Goal: Task Accomplishment & Management: Complete application form

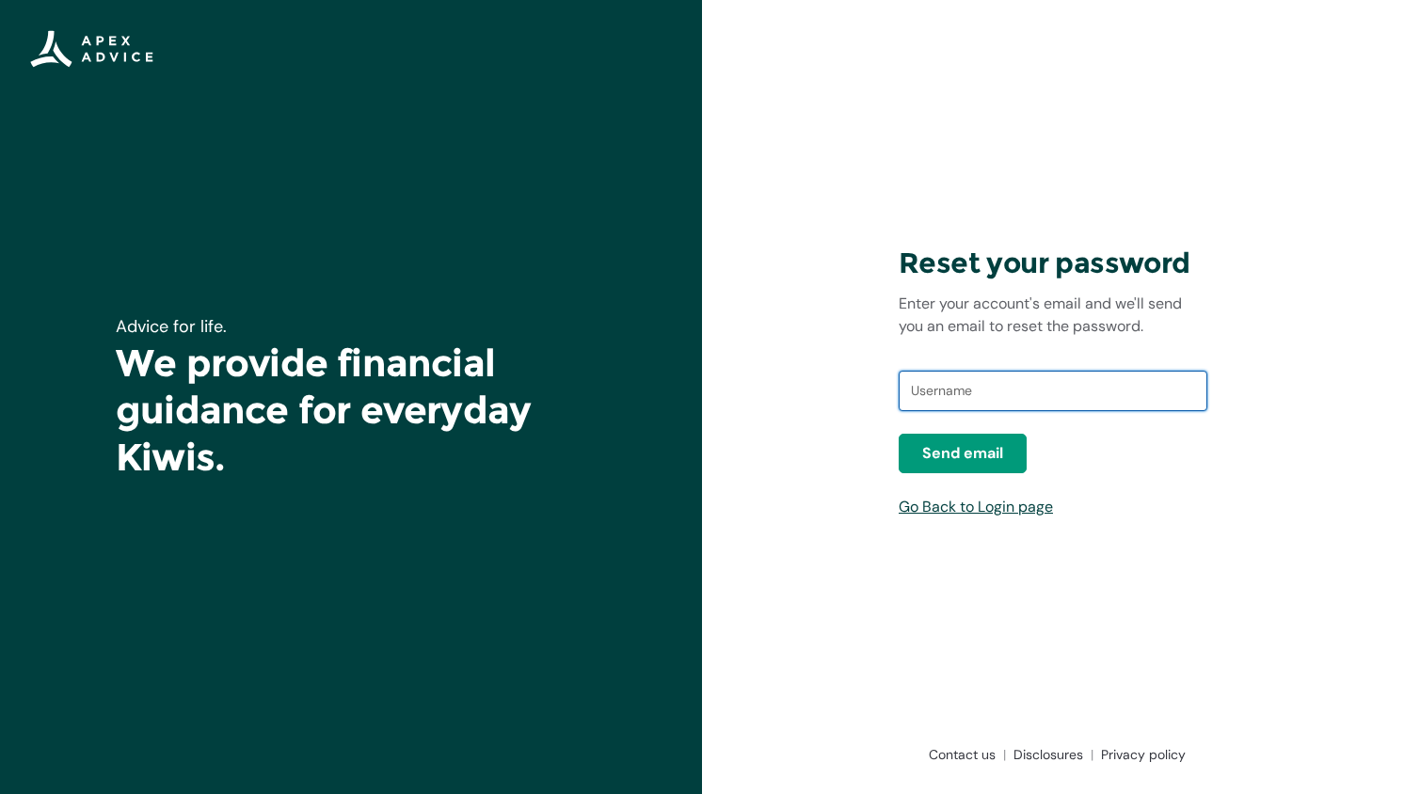
click at [971, 385] on input "text" at bounding box center [1053, 391] width 309 height 41
type input "[EMAIL_ADDRESS][DOMAIN_NAME]"
click at [1023, 512] on link "Go Back to Login page" at bounding box center [976, 507] width 154 height 20
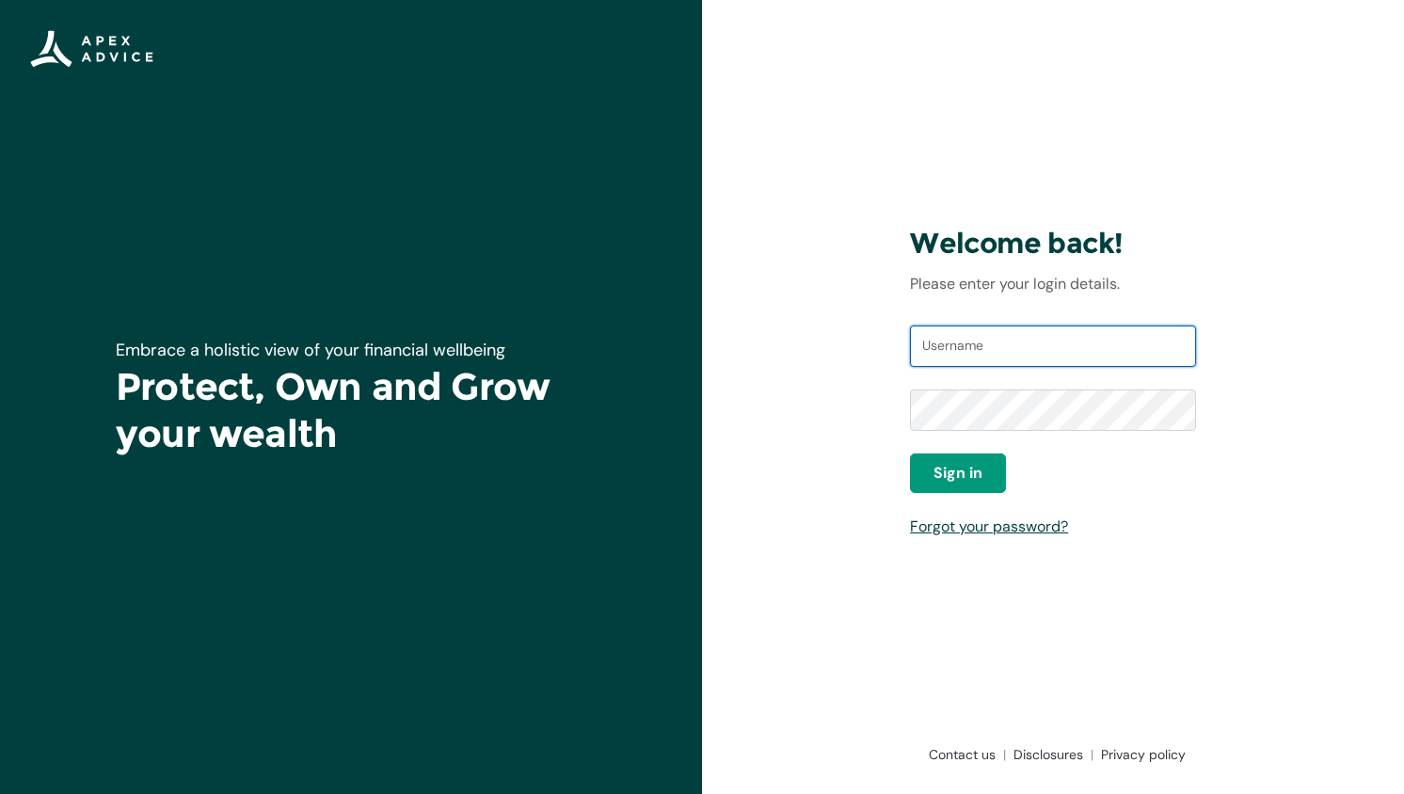
click at [994, 353] on input "Username" at bounding box center [1053, 346] width 286 height 41
type input "m"
drag, startPoint x: 1049, startPoint y: 347, endPoint x: 721, endPoint y: 338, distance: 328.5
click at [721, 338] on div "Welcome back! Please enter your login details. Username masoudkhatibi1348 Passw…" at bounding box center [1053, 397] width 702 height 794
paste input "@[DOMAIN_NAME]"
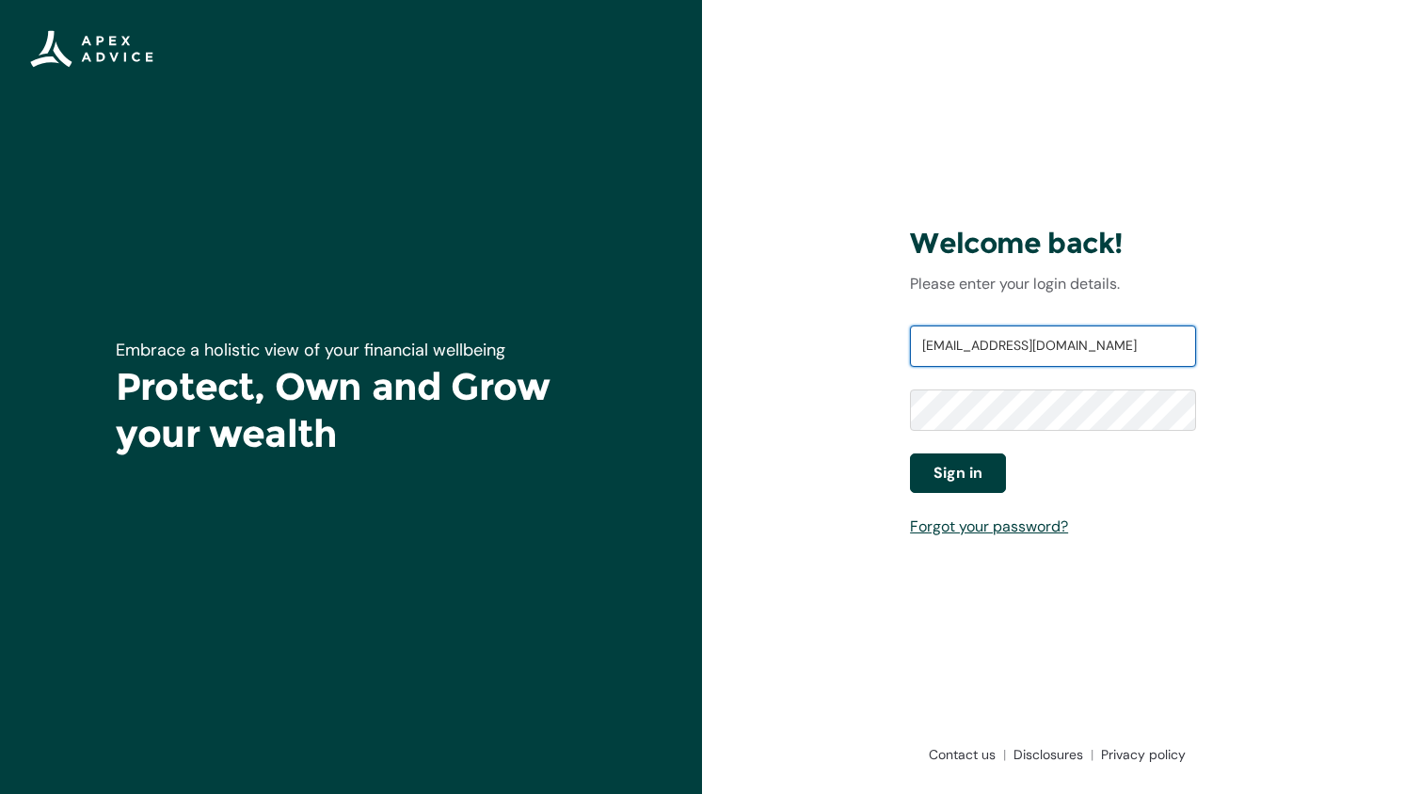
type input "[EMAIL_ADDRESS][DOMAIN_NAME]"
click at [978, 474] on span "Sign in" at bounding box center [957, 473] width 49 height 23
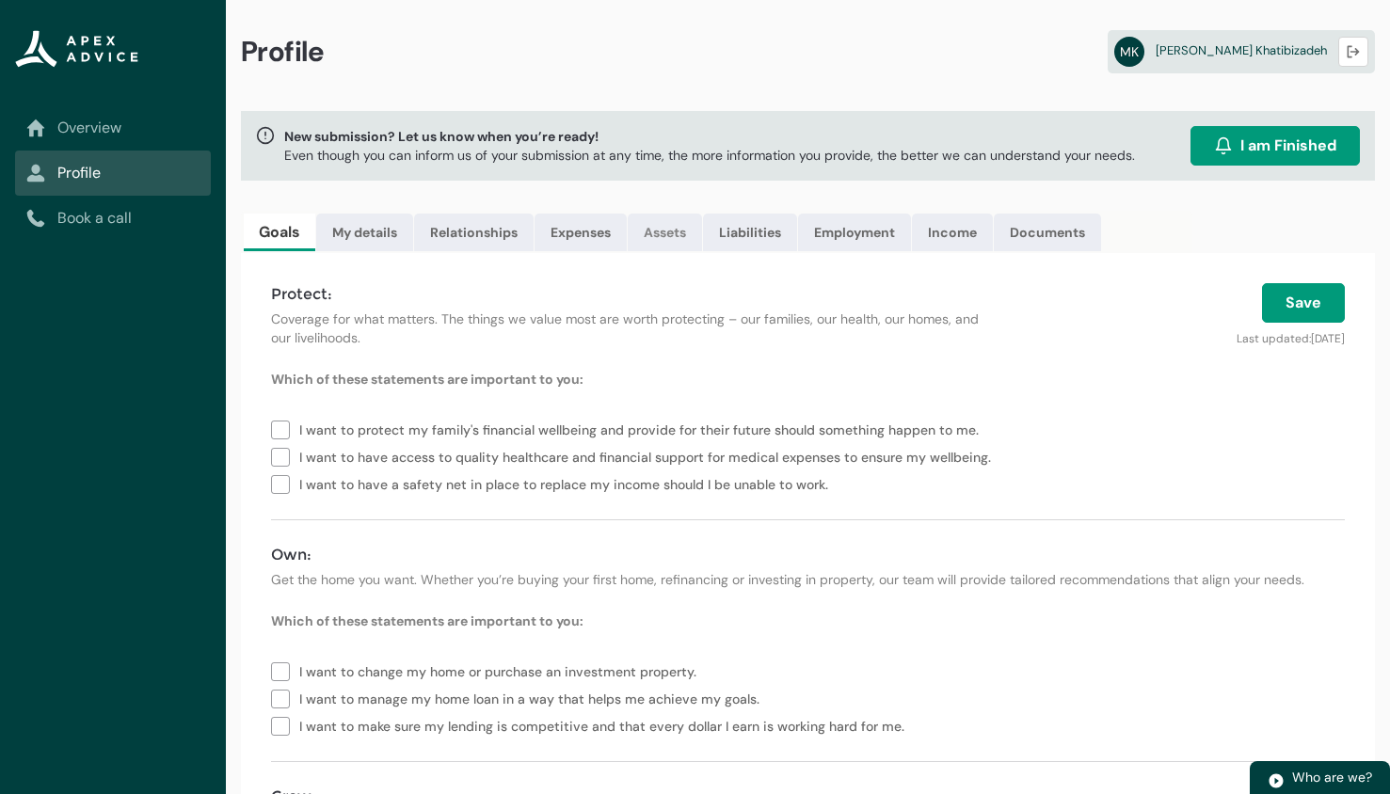
click at [674, 234] on link "Assets" at bounding box center [665, 233] width 74 height 38
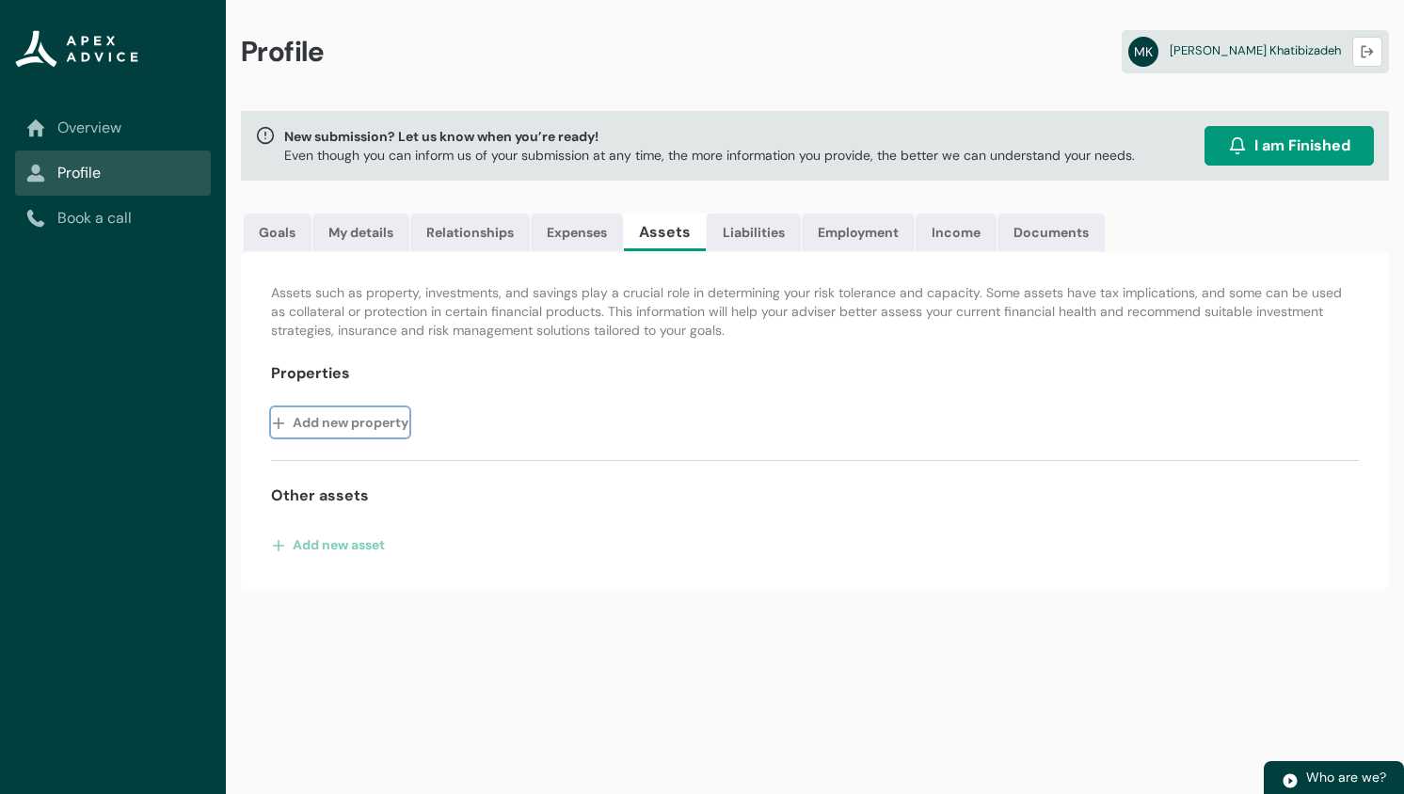
click at [324, 418] on button "Add new property" at bounding box center [340, 422] width 138 height 30
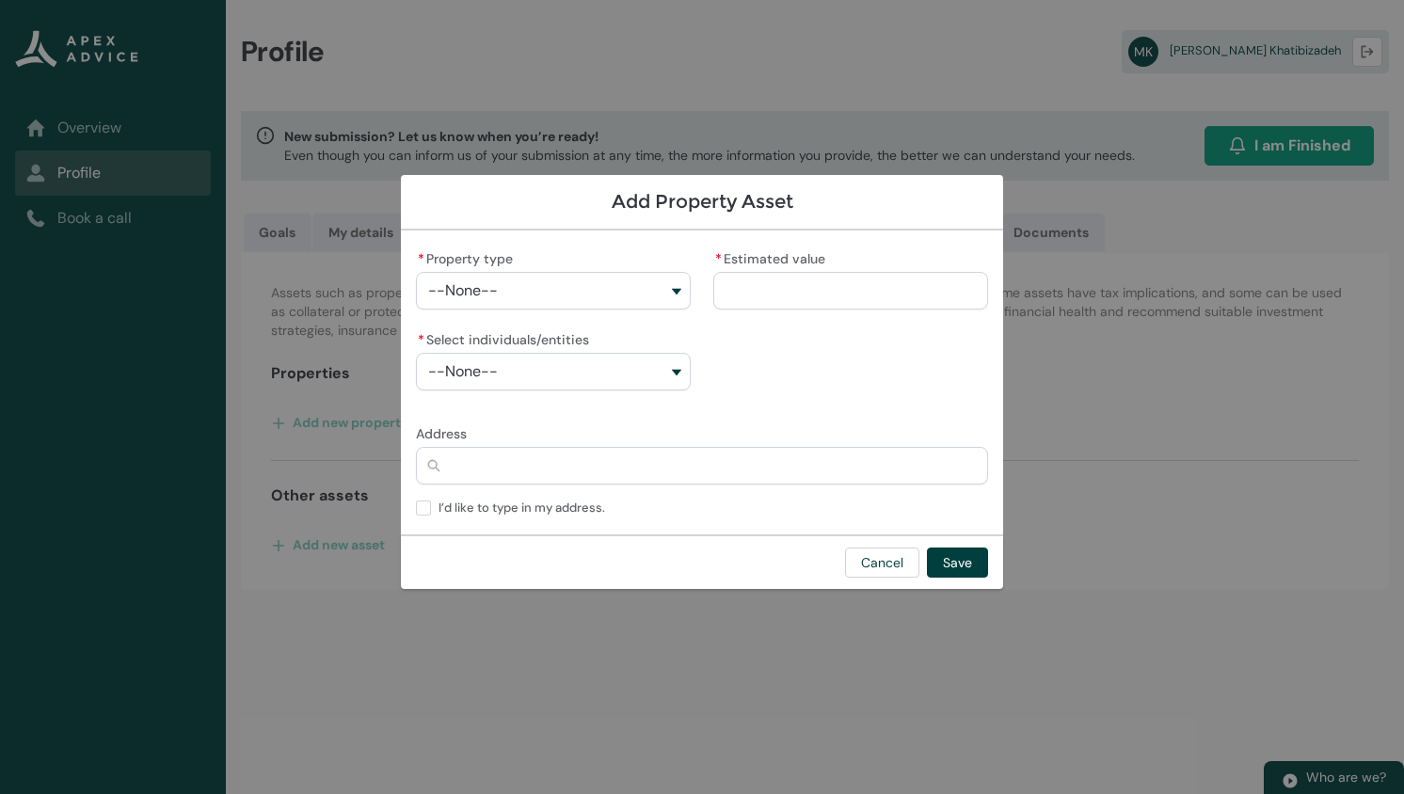
click at [577, 282] on button "--None--" at bounding box center [553, 291] width 275 height 38
click at [535, 332] on span "Primary Residence" at bounding box center [504, 334] width 101 height 19
type lightning-combobox "Real Estate-Primary Residence"
click at [755, 286] on input "* Estimated value" at bounding box center [850, 291] width 275 height 38
type lightning-primitive-input-simple "9"
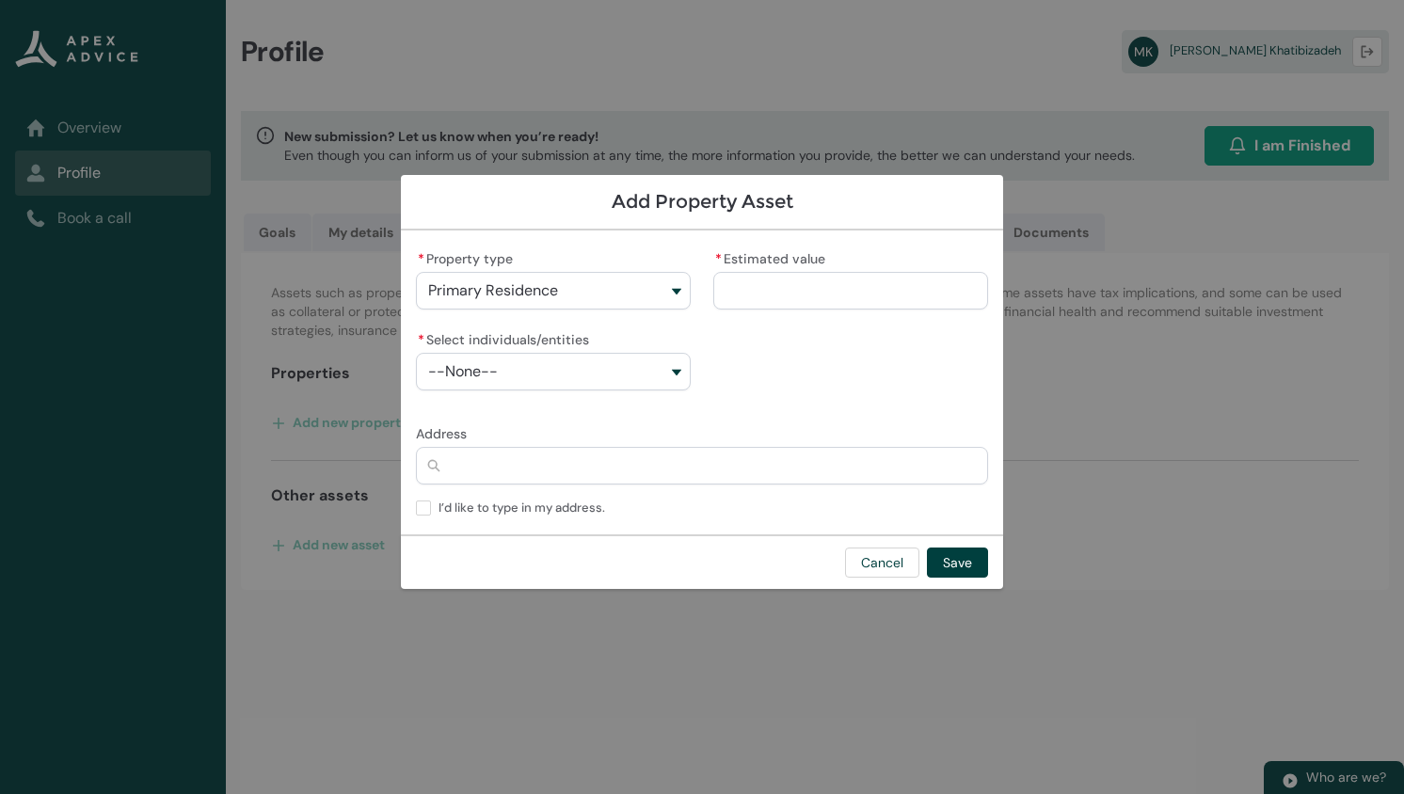
type input "*"
type lightning-primitive-input-simple "97"
type input "**"
type lightning-primitive-input-simple "970"
type input "***"
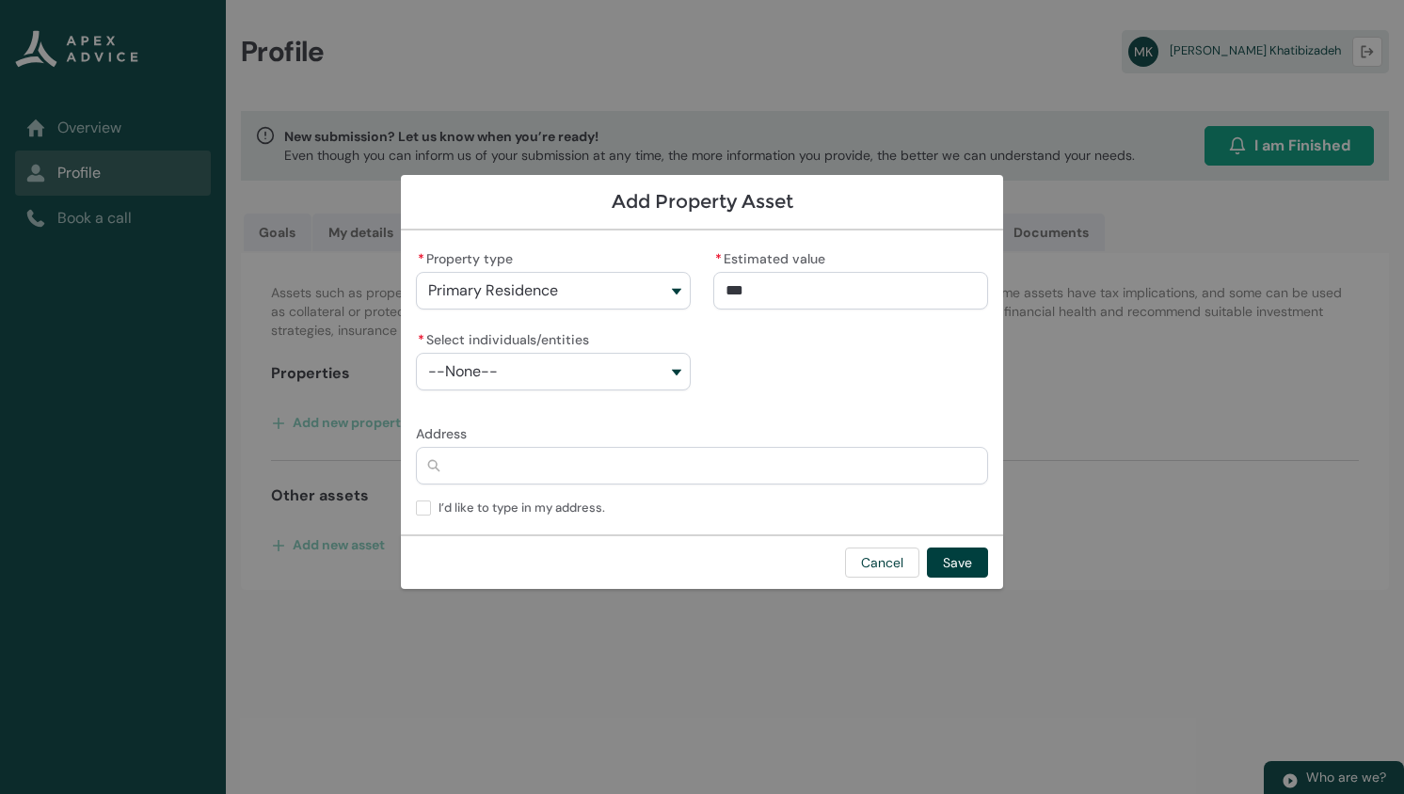
type lightning-primitive-input-simple "9700"
type input "****"
type lightning-primitive-input-simple "97000"
type input "*****"
type lightning-primitive-input-simple "970000"
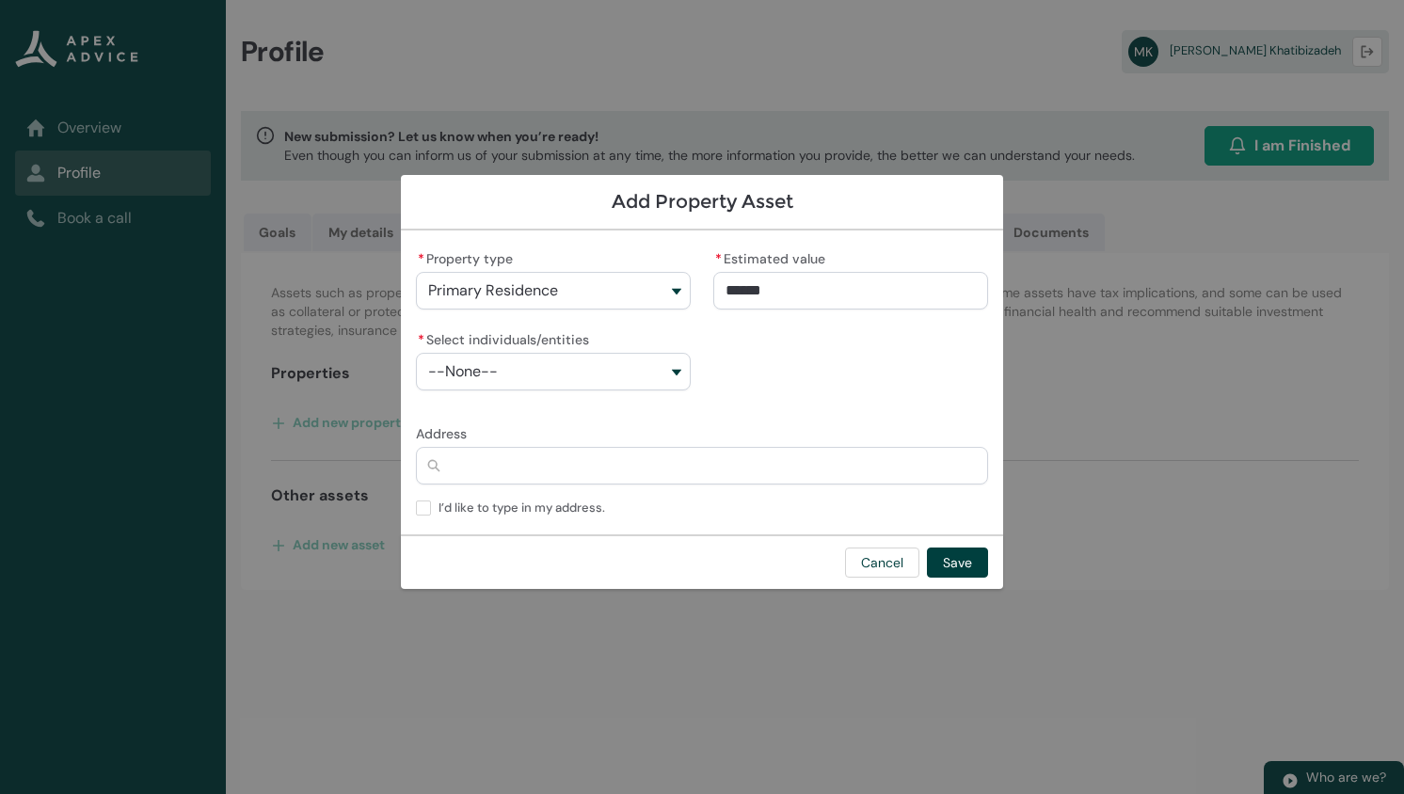
type input "**********"
click at [564, 377] on button "--None--" at bounding box center [553, 372] width 275 height 38
click at [510, 454] on span "Masoud Khatibizadeh" at bounding box center [498, 449] width 88 height 19
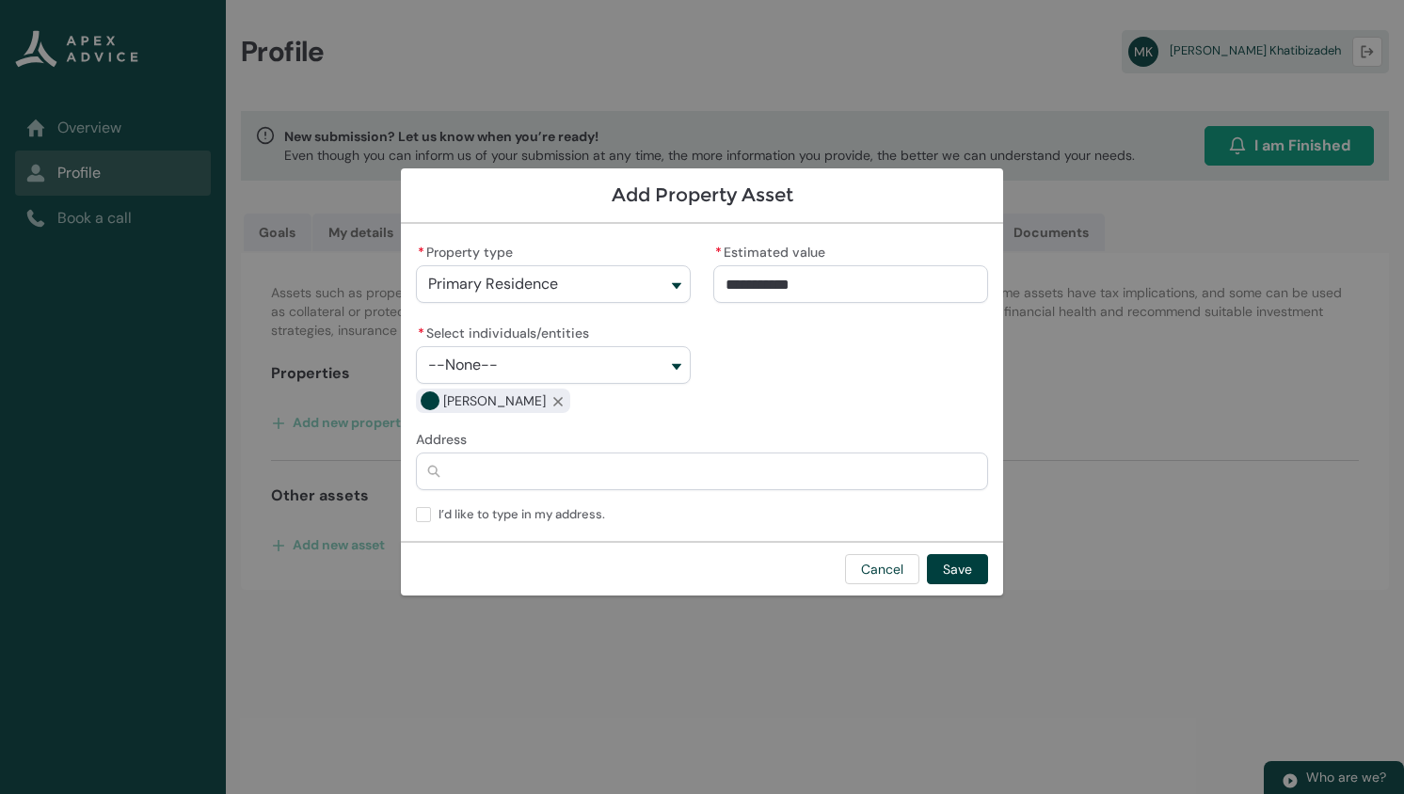
click at [561, 367] on button "--None--" at bounding box center [553, 365] width 275 height 38
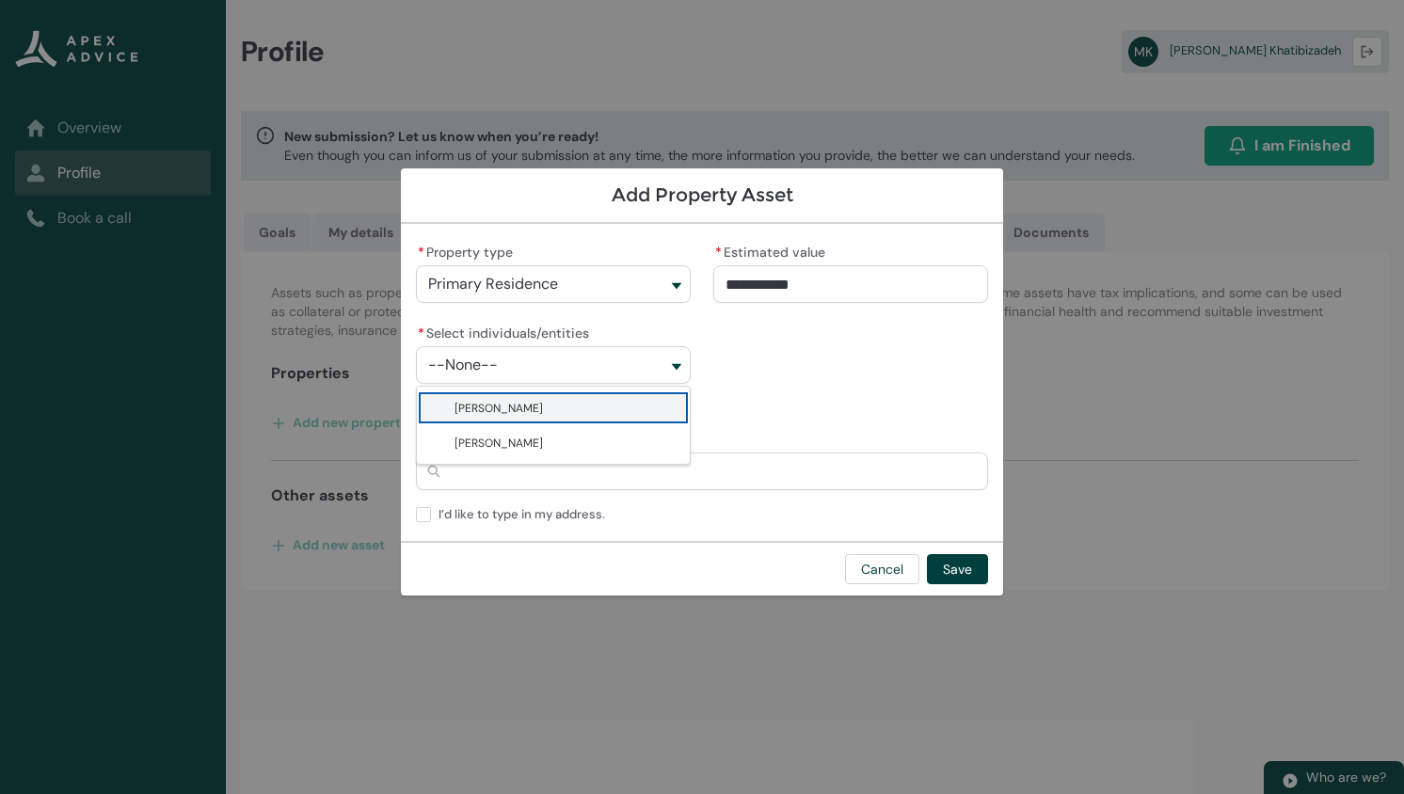
click at [524, 402] on span "Sedigheh Zandieh" at bounding box center [498, 408] width 88 height 19
type lightning-combobox "001Q9000014JWsbIAG"
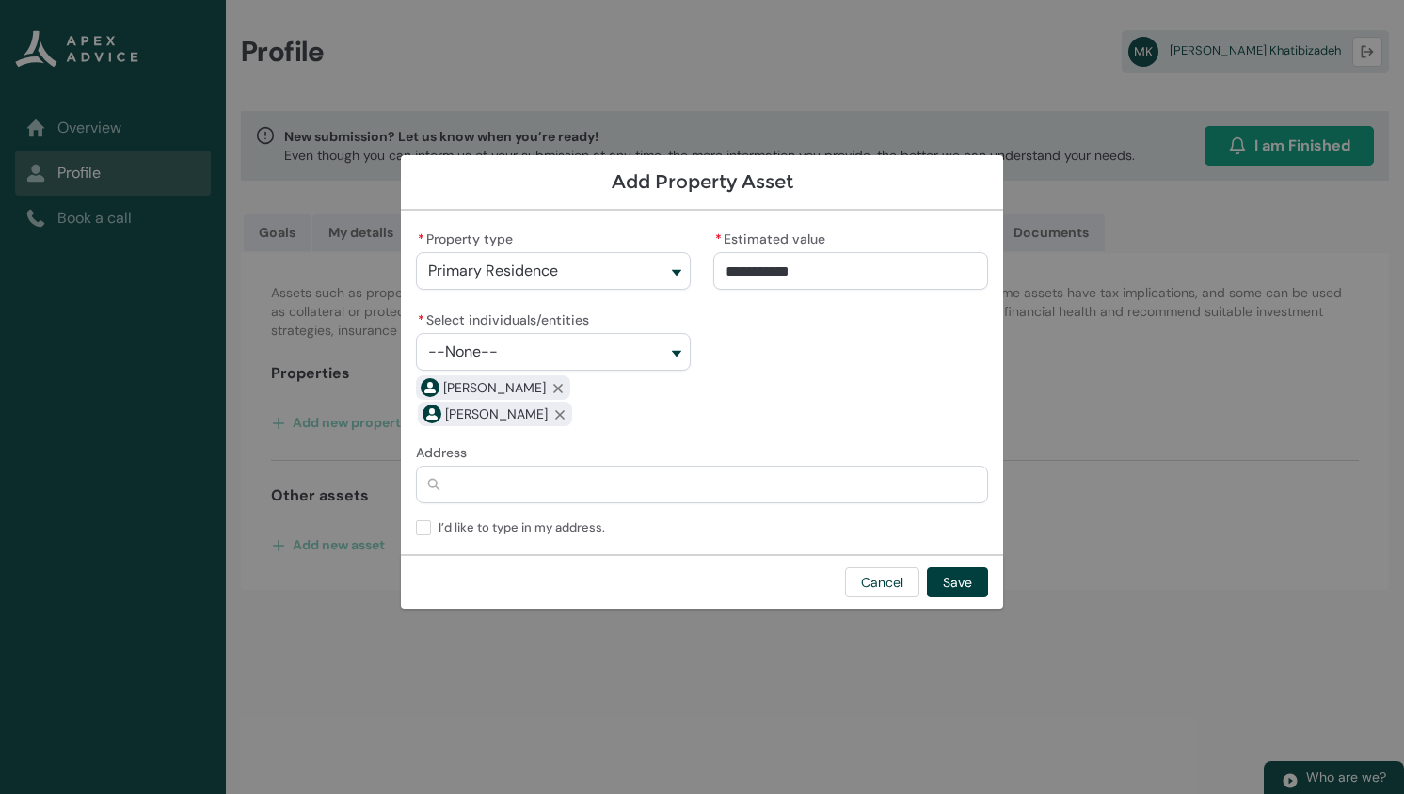
click at [501, 484] on input "Address" at bounding box center [702, 485] width 572 height 38
type lightning-primitive-input-simple "4"
type input "*"
type lightning-primitive-input-simple "41"
type input "**"
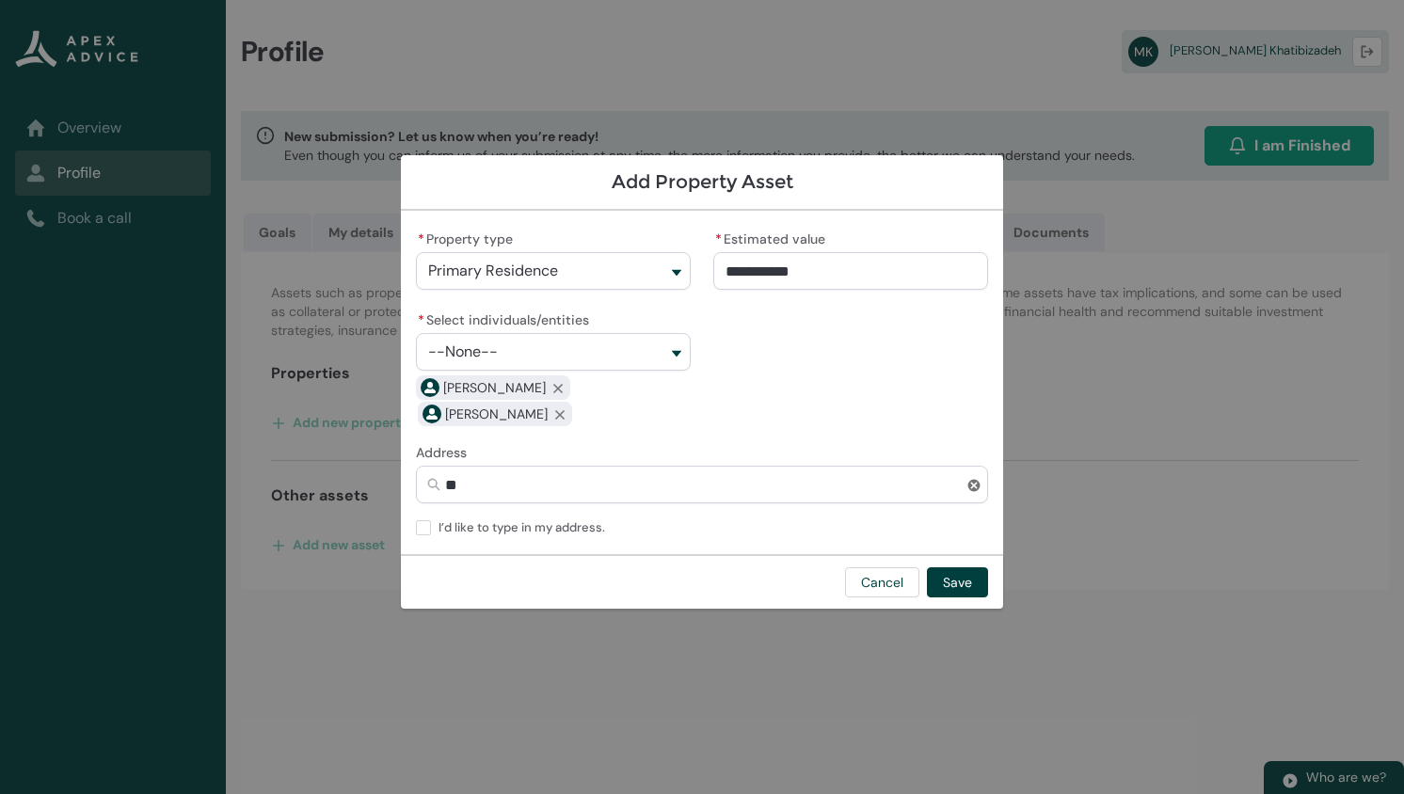
type lightning-primitive-input-simple "41d"
type input "***"
type lightning-primitive-input-simple "41d"
type input "***"
type lightning-primitive-input-simple "41d c"
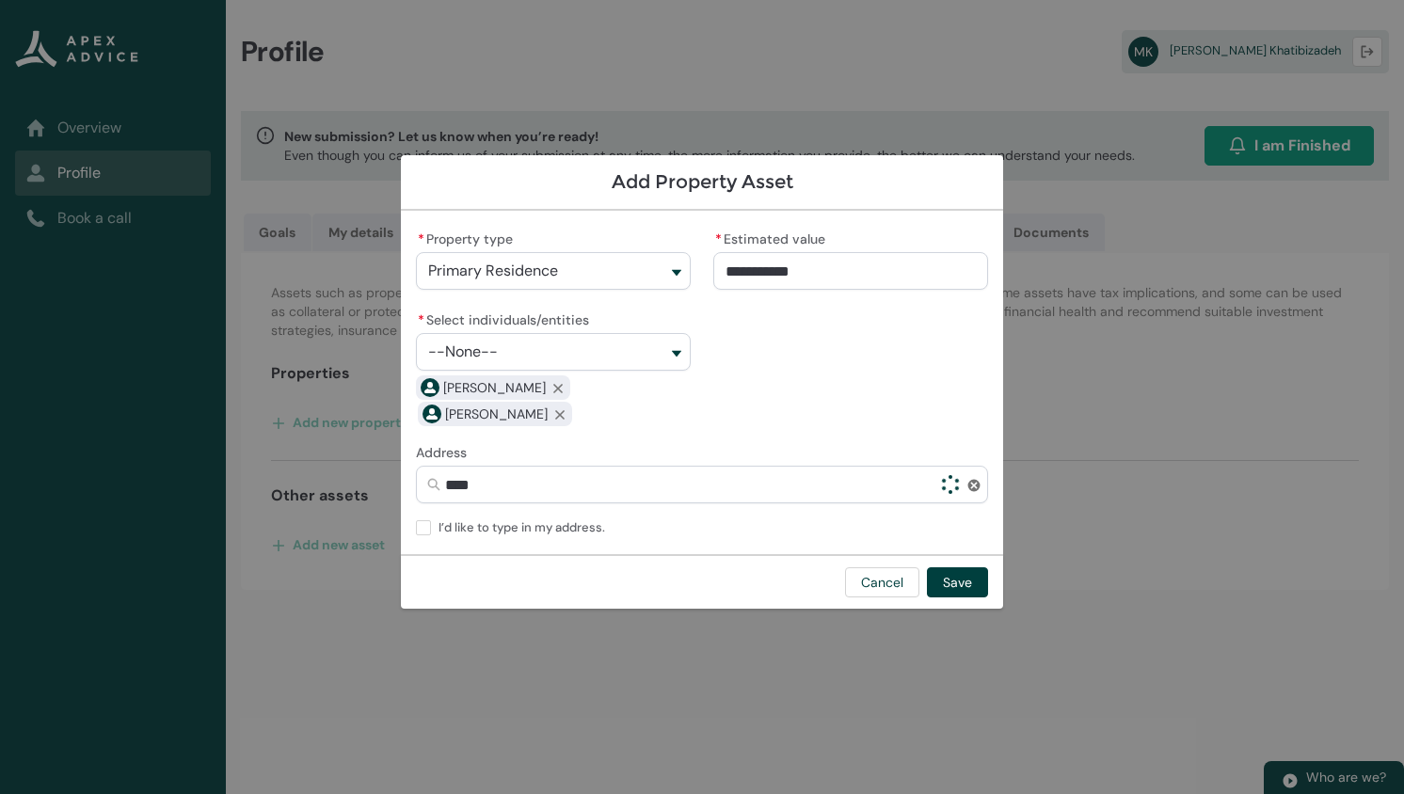
type input "*****"
type lightning-primitive-input-simple "41d ce"
type input "******"
type lightning-primitive-input-simple "41d cen"
type input "*******"
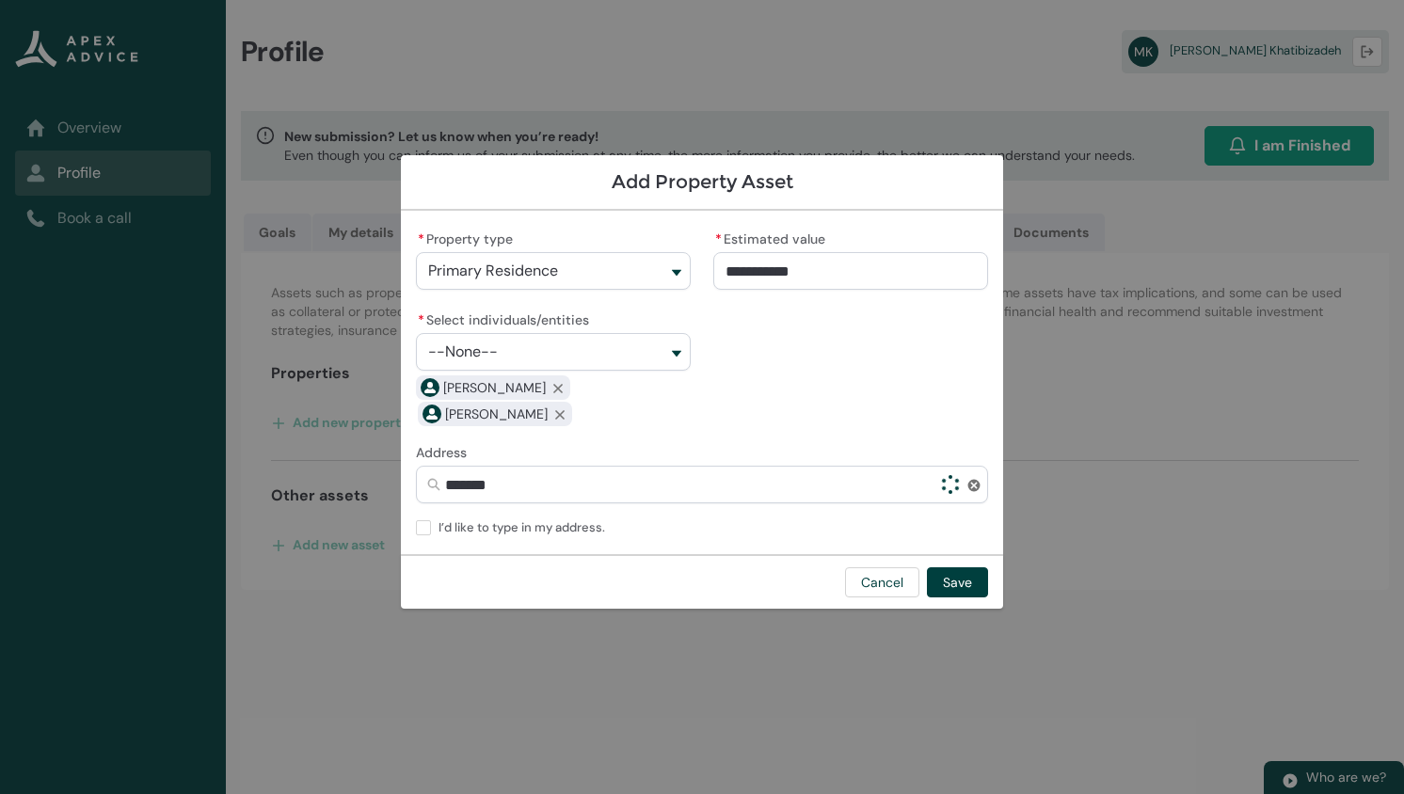
type lightning-primitive-input-simple "41d cent"
type input "********"
type lightning-primitive-input-simple "41d centr"
type input "*********"
type lightning-primitive-input-simple "41d centra"
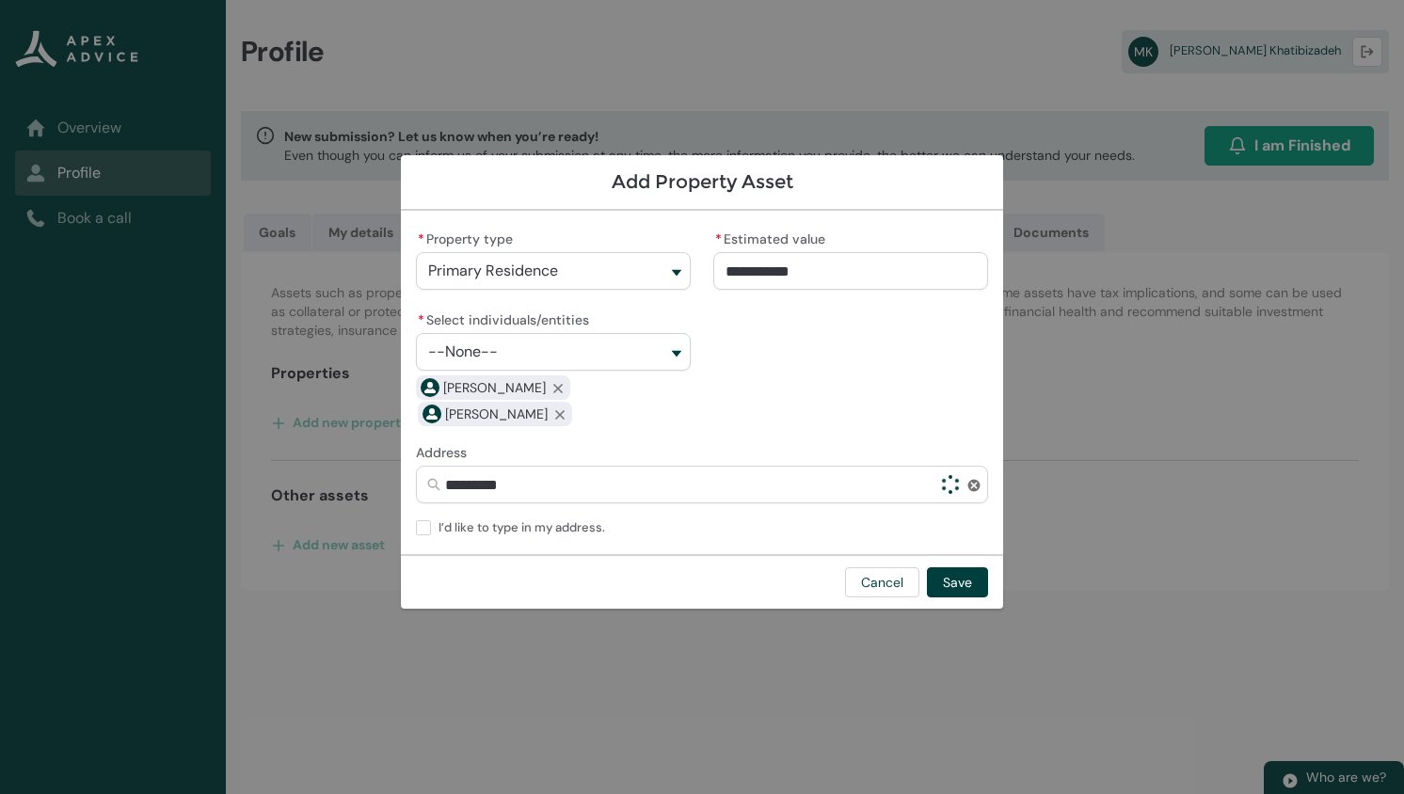
type input "**********"
type lightning-primitive-input-simple "41d central"
type input "**********"
type lightning-primitive-input-simple "41d central"
type input "**********"
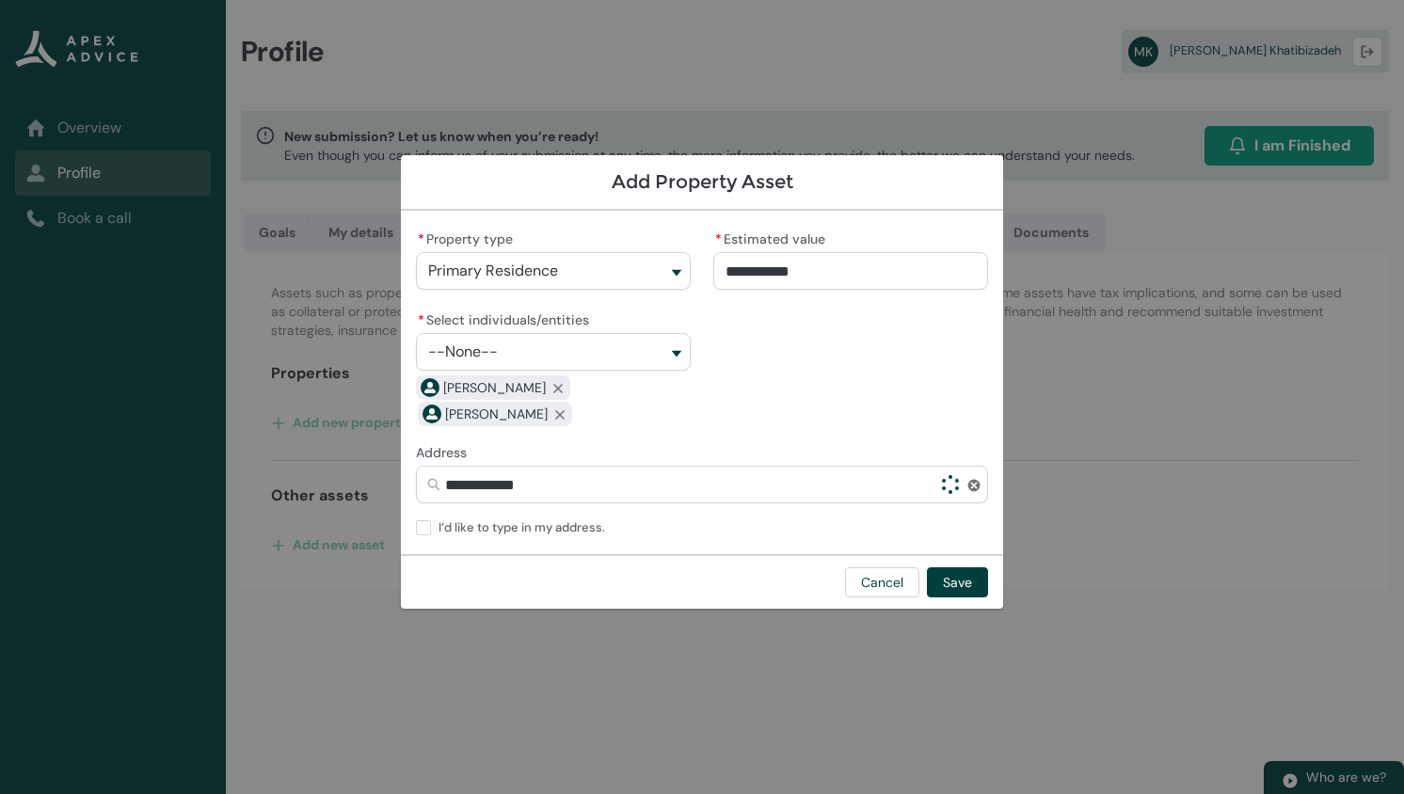
type lightning-primitive-input-simple "41d central a"
type input "**********"
type lightning-primitive-input-simple "41d central av"
type input "**********"
type lightning-primitive-input-simple "41d central ave"
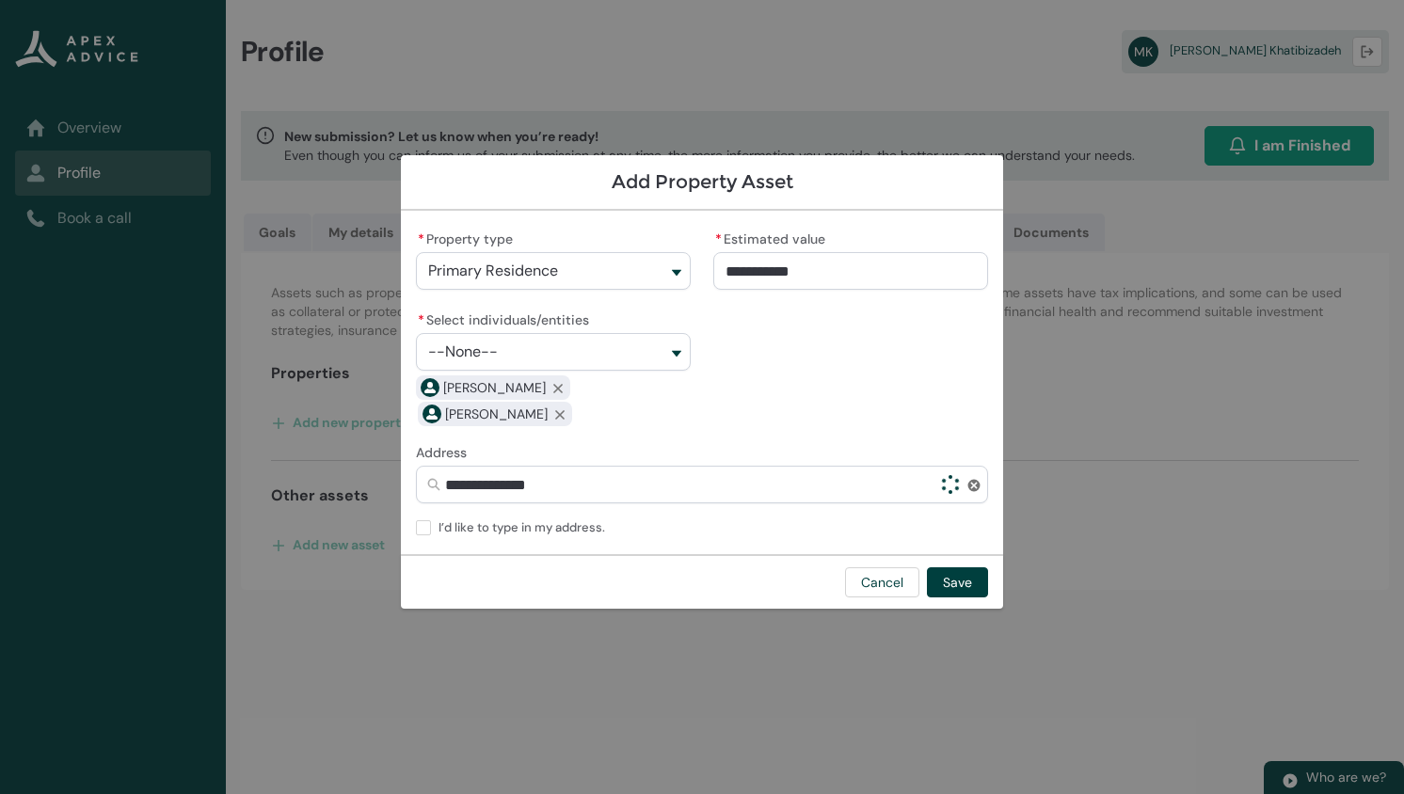
type input "**********"
type lightning-primitive-input-simple "41d central aven"
type input "**********"
type lightning-primitive-input-simple "41d central avenu"
type input "**********"
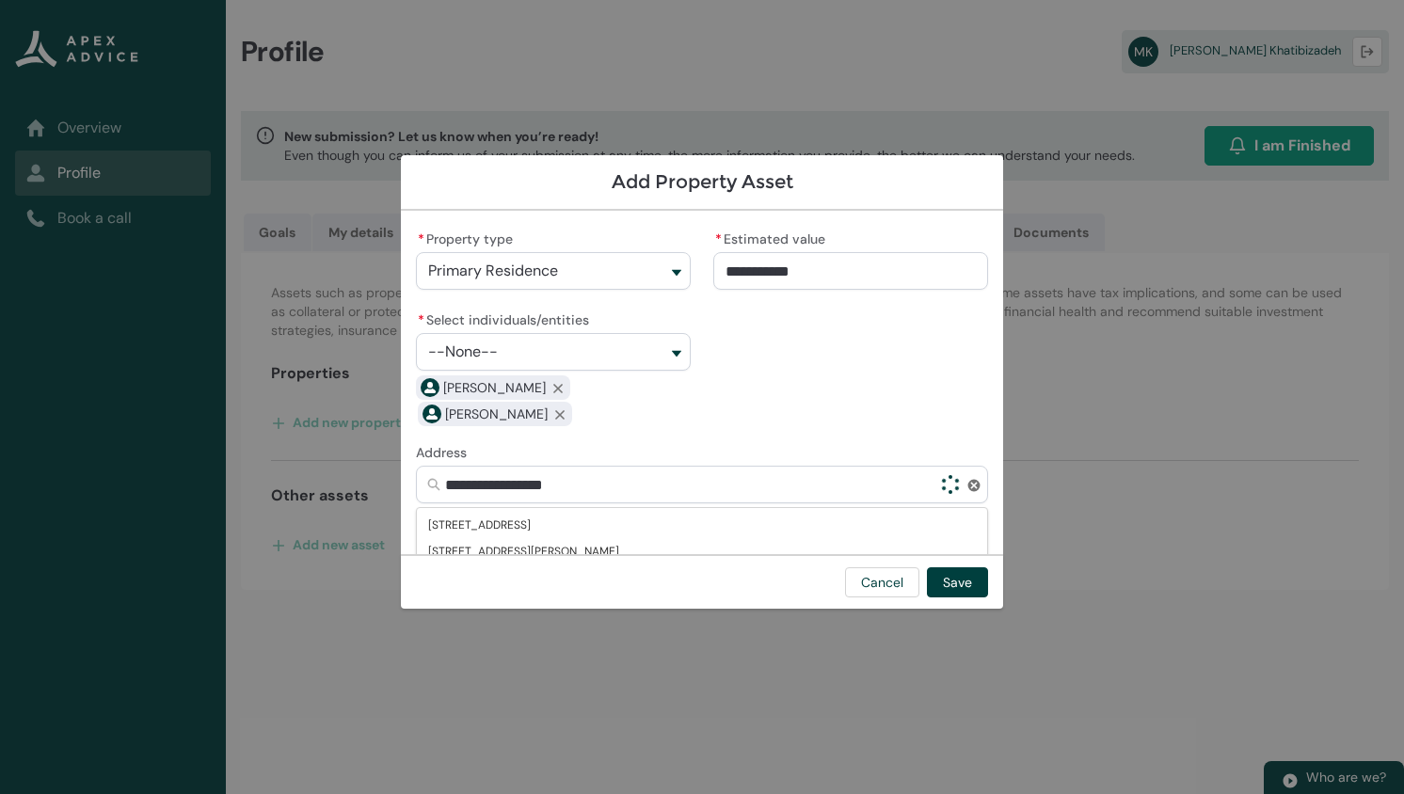
type lightning-primitive-input-simple "41d central avenue"
type input "**********"
click at [953, 581] on button "Save" at bounding box center [957, 582] width 61 height 30
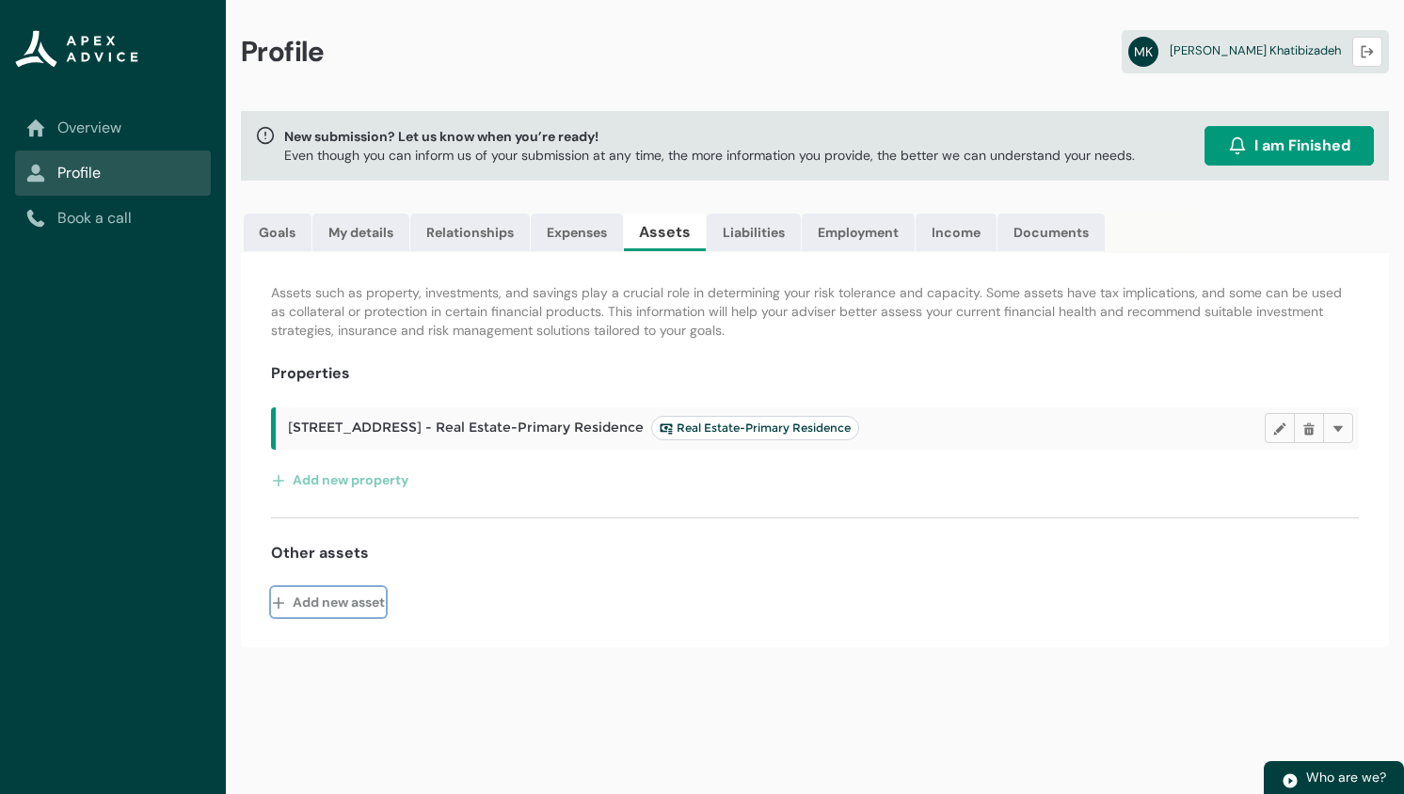
click at [363, 597] on button "Add new asset" at bounding box center [328, 602] width 115 height 30
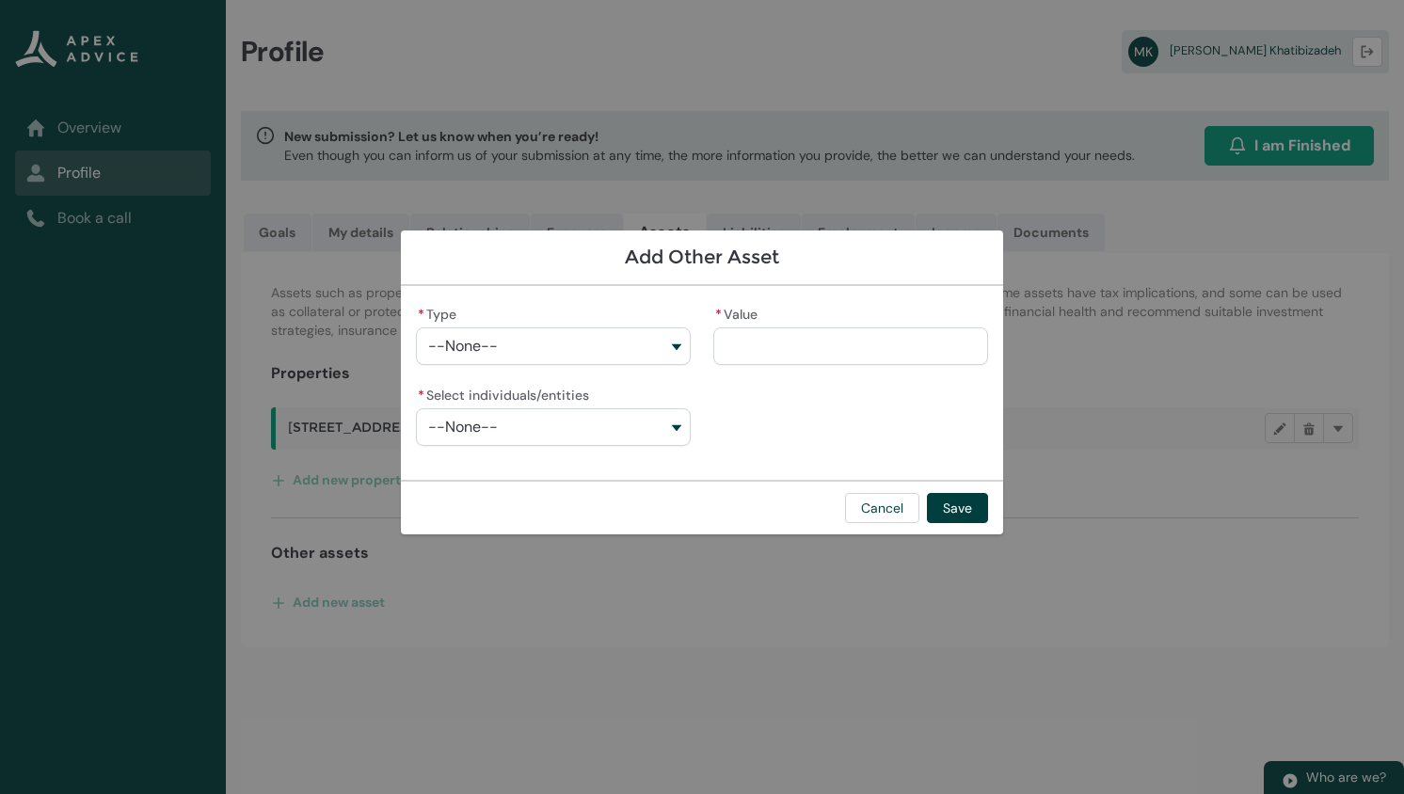
click at [633, 353] on button "--None--" at bounding box center [553, 346] width 275 height 38
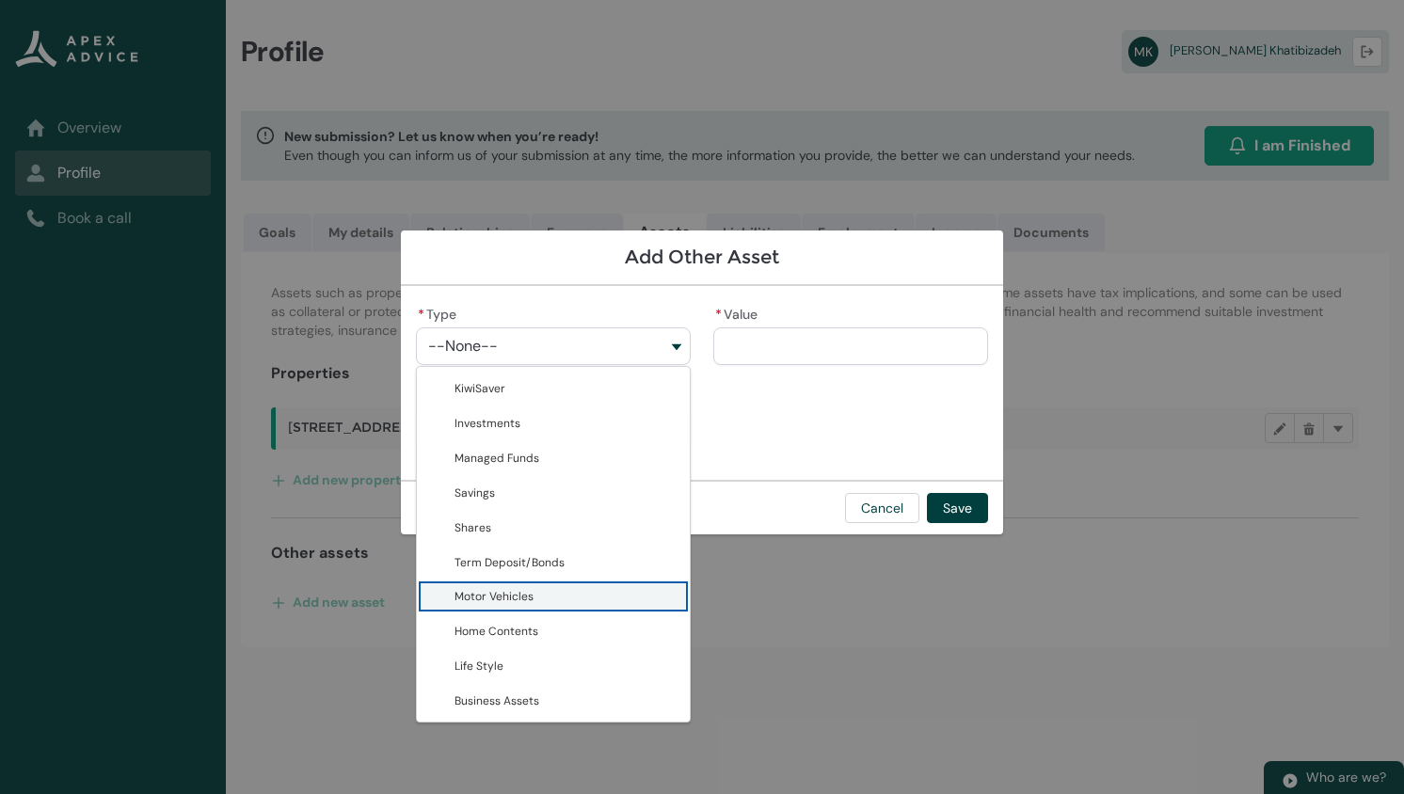
click at [514, 590] on span "Motor Vehicles" at bounding box center [493, 596] width 79 height 19
type lightning-combobox "Motor Vehicles"
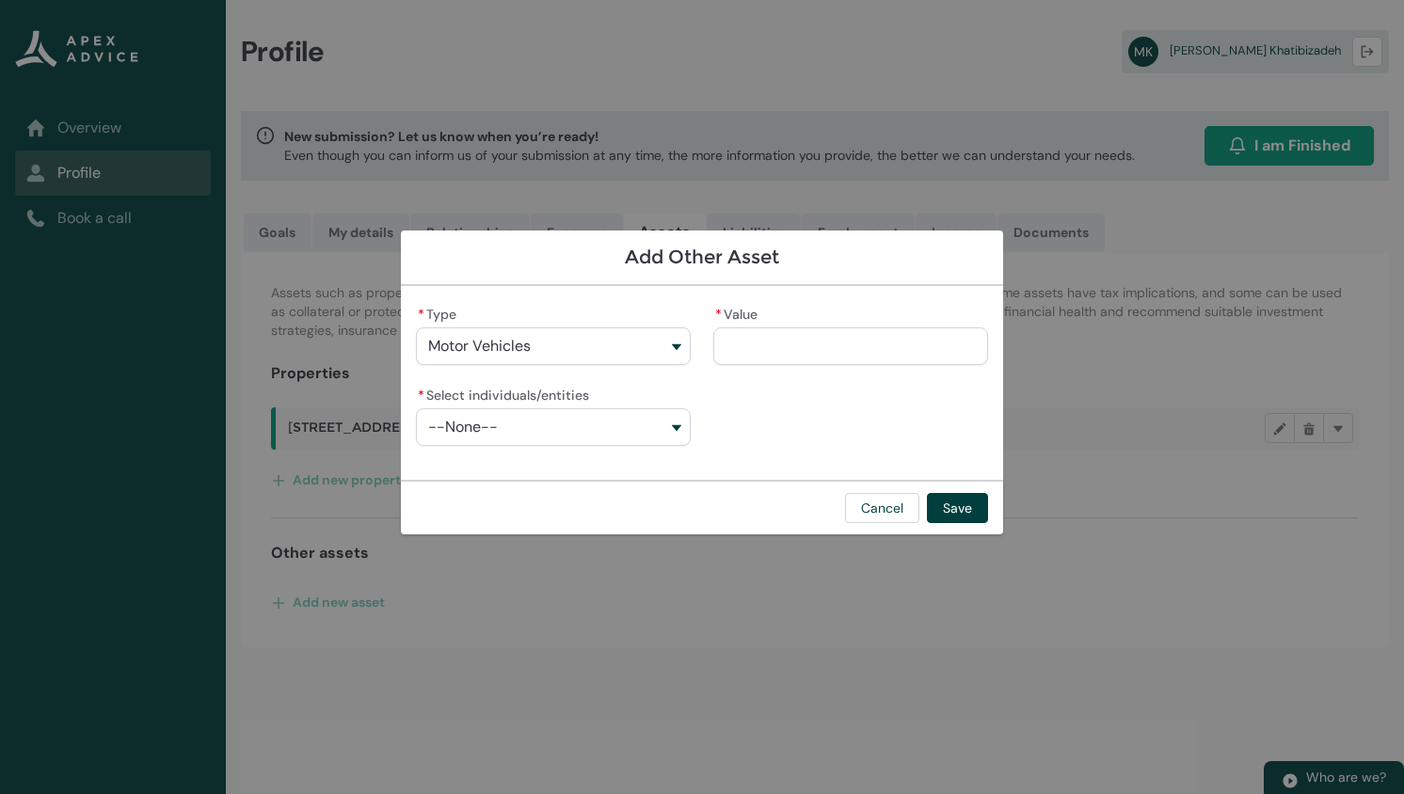
click at [833, 349] on input "* Value" at bounding box center [850, 346] width 275 height 38
type lightning-primitive-input-simple "1"
type input "*"
type lightning-primitive-input-simple "18"
type input "**"
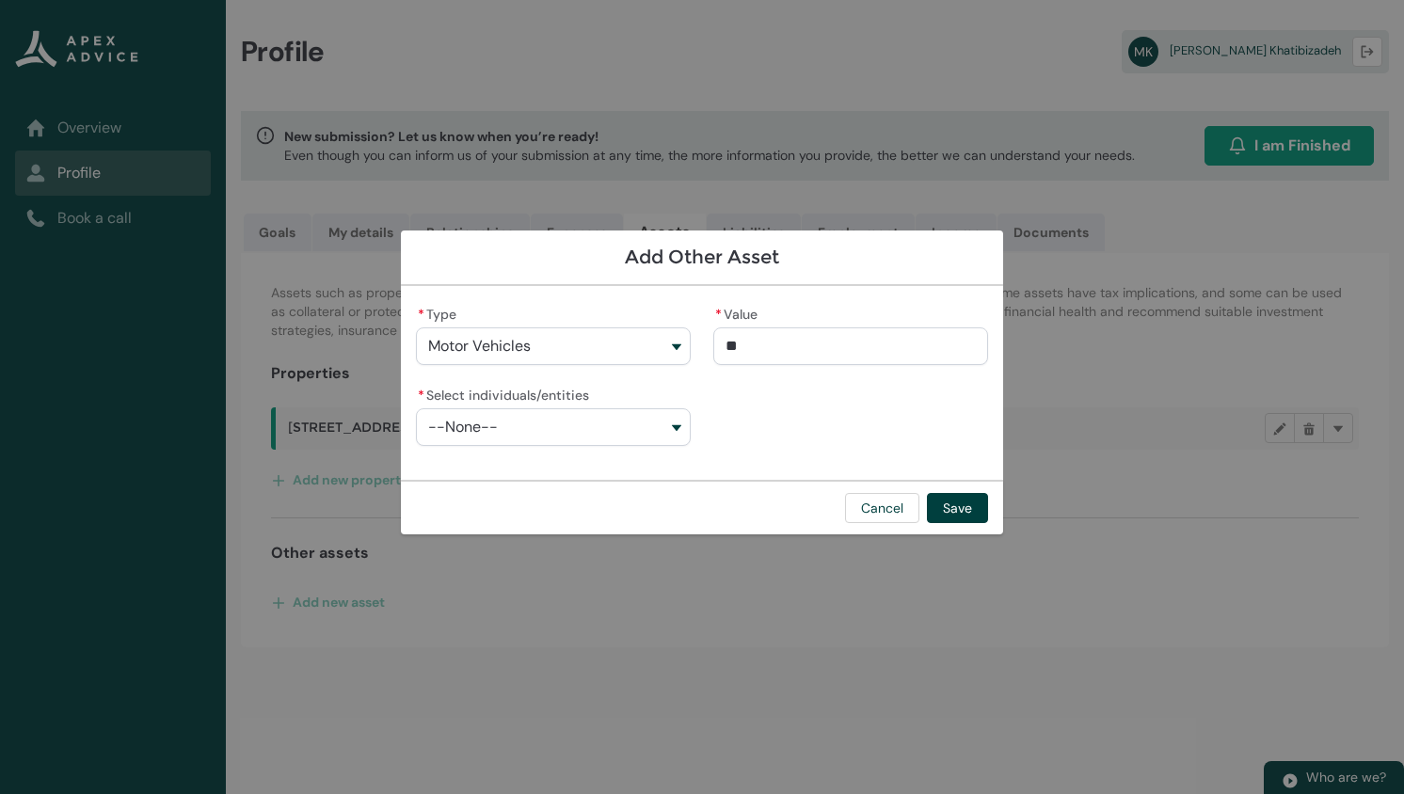
type lightning-primitive-input-simple "180"
type input "***"
type lightning-primitive-input-simple "1800"
type input "****"
type lightning-primitive-input-simple "18000"
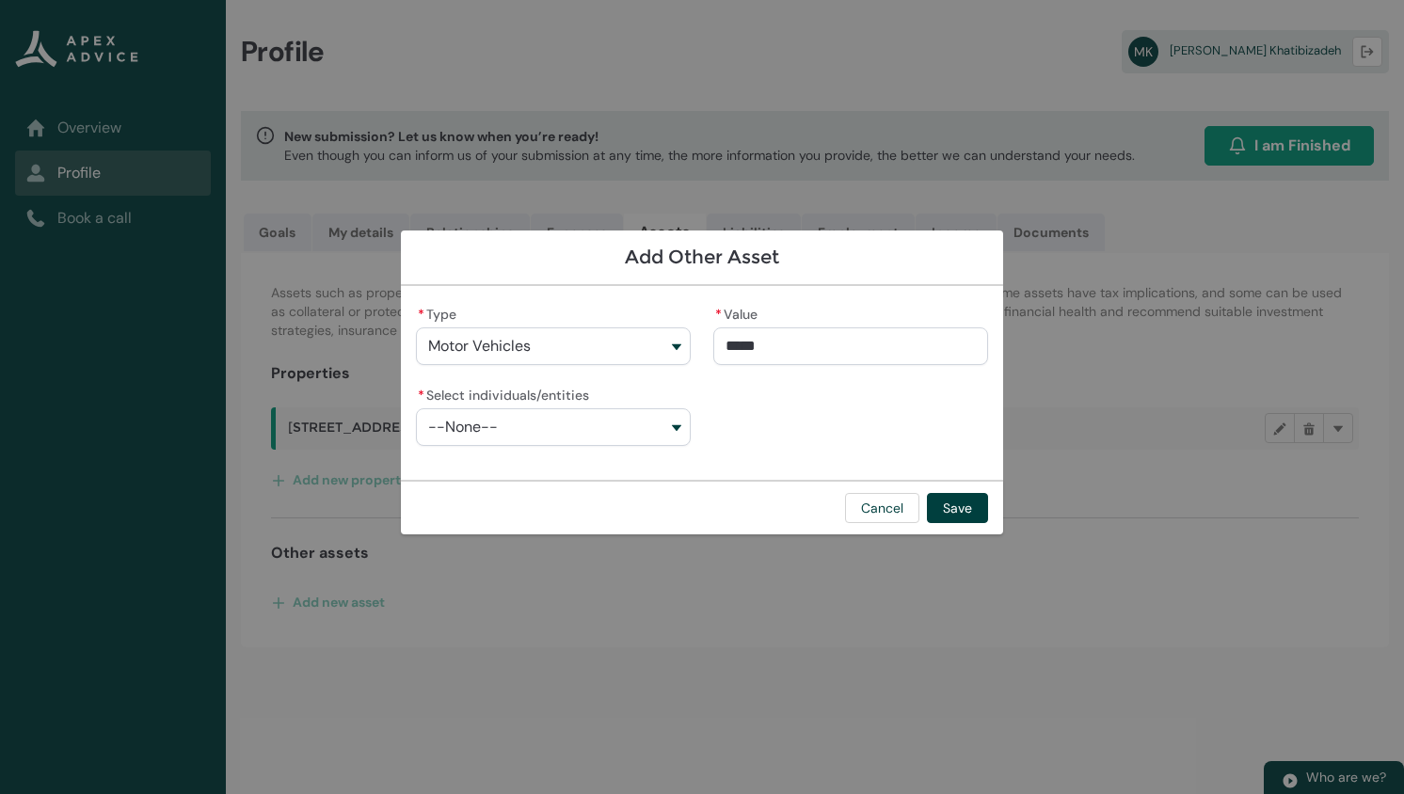
type input "**********"
click at [616, 420] on button "--None--" at bounding box center [553, 427] width 275 height 38
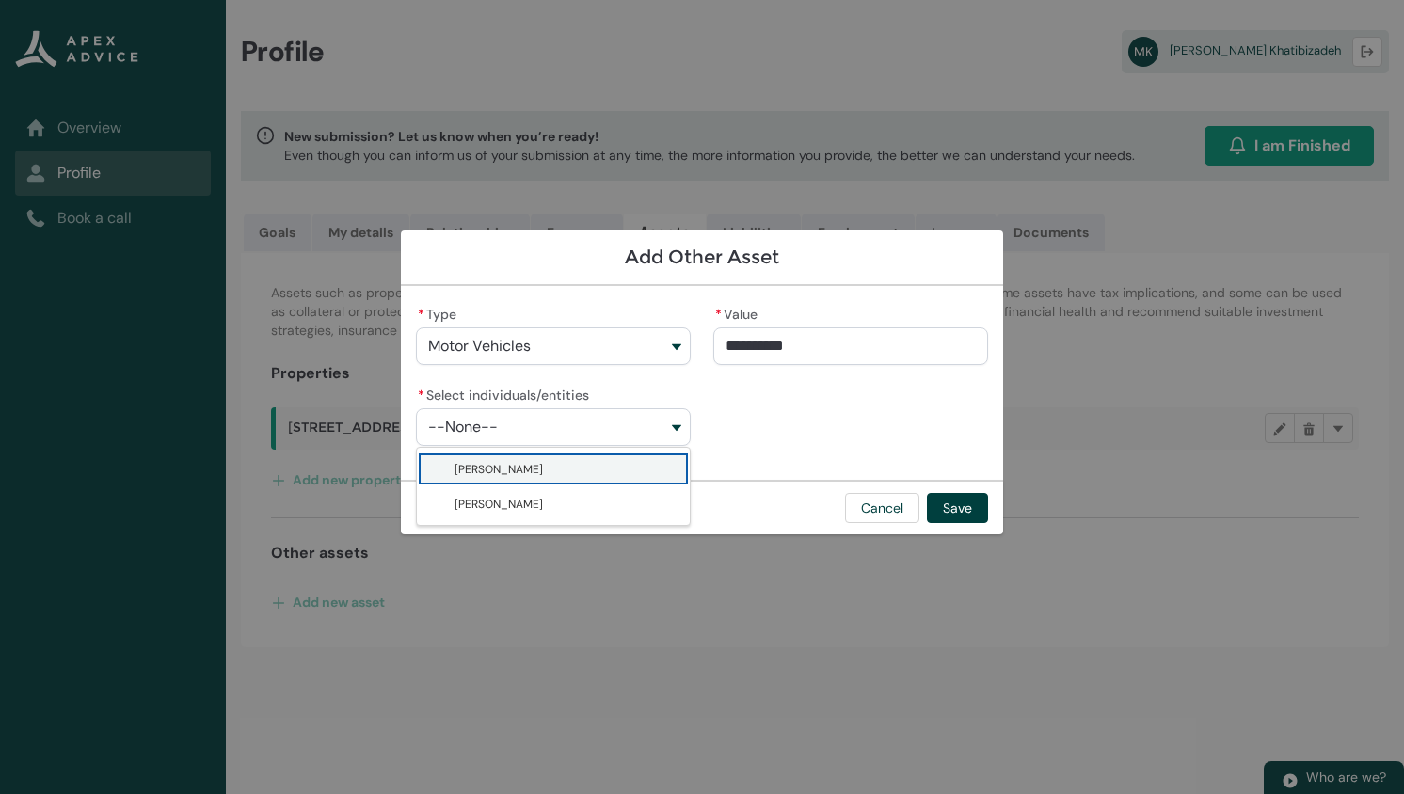
click at [516, 472] on span "Sedigheh Zandieh" at bounding box center [498, 469] width 88 height 19
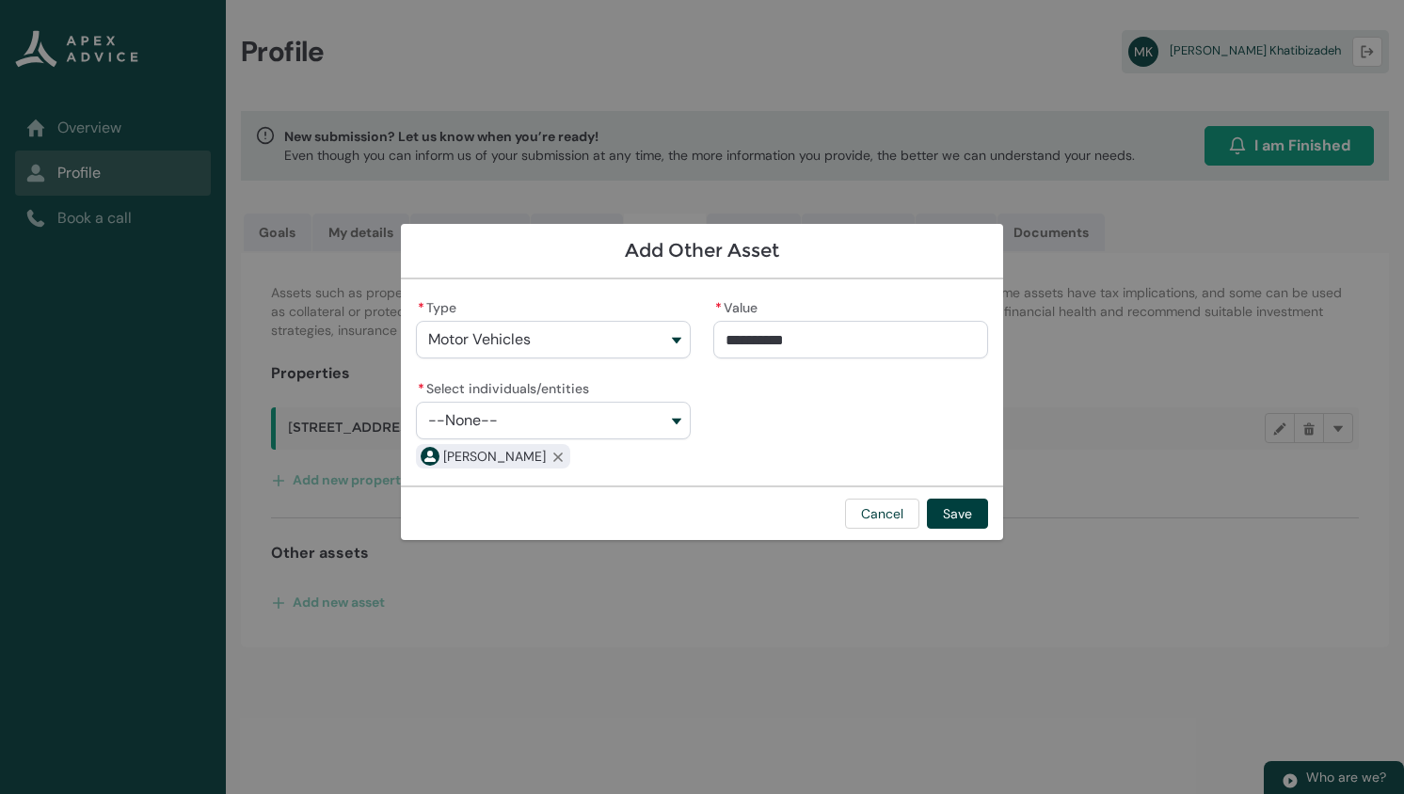
click at [543, 423] on button "--None--" at bounding box center [553, 421] width 275 height 38
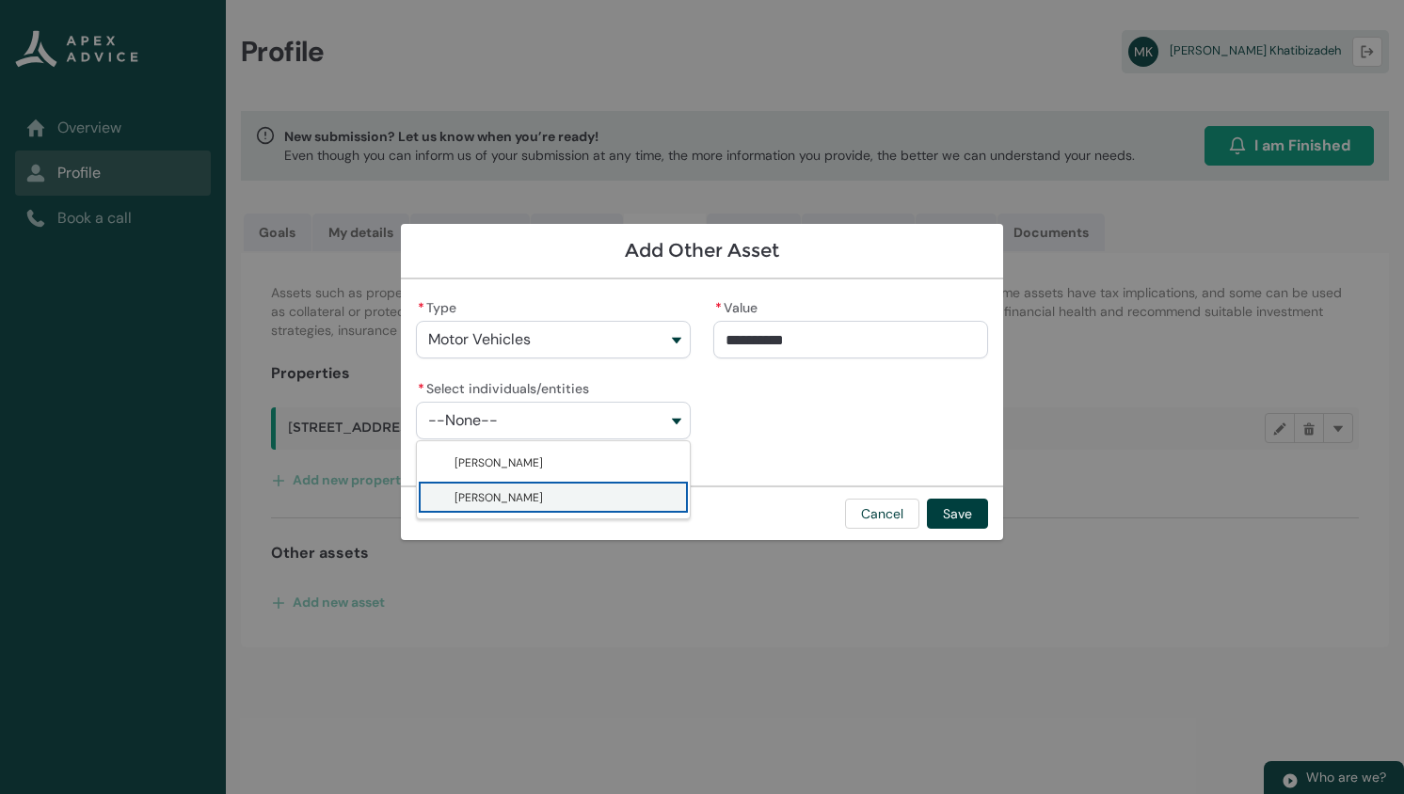
click at [504, 501] on span "Masoud Khatibizadeh" at bounding box center [498, 497] width 88 height 19
type lightning-combobox "001Q9000014IXQxIAO"
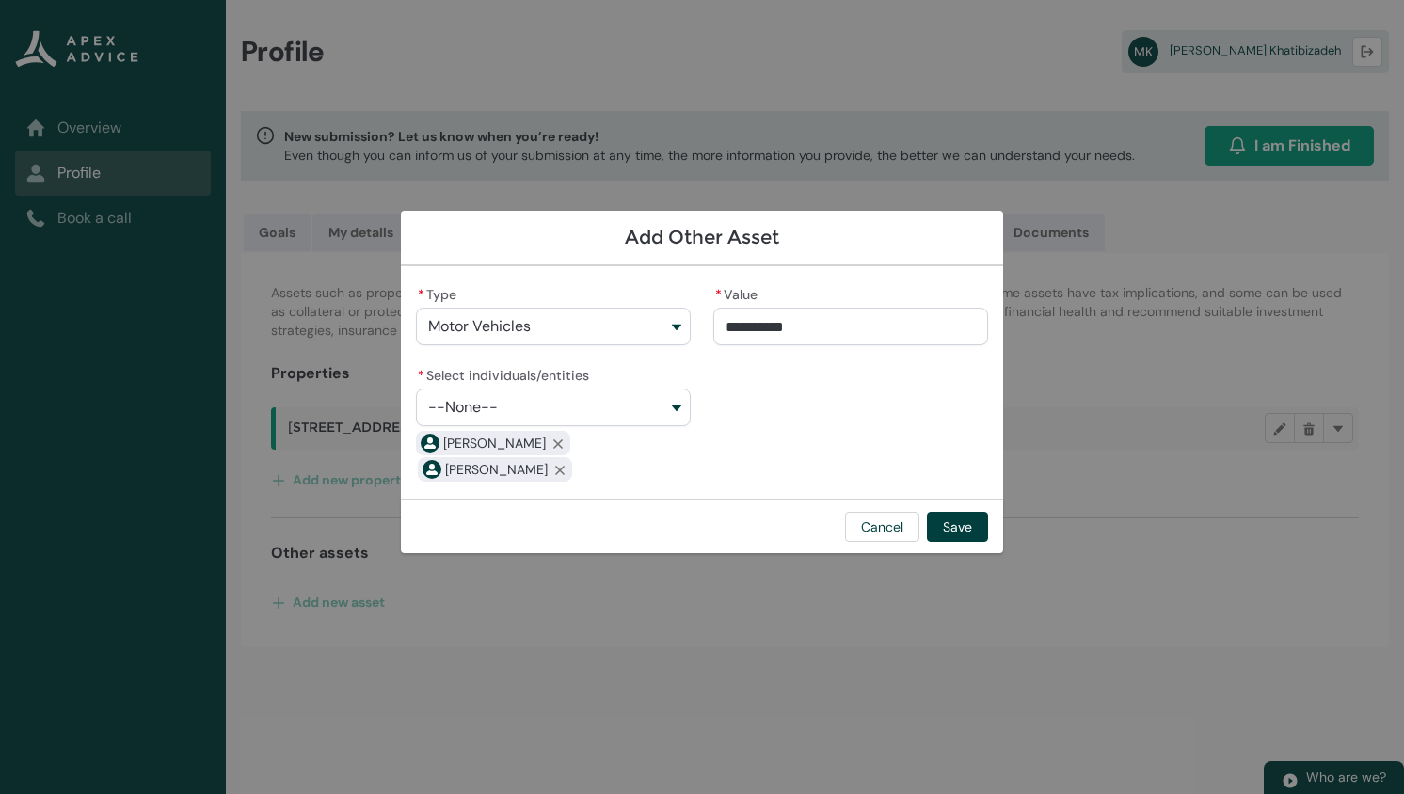
type input "*****"
click at [844, 323] on input "*****" at bounding box center [850, 327] width 275 height 38
drag, startPoint x: 844, startPoint y: 323, endPoint x: 627, endPoint y: 294, distance: 219.2
click at [627, 294] on div "* Type Motor Vehicles KiwiSaver Investments Managed Funds Savings Shares Term D…" at bounding box center [702, 382] width 572 height 202
type lightning-primitive-input-simple "2"
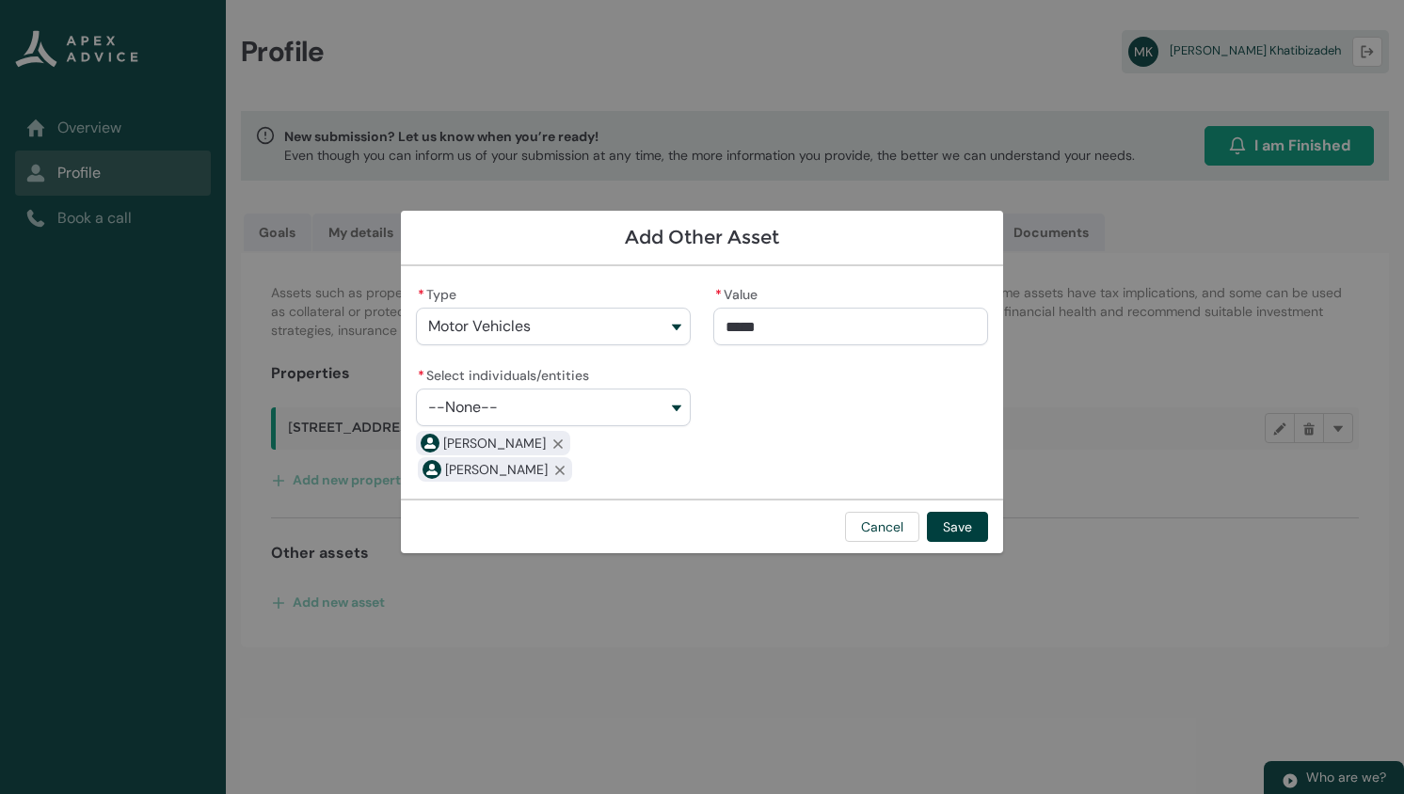
type input "*"
type lightning-primitive-input-simple "20"
type input "**"
type lightning-primitive-input-simple "200"
type input "***"
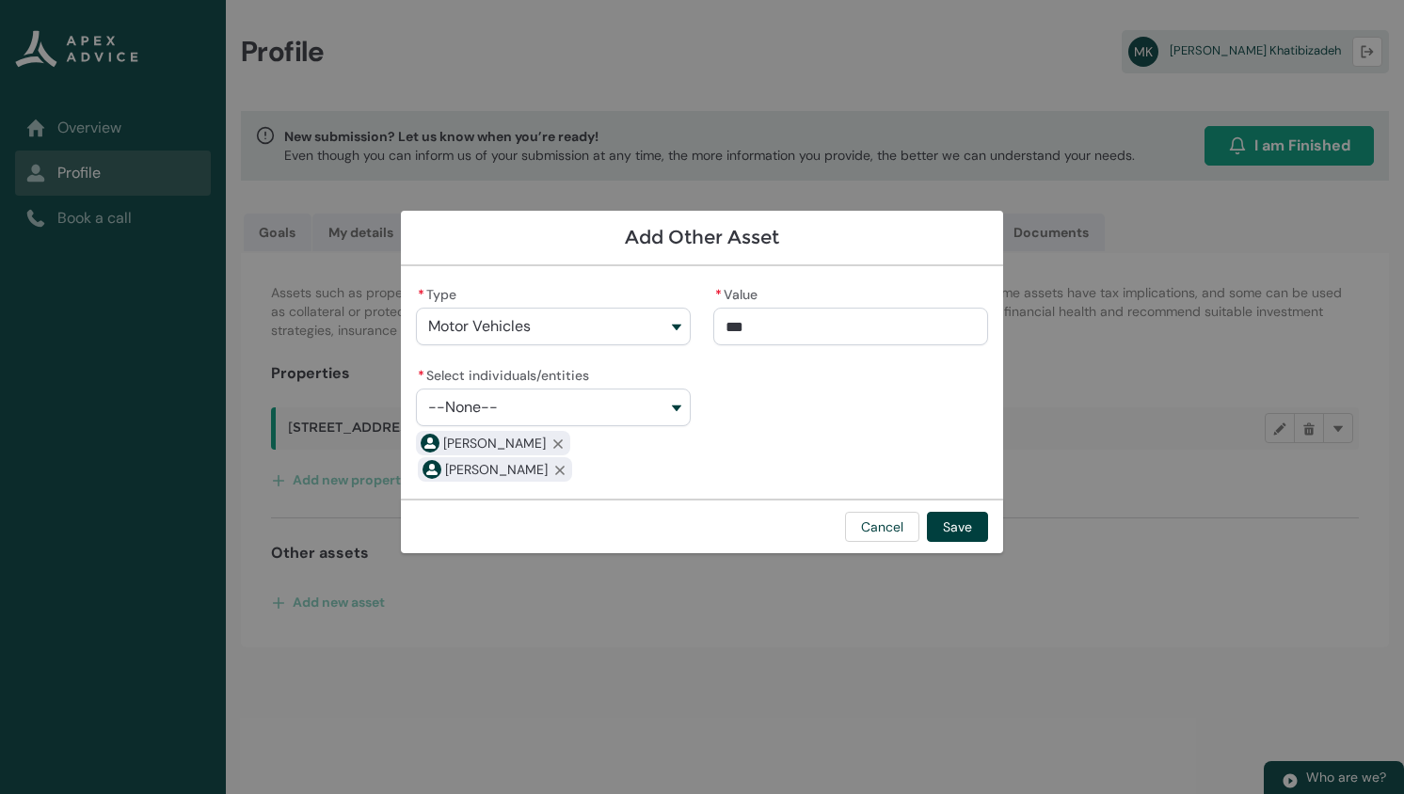
type lightning-primitive-input-simple "2000"
type input "****"
type lightning-primitive-input-simple "20000"
type input "**********"
click at [966, 517] on button "Save" at bounding box center [957, 527] width 61 height 30
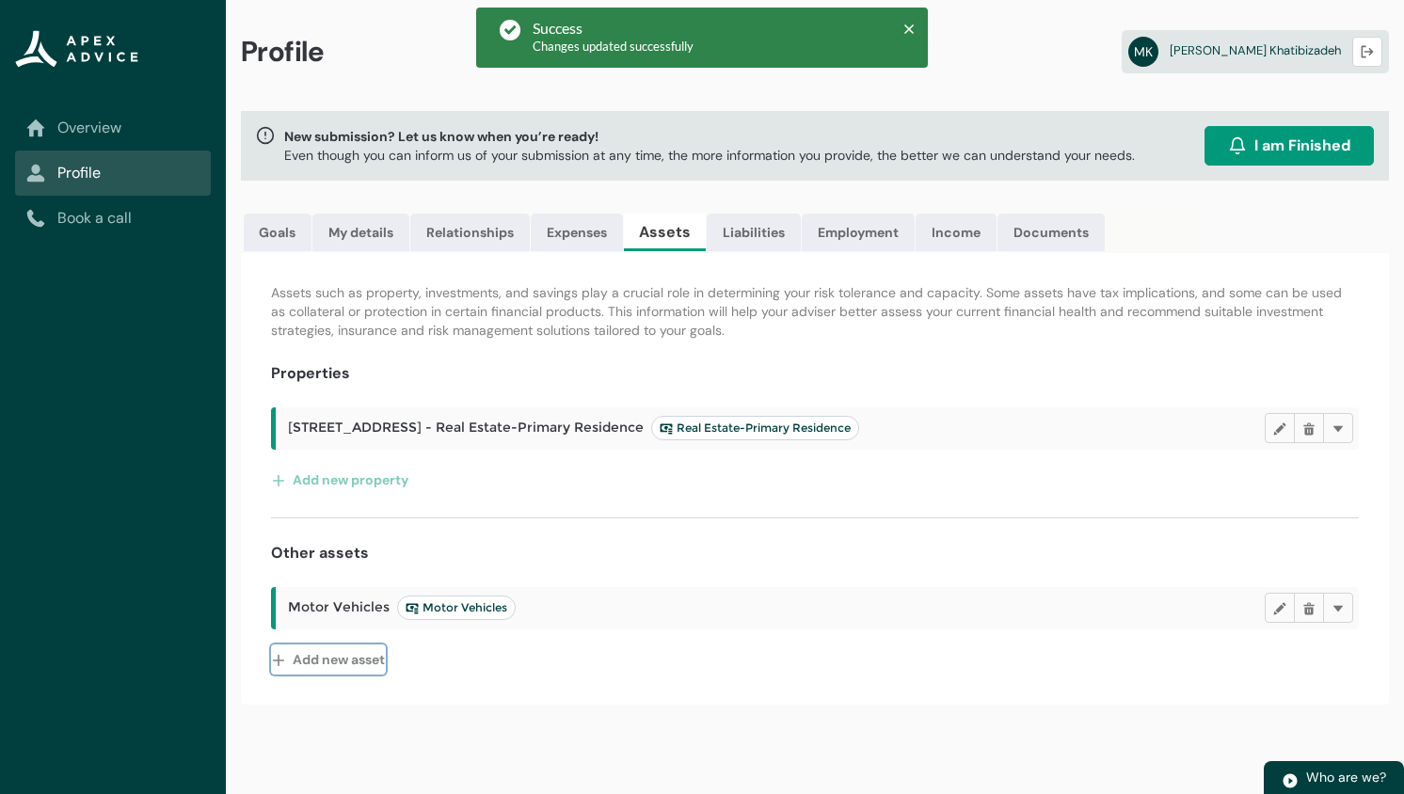
click at [364, 662] on button "Add new asset" at bounding box center [328, 659] width 115 height 30
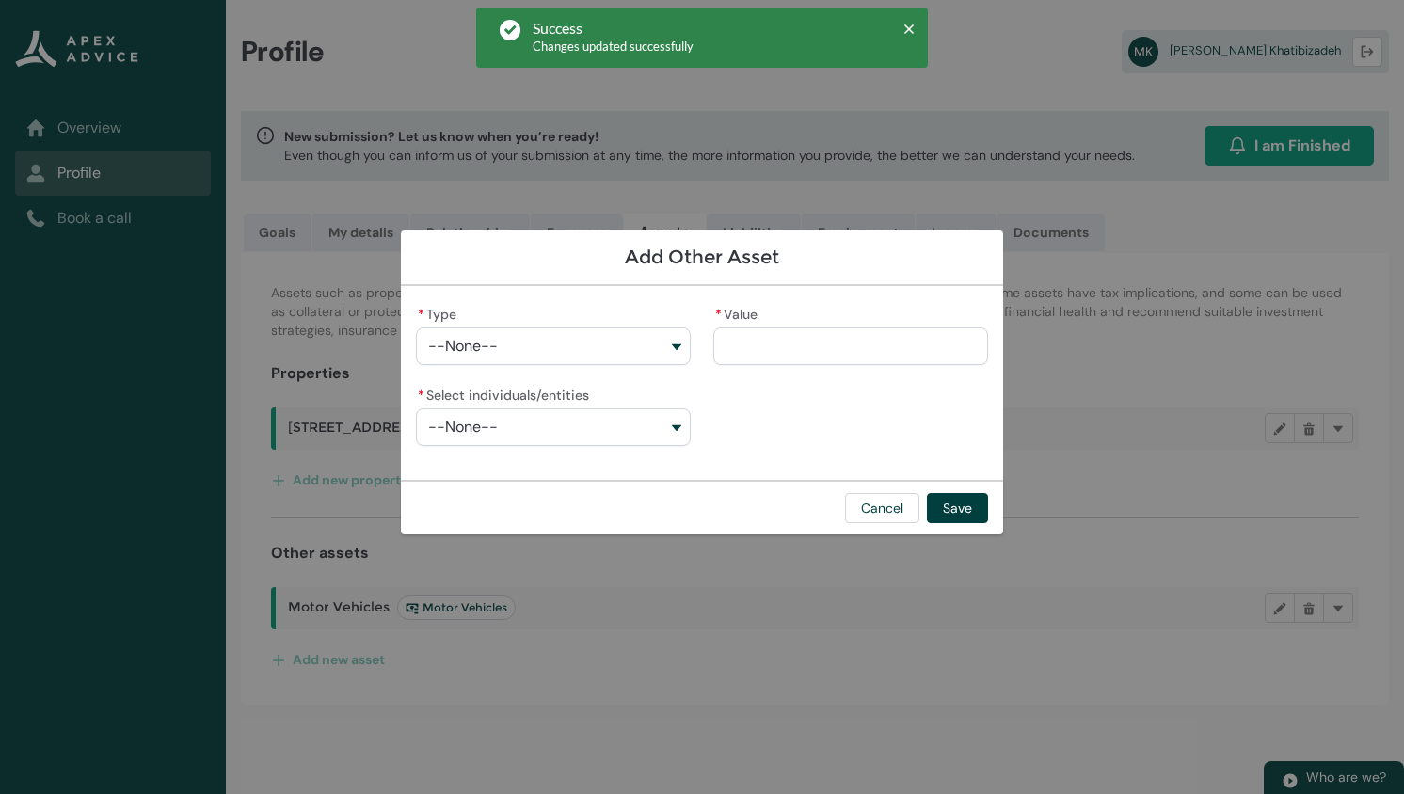
click at [576, 358] on button "--None--" at bounding box center [553, 346] width 275 height 38
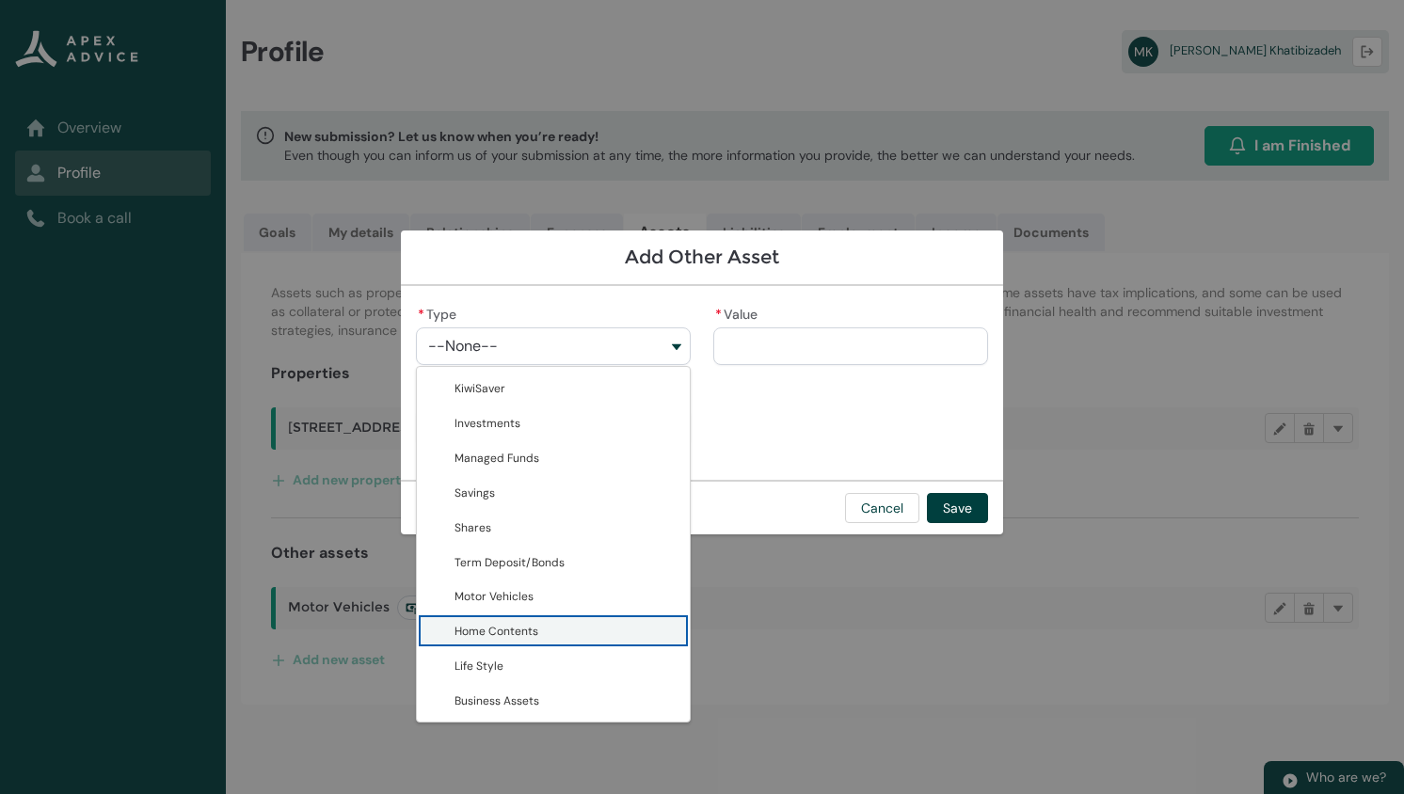
click at [496, 624] on span "Home Contents" at bounding box center [496, 631] width 84 height 19
type lightning-combobox "Home Contents"
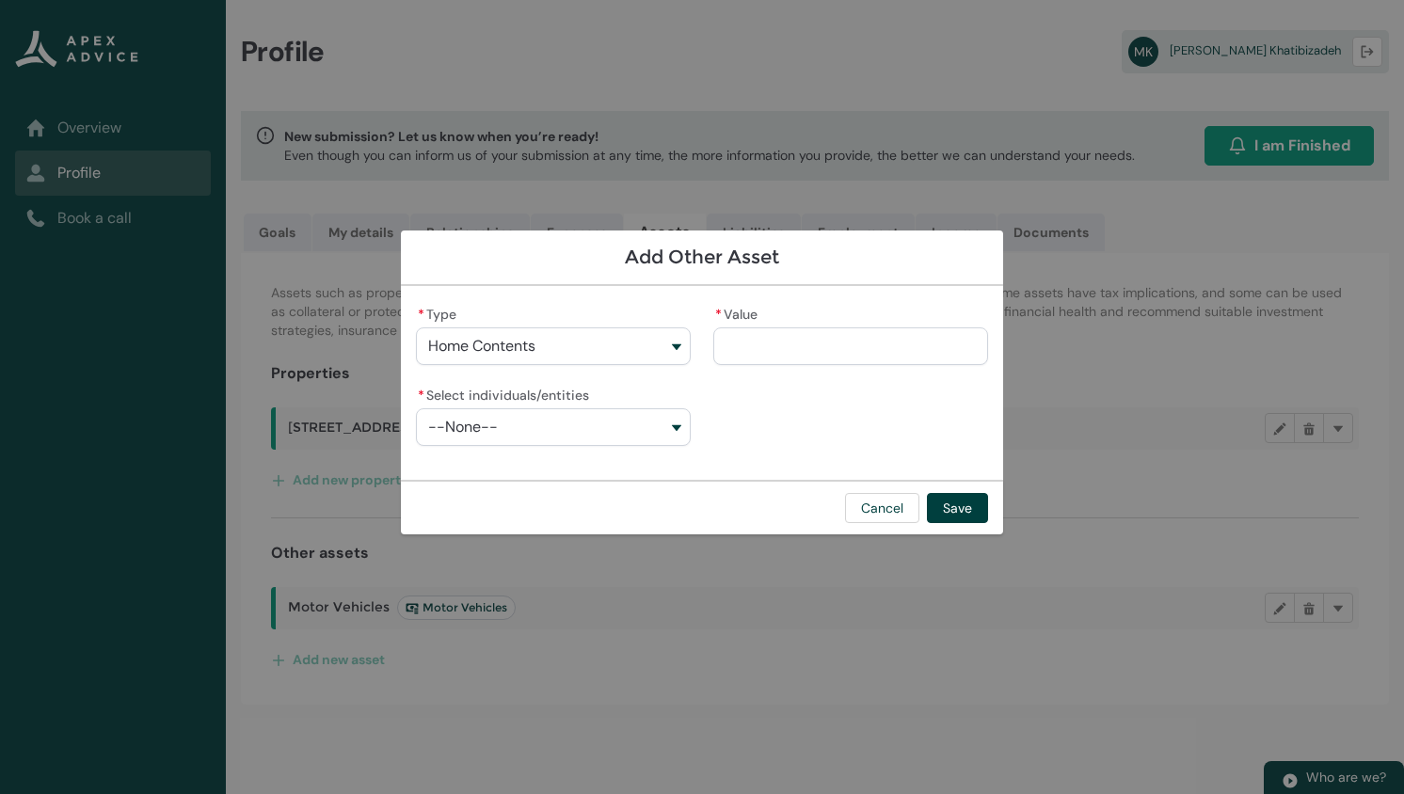
click at [806, 355] on input "* Value" at bounding box center [850, 346] width 275 height 38
type lightning-primitive-input-simple "4"
type input "*"
type lightning-primitive-input-simple "3"
type input "*"
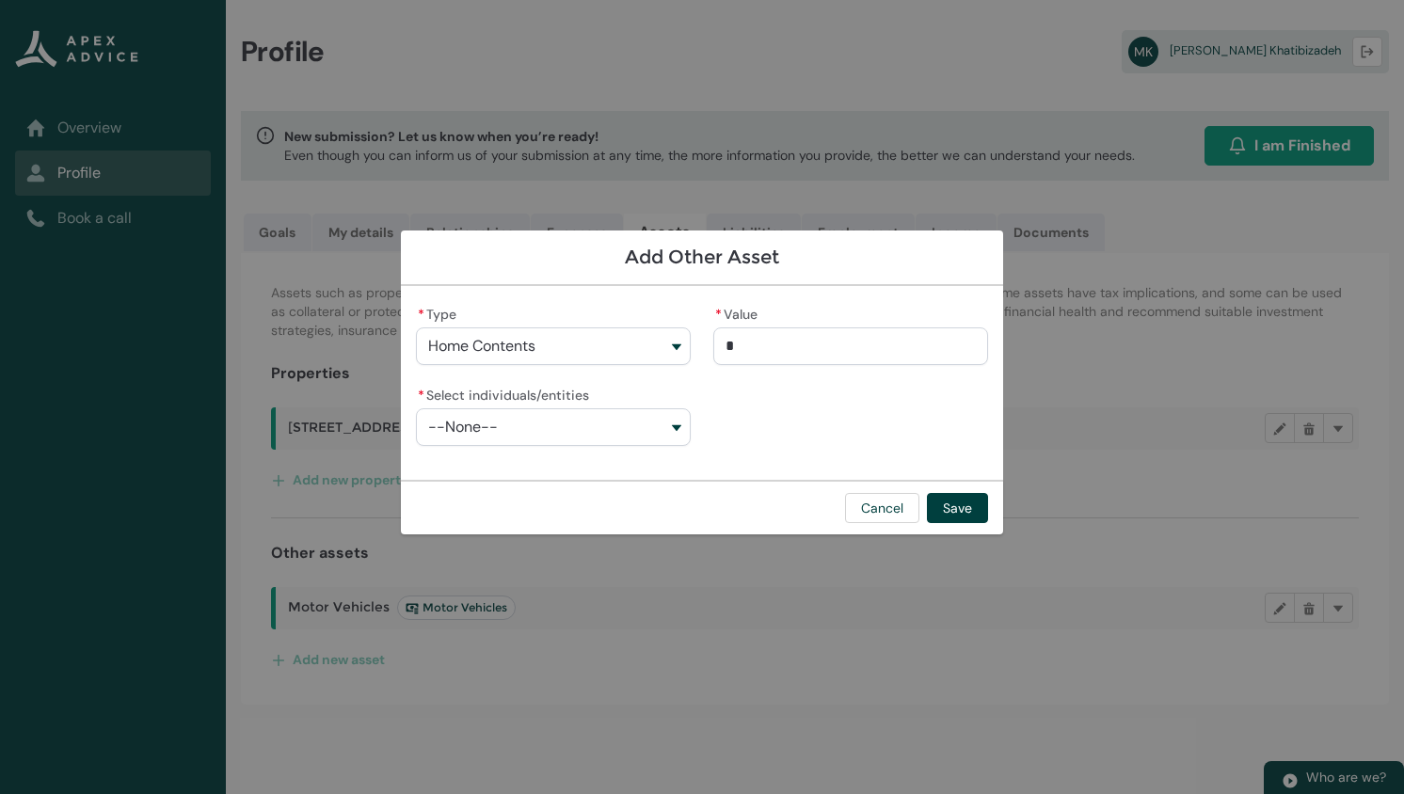
type lightning-primitive-input-simple "30"
type input "**"
type lightning-primitive-input-simple "300"
type input "***"
type lightning-primitive-input-simple "3000"
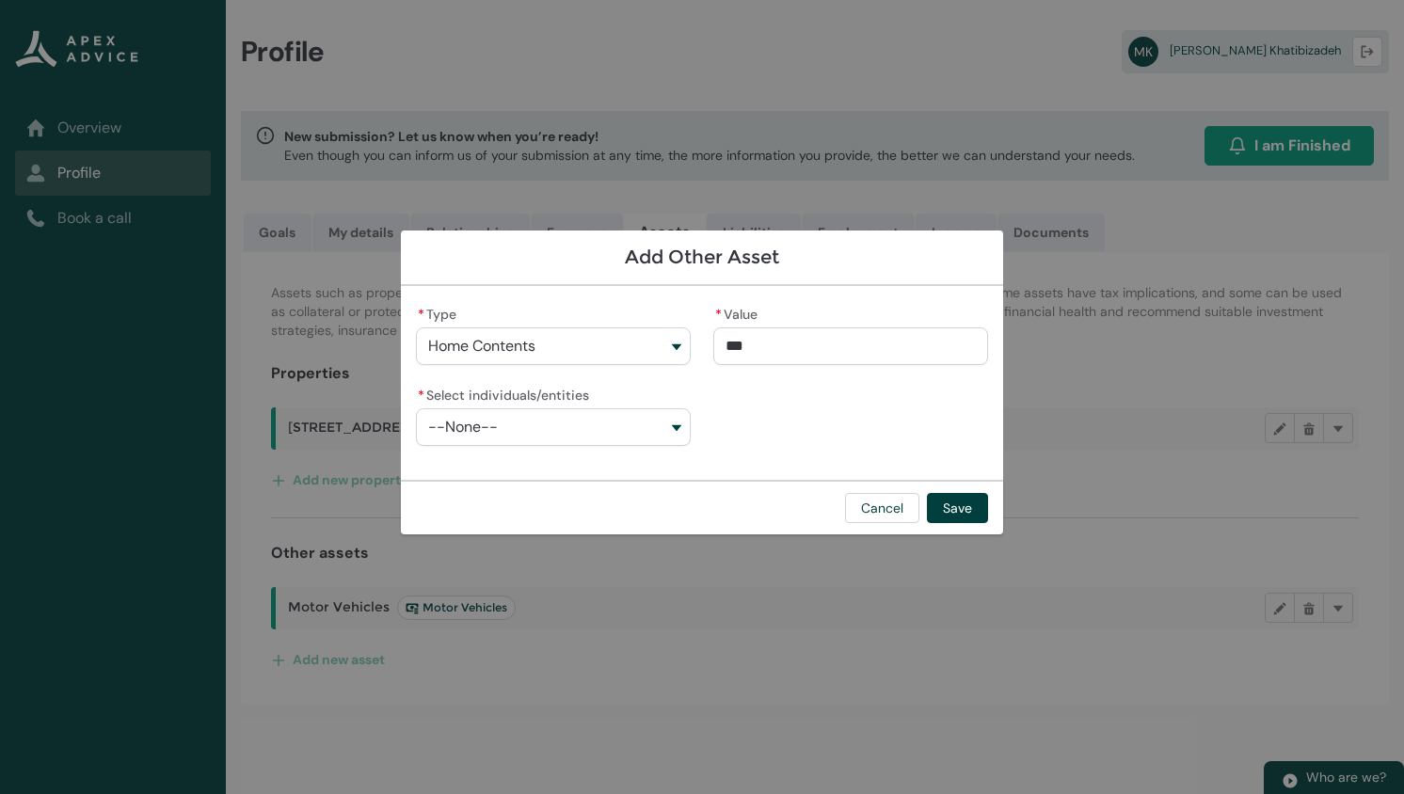
type input "****"
type lightning-primitive-input-simple "30000"
type input "**********"
click at [612, 433] on button "--None--" at bounding box center [553, 427] width 275 height 38
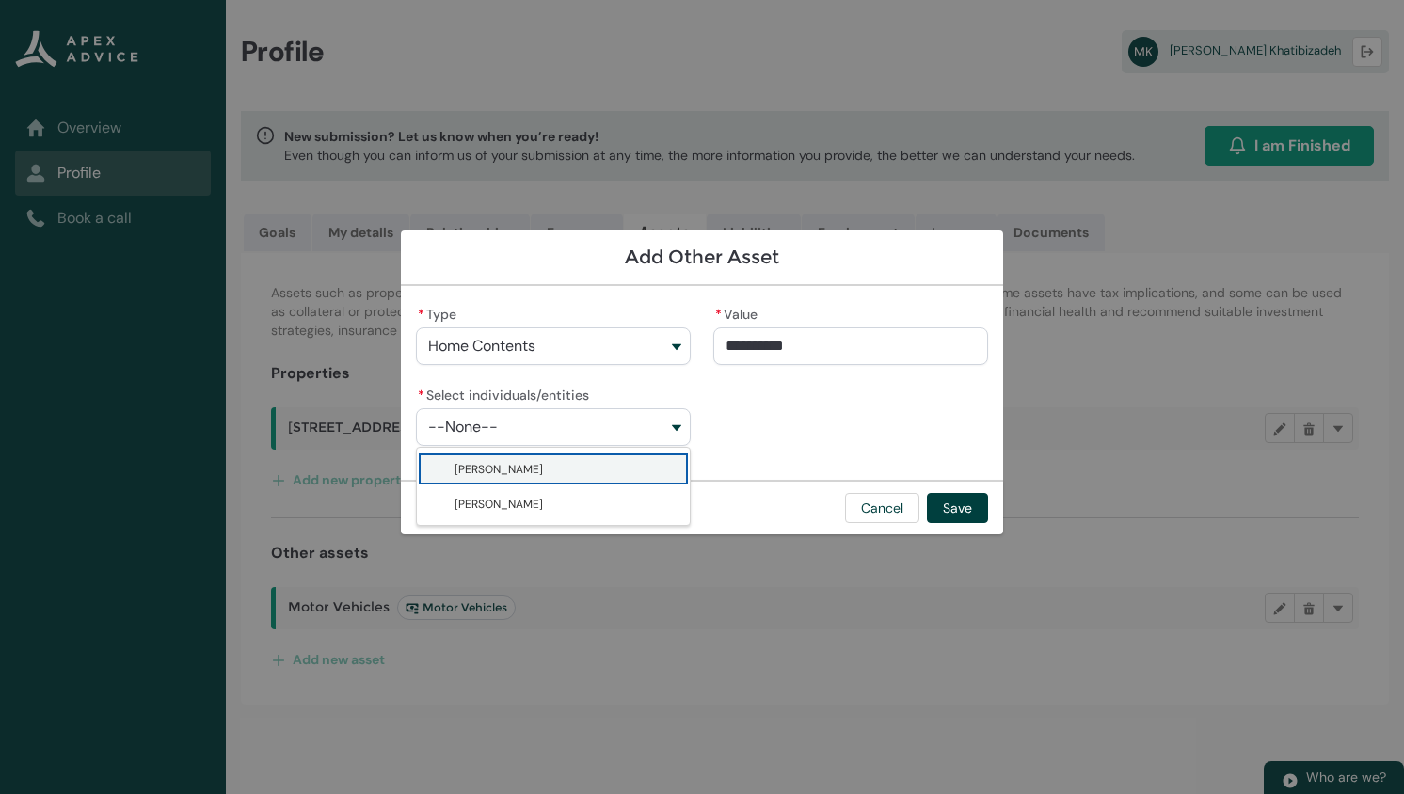
click at [513, 476] on span "Sedigheh Zandieh" at bounding box center [498, 469] width 88 height 19
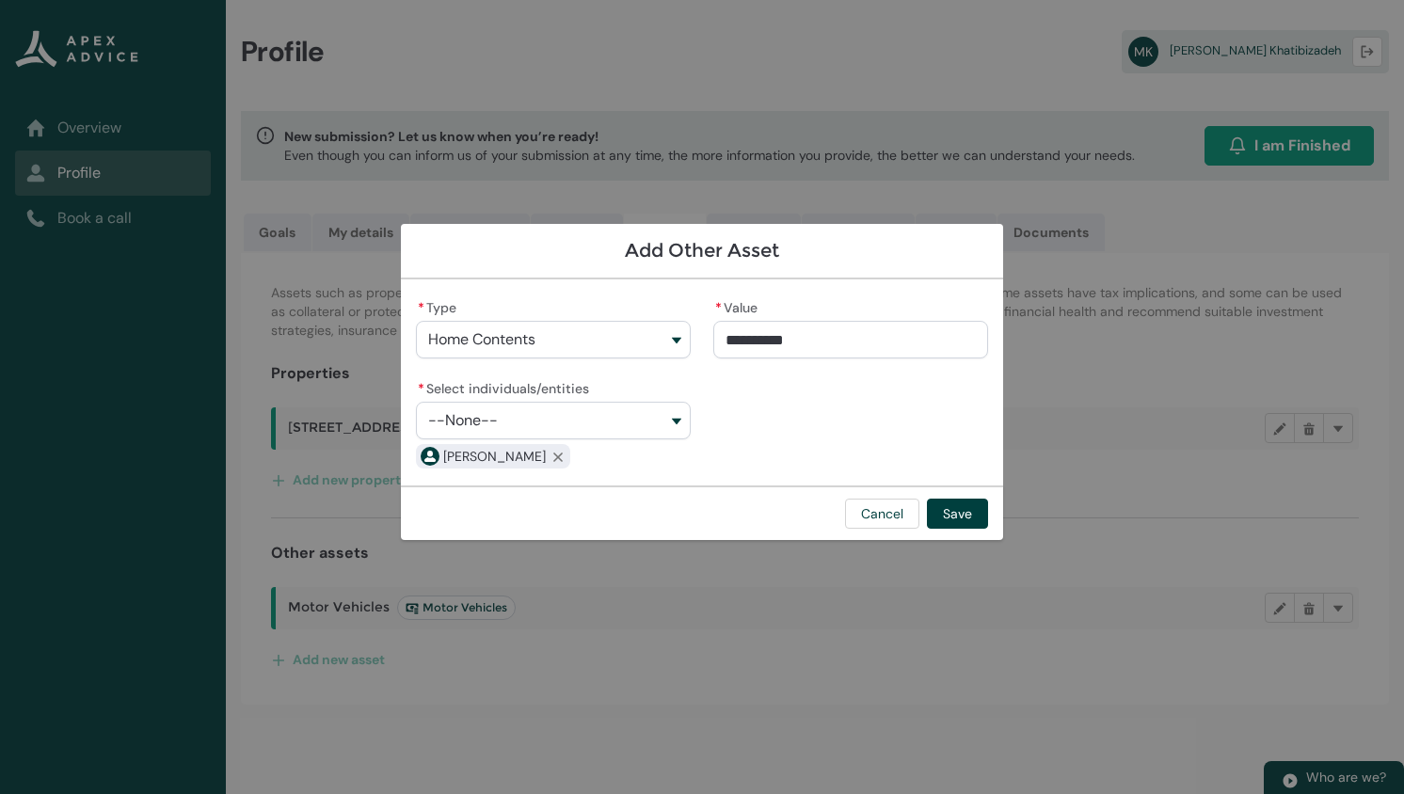
click at [523, 436] on button "--None--" at bounding box center [553, 421] width 275 height 38
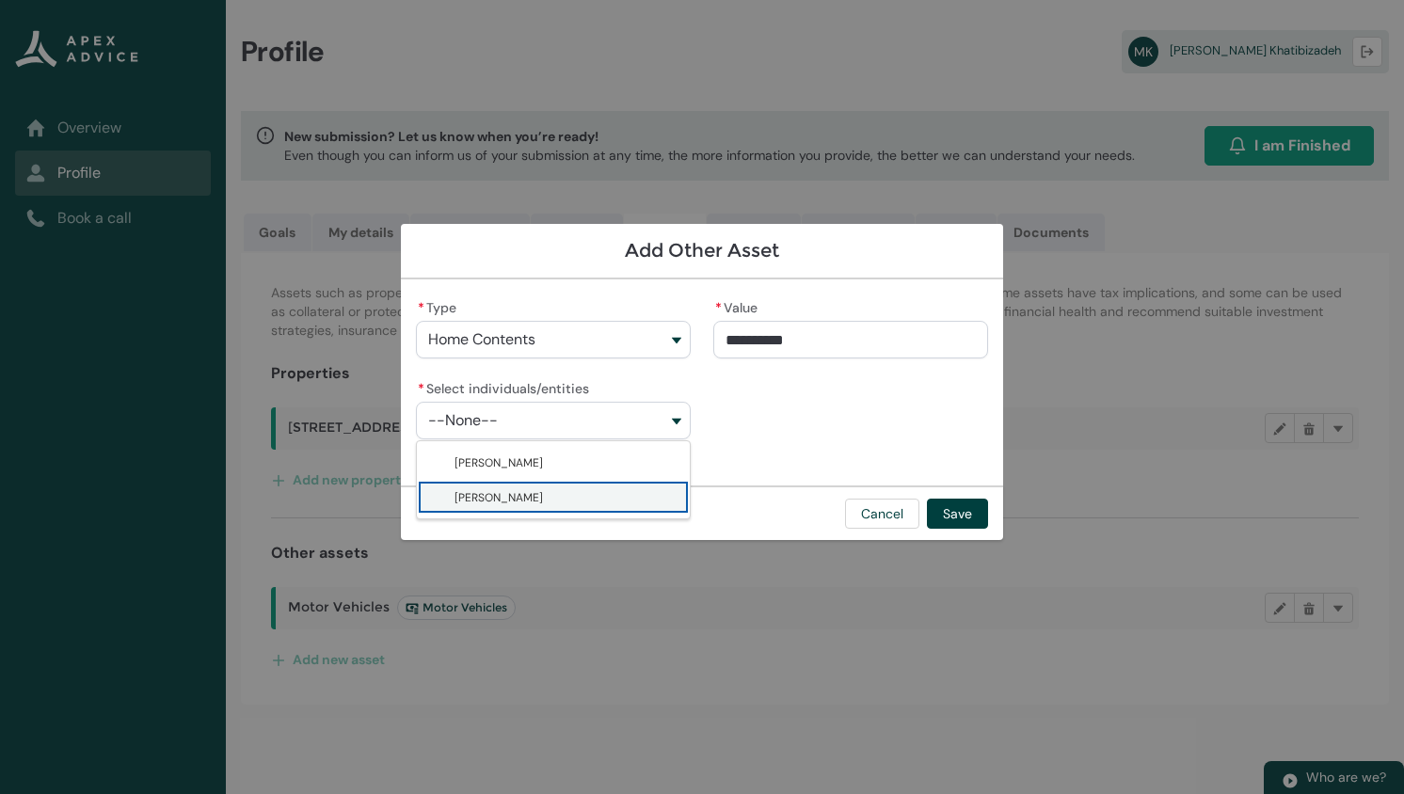
click at [510, 491] on span "Masoud Khatibizadeh" at bounding box center [498, 497] width 88 height 19
type lightning-combobox "001Q9000014IXQxIAO"
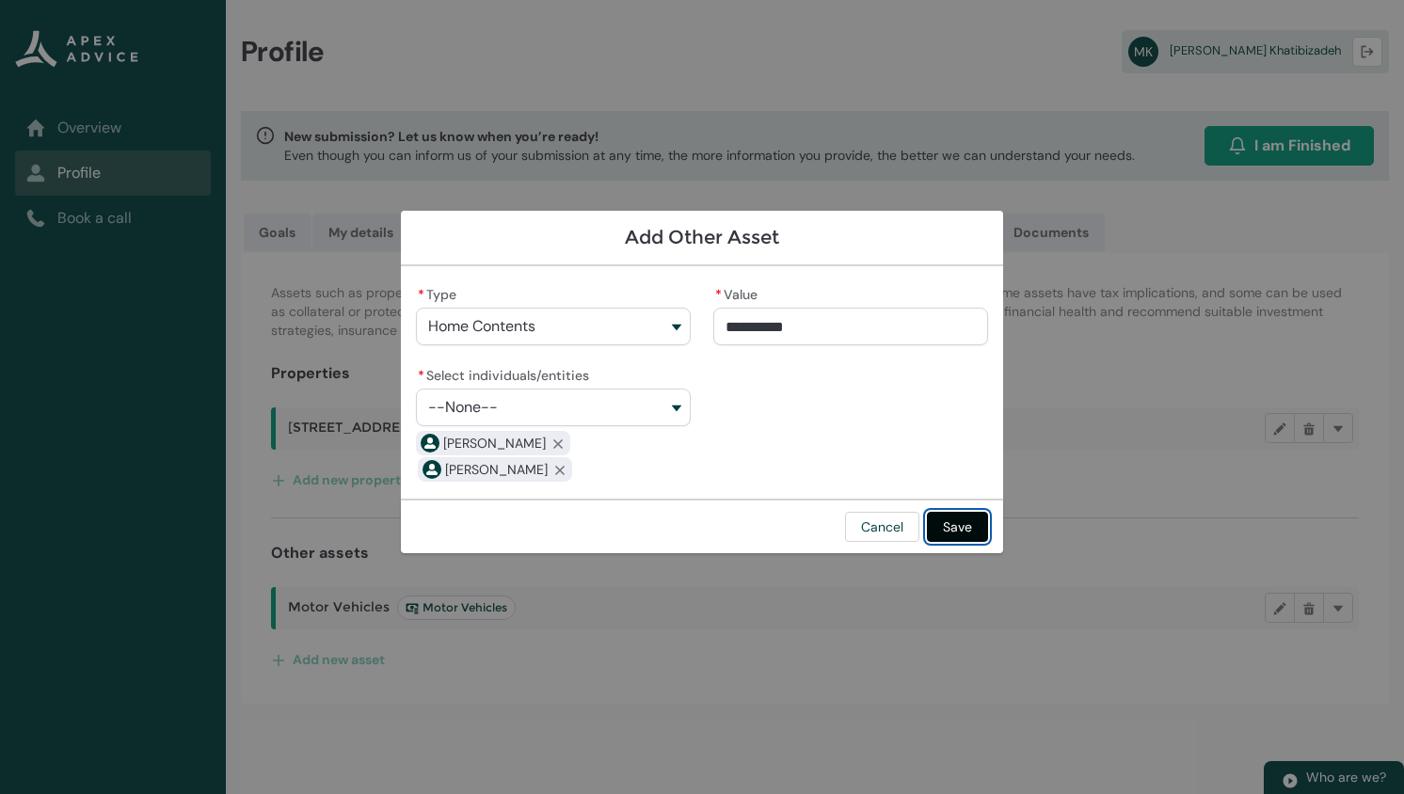
click at [964, 525] on button "Save" at bounding box center [957, 527] width 61 height 30
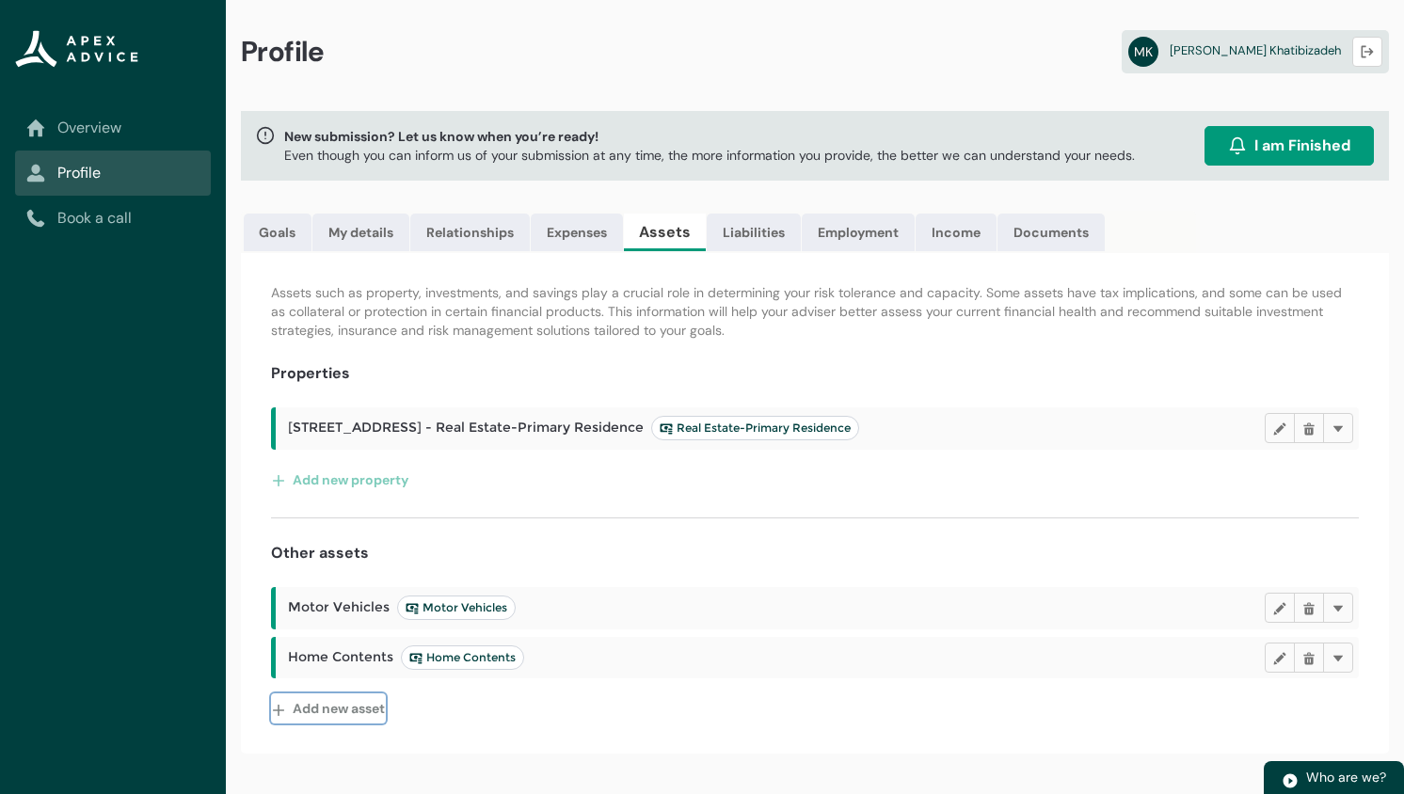
click at [348, 696] on button "Add new asset" at bounding box center [328, 708] width 115 height 30
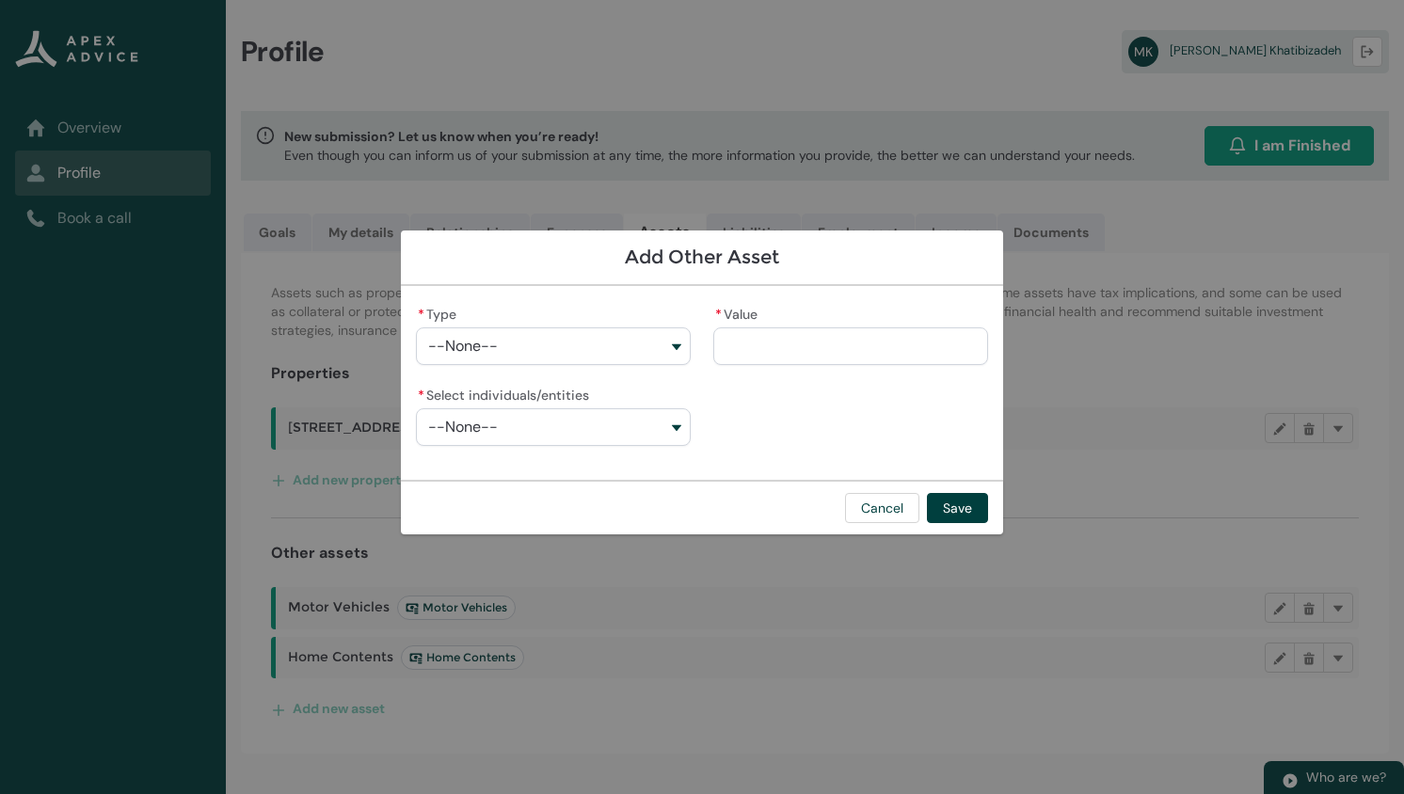
click at [649, 350] on button "--None--" at bounding box center [553, 346] width 275 height 38
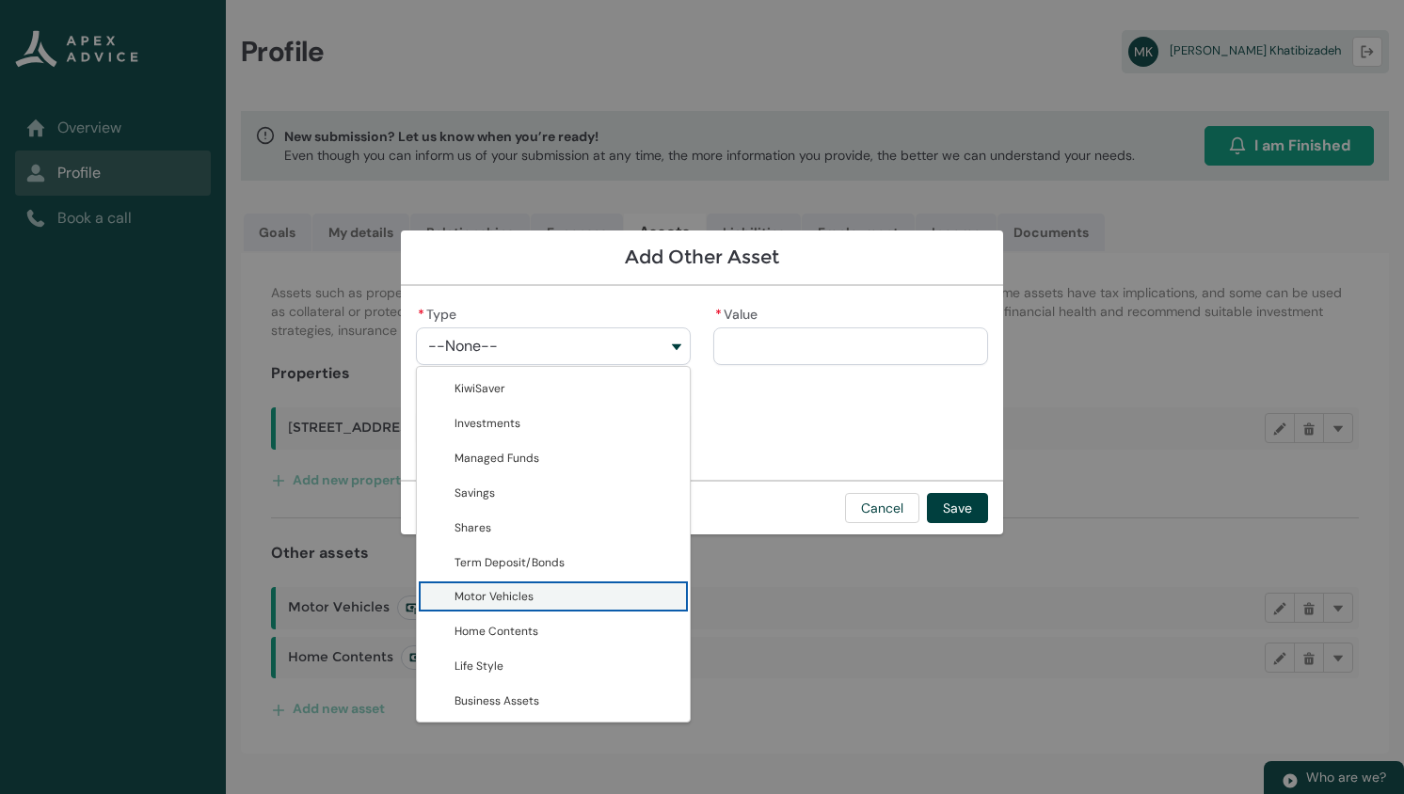
click at [542, 600] on span "Motor Vehicles" at bounding box center [566, 597] width 224 height 20
type lightning-combobox "Motor Vehicles"
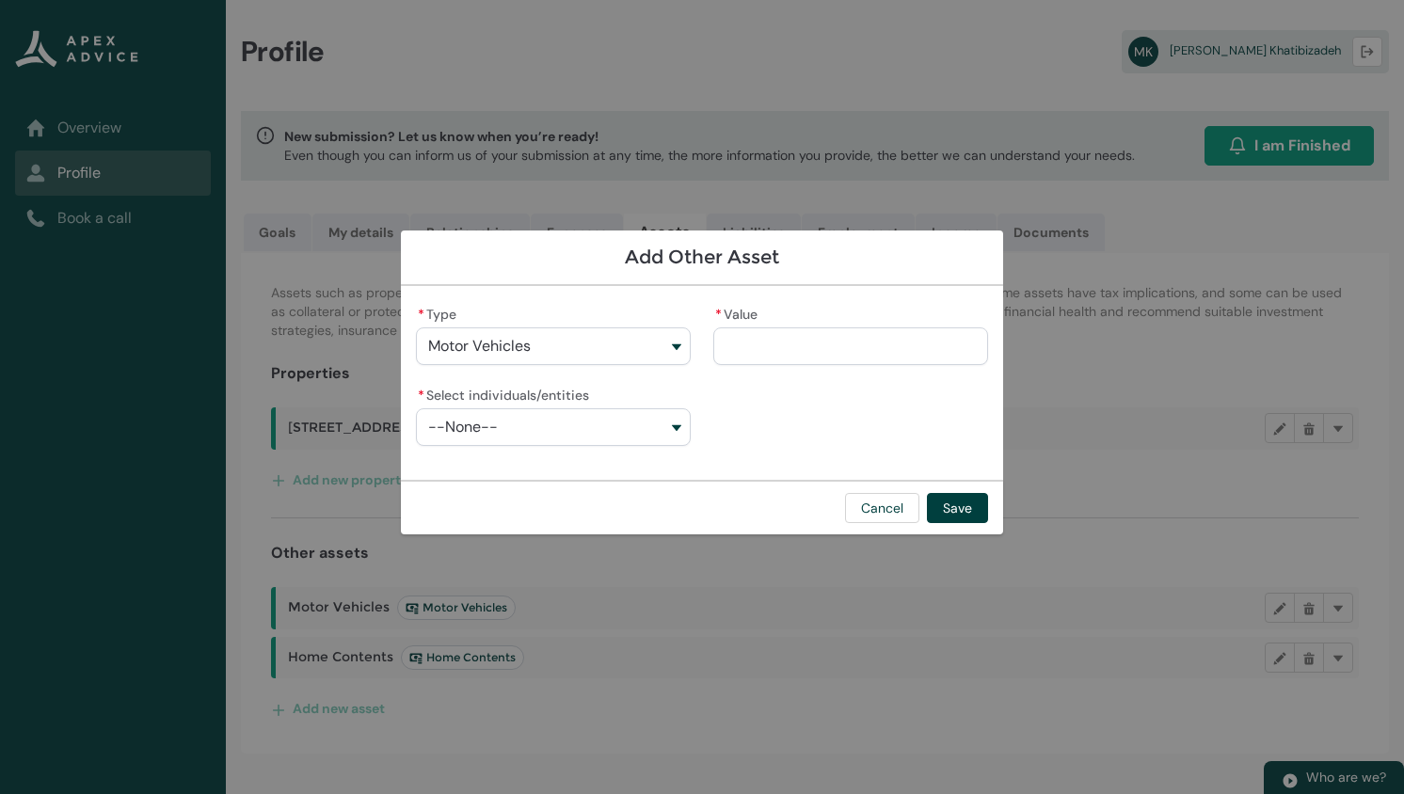
click at [779, 347] on input "* Value" at bounding box center [850, 346] width 275 height 38
type lightning-primitive-input-simple "4"
type input "*"
type lightning-primitive-input-simple "40"
type input "**"
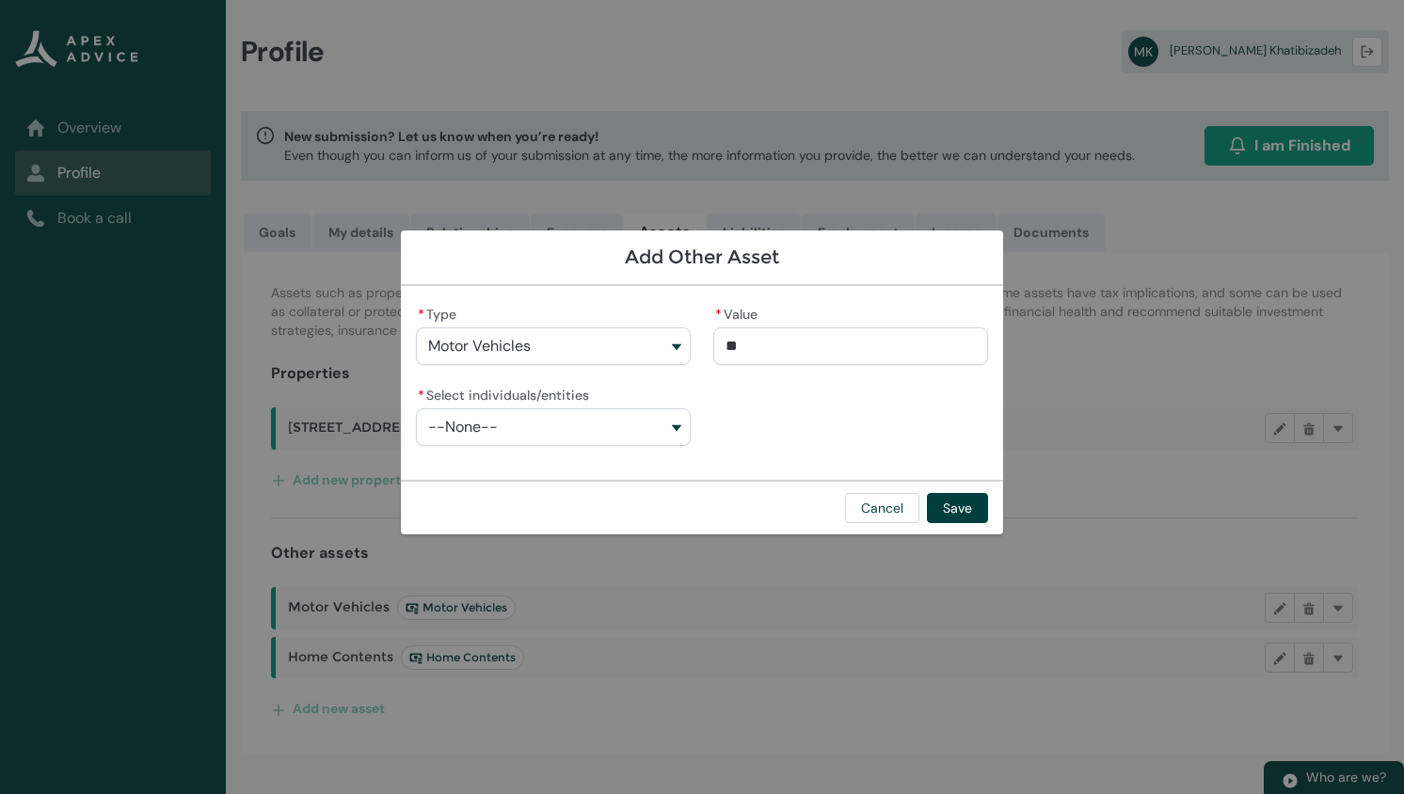
type lightning-primitive-input-simple "400"
type input "***"
type lightning-primitive-input-simple "4000"
type input "*********"
click at [566, 432] on button "--None--" at bounding box center [553, 427] width 275 height 38
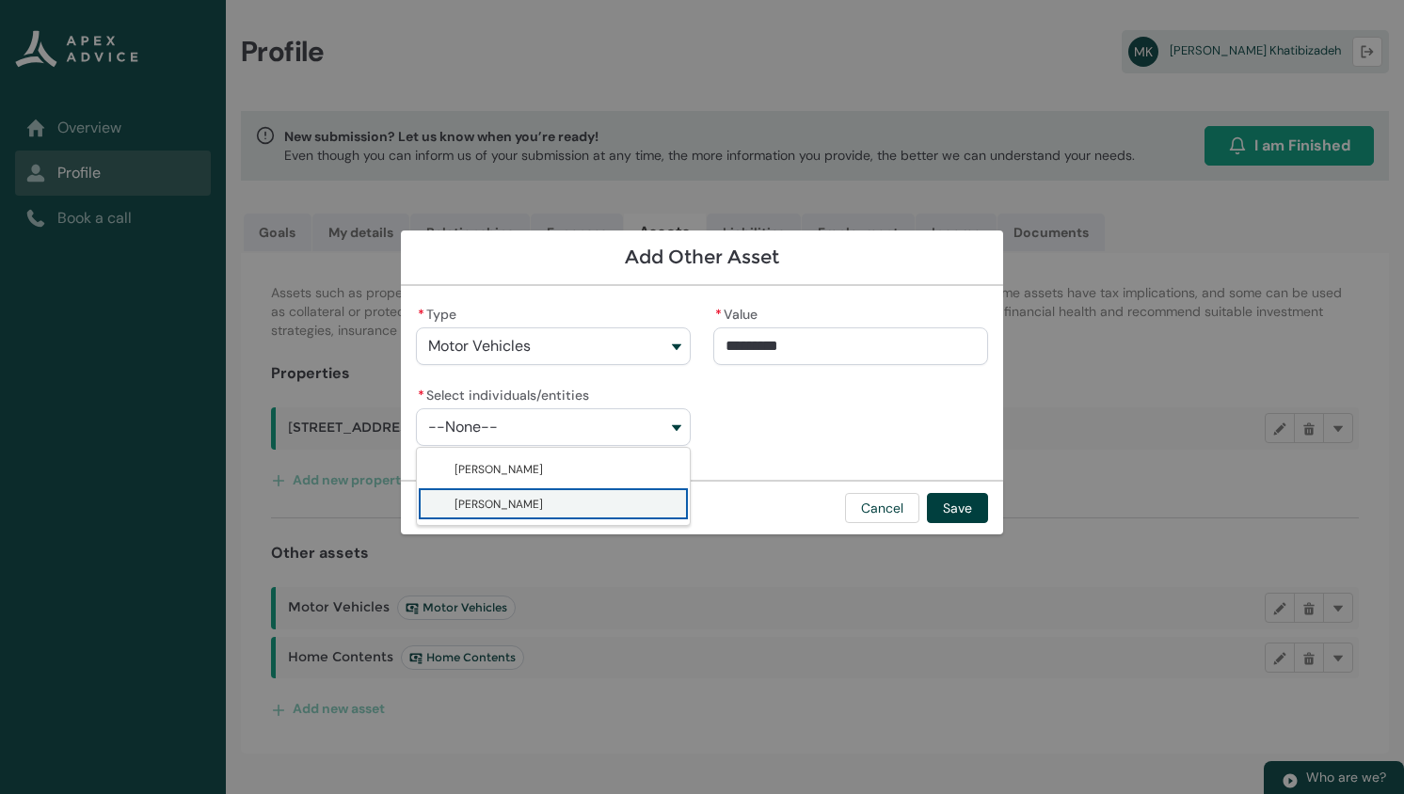
click at [519, 488] on lightning-base-combobox-item "Masoud Khatibizadeh" at bounding box center [553, 503] width 273 height 35
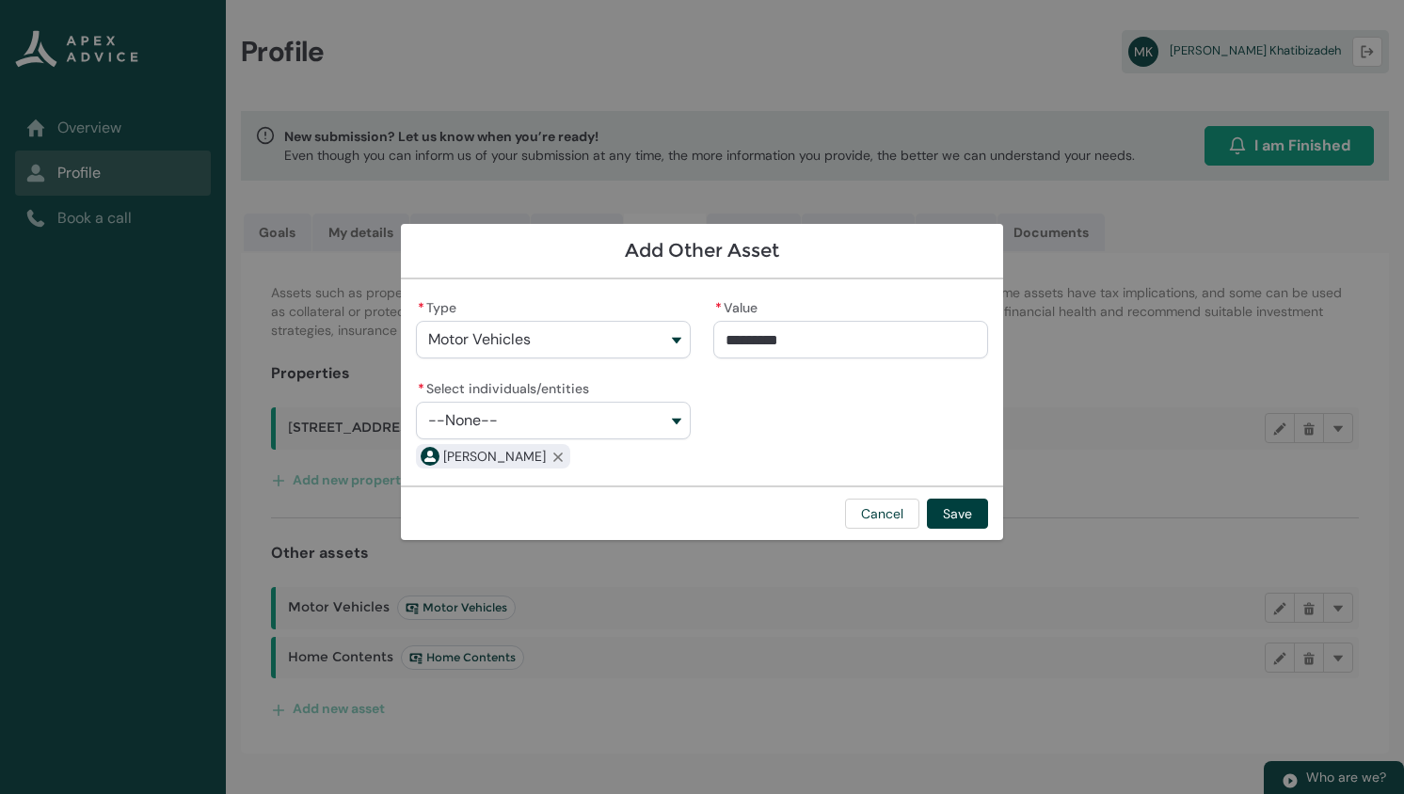
click at [541, 418] on button "--None--" at bounding box center [553, 421] width 275 height 38
click at [511, 462] on span "Sedigheh Zandieh" at bounding box center [498, 462] width 88 height 19
type lightning-combobox "001Q9000014JWsbIAG"
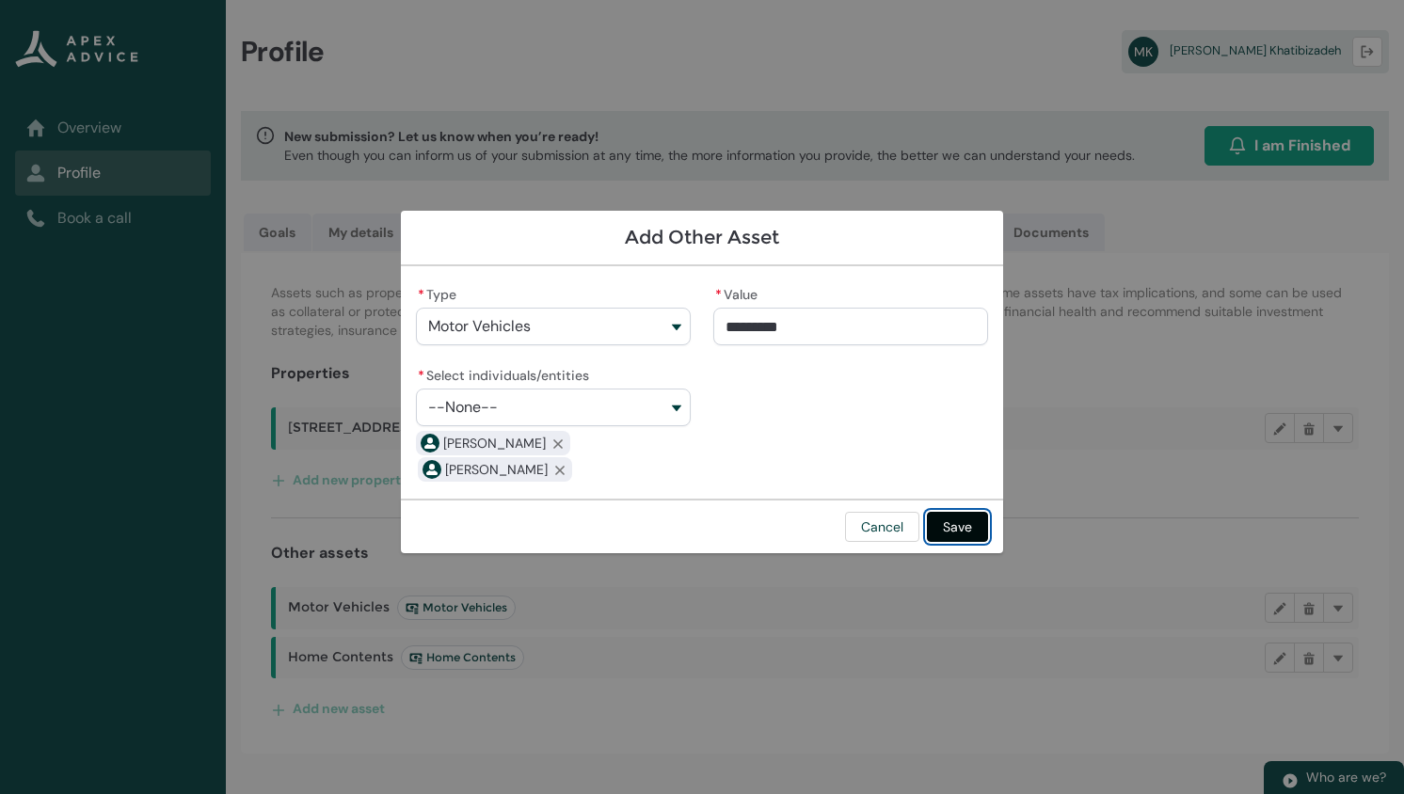
click at [948, 526] on button "Save" at bounding box center [957, 527] width 61 height 30
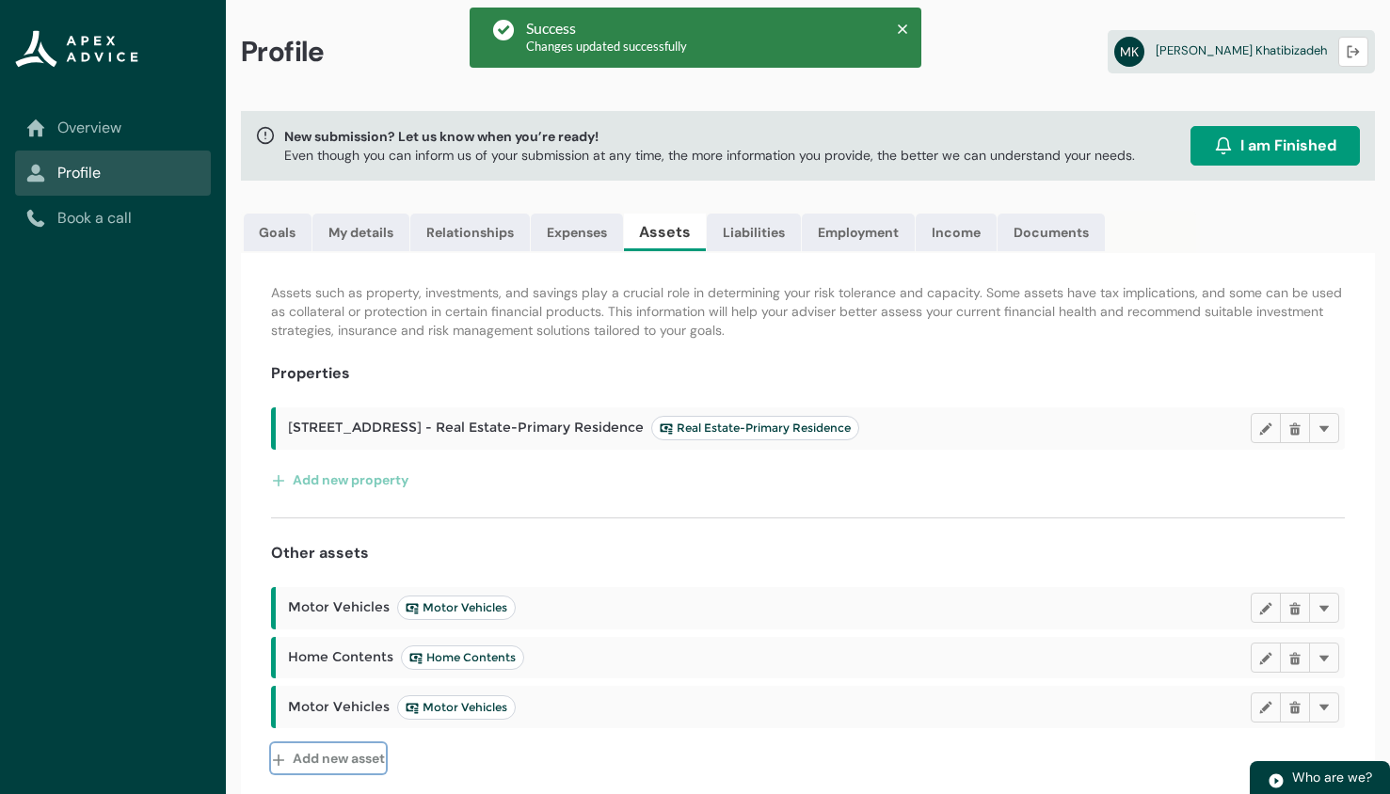
click at [342, 763] on button "Add new asset" at bounding box center [328, 758] width 115 height 30
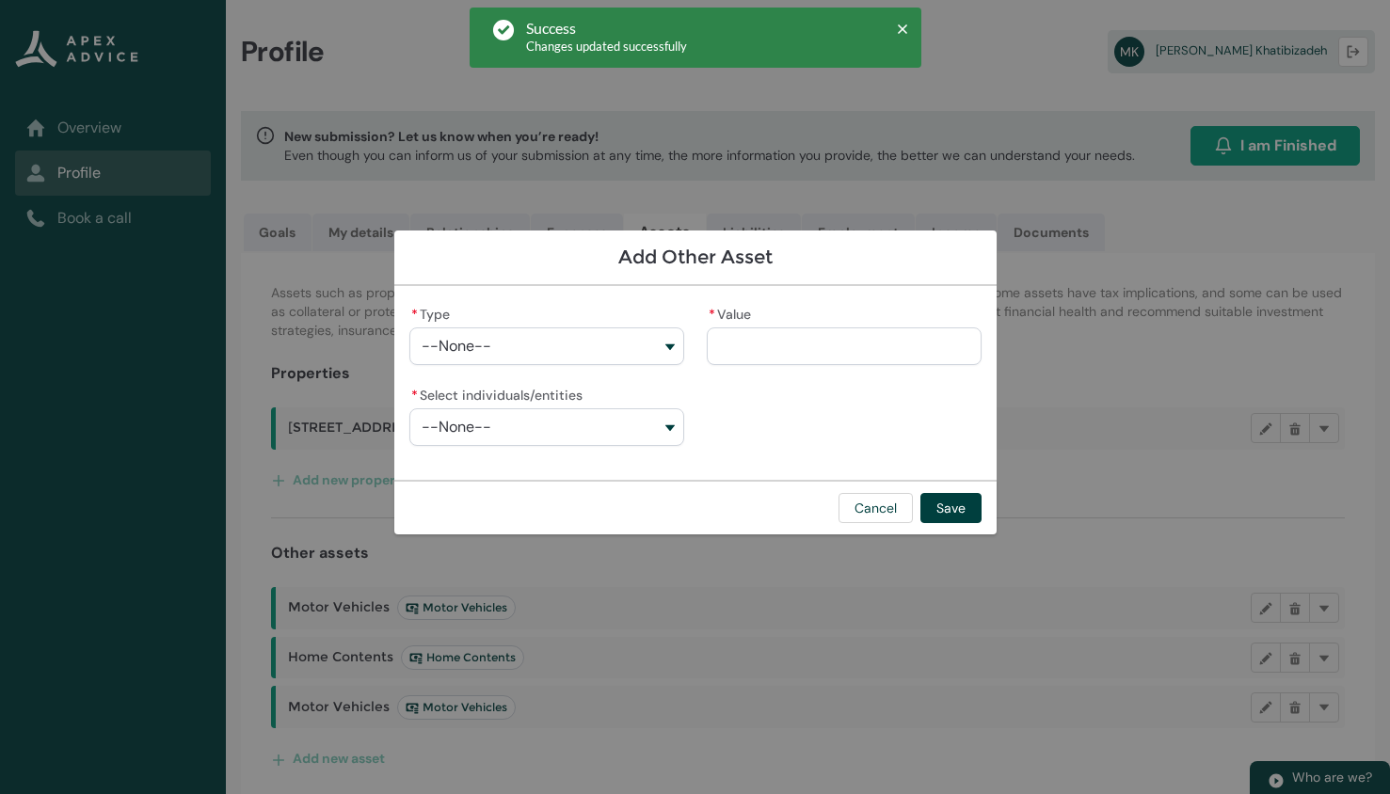
click at [651, 352] on button "--None--" at bounding box center [546, 346] width 275 height 38
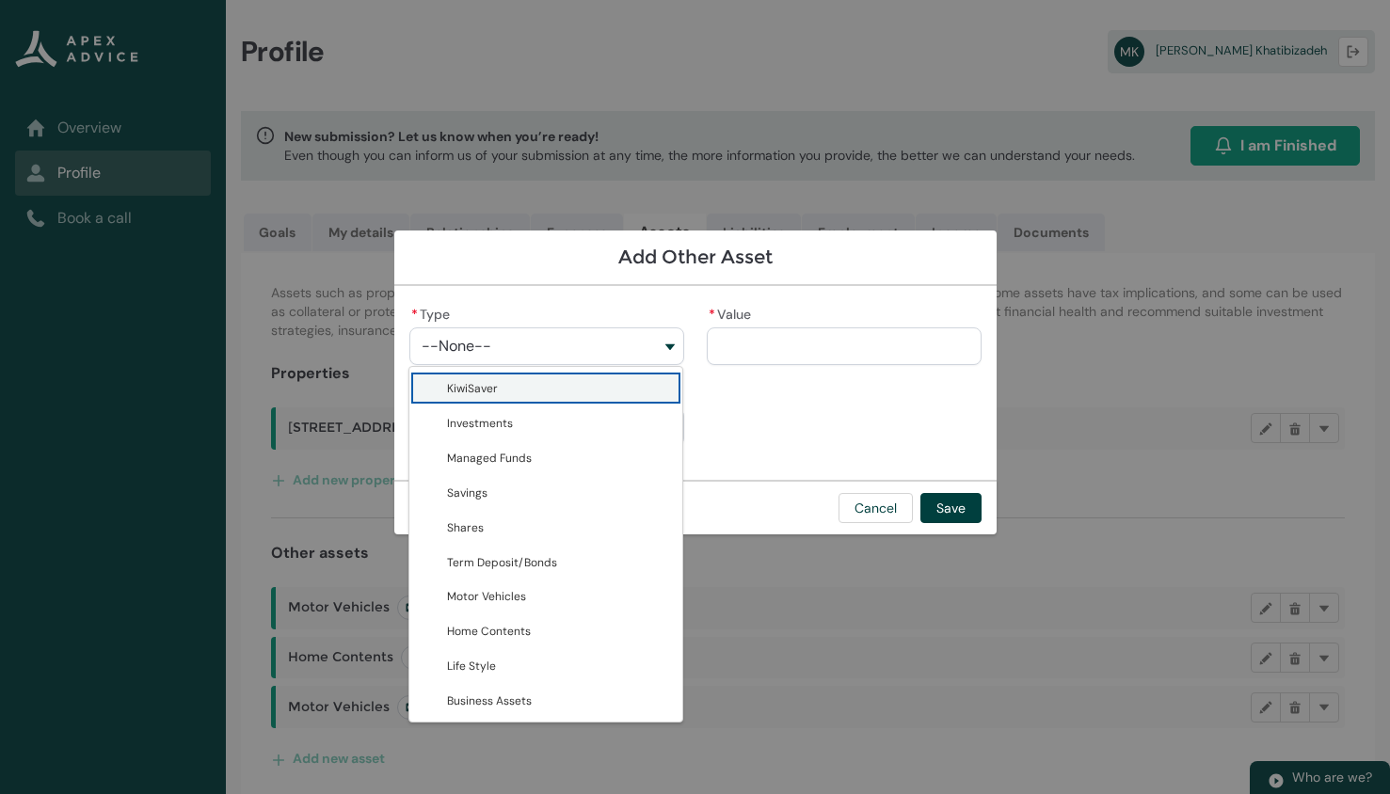
click at [532, 392] on span "KiwiSaver" at bounding box center [559, 388] width 224 height 20
type lightning-combobox "KiwiSaver"
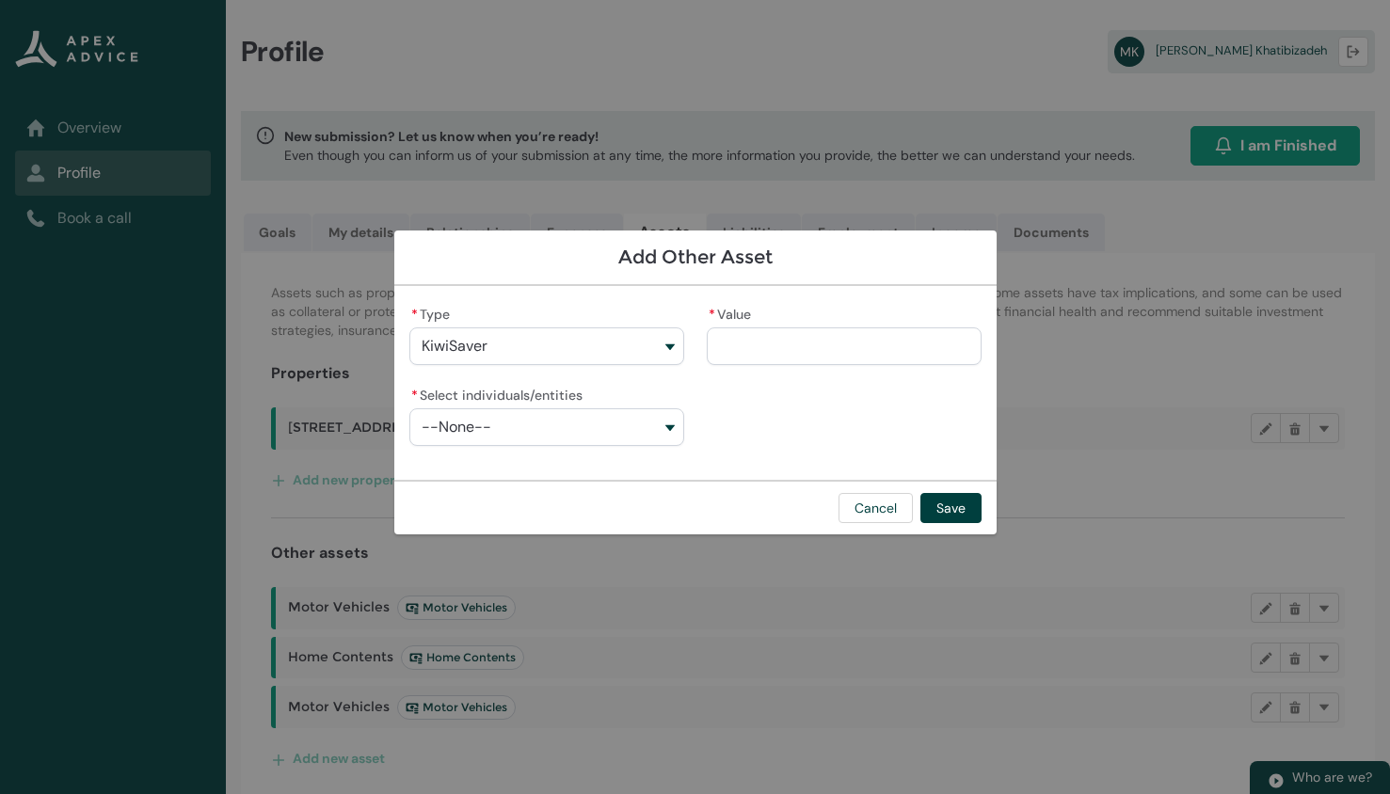
click at [772, 348] on input "* Value" at bounding box center [844, 346] width 275 height 38
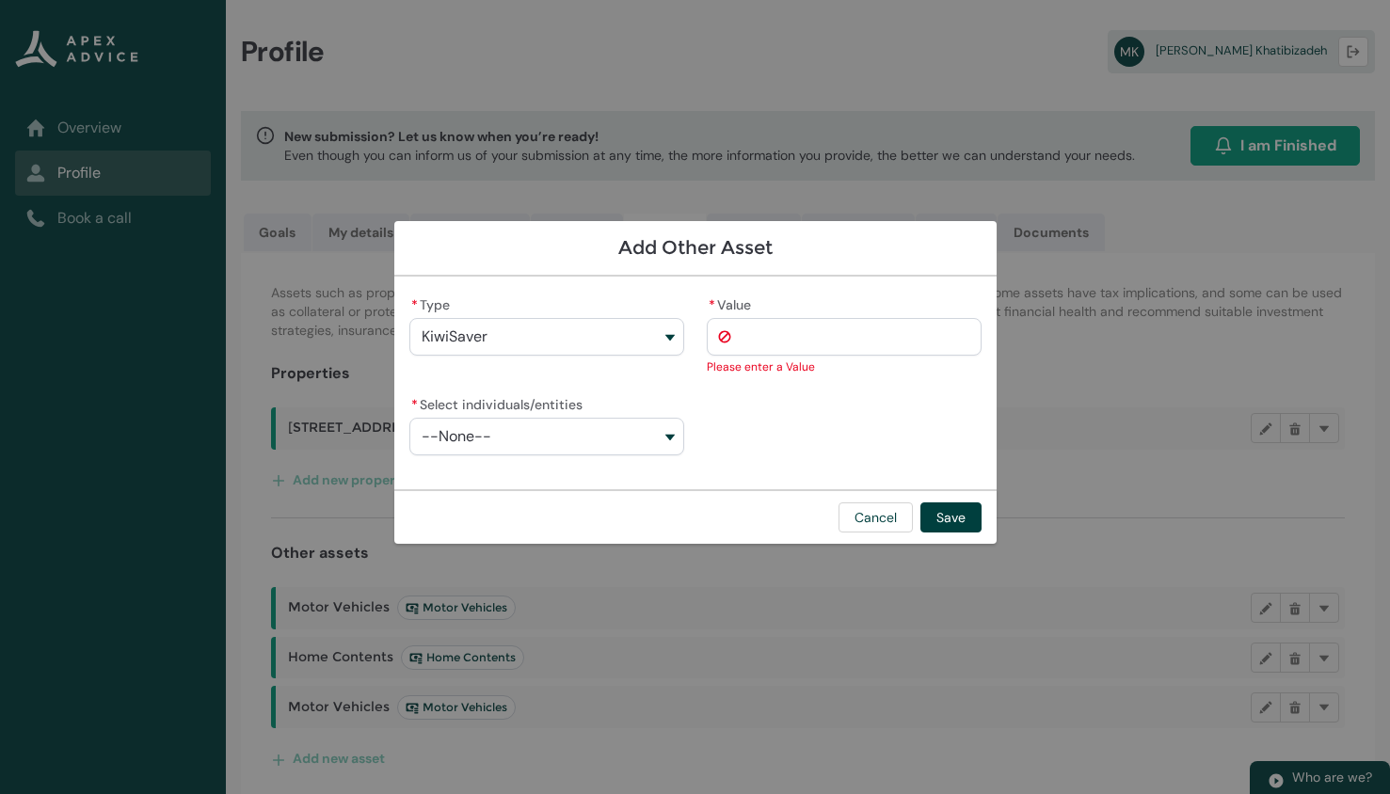
click at [671, 487] on div "Add Other Asset * Type KiwiSaver KiwiSaver Investments Managed Funds Savings Sh…" at bounding box center [695, 397] width 602 height 794
click at [846, 335] on input "* Value" at bounding box center [844, 337] width 275 height 38
click at [868, 512] on button "Cancel" at bounding box center [875, 517] width 74 height 30
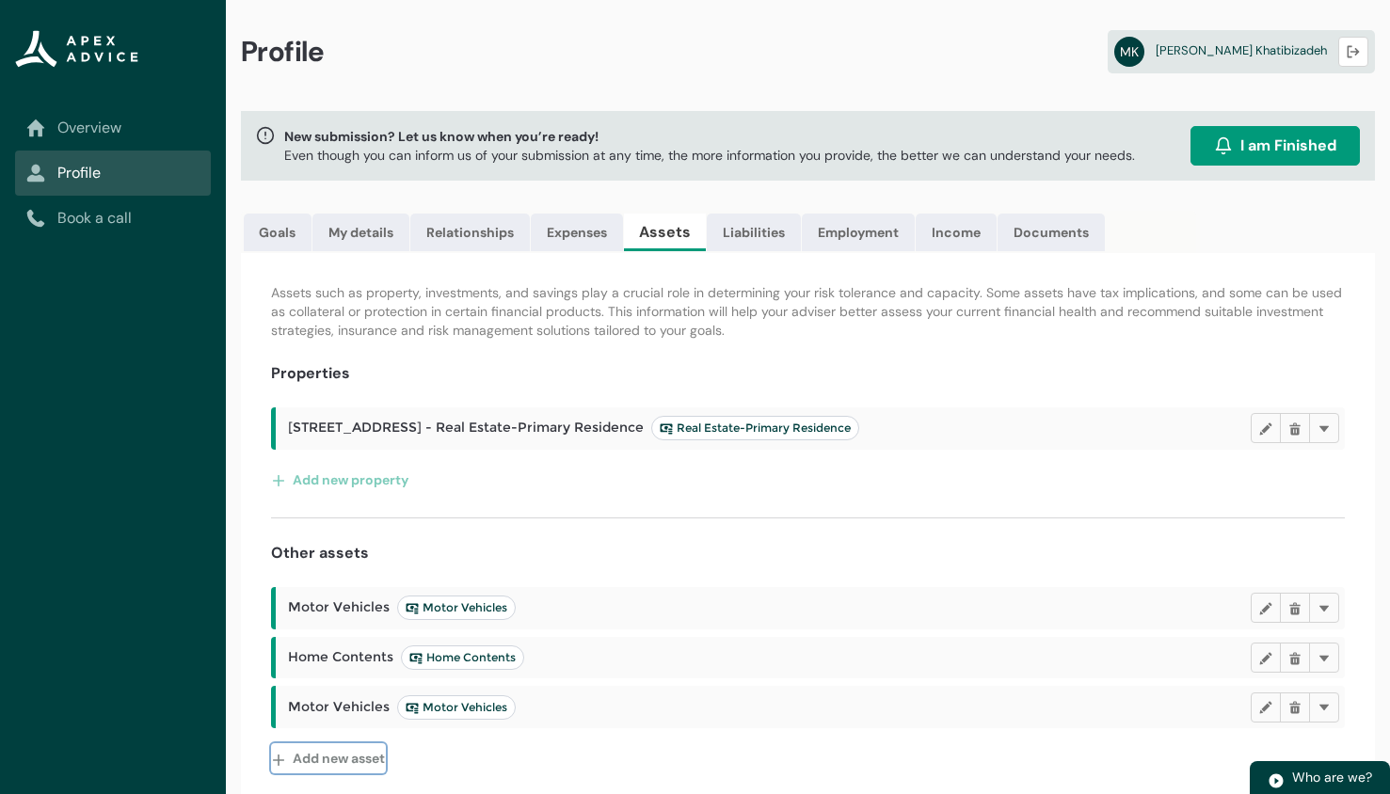
click at [358, 760] on button "Add new asset" at bounding box center [328, 758] width 115 height 30
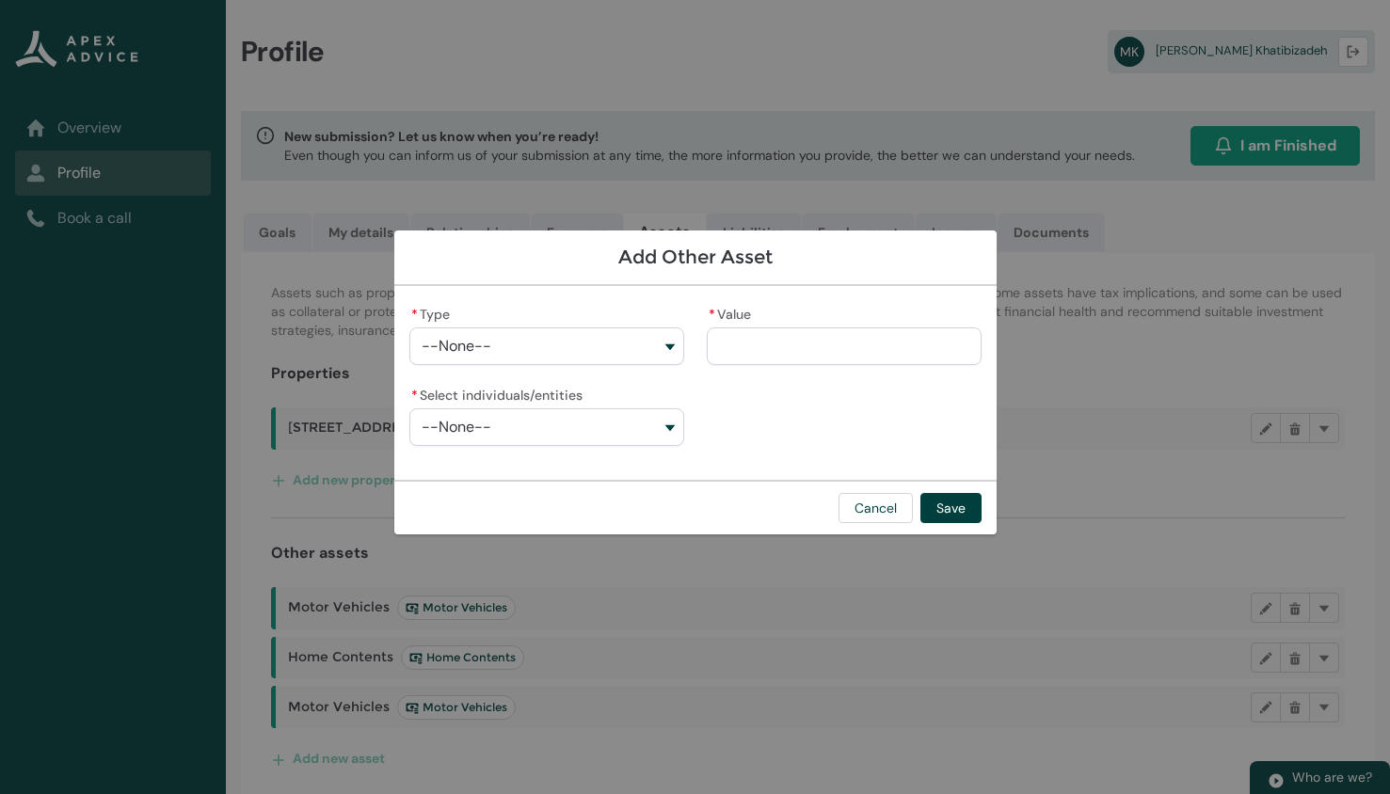
click at [604, 339] on button "--None--" at bounding box center [546, 346] width 275 height 38
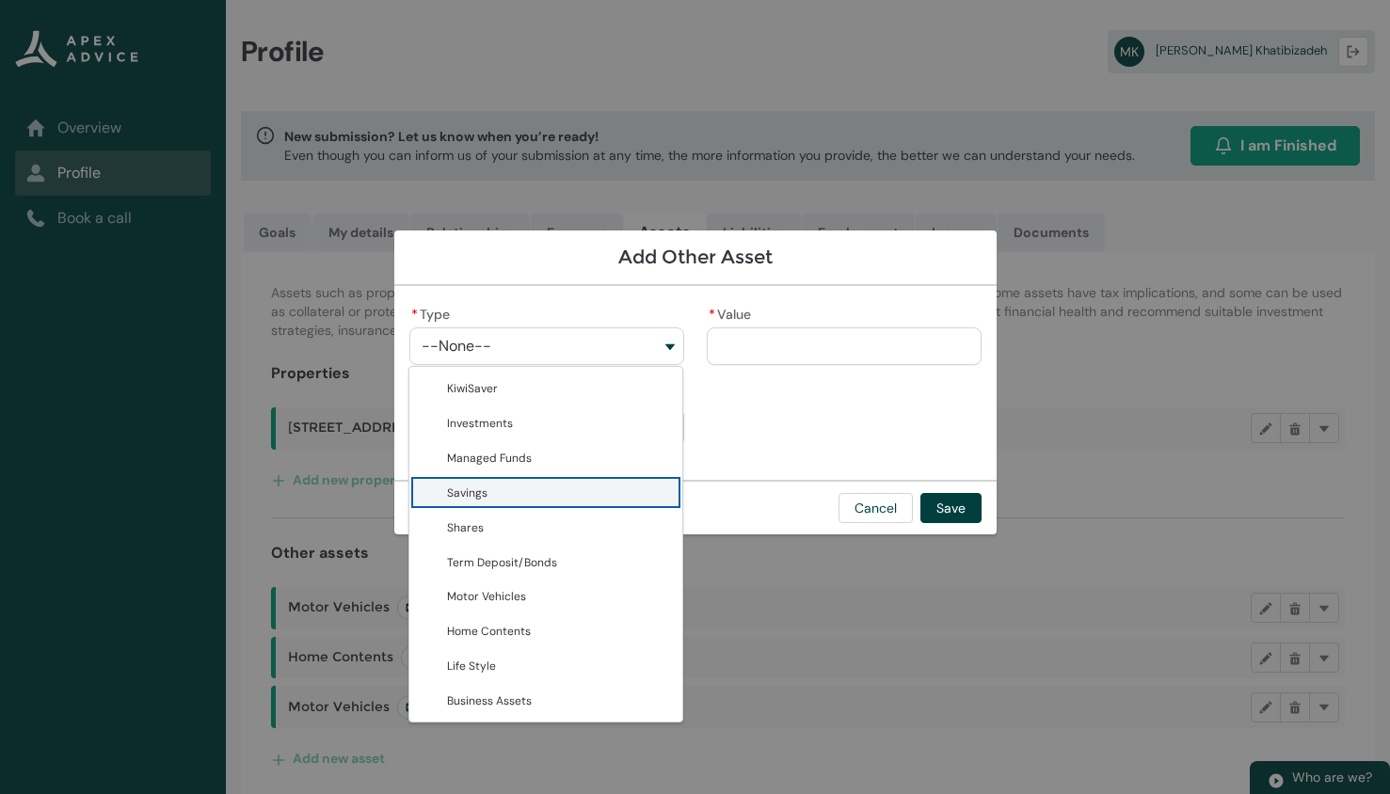
click at [549, 492] on span "Savings" at bounding box center [559, 493] width 224 height 20
type lightning-combobox "Savings"
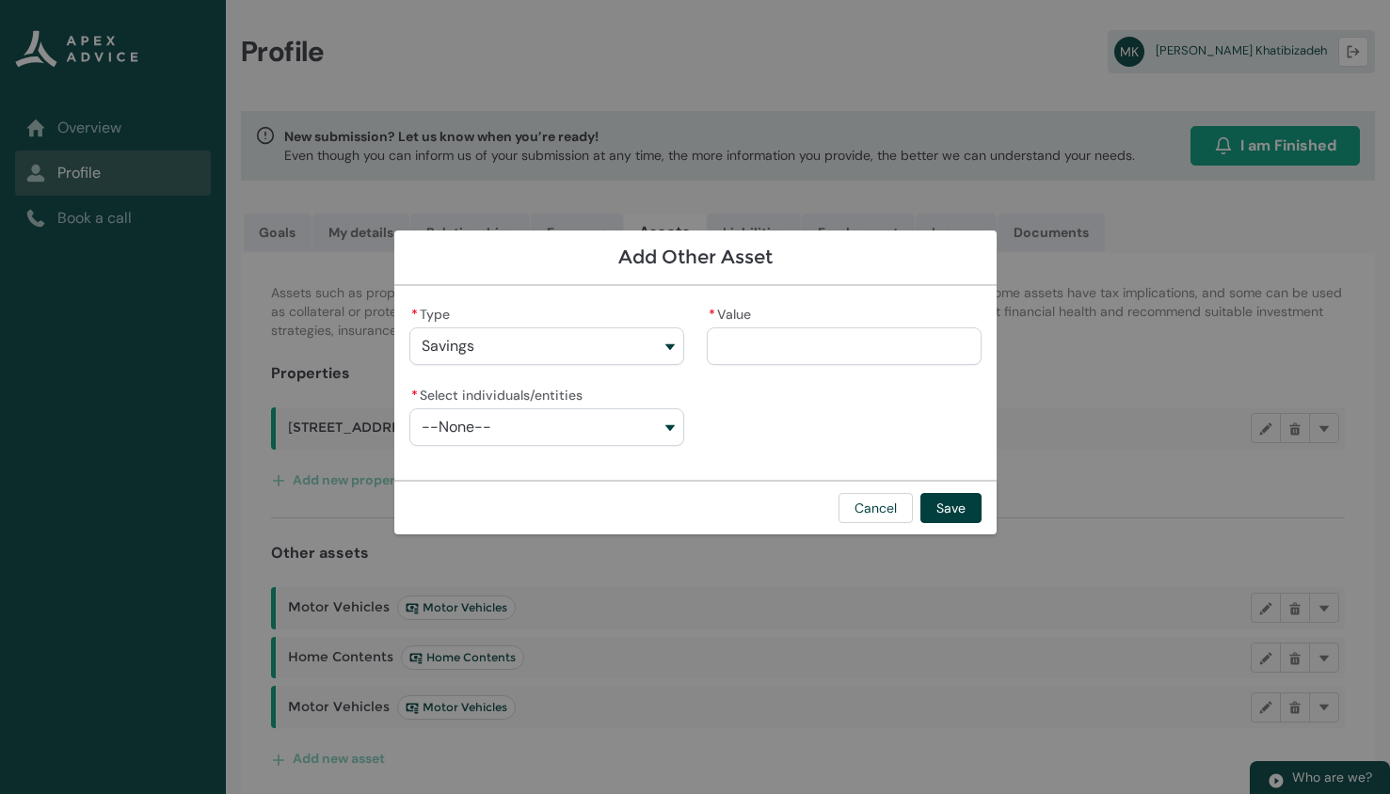
click at [761, 355] on input "* Value" at bounding box center [844, 346] width 275 height 38
type lightning-primitive-input-simple "1"
type input "*"
type lightning-primitive-input-simple "10"
type input "**"
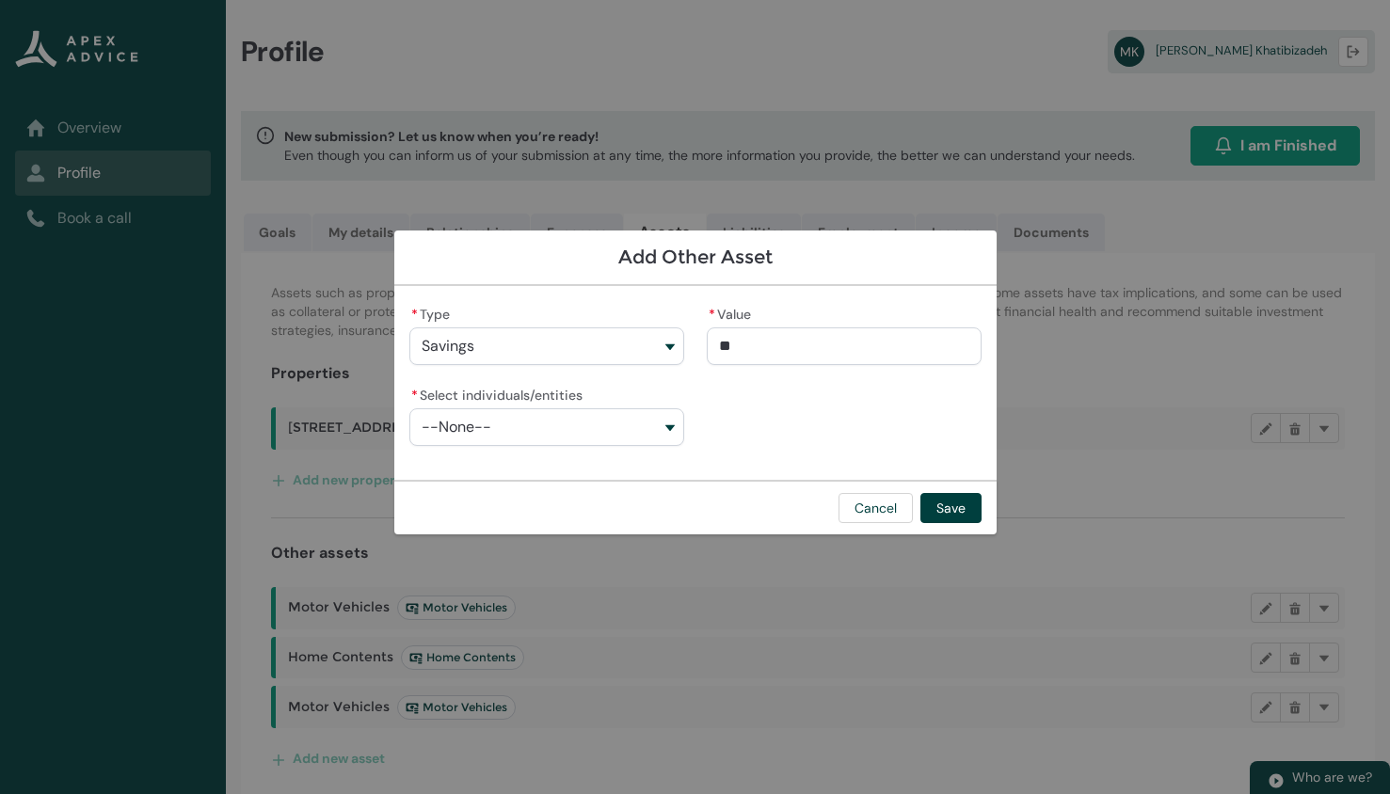
type lightning-primitive-input-simple "100"
type input "***"
type lightning-primitive-input-simple "1000"
type input "****"
type lightning-primitive-input-simple "10000"
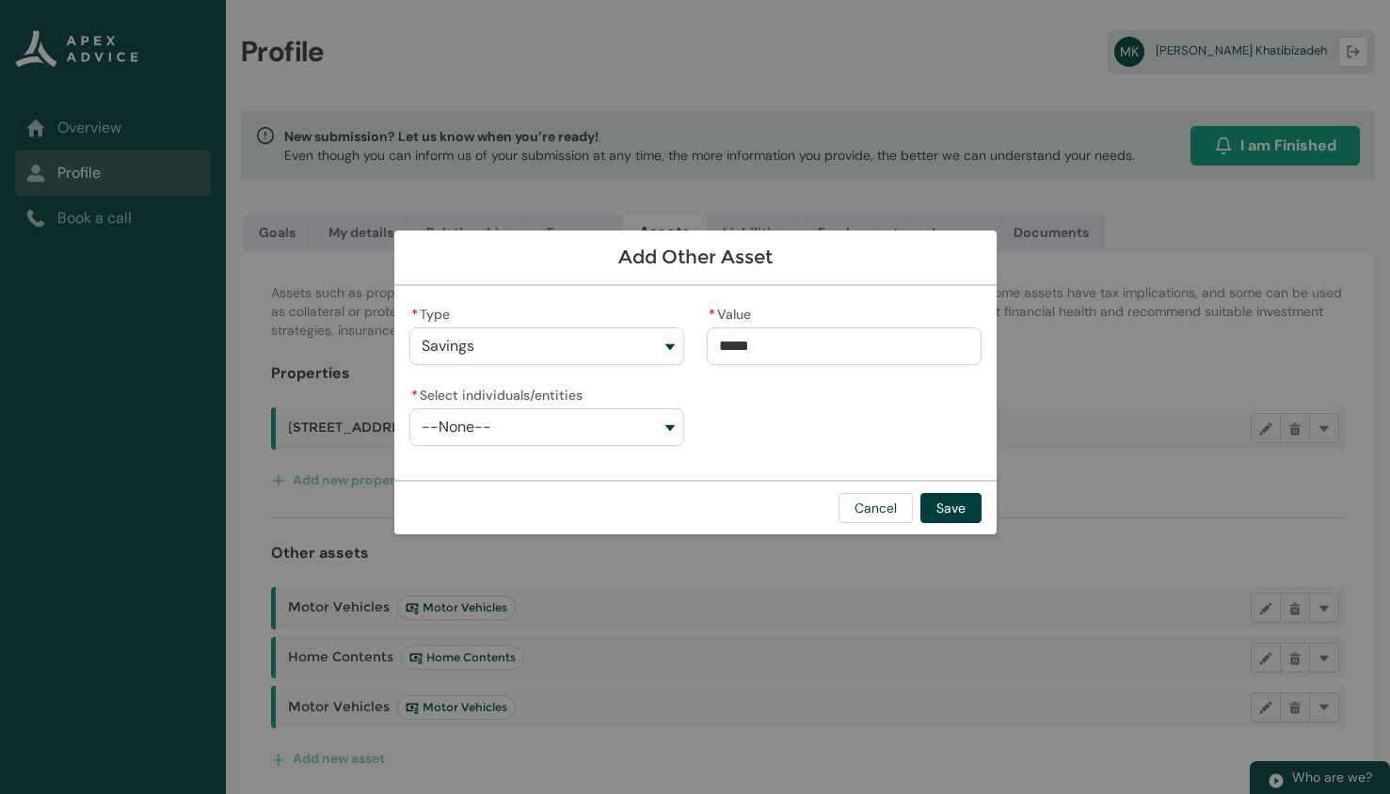
type input "**********"
click at [576, 421] on button "--None--" at bounding box center [546, 427] width 275 height 38
click at [526, 460] on span "Sedigheh Zandieh" at bounding box center [491, 469] width 88 height 19
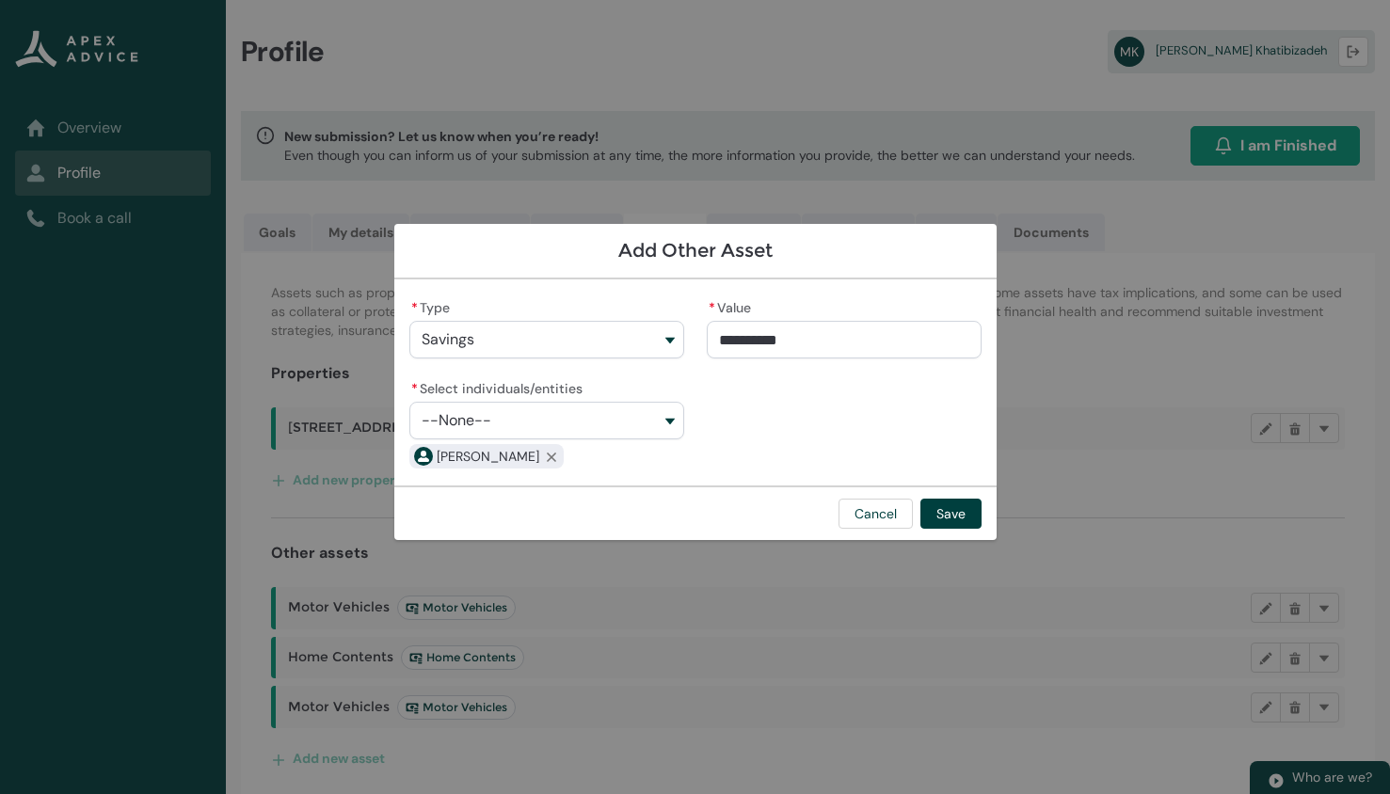
click at [542, 427] on button "--None--" at bounding box center [546, 421] width 275 height 38
click at [503, 513] on lightning-base-combobox-item "Masoud Khatibizadeh" at bounding box center [545, 497] width 273 height 35
type lightning-combobox "001Q9000014IXQxIAO"
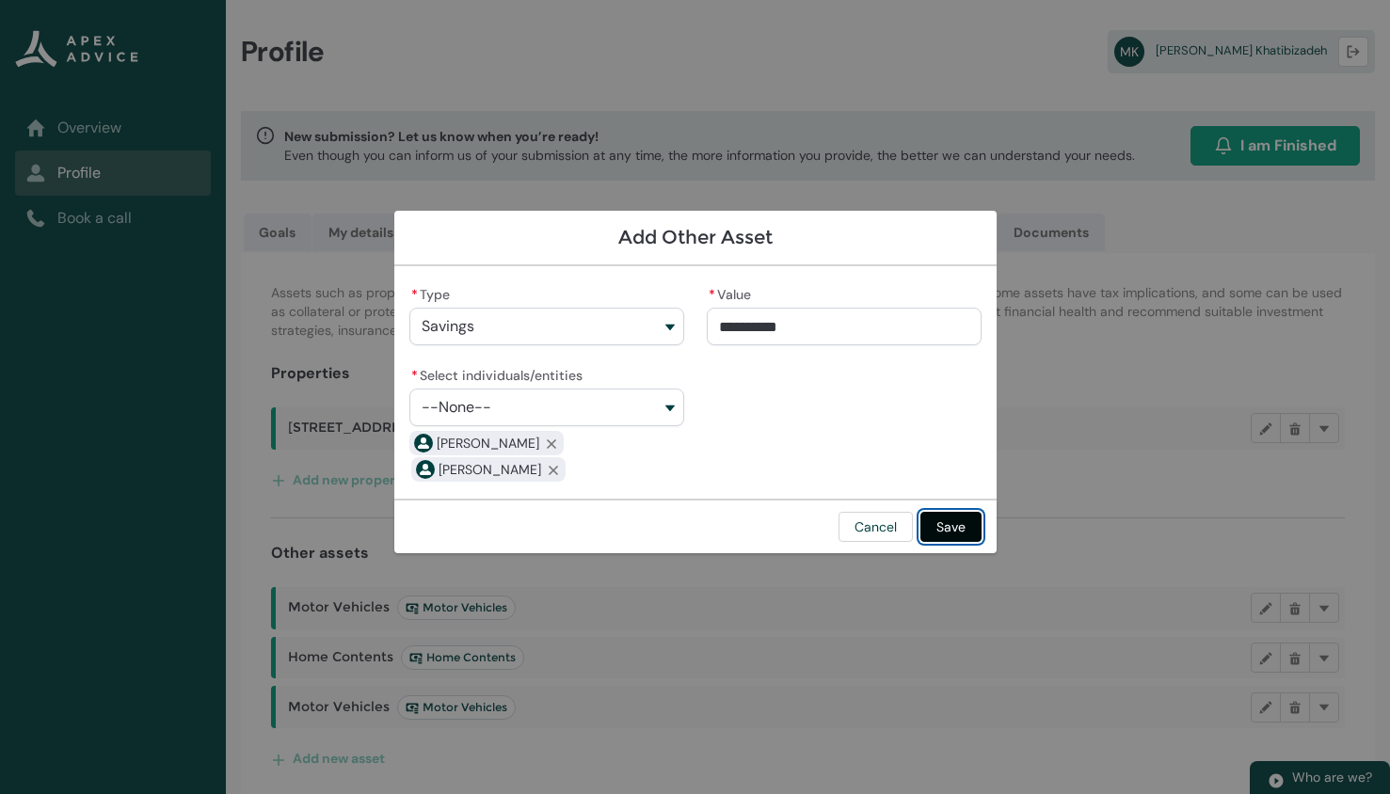
click at [961, 525] on button "Save" at bounding box center [950, 527] width 61 height 30
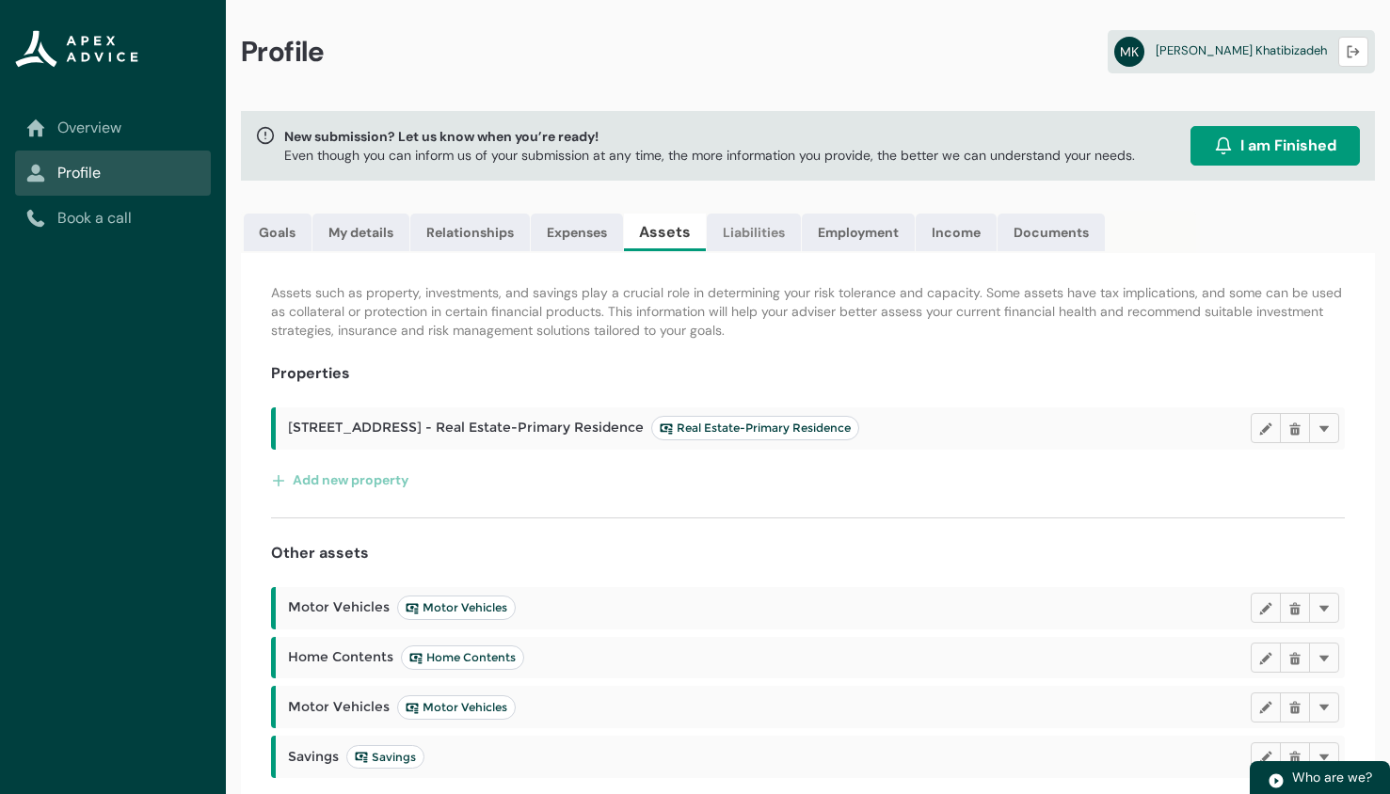
click at [754, 230] on link "Liabilities" at bounding box center [754, 233] width 94 height 38
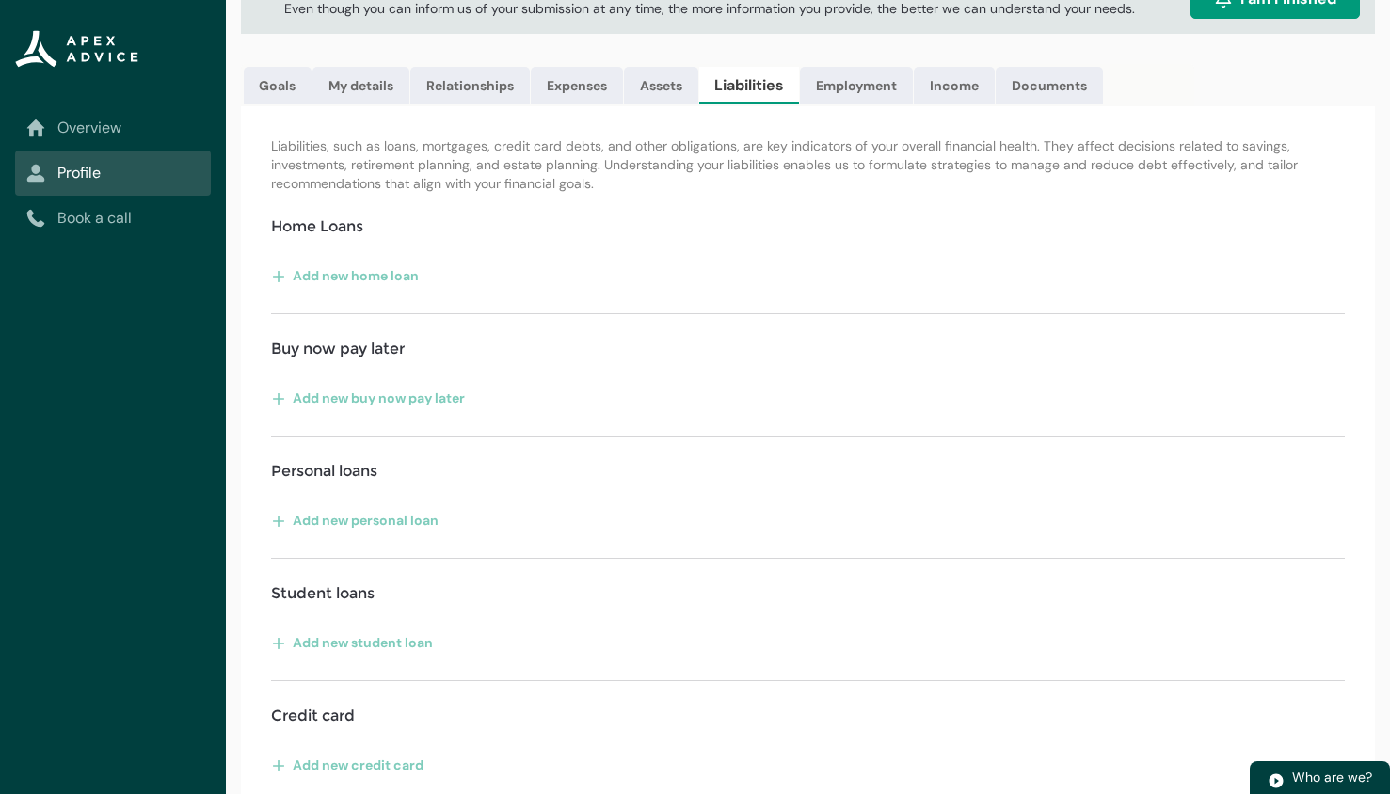
scroll to position [148, 0]
click at [356, 270] on button "Add new home loan" at bounding box center [345, 275] width 149 height 30
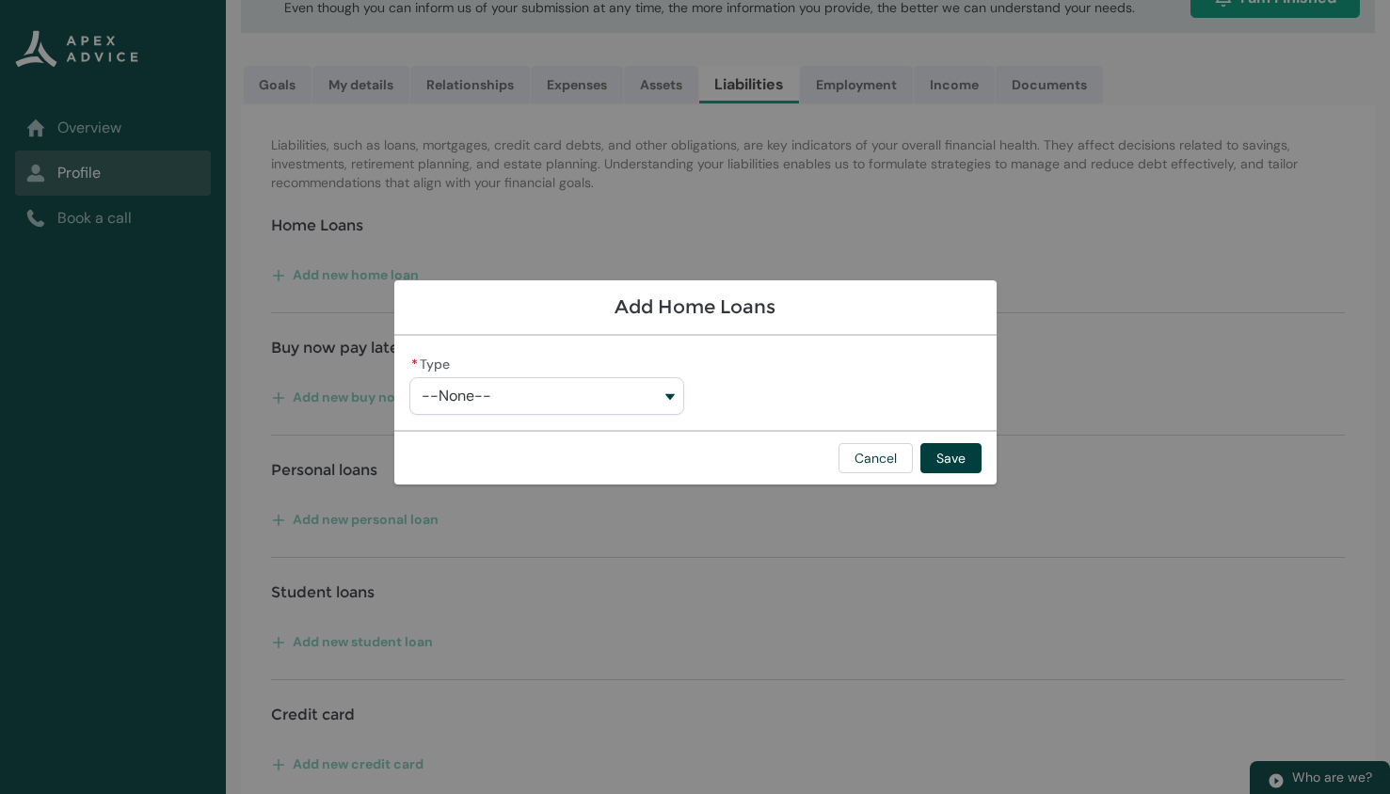
click at [457, 390] on span "--None--" at bounding box center [457, 396] width 70 height 17
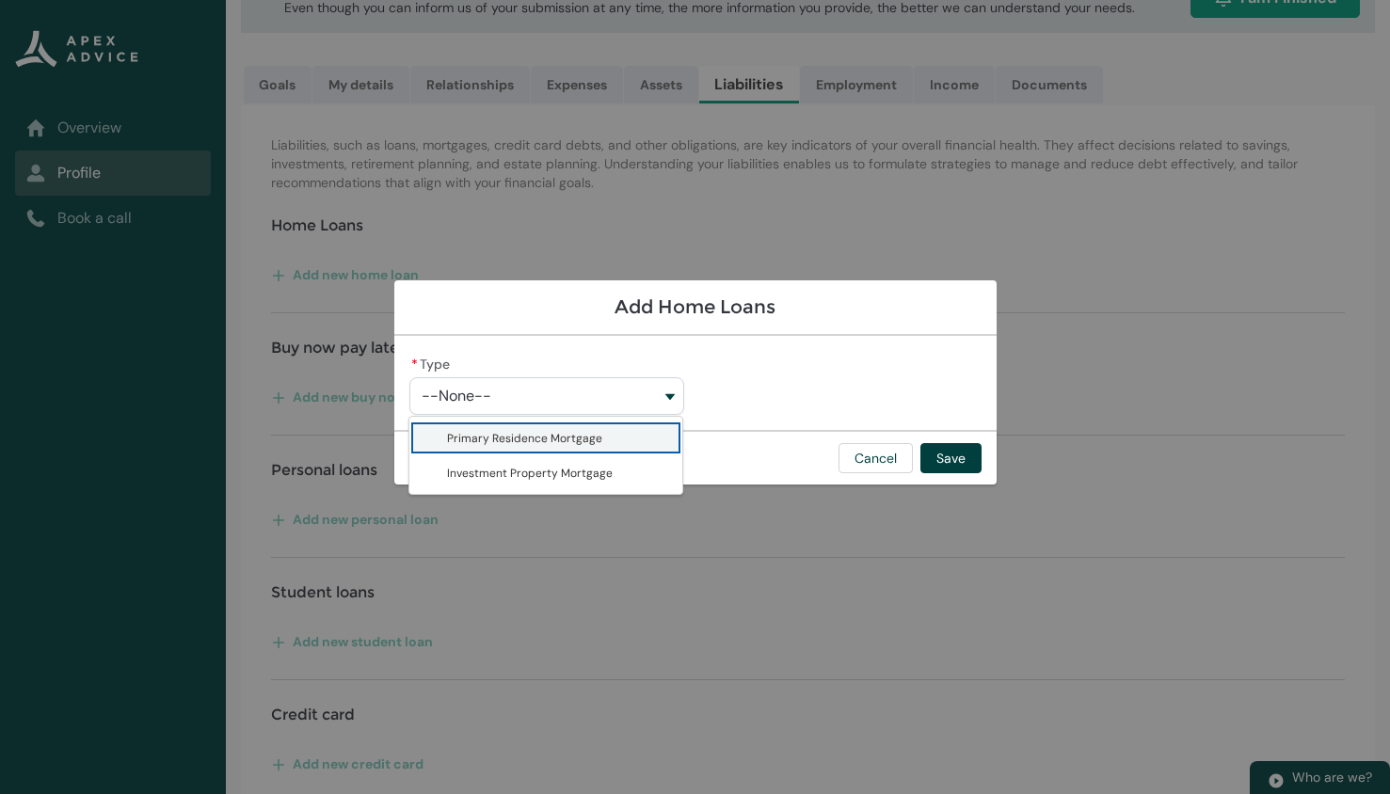
click at [513, 431] on span "Primary Residence Mortgage" at bounding box center [524, 438] width 155 height 19
type lightning-combobox "Primary Residence Mortgage"
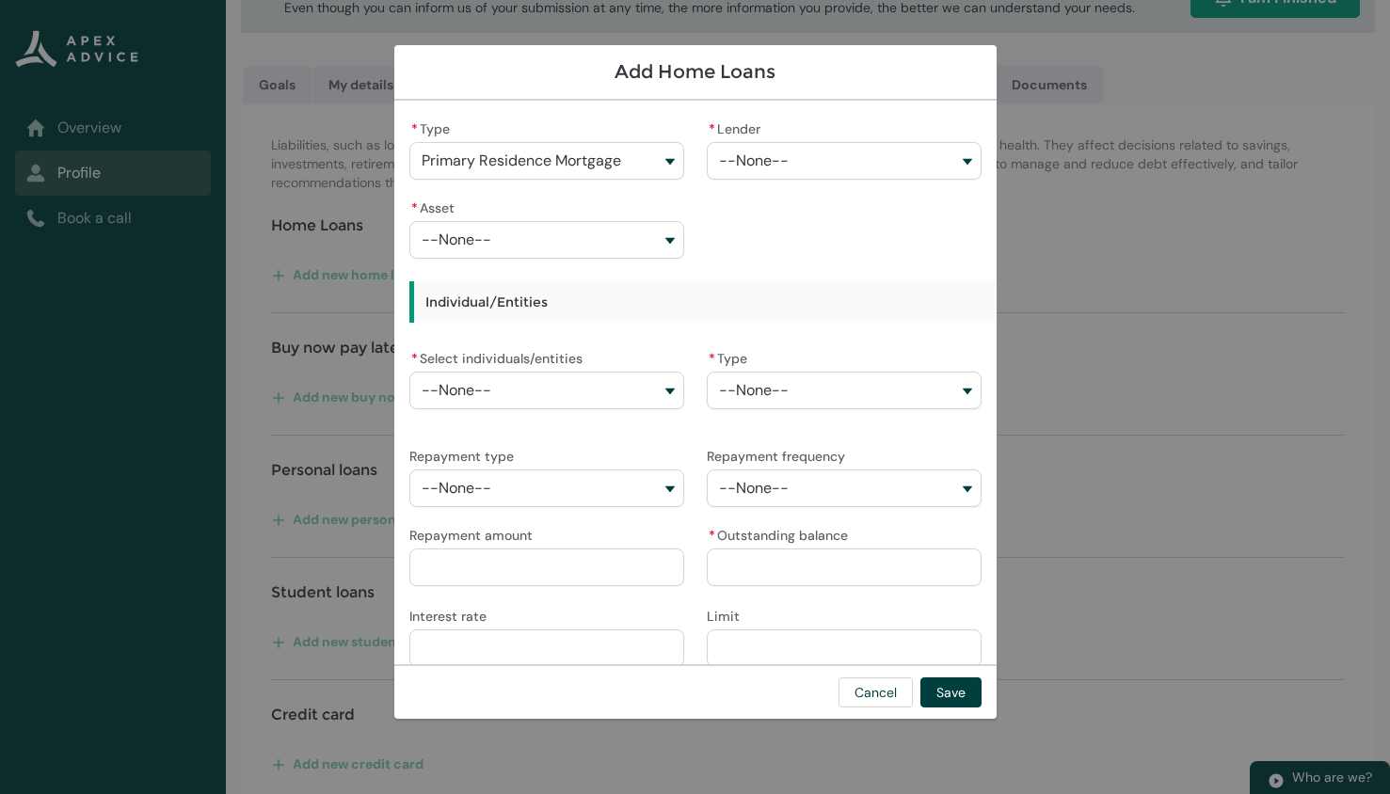
click at [767, 161] on span "--None--" at bounding box center [754, 160] width 70 height 17
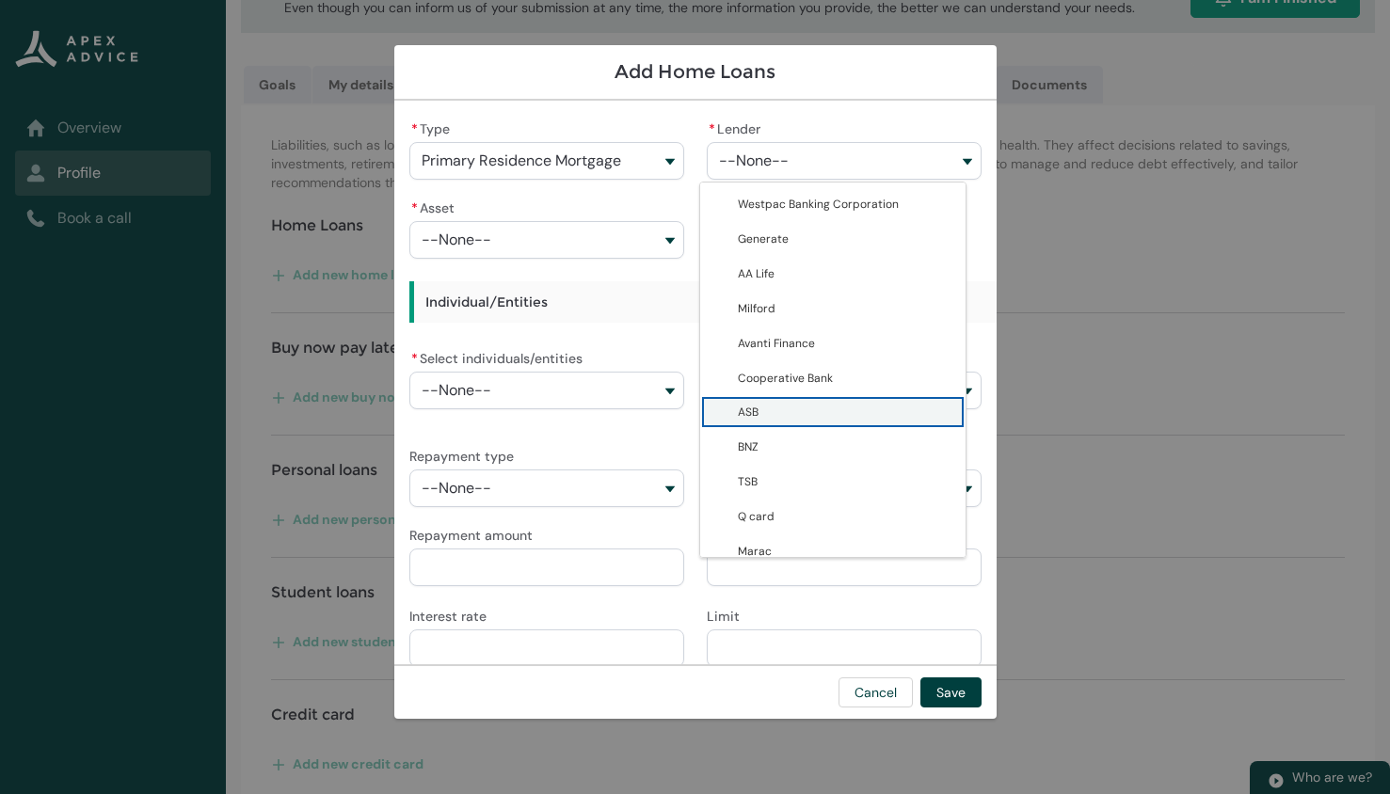
click at [753, 411] on span "ASB" at bounding box center [748, 412] width 21 height 19
type lightning-combobox "0017F0000107f3IQAQ"
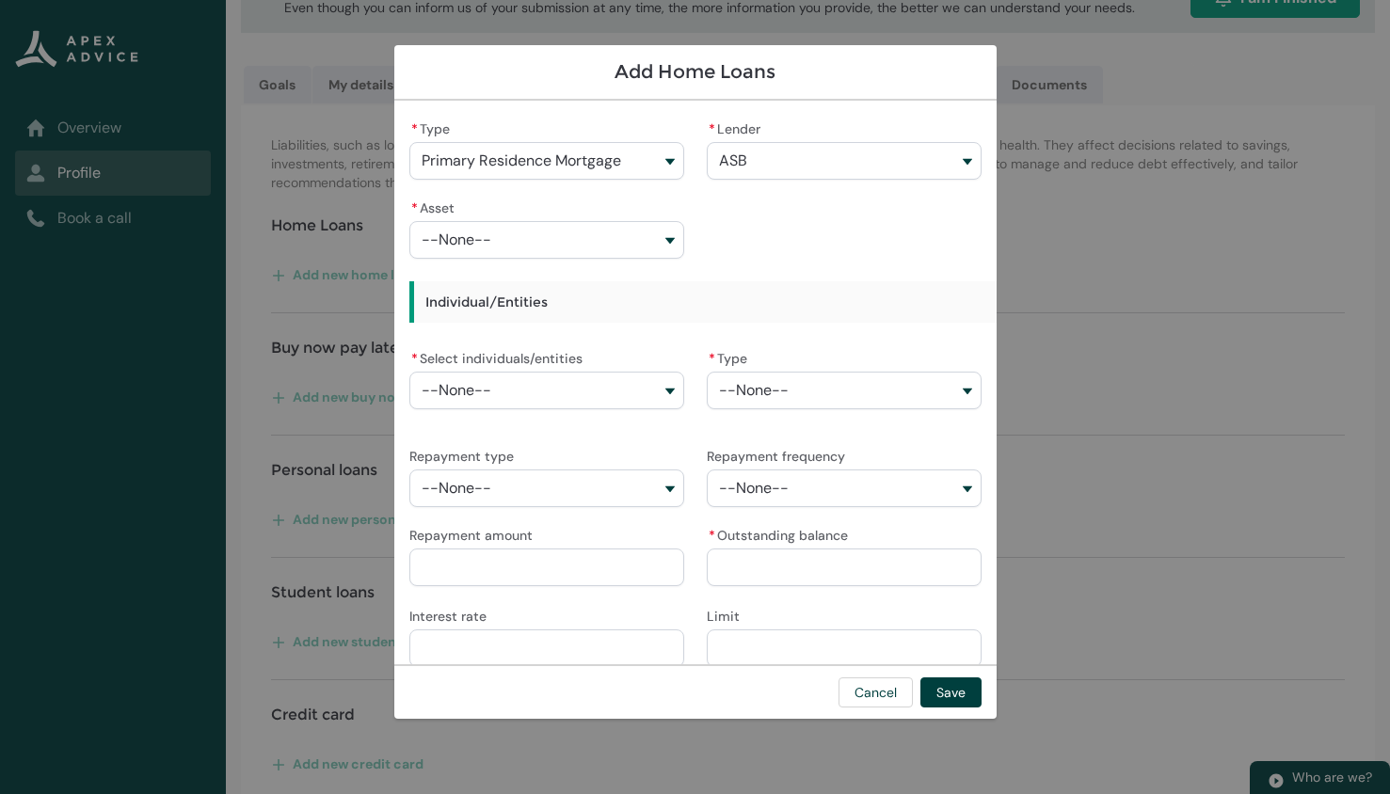
click at [587, 228] on button "--None--" at bounding box center [546, 240] width 275 height 38
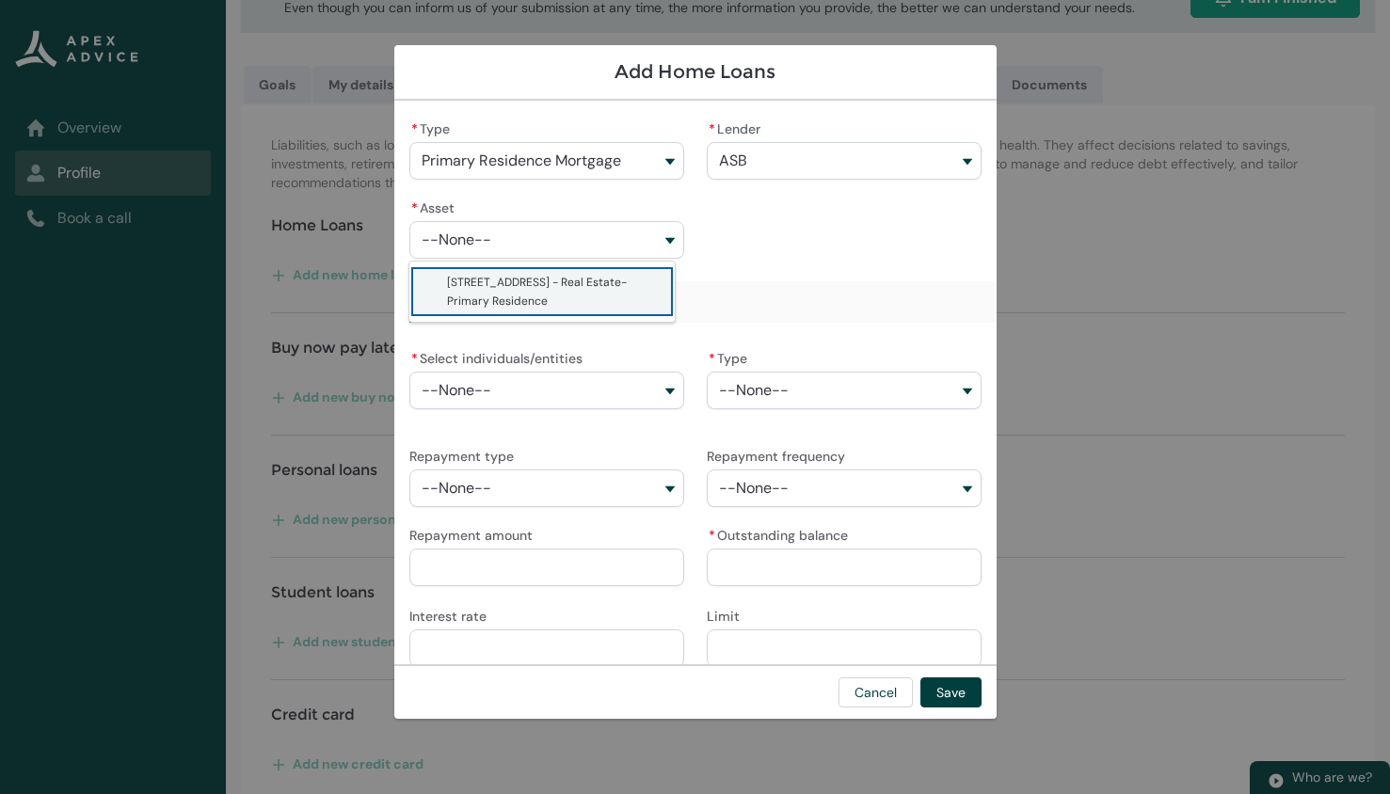
click at [535, 302] on span "41D Central Avenue - Real Estate-Primary Residence" at bounding box center [555, 292] width 217 height 38
type lightning-combobox "a08Q900001AeLyjIAF"
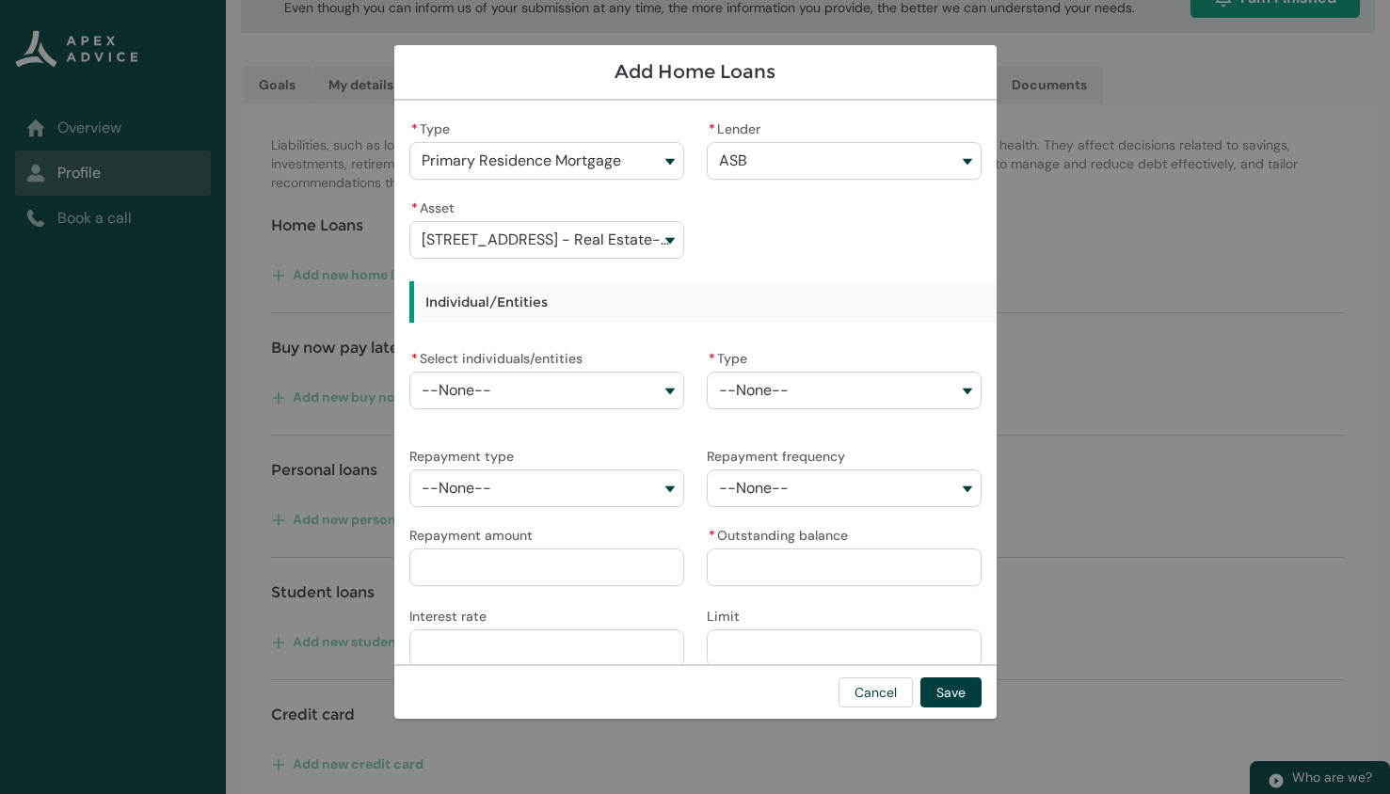
click at [546, 386] on button "--None--" at bounding box center [546, 391] width 275 height 38
click at [494, 472] on span "Masoud Khatibizadeh" at bounding box center [491, 468] width 88 height 19
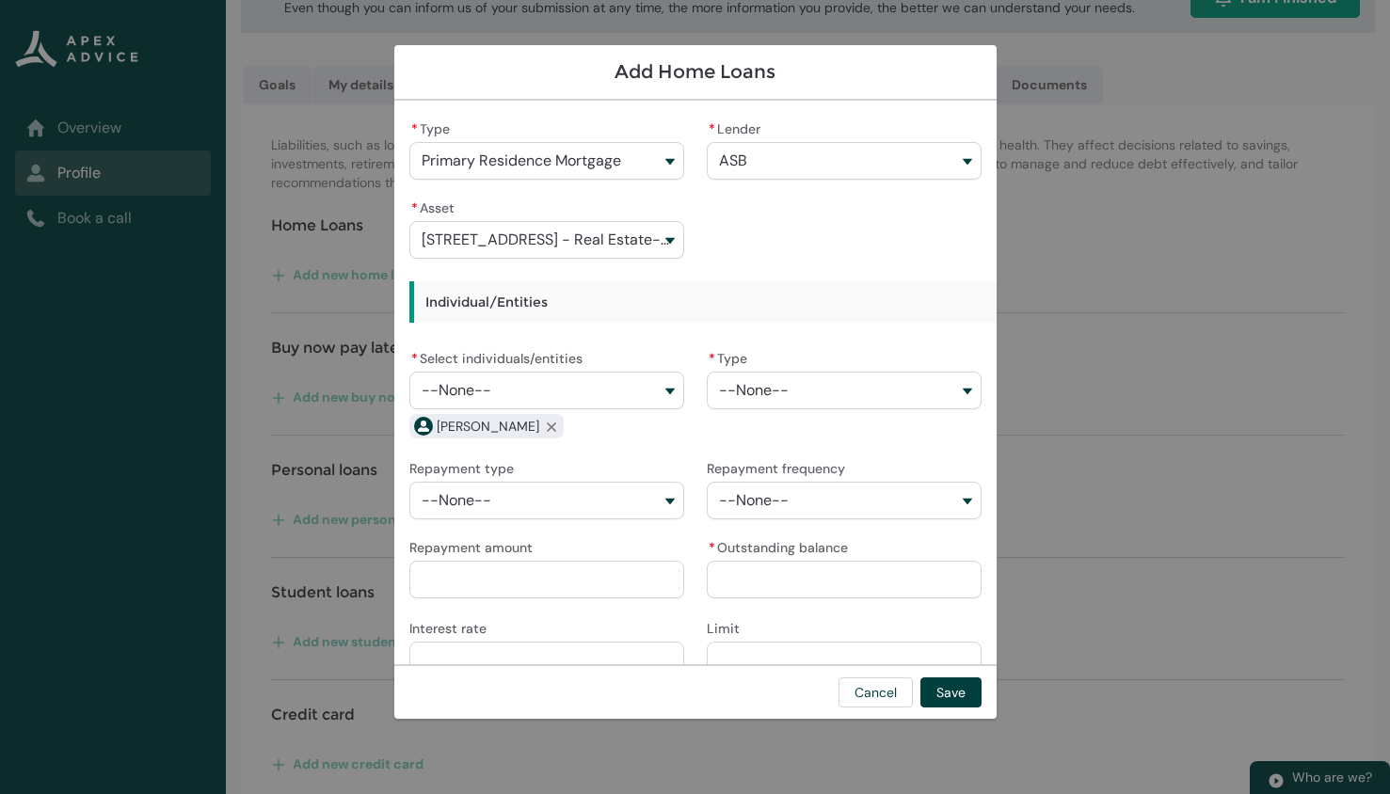
click at [520, 390] on button "--None--" at bounding box center [546, 391] width 275 height 38
click at [497, 432] on span "Sedigheh Zandieh" at bounding box center [491, 433] width 88 height 19
type lightning-combobox "001Q9000014JWsbIAG"
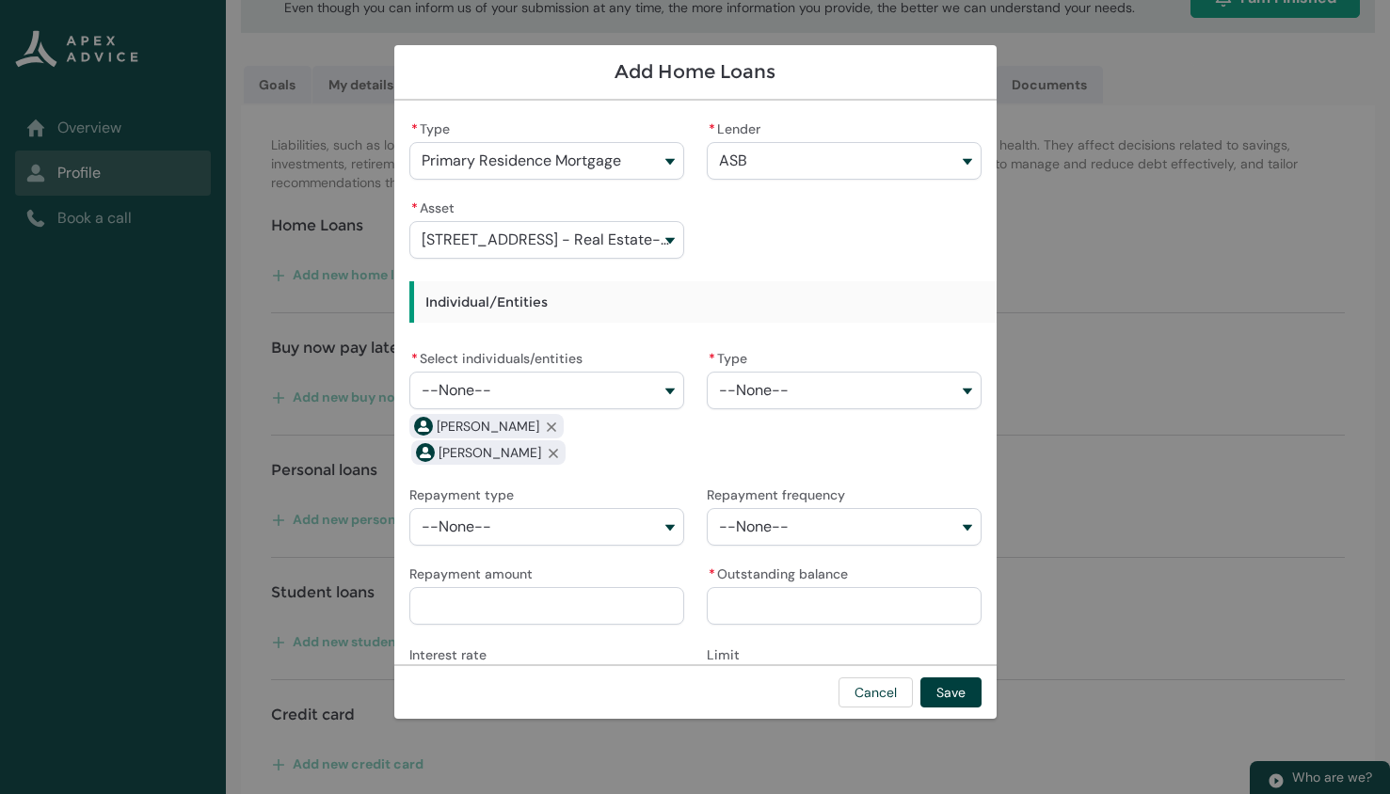
click at [765, 392] on span "--None--" at bounding box center [754, 390] width 70 height 17
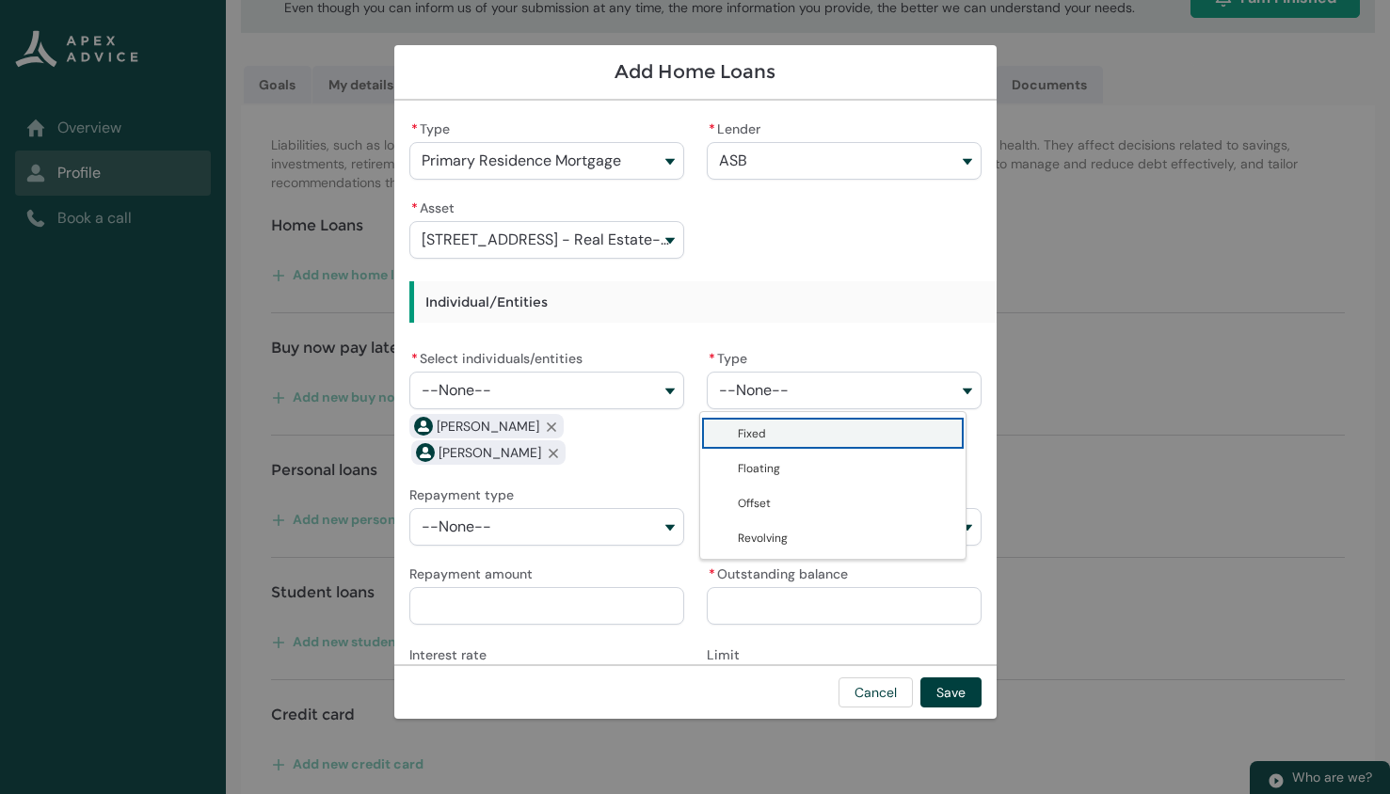
click at [755, 430] on span "Fixed" at bounding box center [752, 433] width 28 height 19
type lightning-combobox "Fixed"
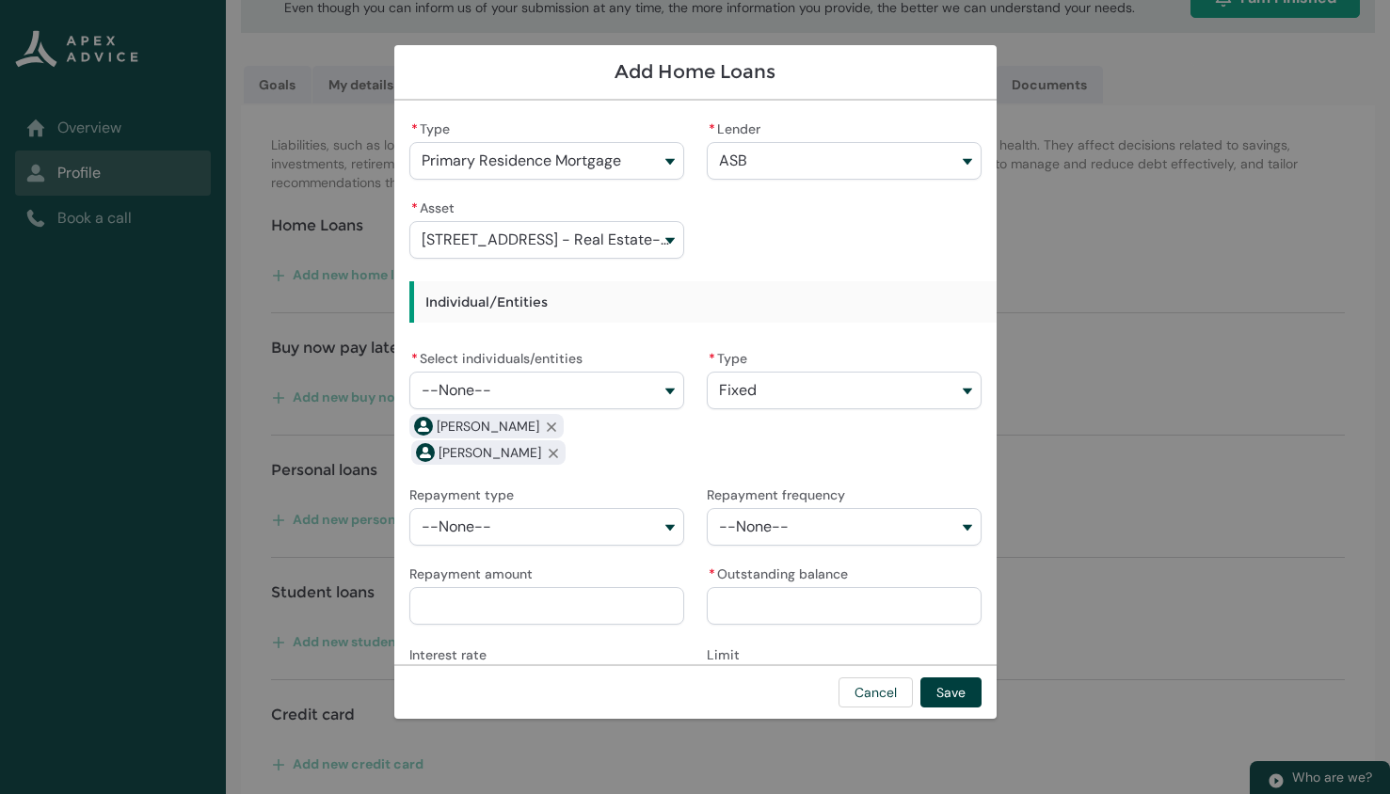
click at [588, 521] on button "--None--" at bounding box center [546, 527] width 275 height 38
click at [522, 569] on span "Principle & Interest" at bounding box center [498, 571] width 103 height 19
type lightning-combobox "Principle & Interest"
click at [778, 513] on button "--None--" at bounding box center [844, 527] width 275 height 38
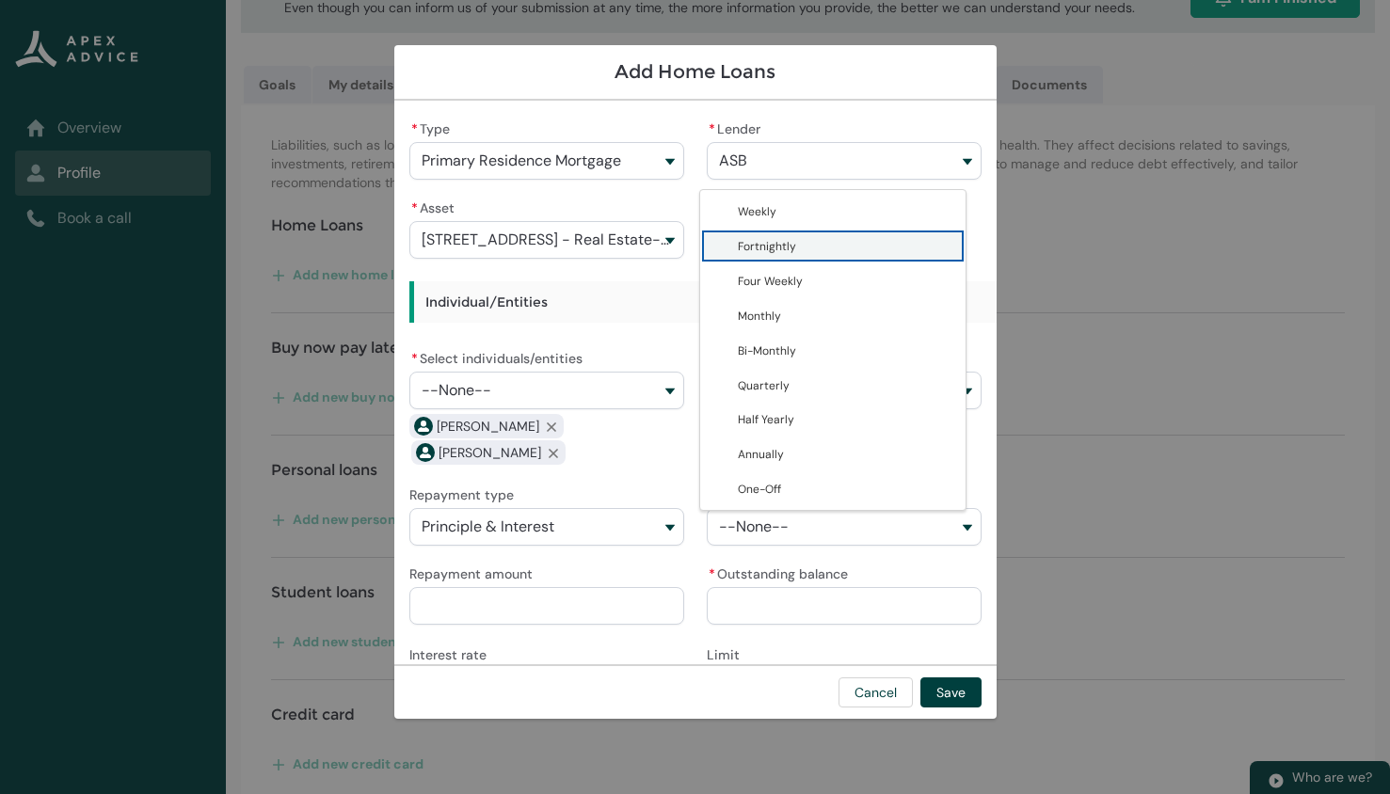
click at [813, 231] on lightning-base-combobox-item "Fortnightly" at bounding box center [833, 246] width 266 height 35
type lightning-combobox "Fortnightly"
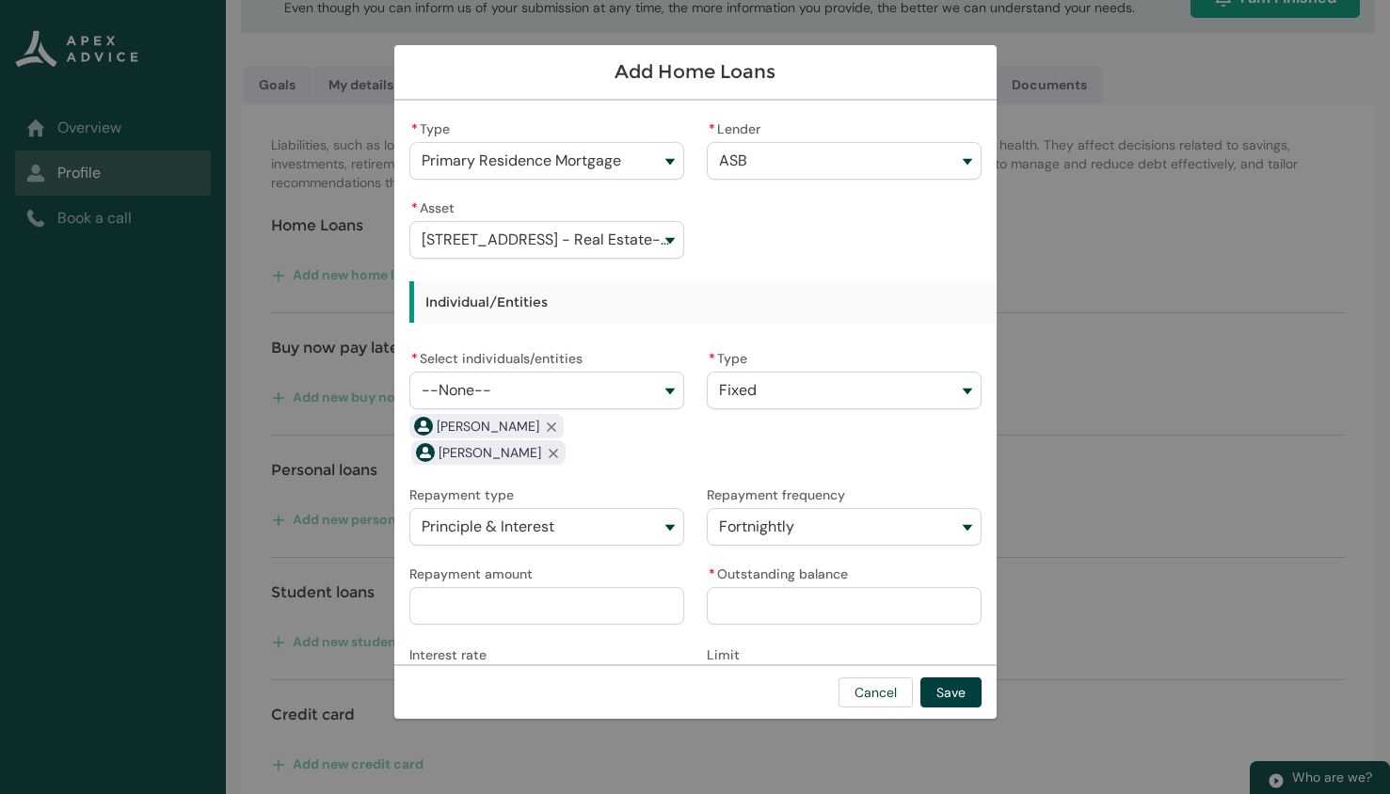
scroll to position [59, 0]
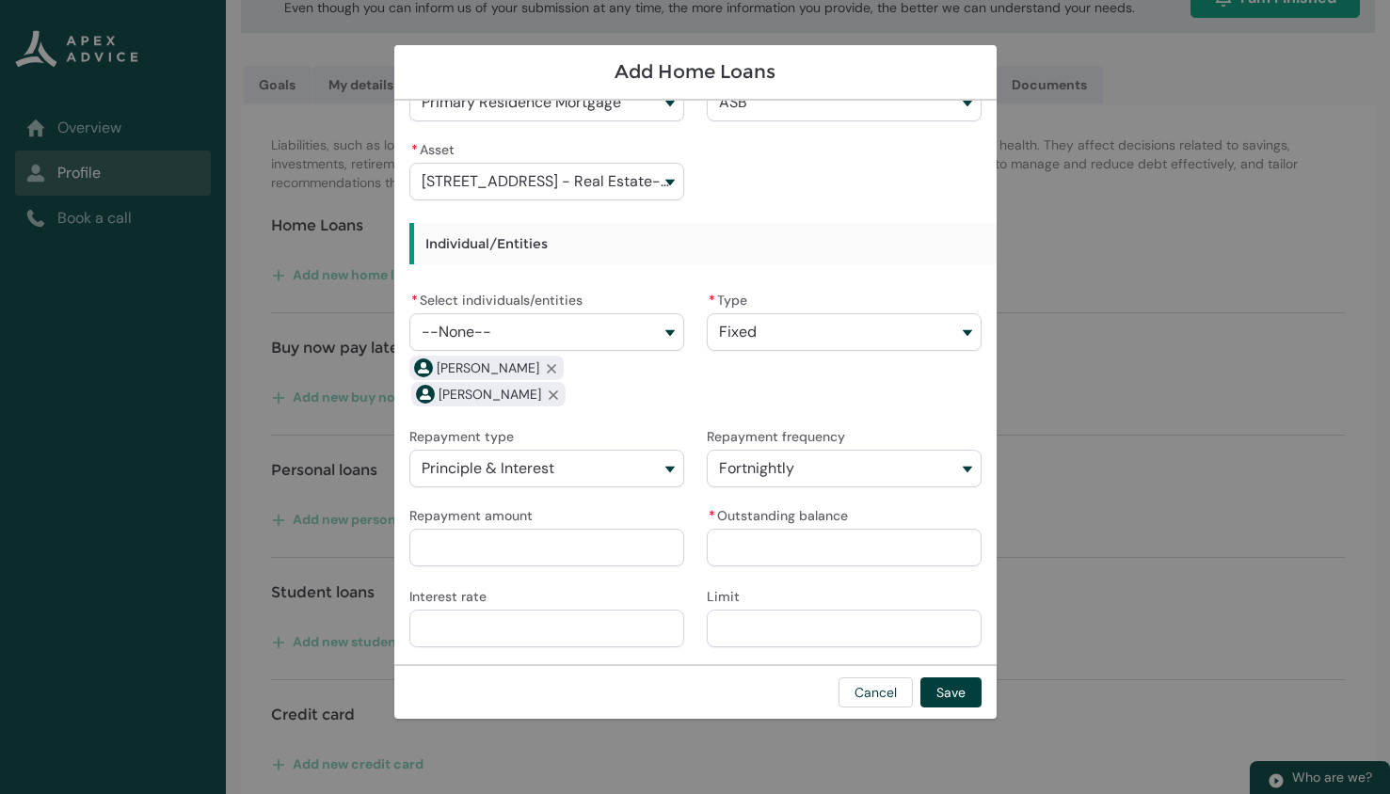
click at [493, 546] on input "Repayment amount" at bounding box center [546, 548] width 275 height 38
type lightning-primitive-input-simple "2"
type input "*"
type lightning-primitive-input-simple "21"
type input "**"
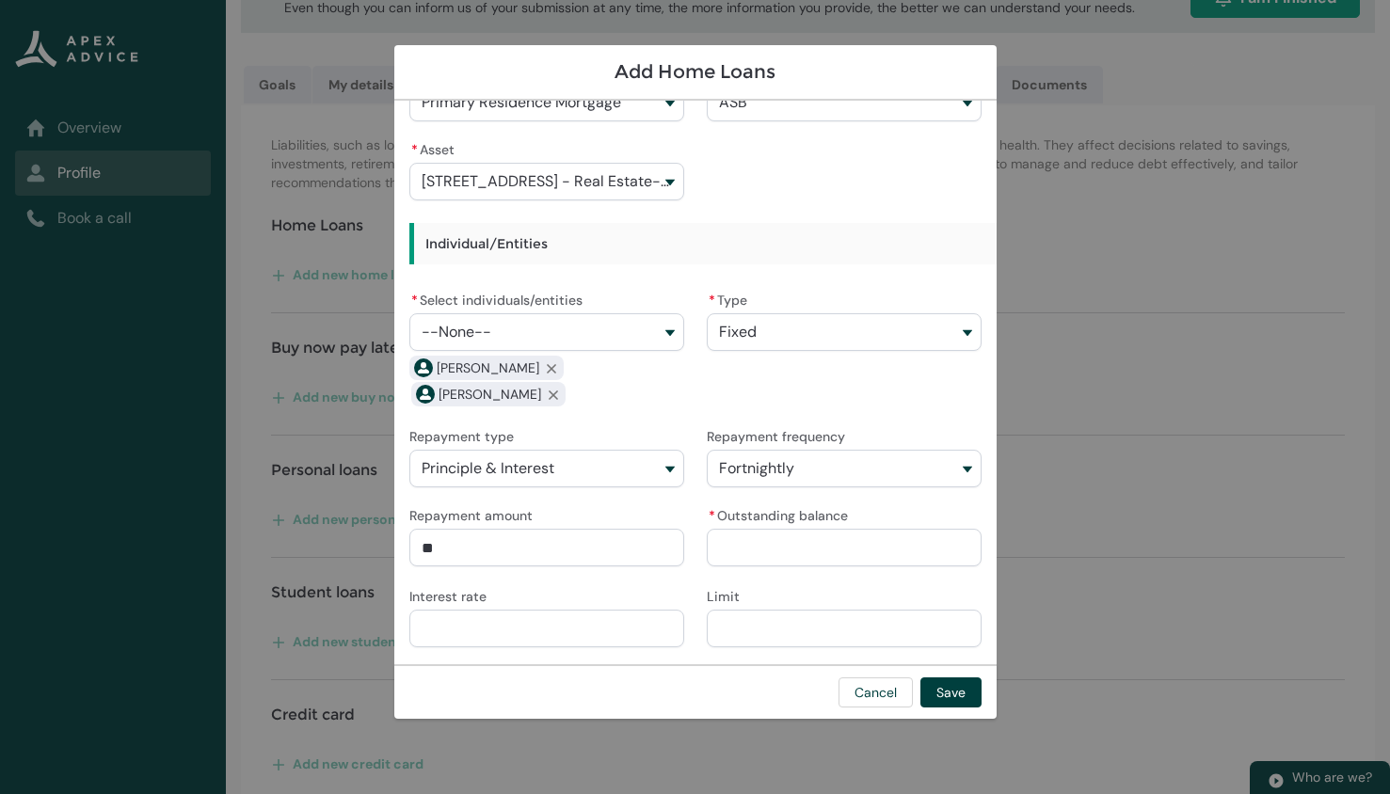
type lightning-primitive-input-simple "218"
type input "***"
type lightning-primitive-input-simple "2184"
type input "*********"
click at [503, 625] on input "Interest rate" at bounding box center [546, 629] width 275 height 38
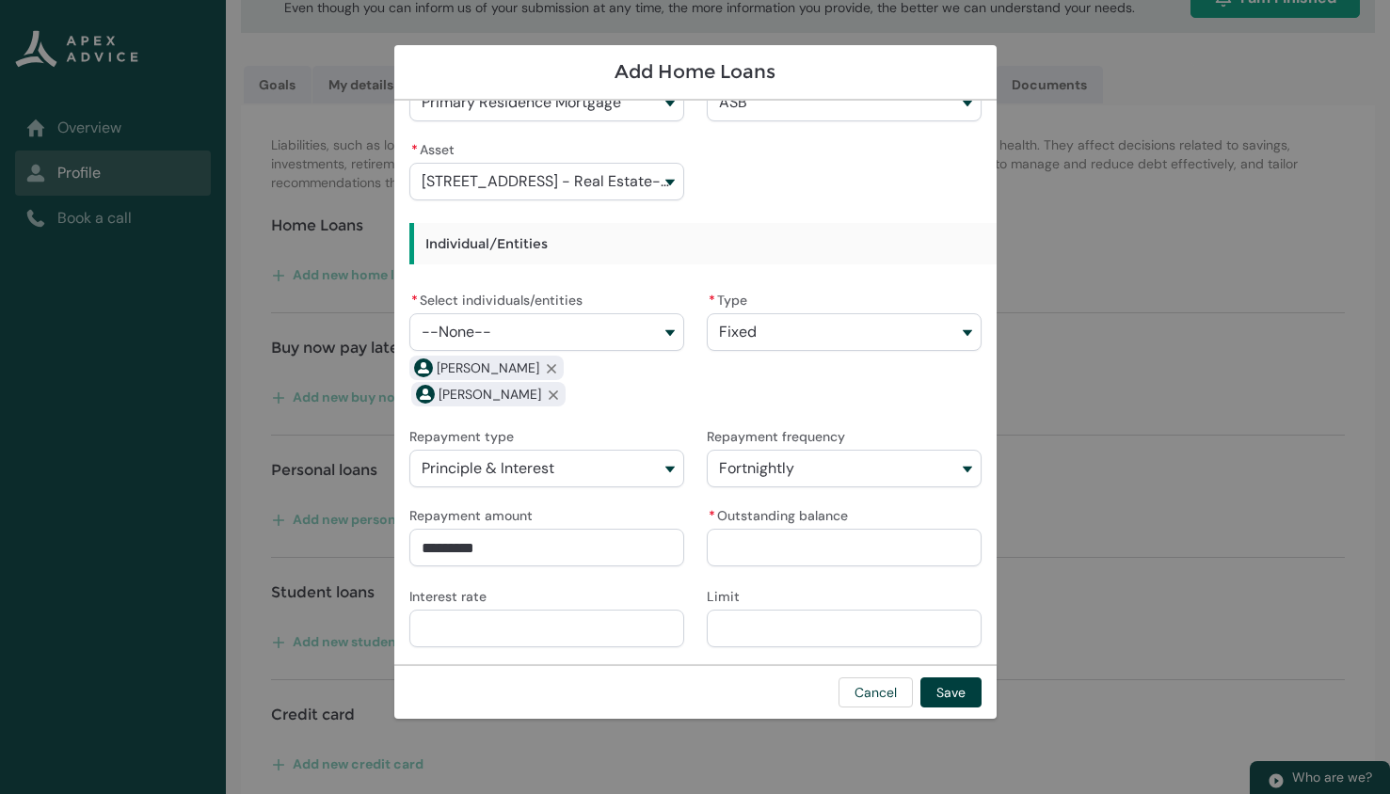
type lightning-primitive-input-simple "6"
type input "*"
type lightning-primitive-input-simple "6."
type input "**"
type lightning-primitive-input-simple "6.1"
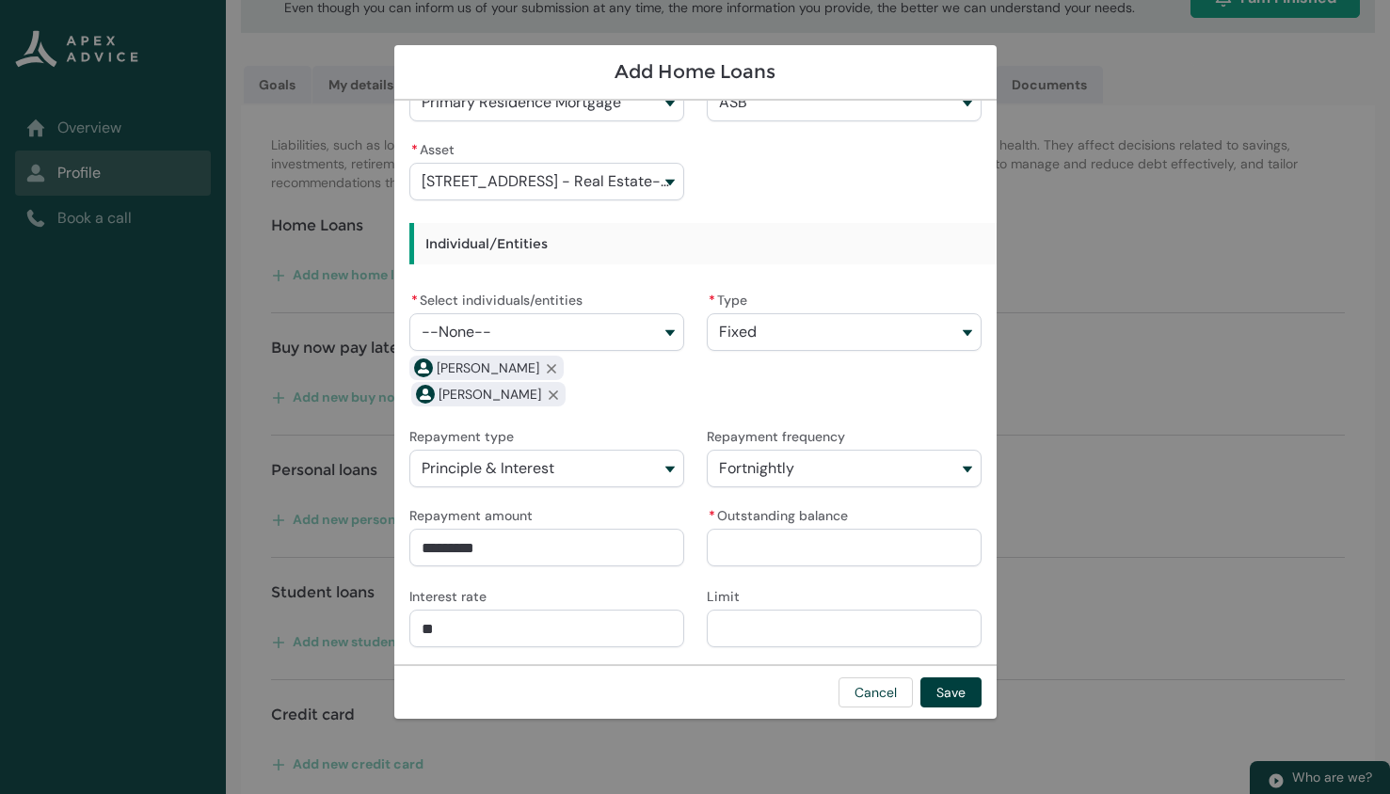
type input "***"
type lightning-primitive-input-simple "6.19"
type input "****"
click at [822, 573] on div "* Type Primary Residence Mortgage Primary Residence Mortgage Investment Propert…" at bounding box center [695, 353] width 572 height 592
click at [781, 547] on input "* Outstanding balance" at bounding box center [844, 548] width 275 height 38
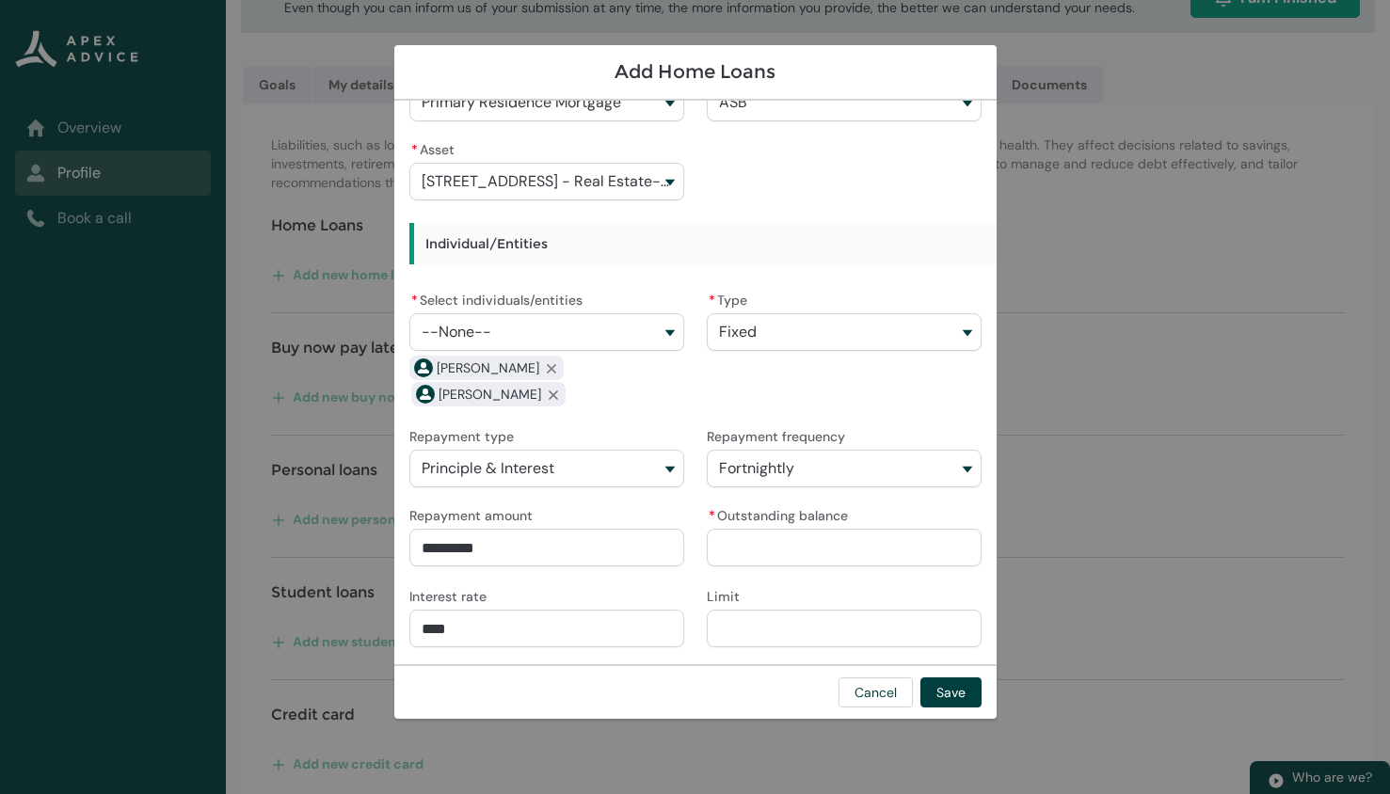
scroll to position [285, 0]
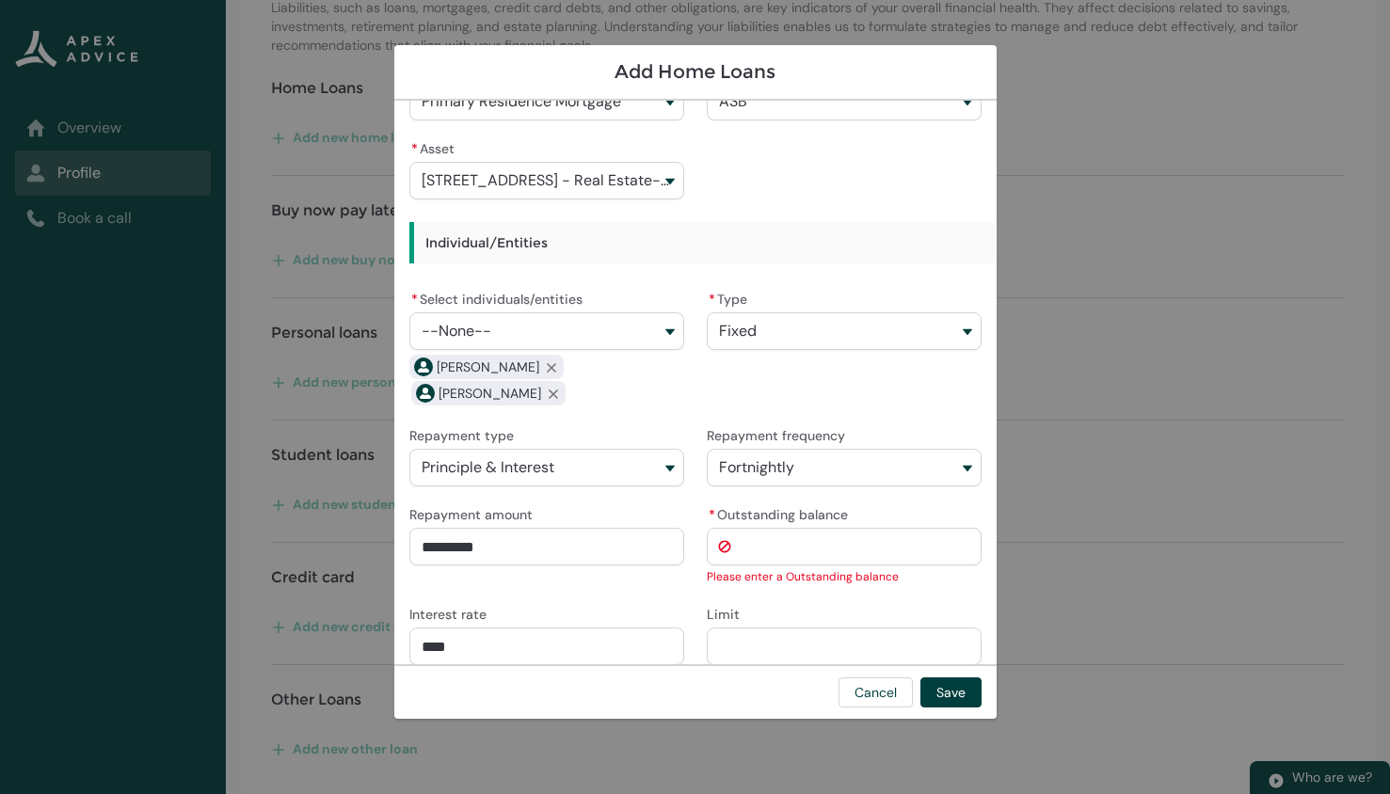
type lightning-primitive-input-simple "7"
type input "*"
type lightning-primitive-input-simple "75"
type input "**"
type lightning-primitive-input-simple "750"
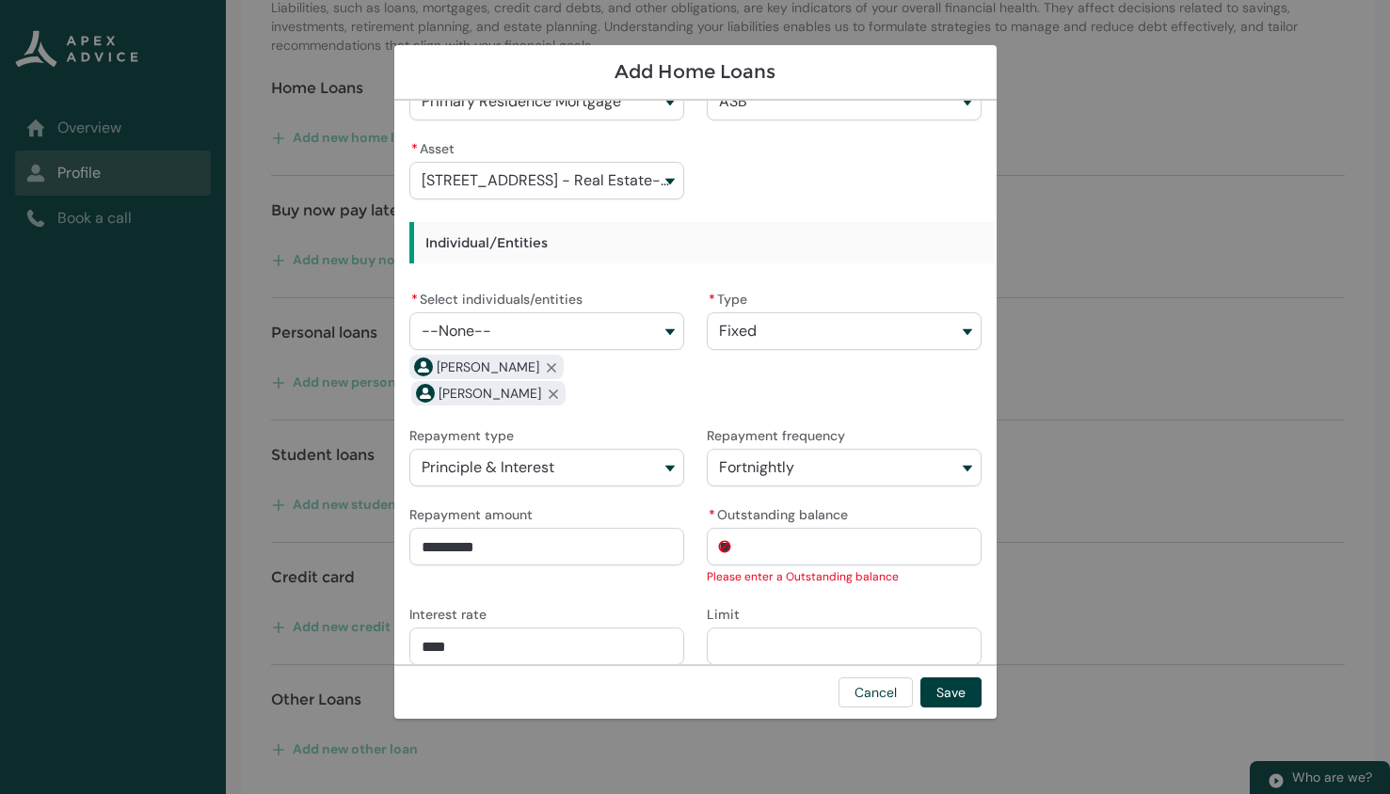
type input "***"
type lightning-primitive-input-simple "75"
type input "**"
type lightning-primitive-input-simple "7"
type input "*"
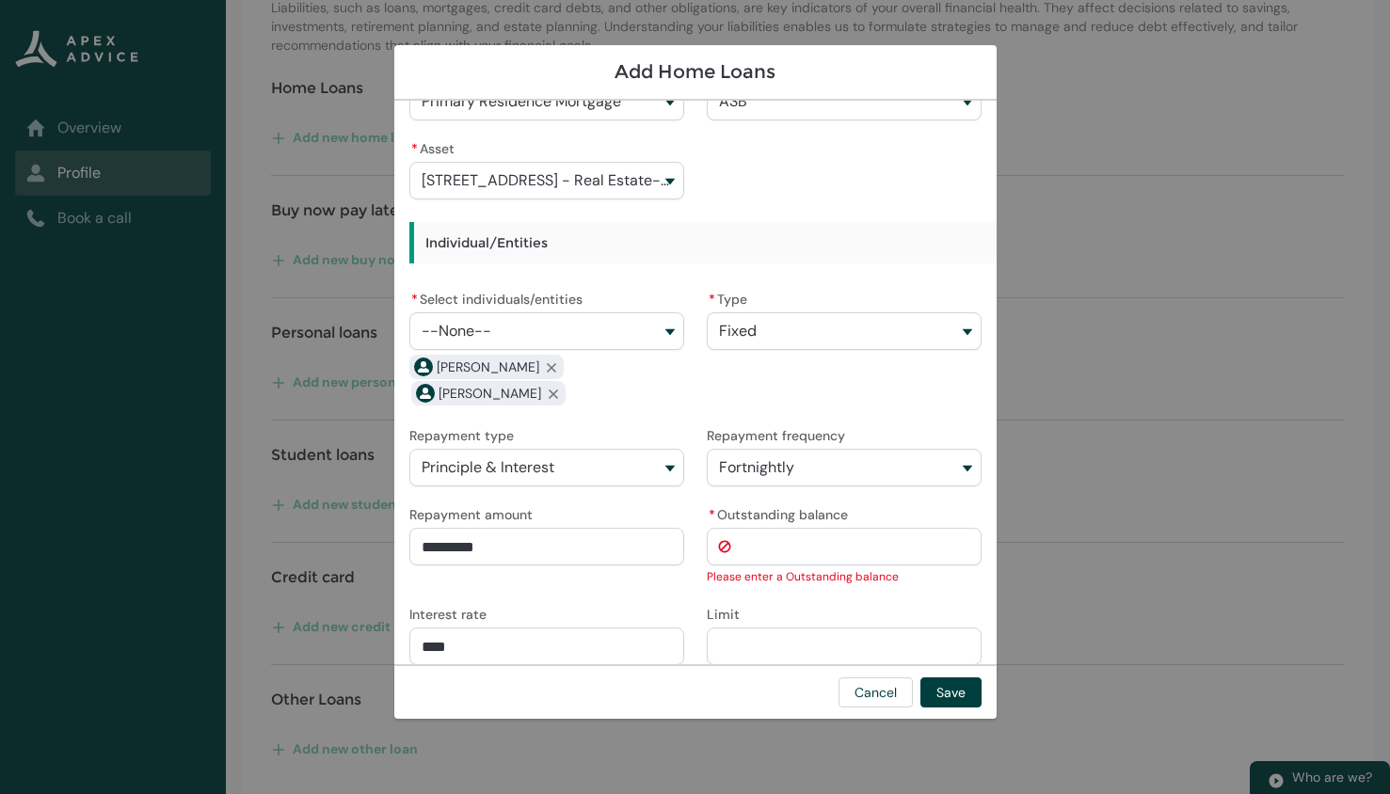
type lightning-primitive-input-simple "7"
type input "*"
type lightning-primitive-input-simple "75"
type input "**"
type lightning-primitive-input-simple "750"
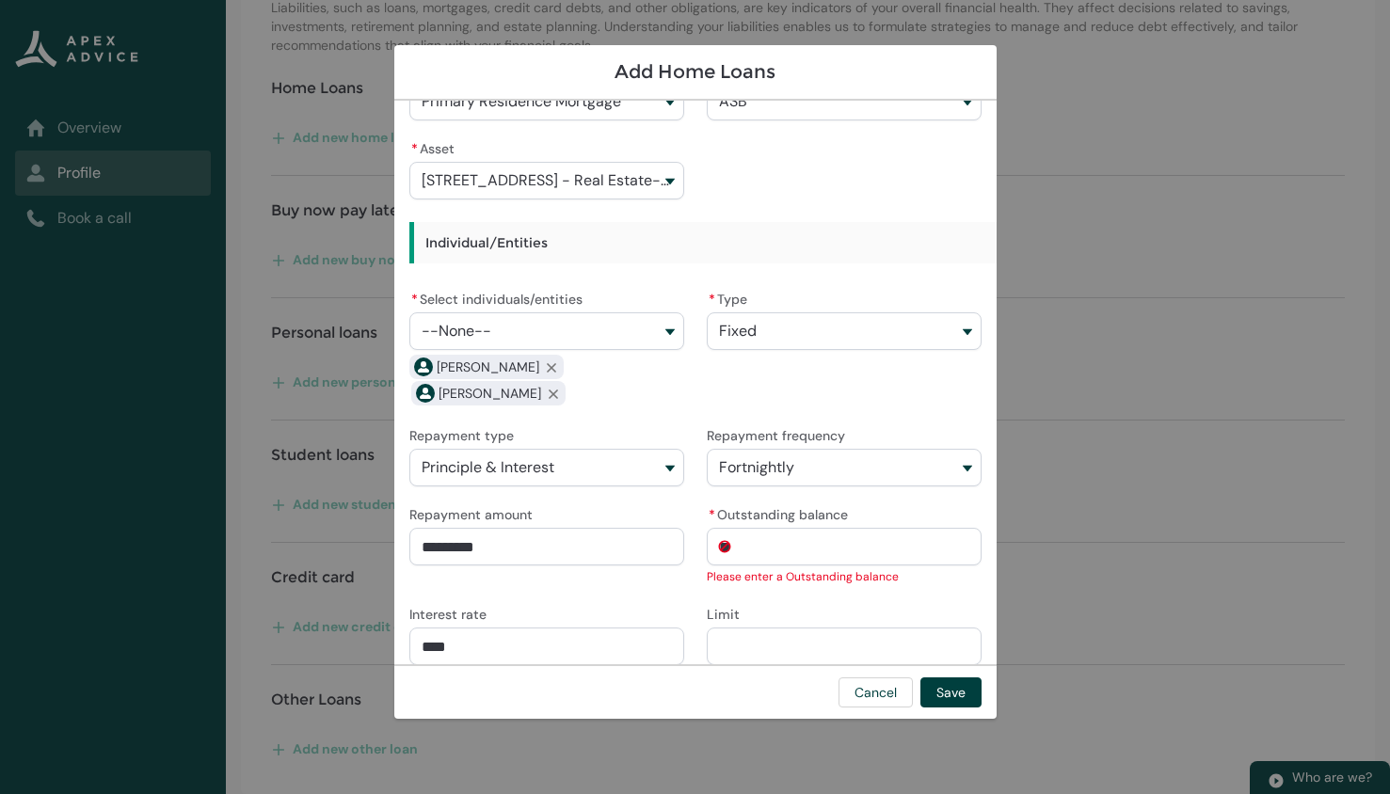
type input "***"
type lightning-primitive-input-simple "7500"
type input "****"
type lightning-primitive-input-simple "75000"
type input "*****"
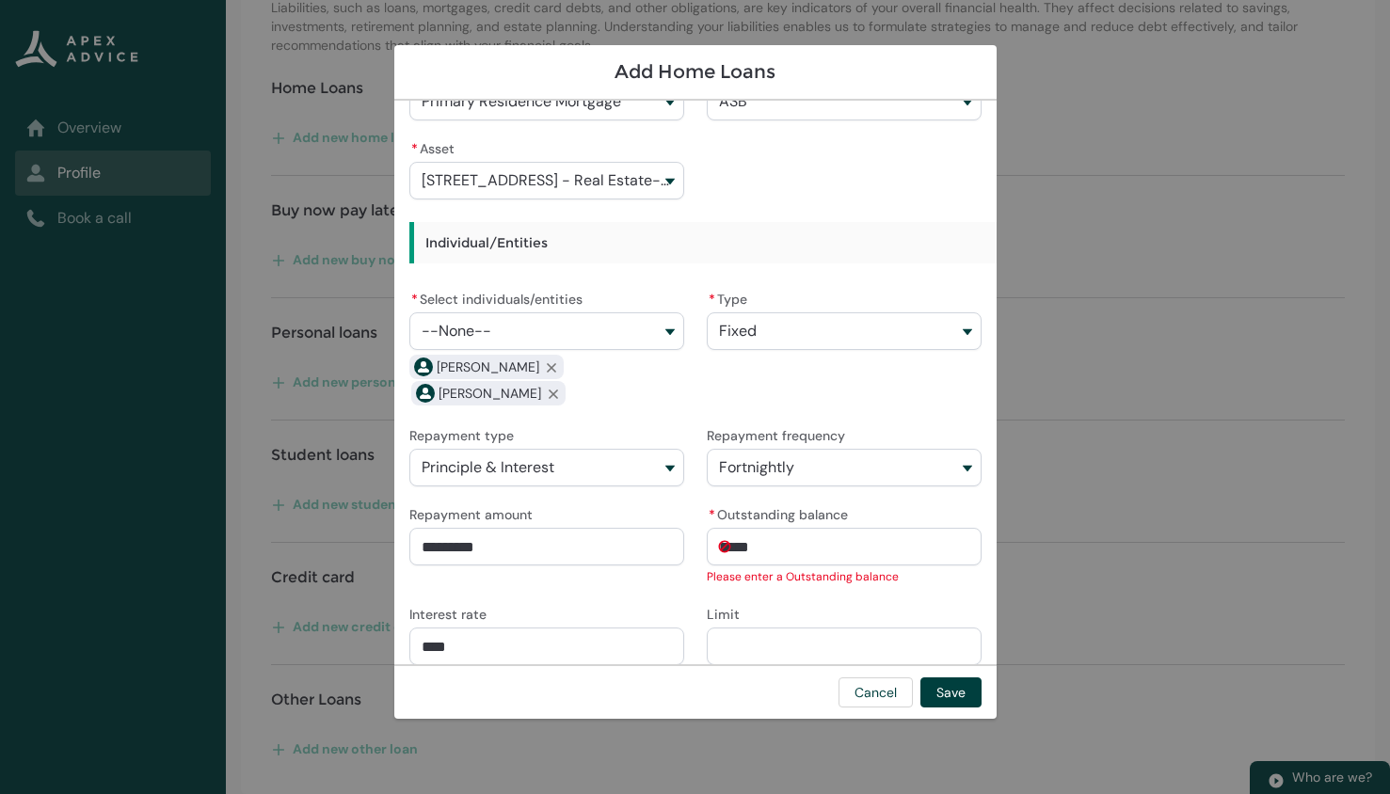
type lightning-primitive-input-simple "750000"
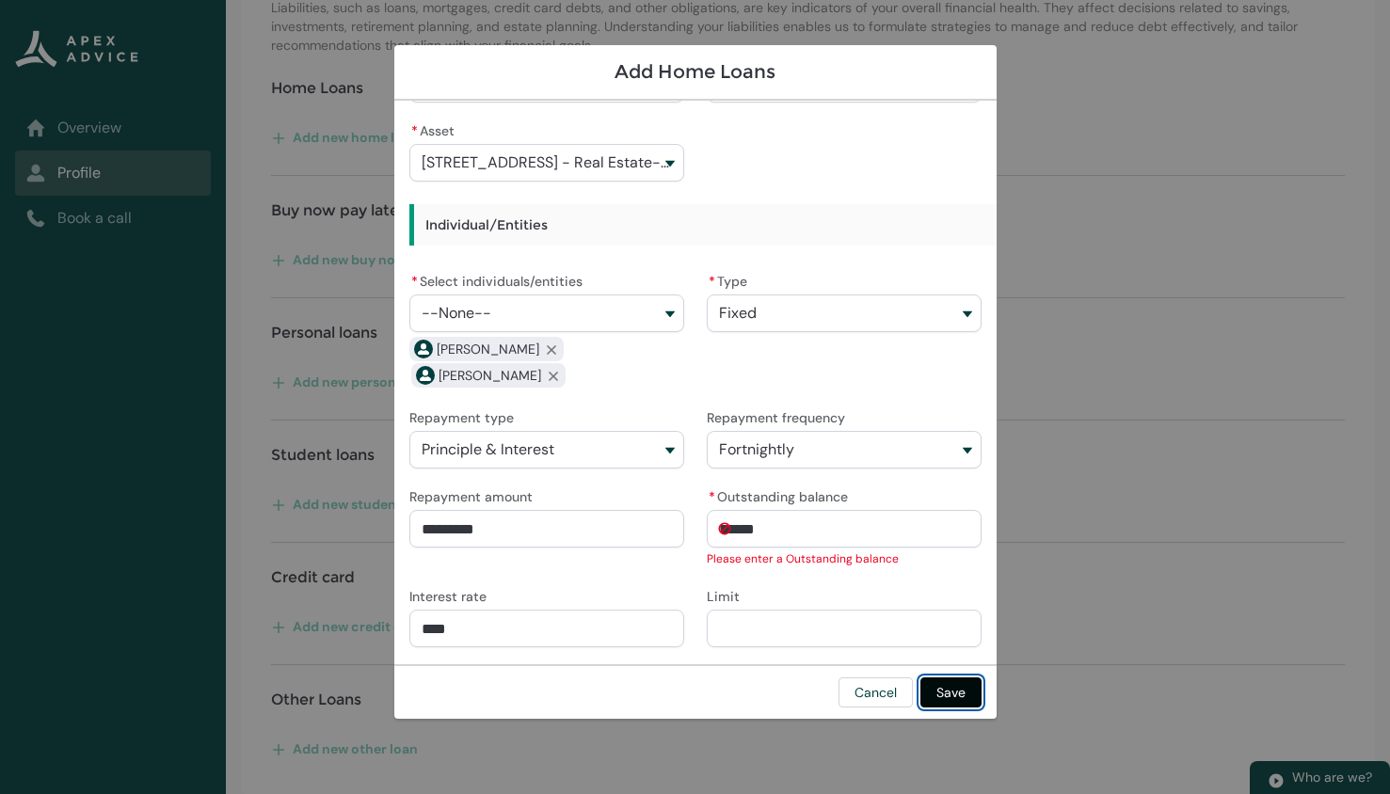
type input "**********"
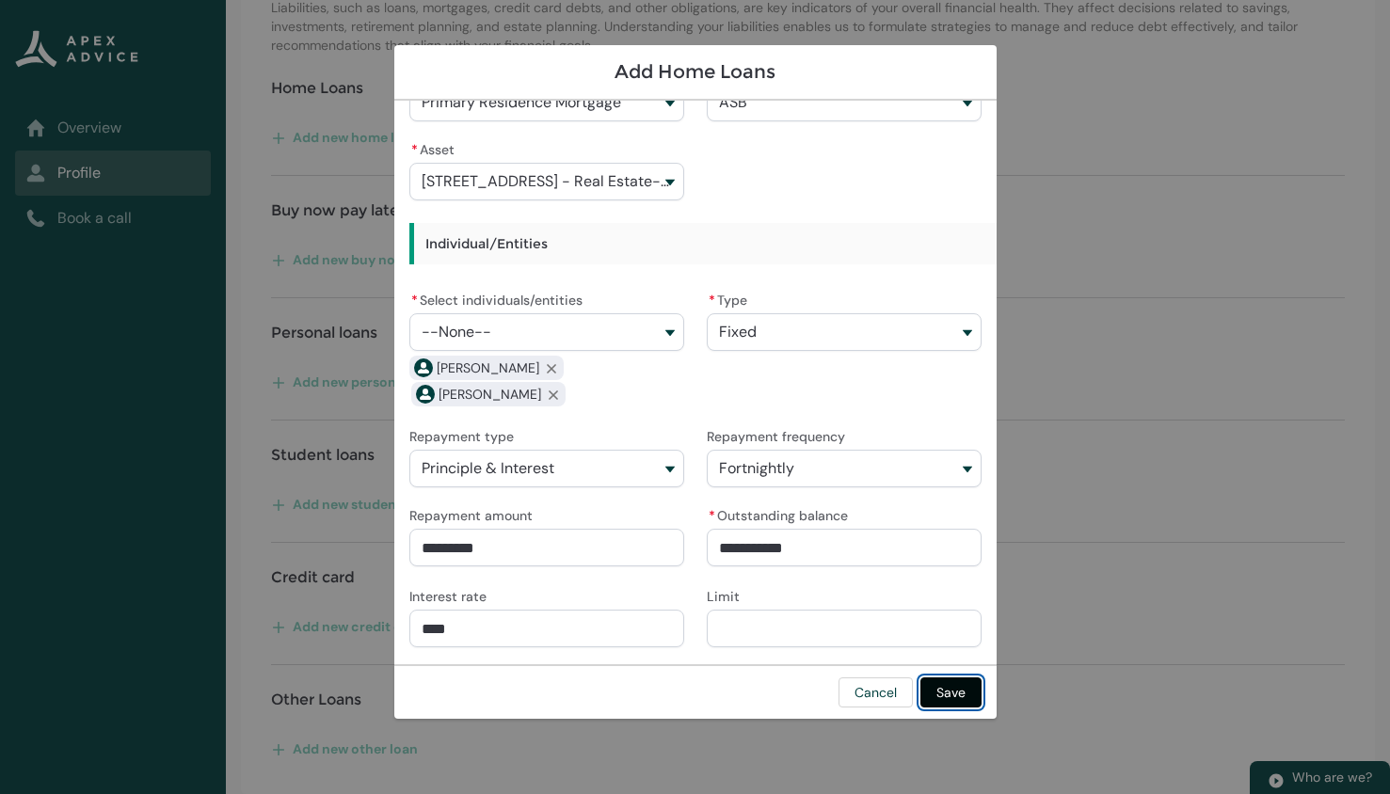
scroll to position [59, 0]
click at [938, 697] on button "Save" at bounding box center [950, 692] width 61 height 30
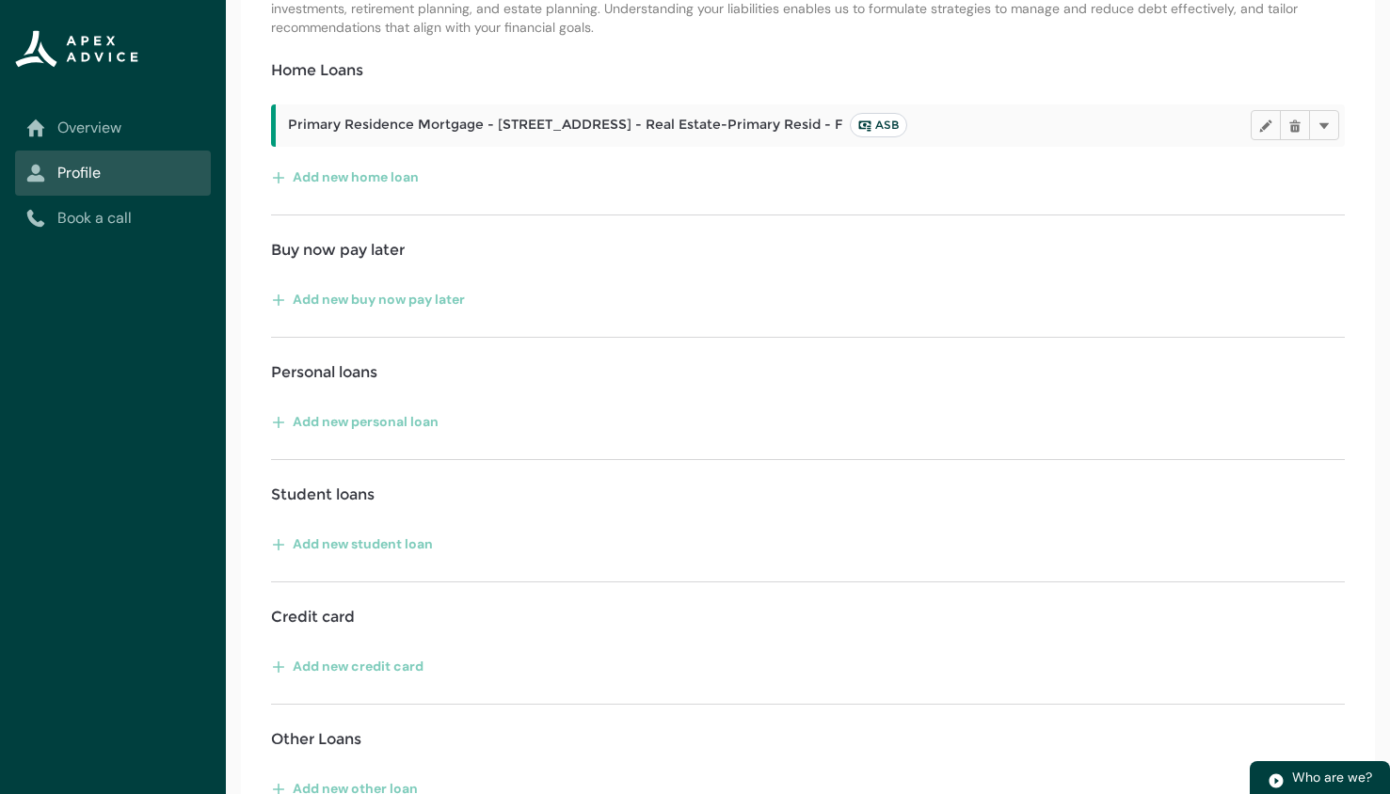
scroll to position [342, 0]
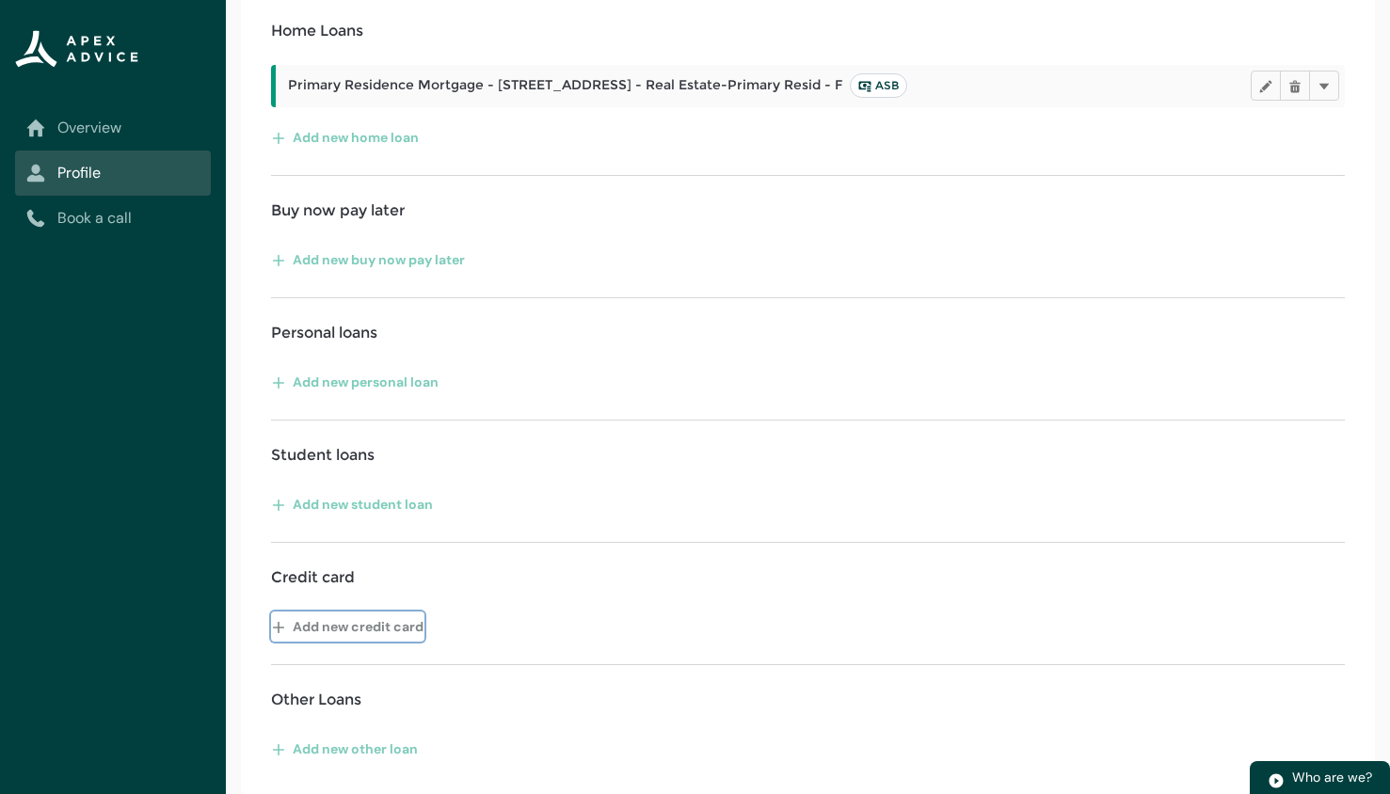
click at [392, 625] on button "Add new credit card" at bounding box center [347, 627] width 153 height 30
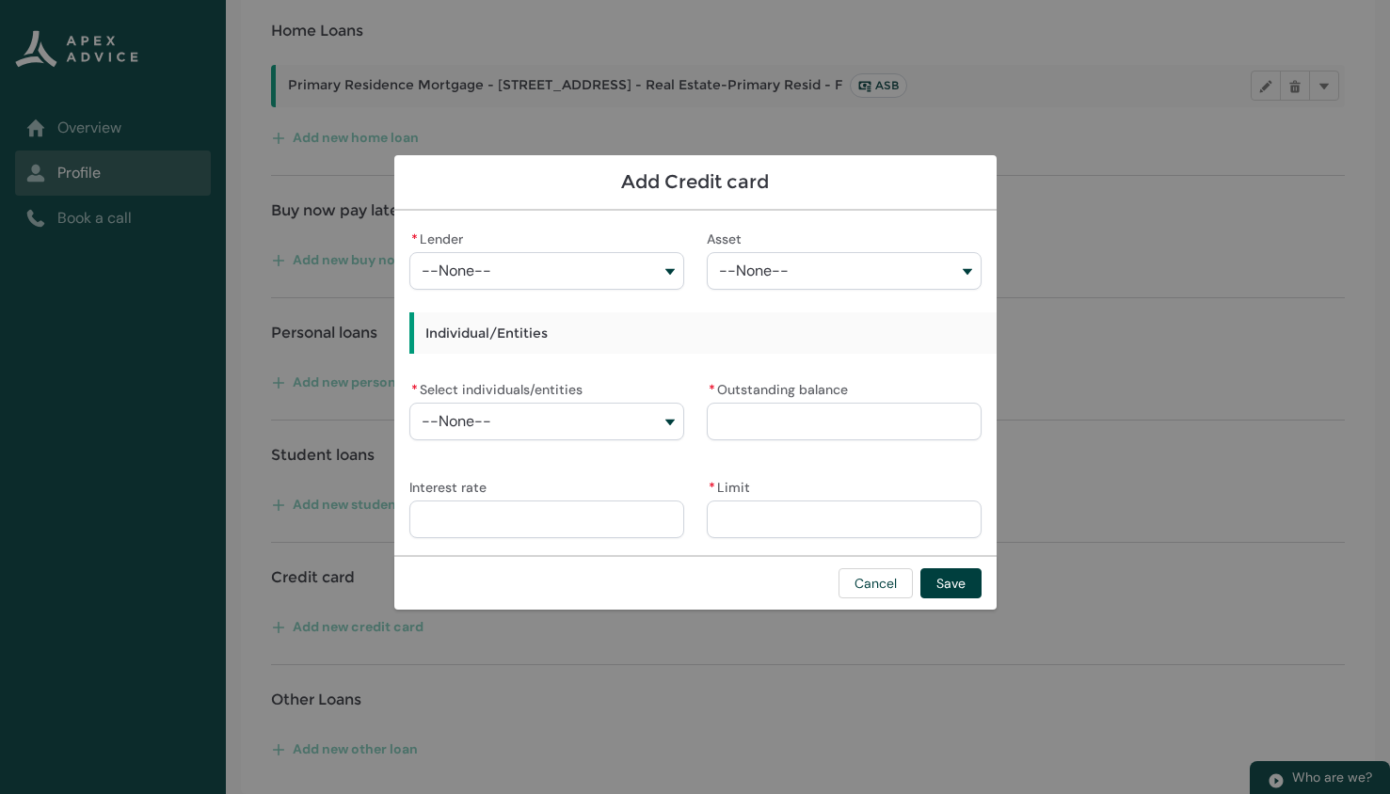
click at [559, 269] on button "--None--" at bounding box center [546, 271] width 275 height 38
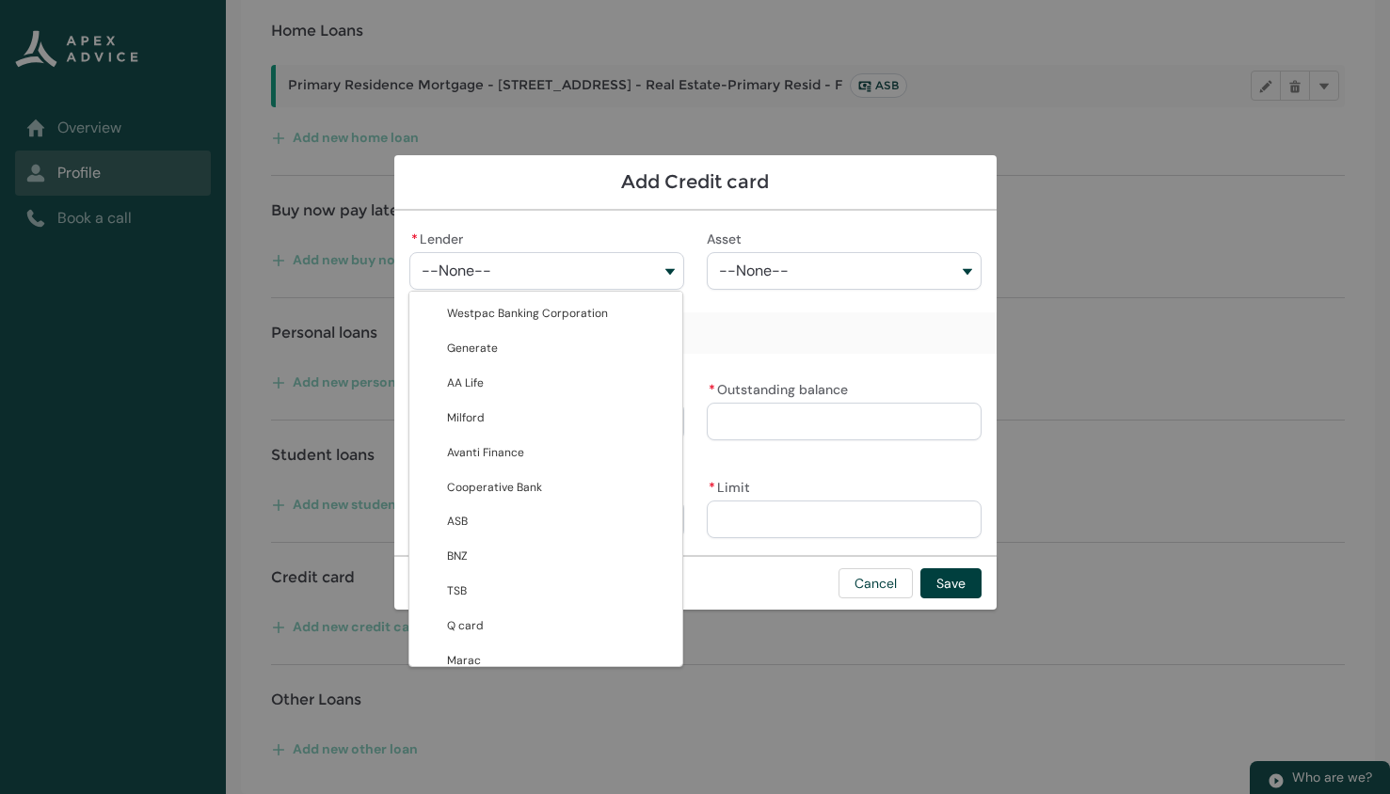
type lightning-combobox "0017F000024EstkQAC"
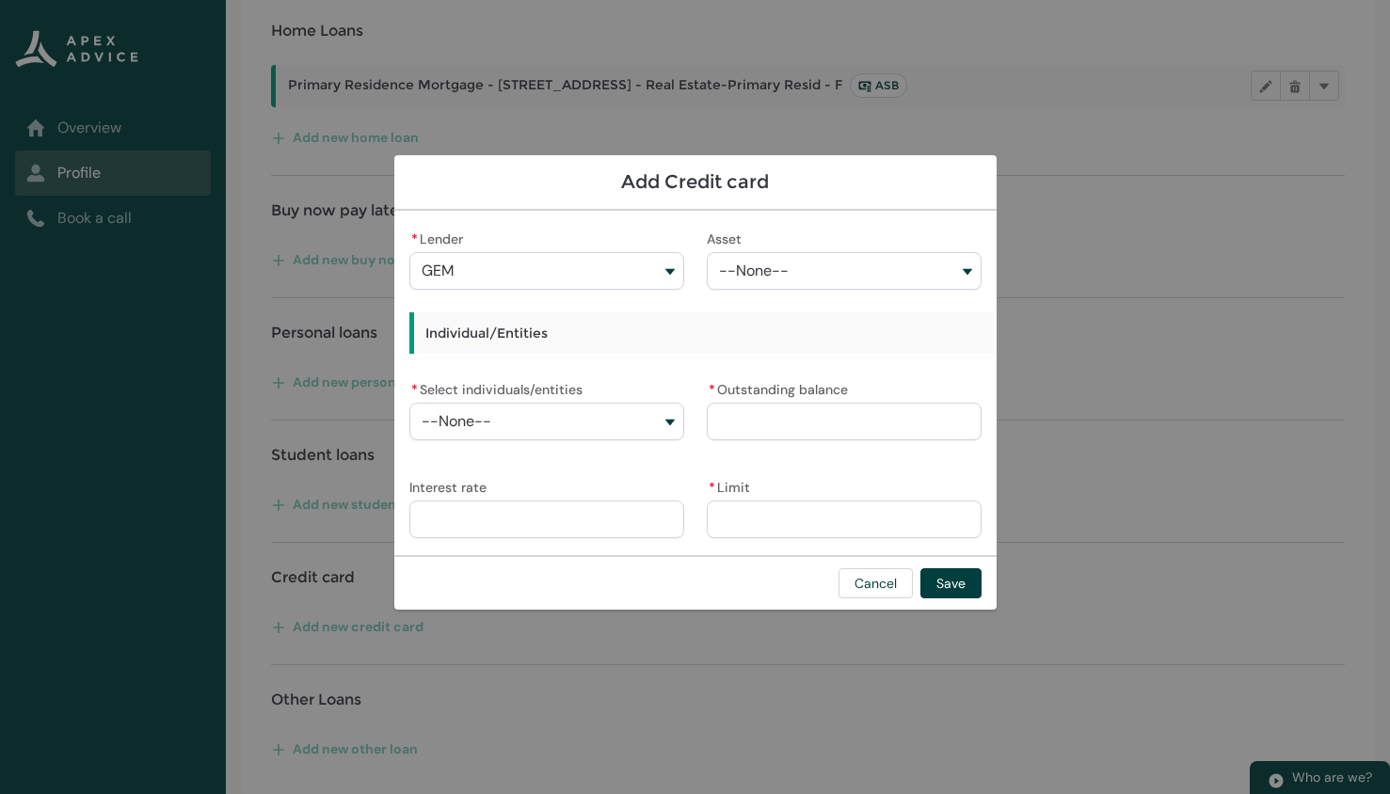
click at [779, 252] on button "--None--" at bounding box center [844, 271] width 275 height 38
click at [781, 273] on span "--None--" at bounding box center [754, 271] width 70 height 17
click at [550, 421] on button "--None--" at bounding box center [546, 422] width 275 height 38
click at [500, 504] on span "Masoud Khatibizadeh" at bounding box center [491, 498] width 88 height 19
type lightning-combobox "001Q9000014IXQxIAO"
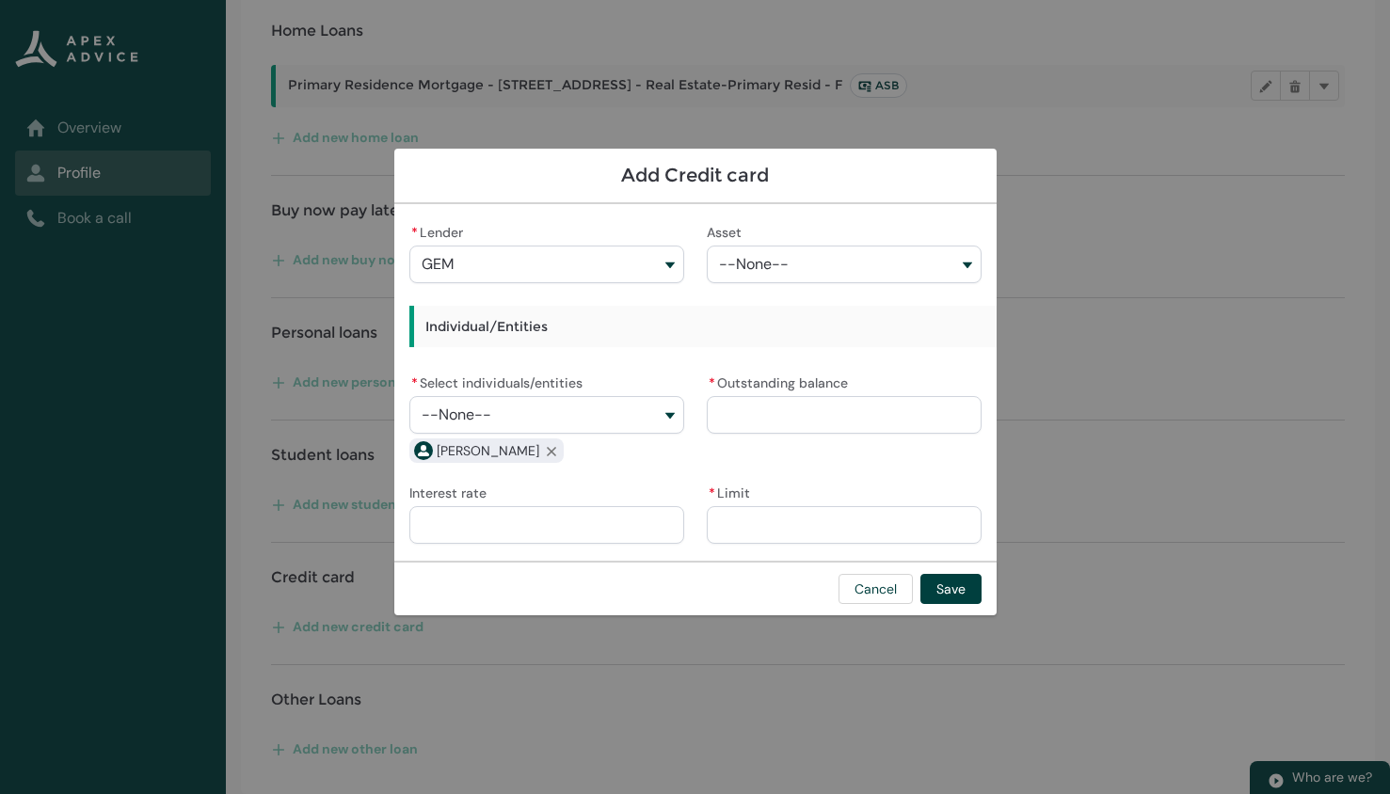
click at [763, 425] on input "* Outstanding balance" at bounding box center [844, 415] width 275 height 38
type lightning-primitive-input-simple "0"
type input "*****"
click at [797, 527] on input "* Limit" at bounding box center [844, 525] width 275 height 38
type lightning-primitive-input-simple "1"
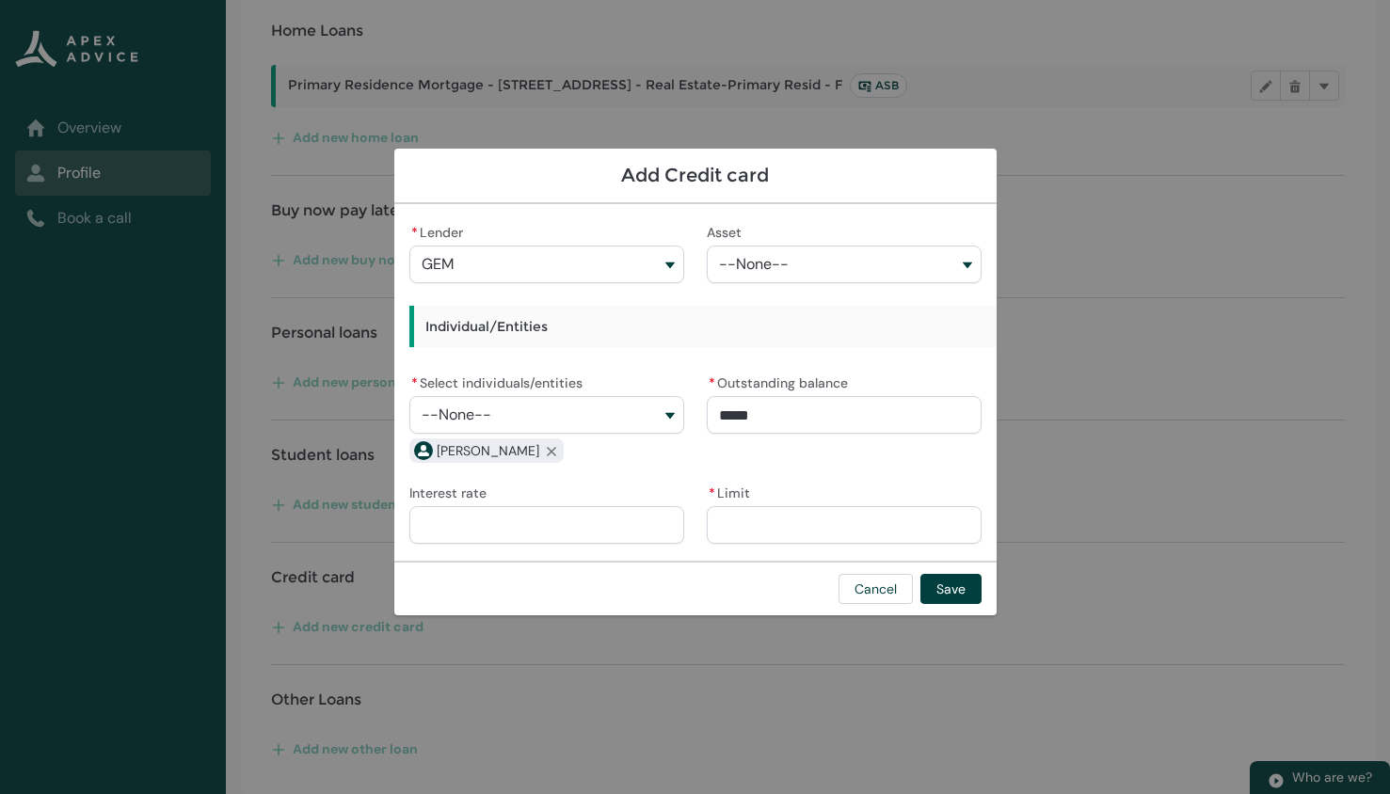
type input "*"
type lightning-primitive-input-simple "18"
type input "**"
type lightning-primitive-input-simple "180"
type input "***"
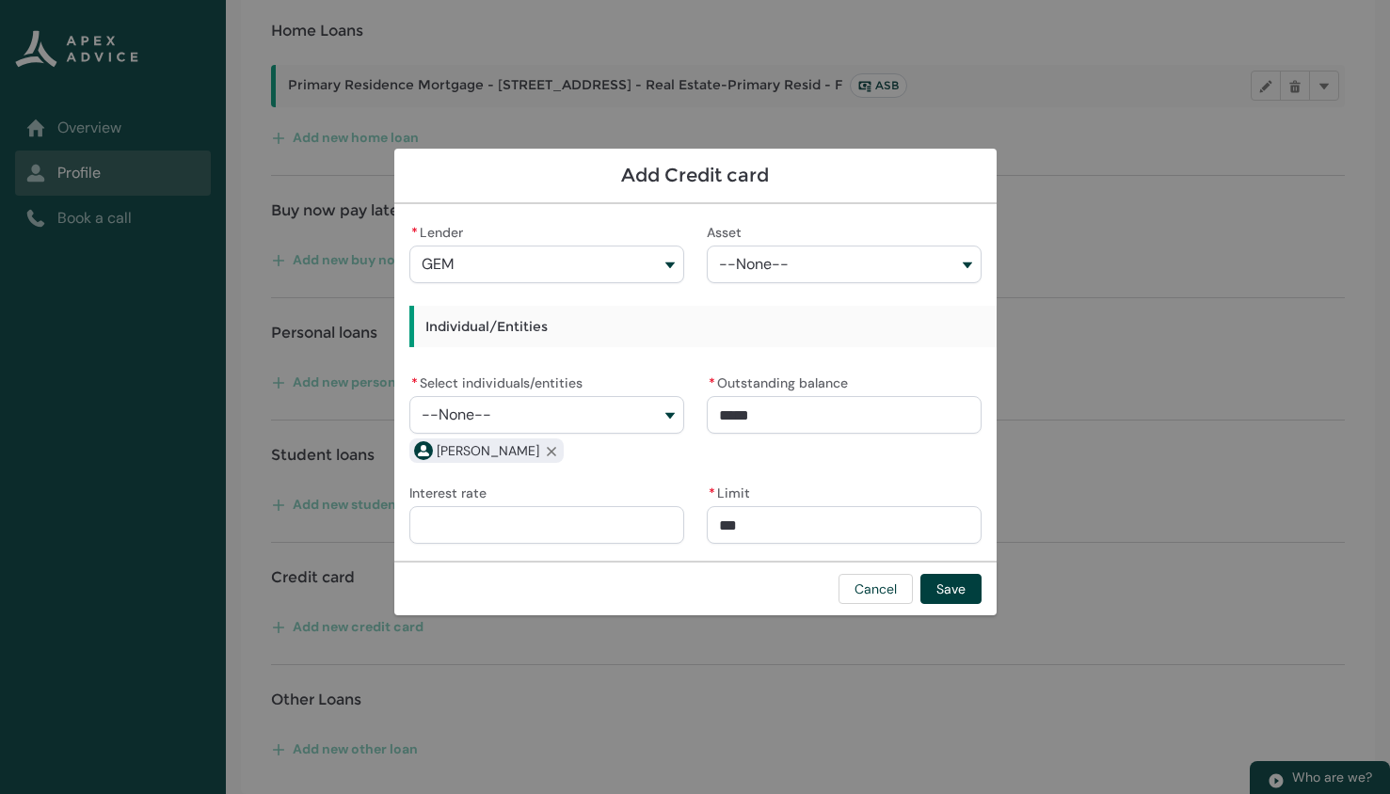
type lightning-primitive-input-simple "1800"
type input "*********"
click at [964, 591] on button "Save" at bounding box center [950, 589] width 61 height 30
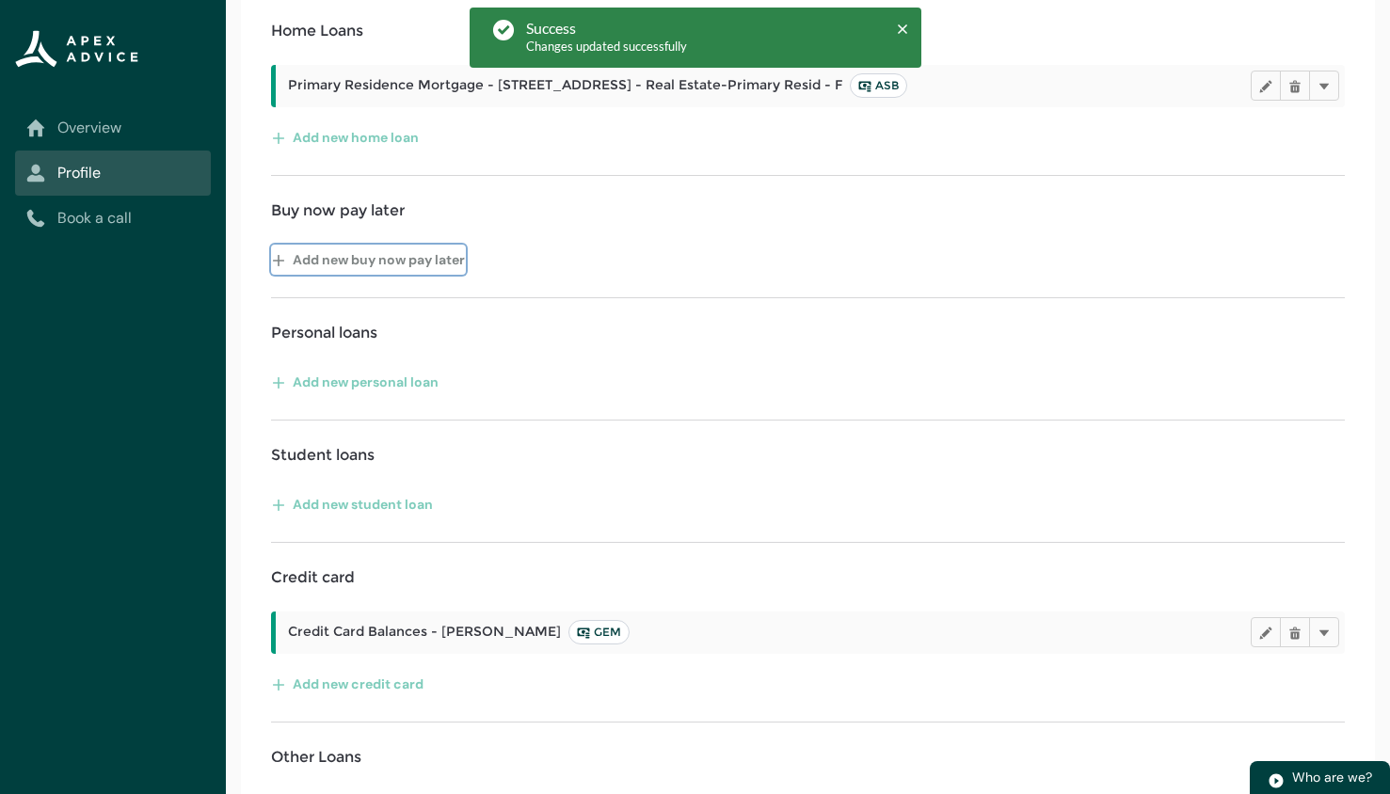
click at [430, 259] on button "Add new buy now pay later" at bounding box center [368, 260] width 195 height 30
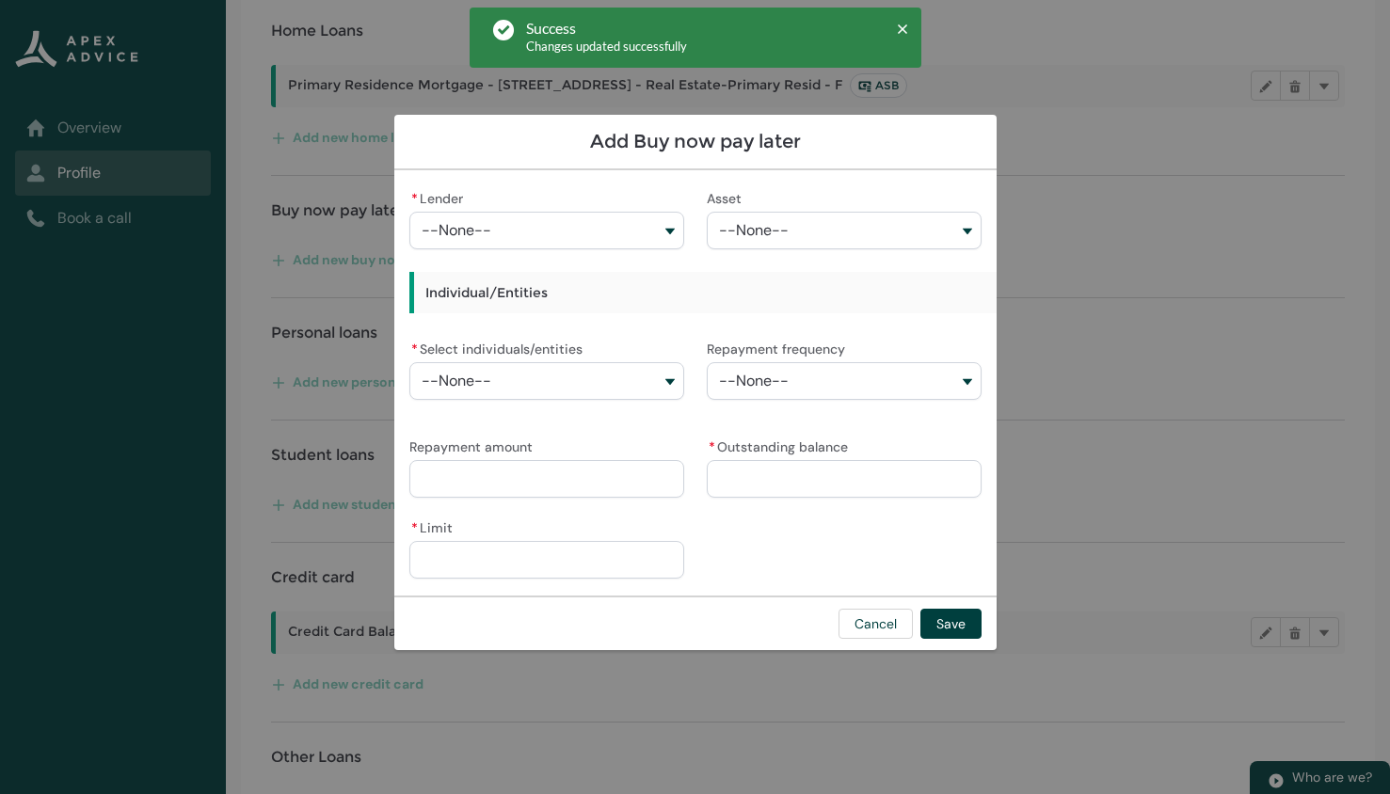
click at [547, 231] on button "--None--" at bounding box center [546, 231] width 275 height 38
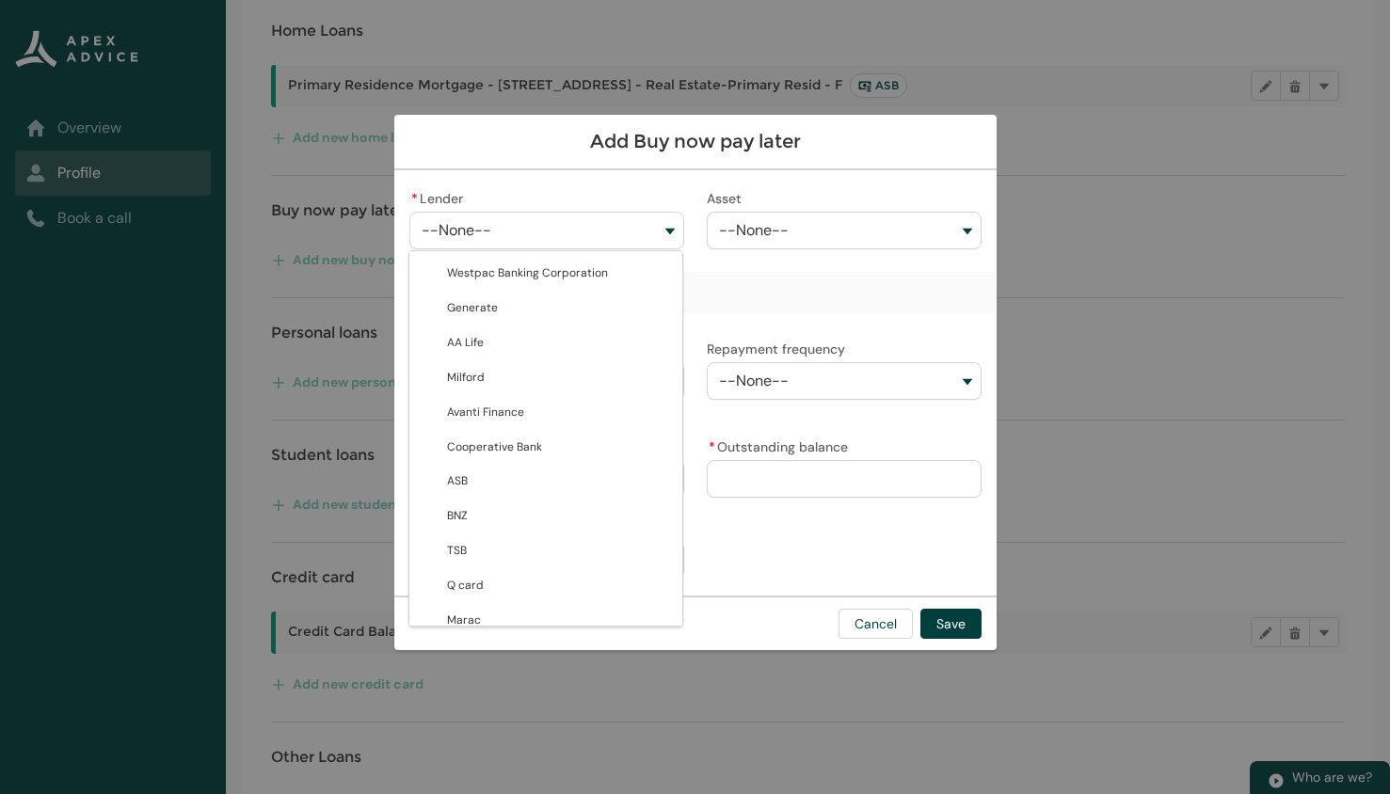
type lightning-combobox "001Q900000FTO4lIAH"
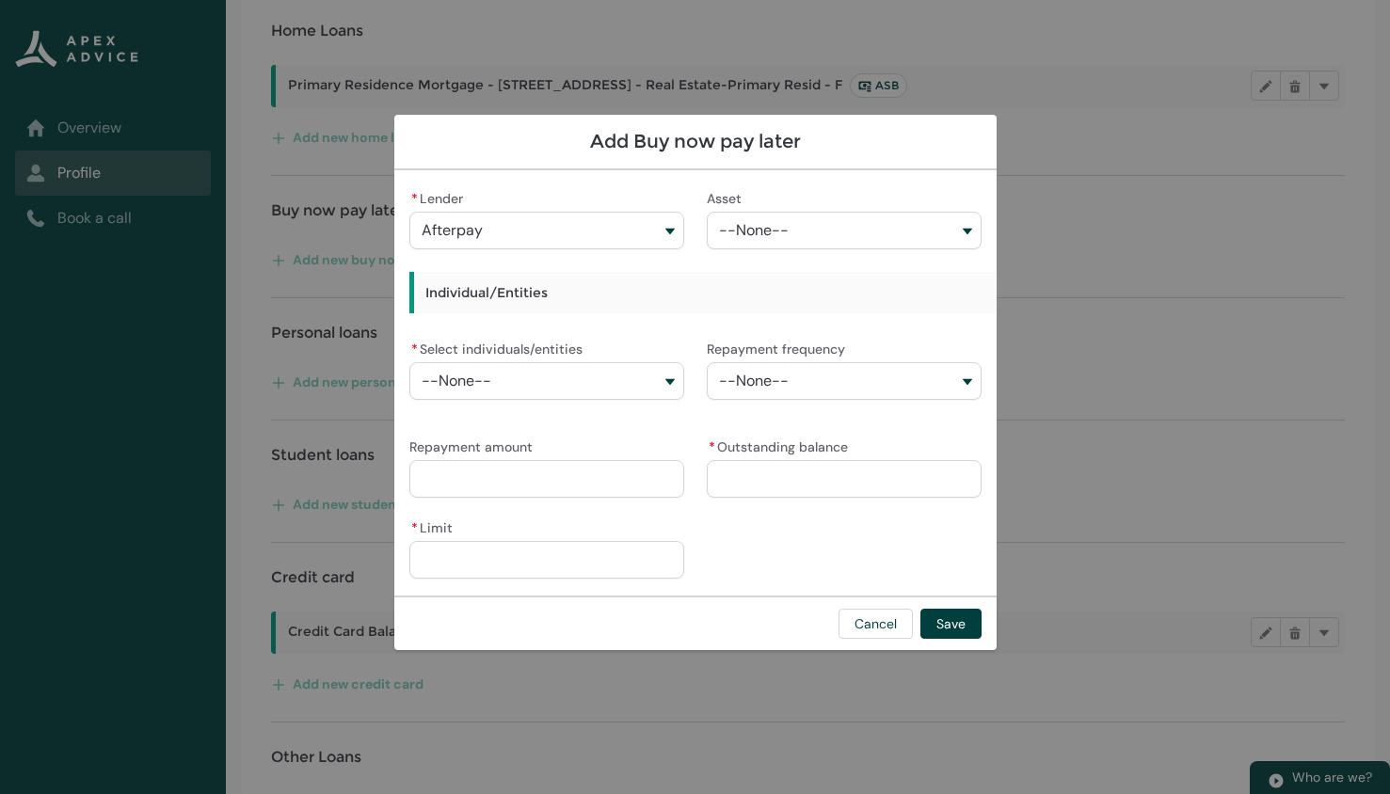
click at [575, 386] on button "--None--" at bounding box center [546, 381] width 275 height 38
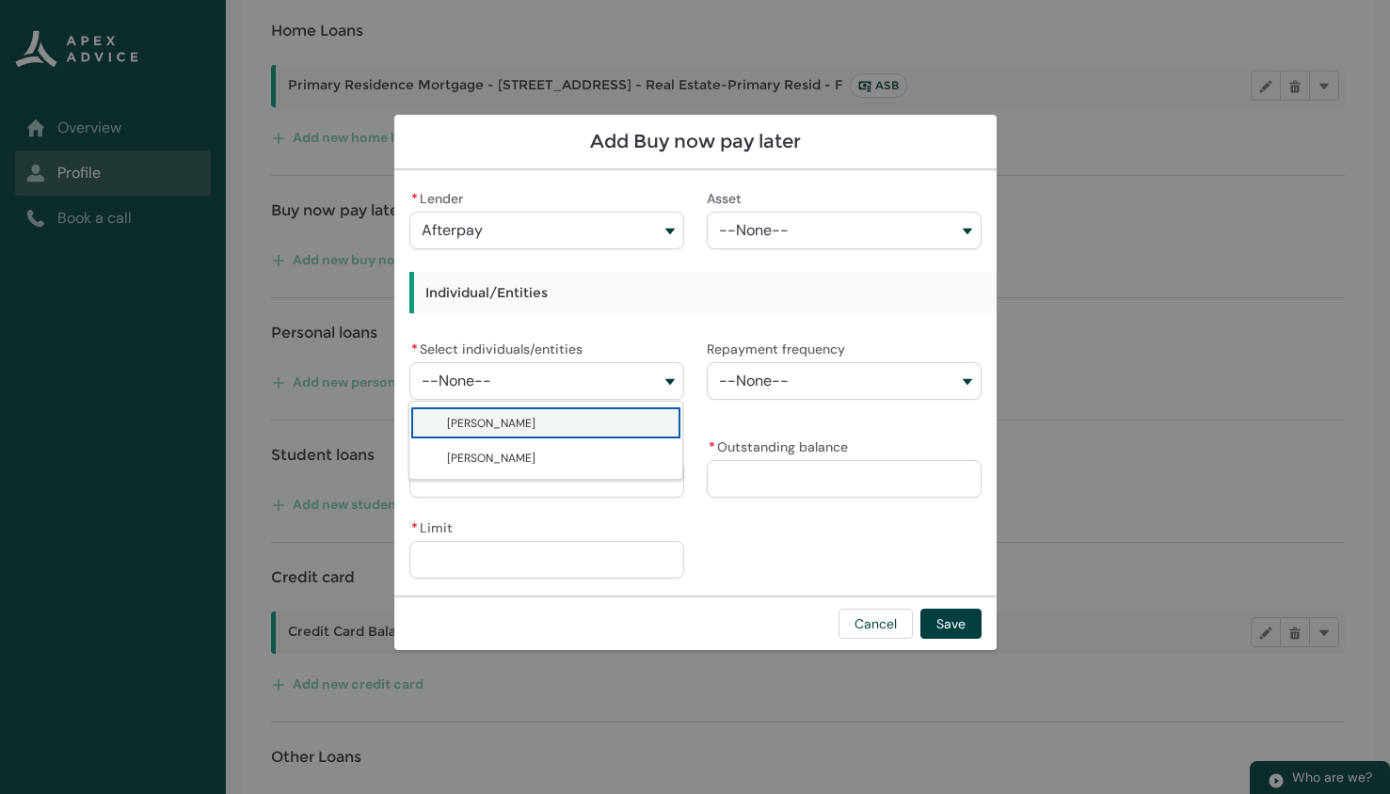
click at [510, 420] on span "Sedigheh Zandieh" at bounding box center [491, 423] width 88 height 19
type lightning-combobox "001Q9000014JWsbIAG"
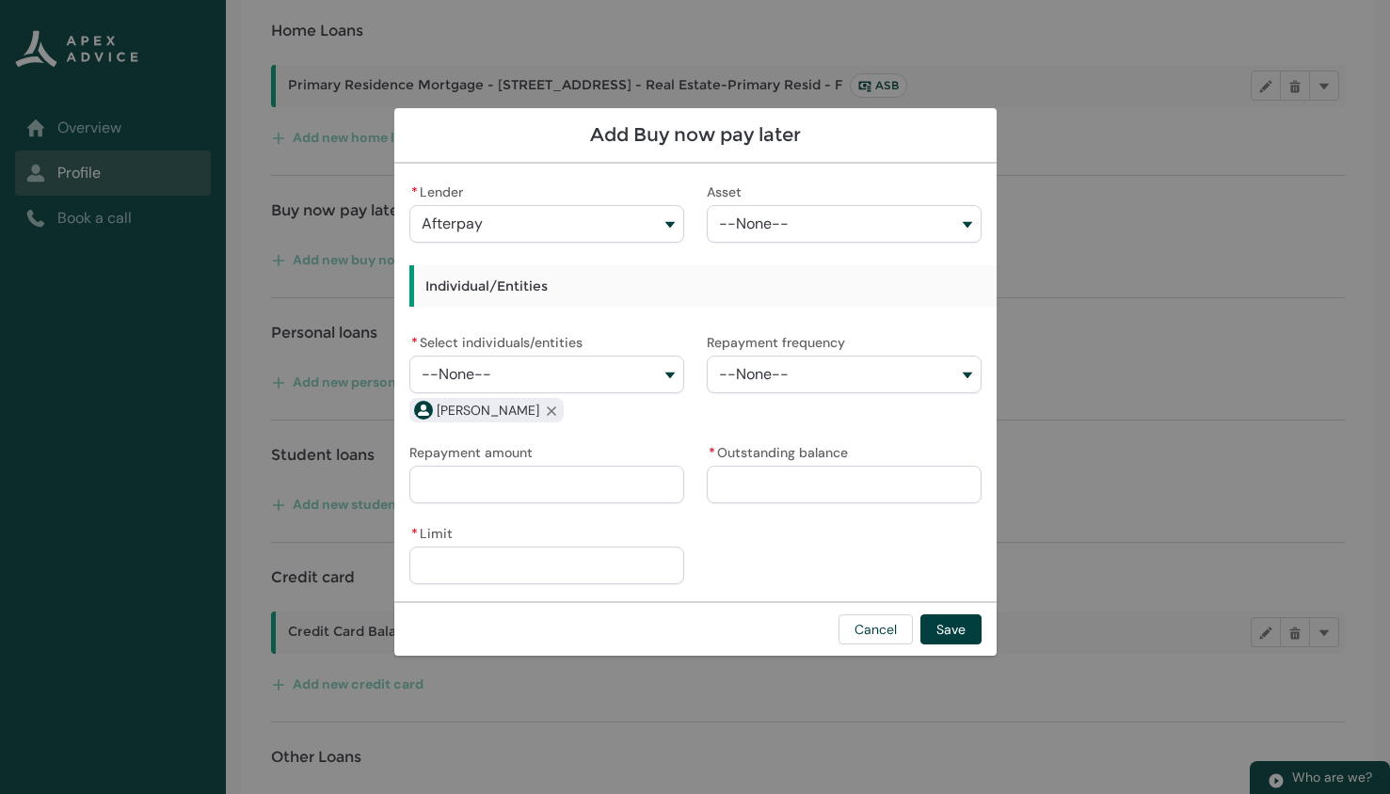
click at [756, 477] on input "* Outstanding balance" at bounding box center [844, 485] width 275 height 38
type lightning-primitive-input-simple "0"
type input "*****"
click at [549, 559] on input "* Limit" at bounding box center [546, 566] width 275 height 38
type lightning-primitive-input-simple "3"
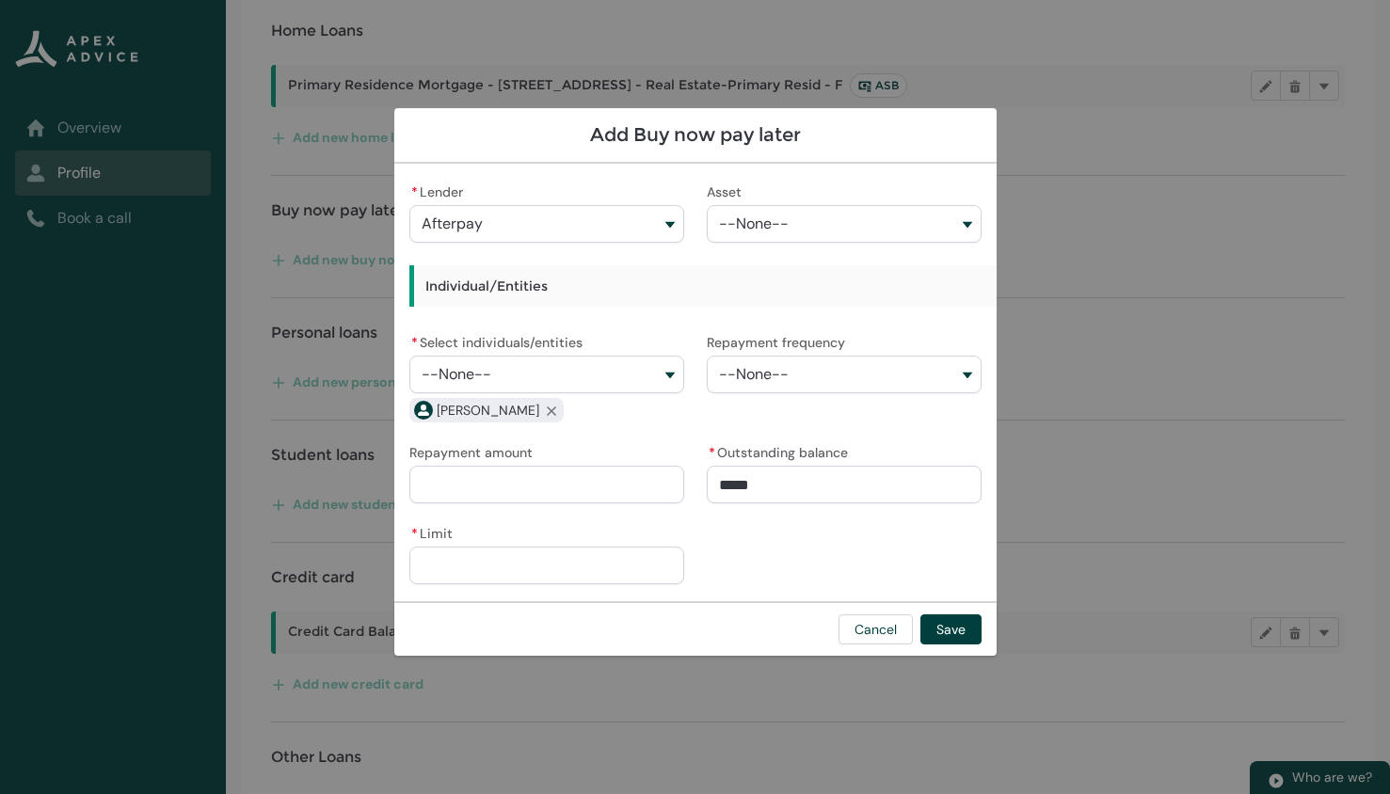
type input "*"
type lightning-primitive-input-simple "30"
type input "**"
type lightning-primitive-input-simple "300"
type input "***"
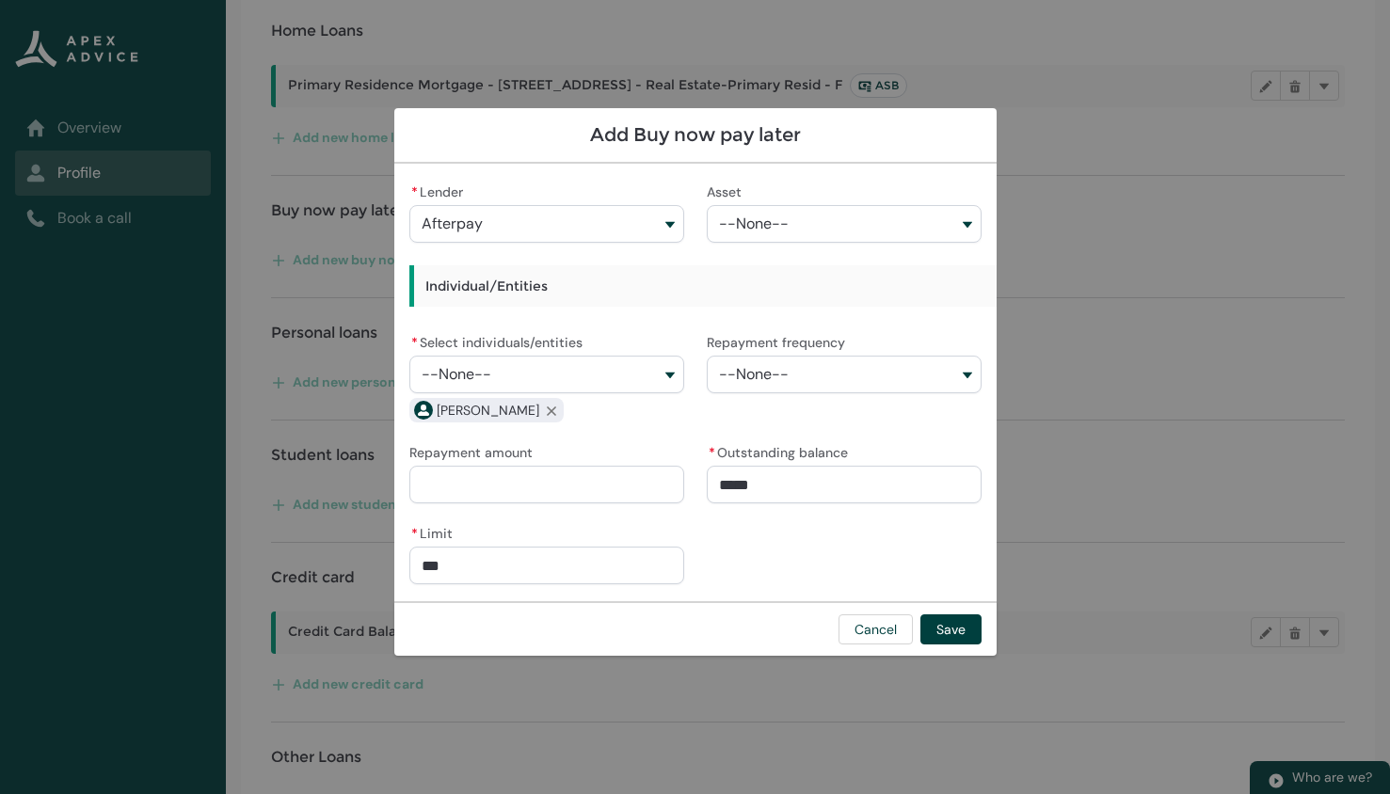
type lightning-primitive-input-simple "3000"
type input "*********"
click at [963, 628] on button "Save" at bounding box center [950, 629] width 61 height 30
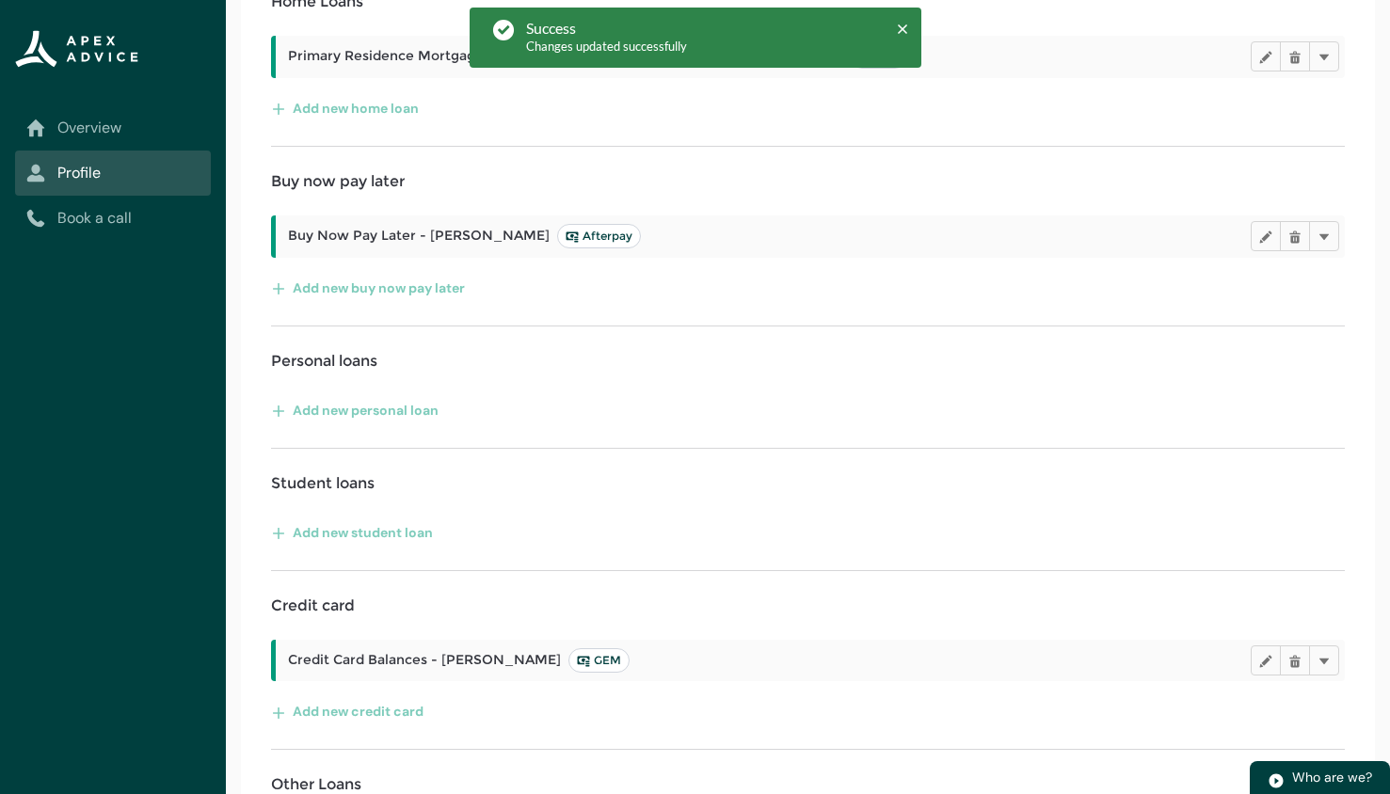
scroll to position [374, 0]
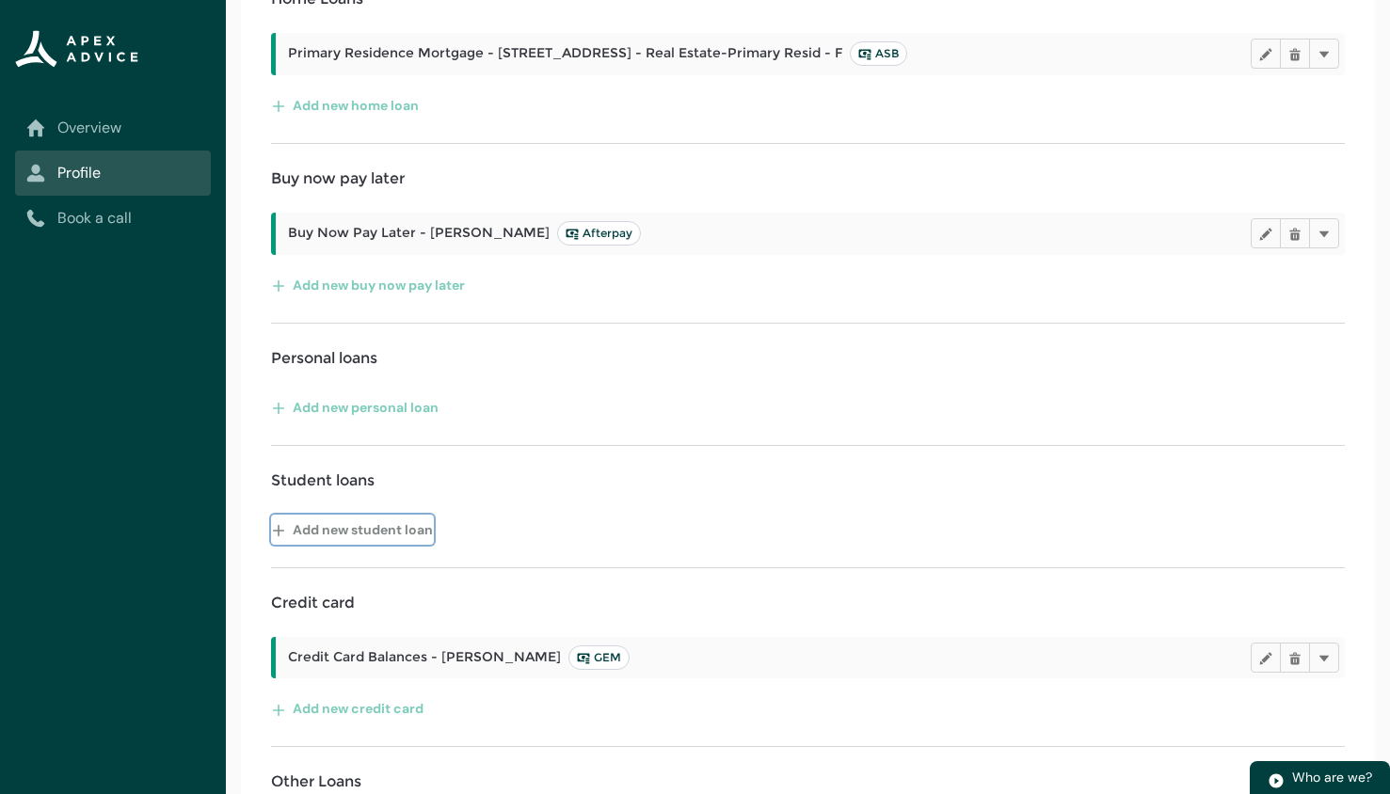
click at [352, 525] on button "Add new student loan" at bounding box center [352, 530] width 163 height 30
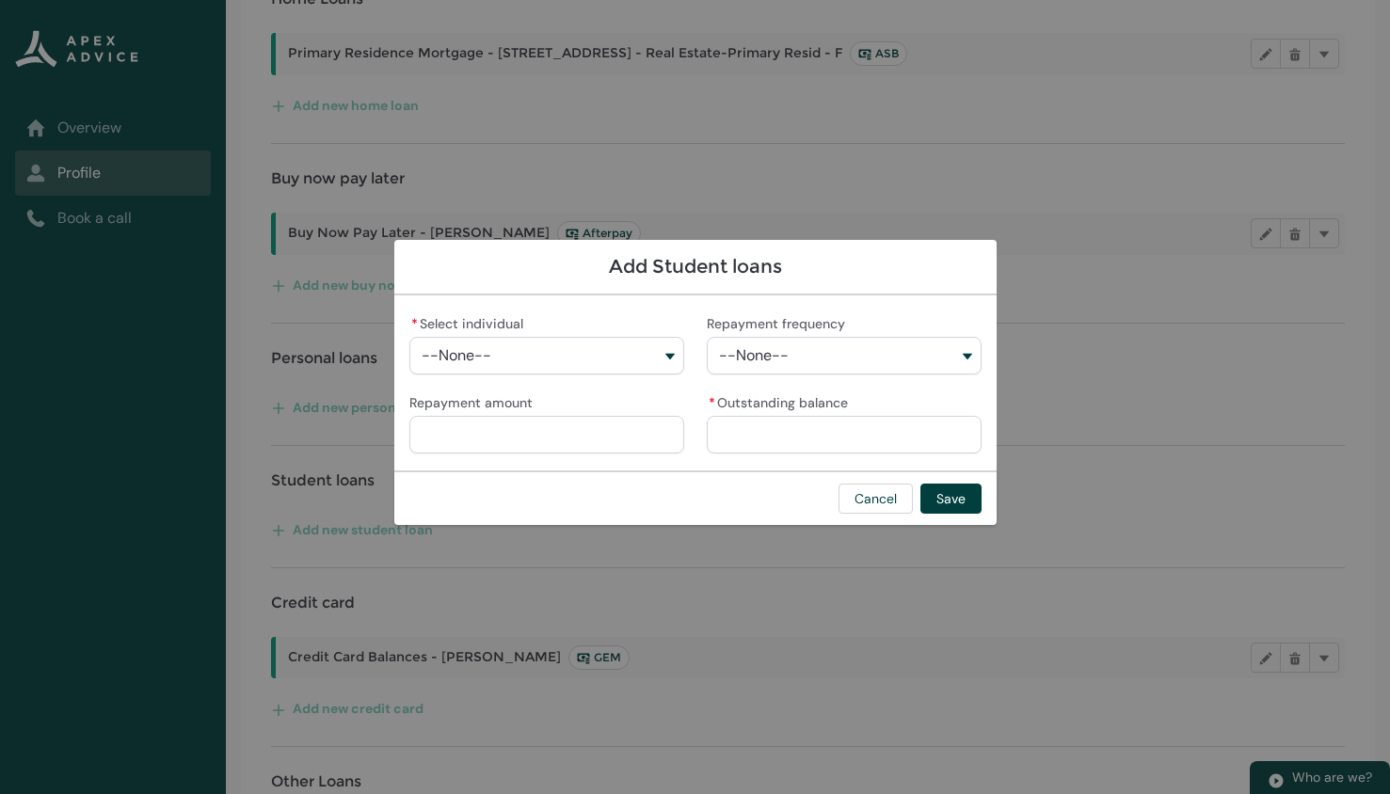
click at [568, 342] on button "--None--" at bounding box center [546, 356] width 275 height 38
click at [506, 401] on span "Sedigheh Zandieh" at bounding box center [491, 398] width 88 height 19
type lightning-combobox "001Q9000014JWsbIAG"
click at [801, 359] on button "--None--" at bounding box center [844, 356] width 275 height 38
click at [569, 459] on div "* Select individual Sedigheh Zandieh Sedigheh Zandieh Masoud Khatibizadeh Repay…" at bounding box center [695, 382] width 602 height 175
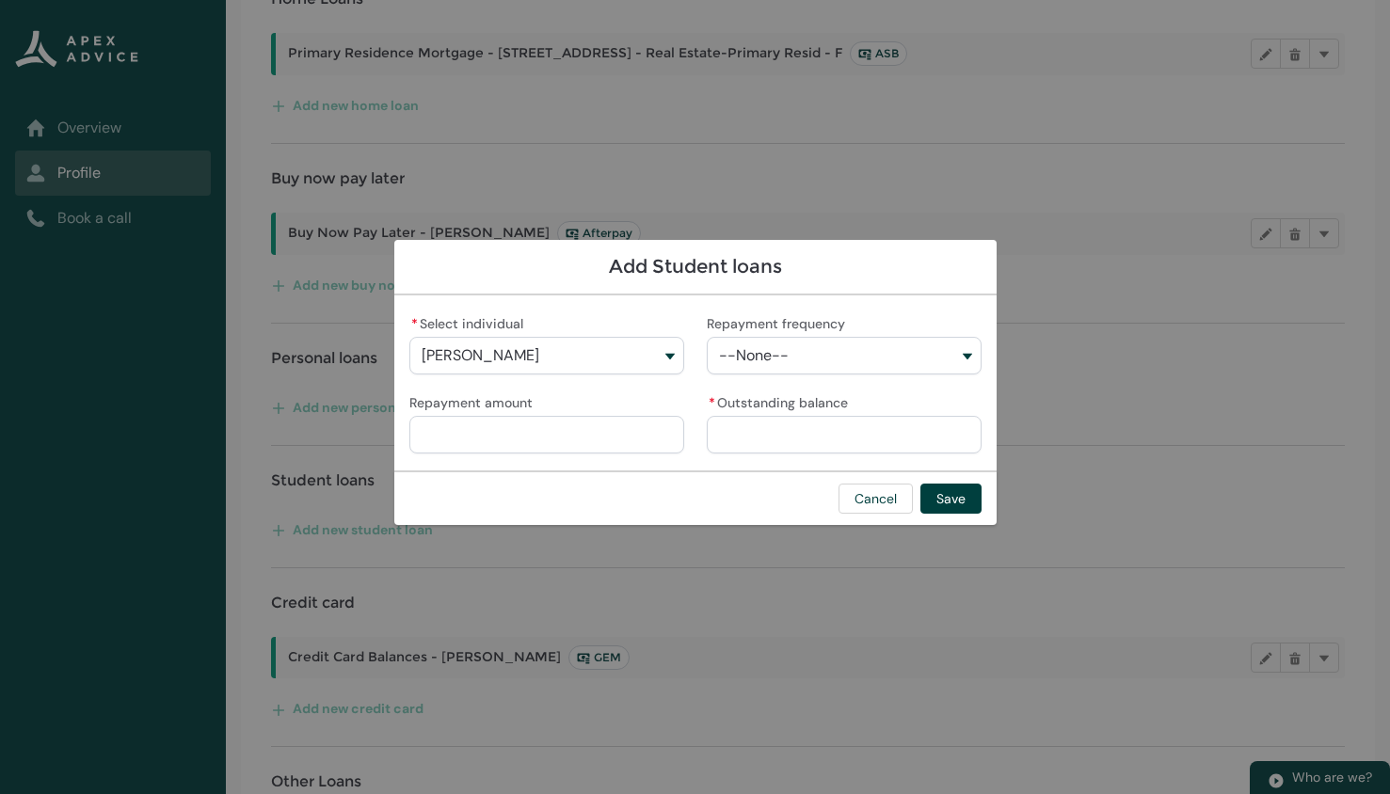
click at [817, 425] on input "* Outstanding balance" at bounding box center [844, 435] width 275 height 38
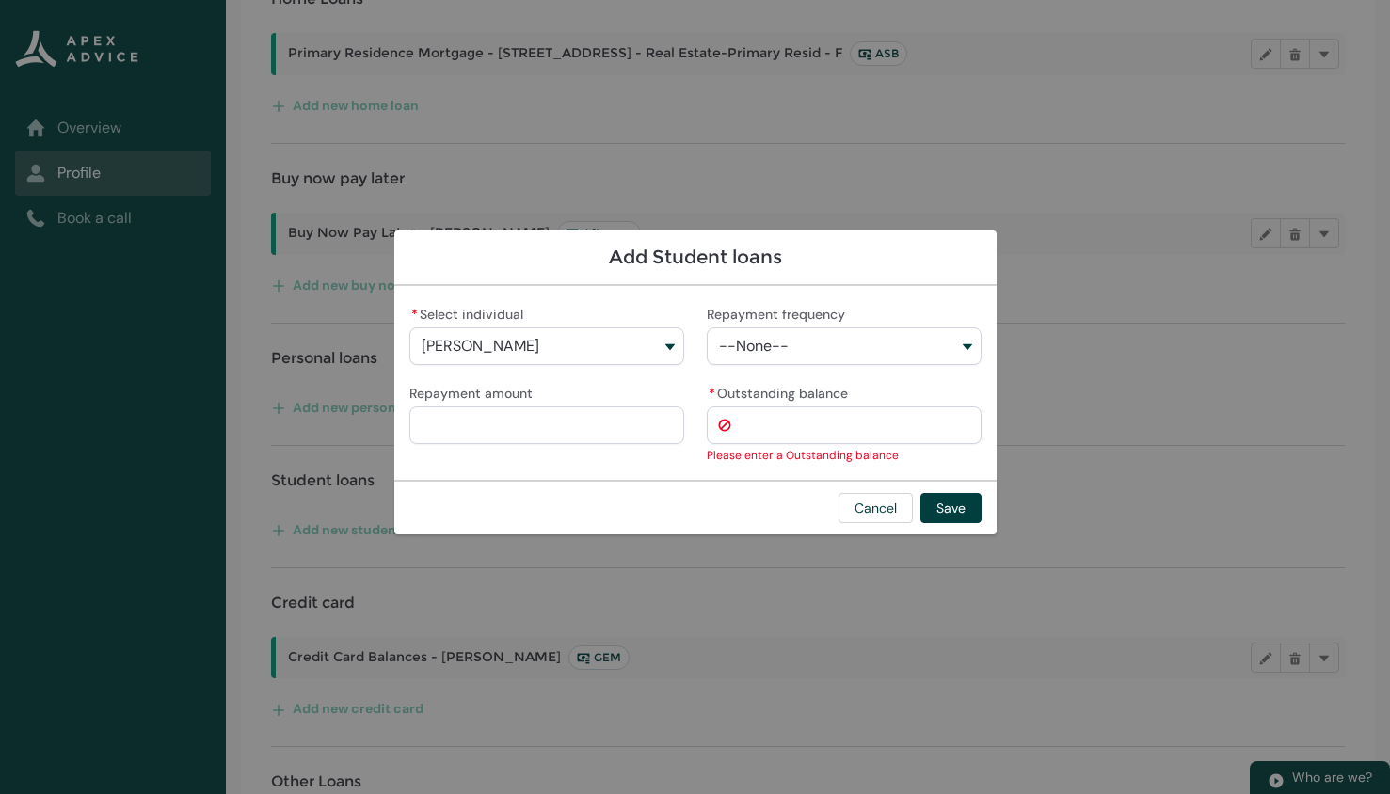
click at [765, 425] on input "* Outstanding balance" at bounding box center [844, 425] width 275 height 38
paste input "*********"
click at [949, 496] on button "Save" at bounding box center [950, 508] width 61 height 30
click at [821, 423] on input "*********" at bounding box center [844, 425] width 275 height 38
type input "*"
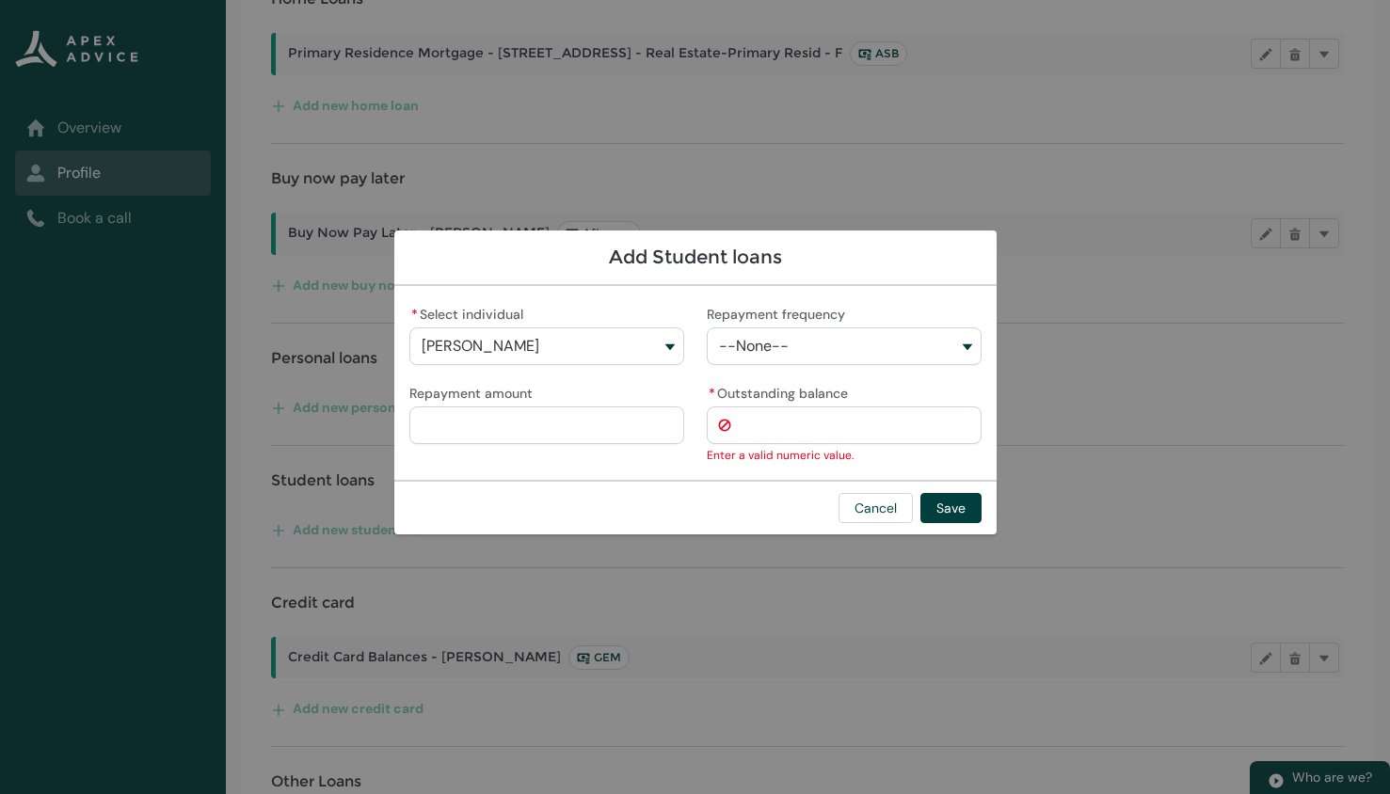
type lightning-primitive-input-simple "4"
type input "*"
type lightning-primitive-input-simple "41"
type input "**"
type lightning-primitive-input-simple "419"
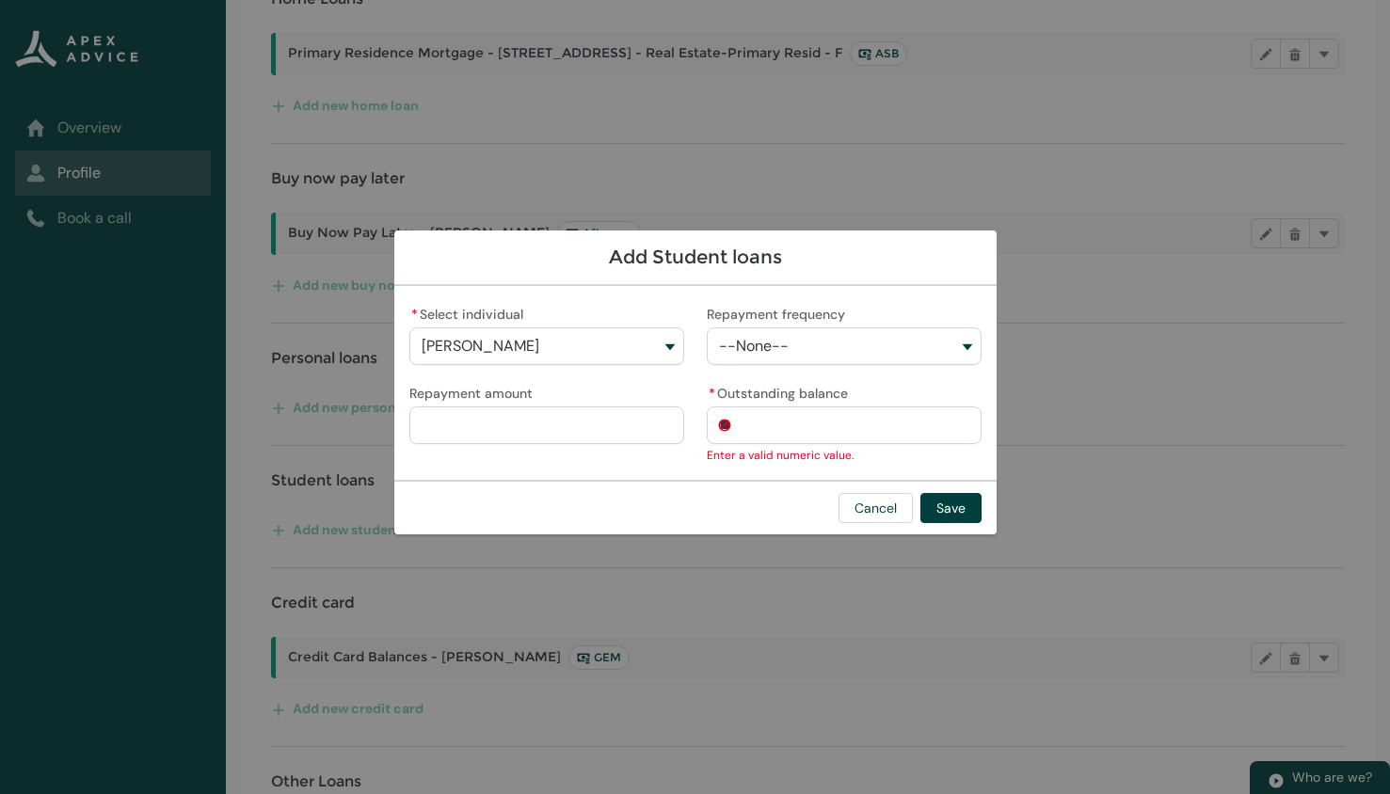
type input "***"
type lightning-primitive-input-simple "4192"
type input "****"
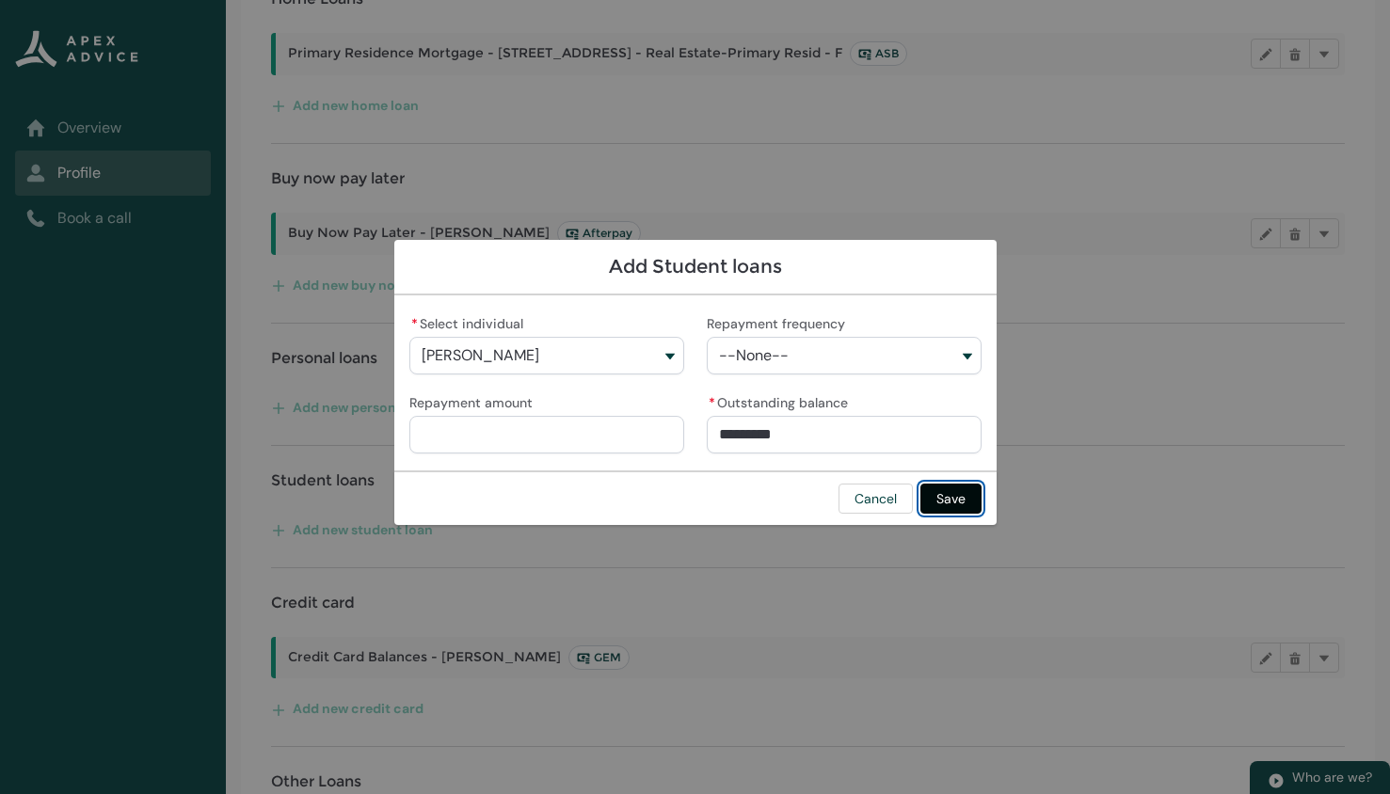
click at [949, 509] on button "Save" at bounding box center [950, 499] width 61 height 30
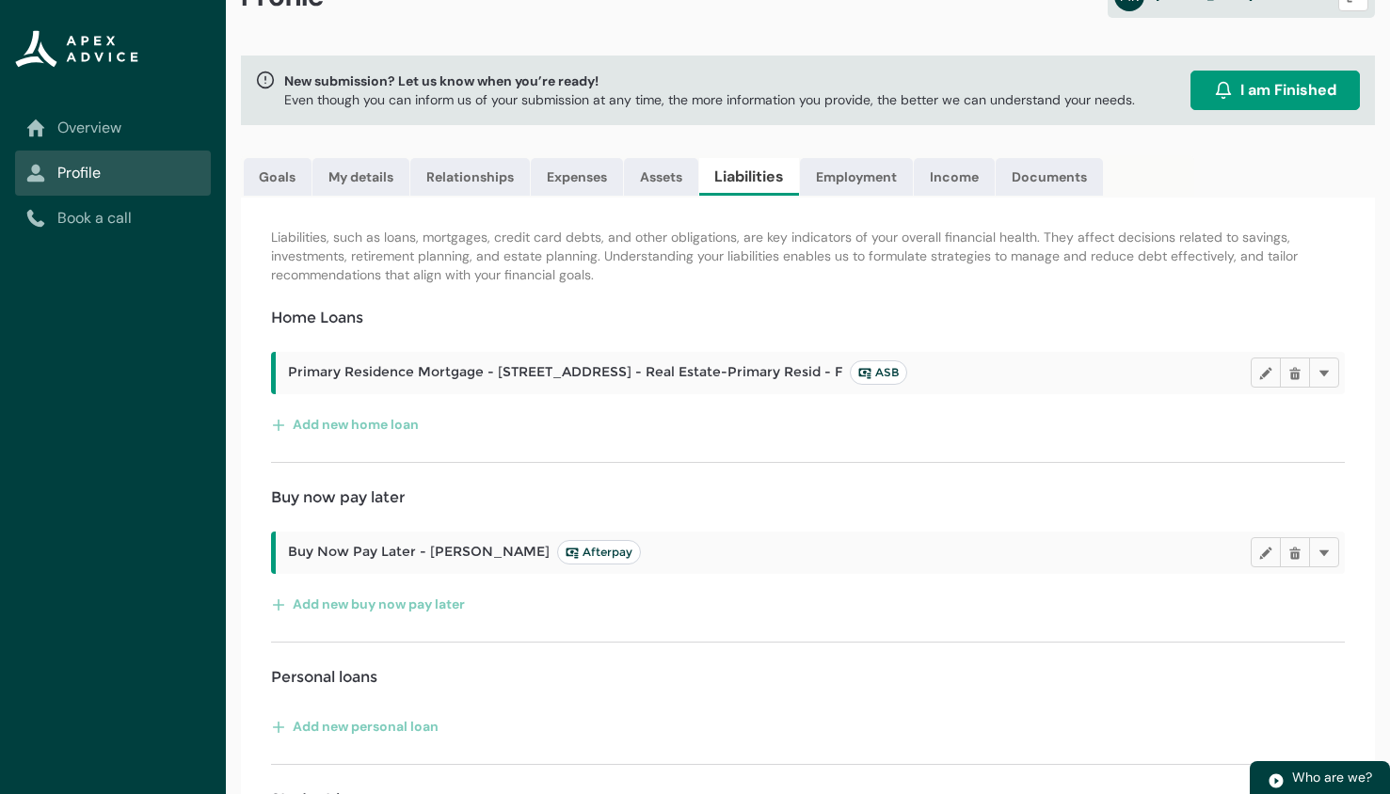
scroll to position [55, 0]
click at [860, 170] on link "Employment" at bounding box center [856, 178] width 113 height 38
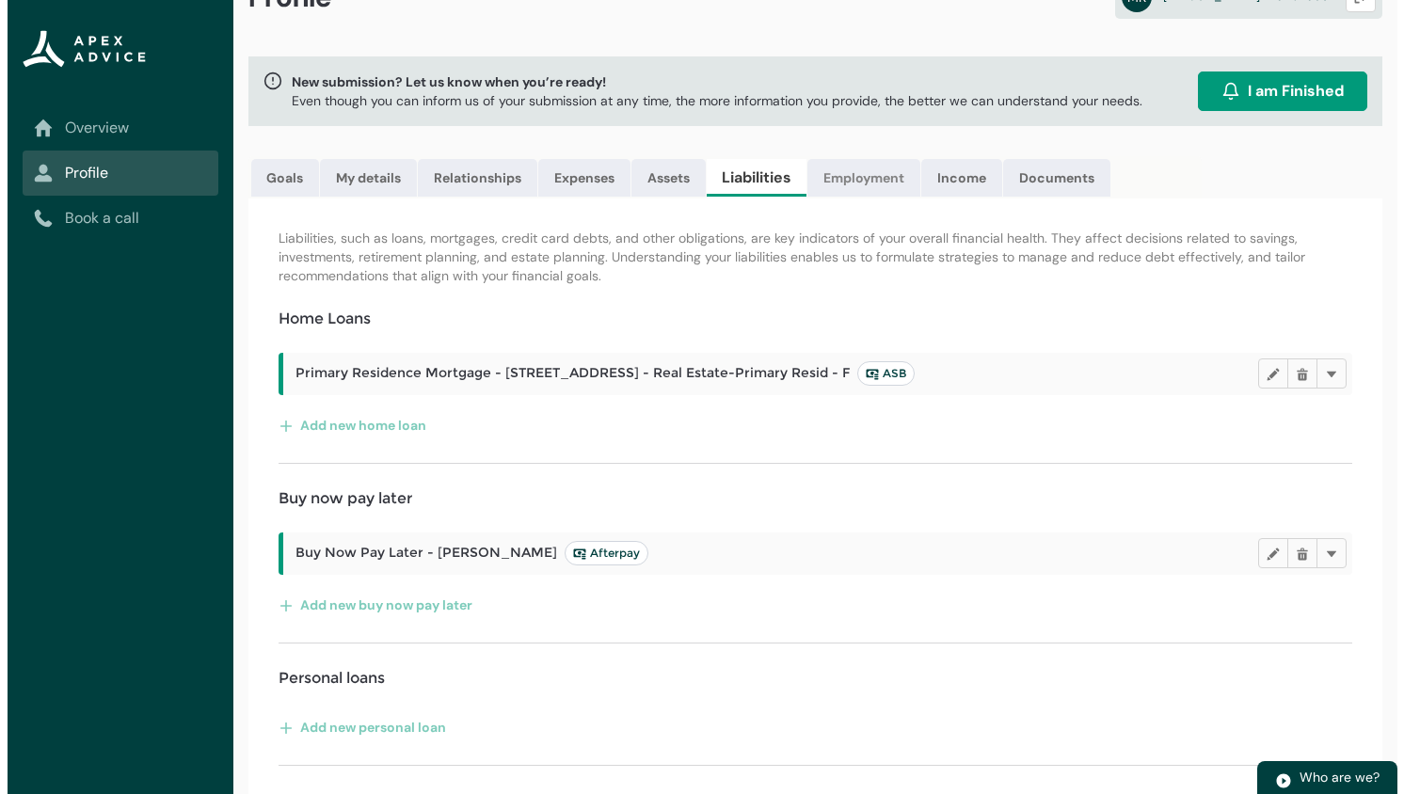
scroll to position [0, 0]
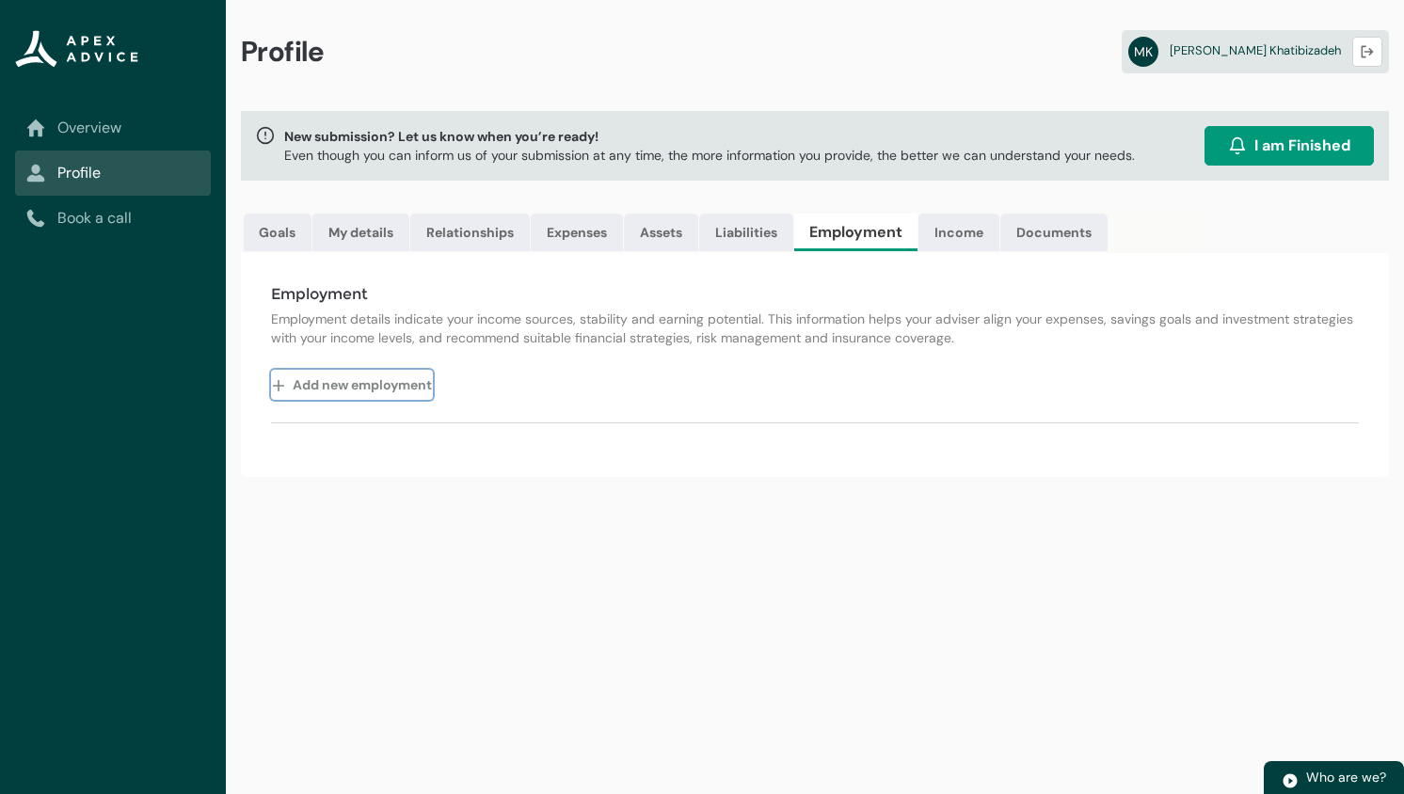
click at [366, 378] on button "Add new employment" at bounding box center [352, 385] width 162 height 30
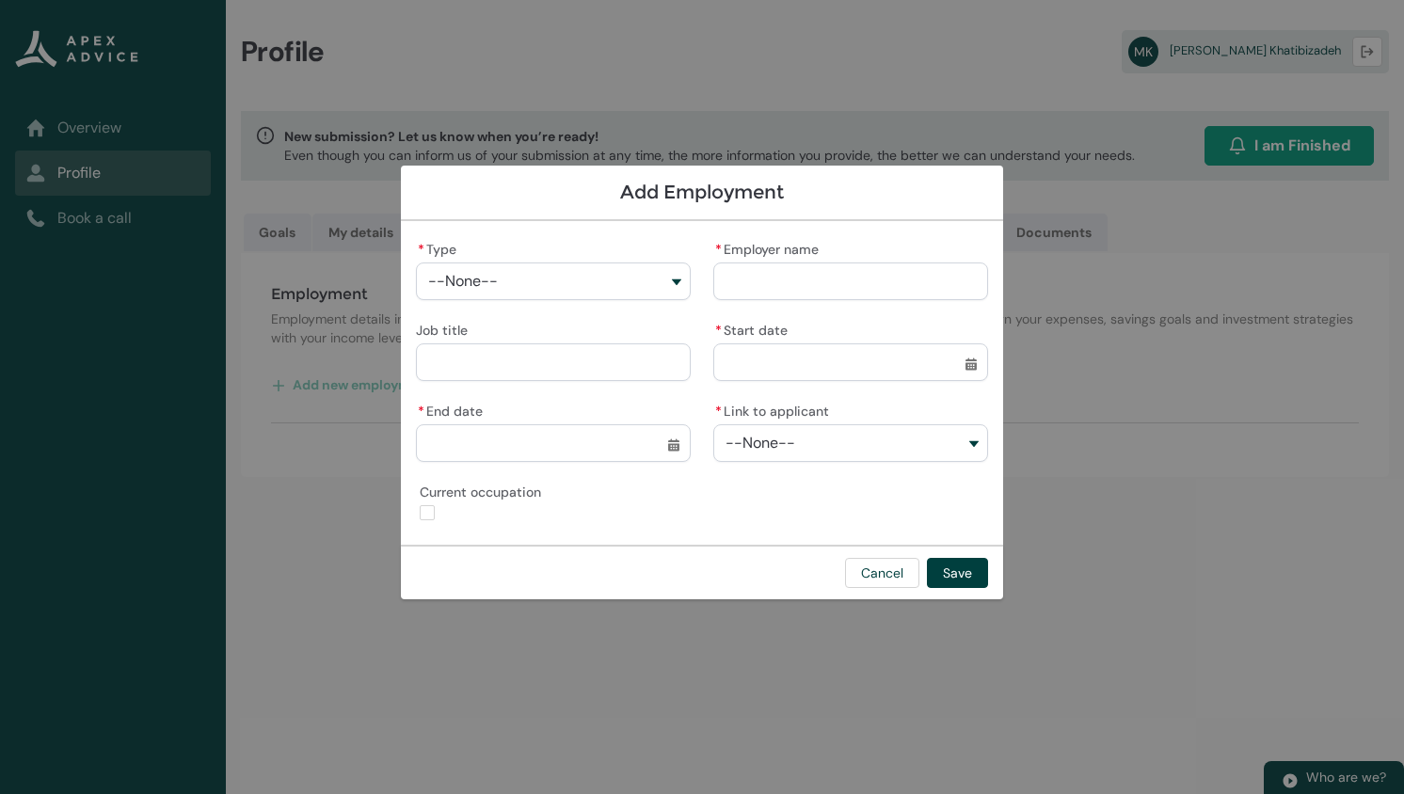
click at [560, 276] on button "--None--" at bounding box center [553, 282] width 275 height 38
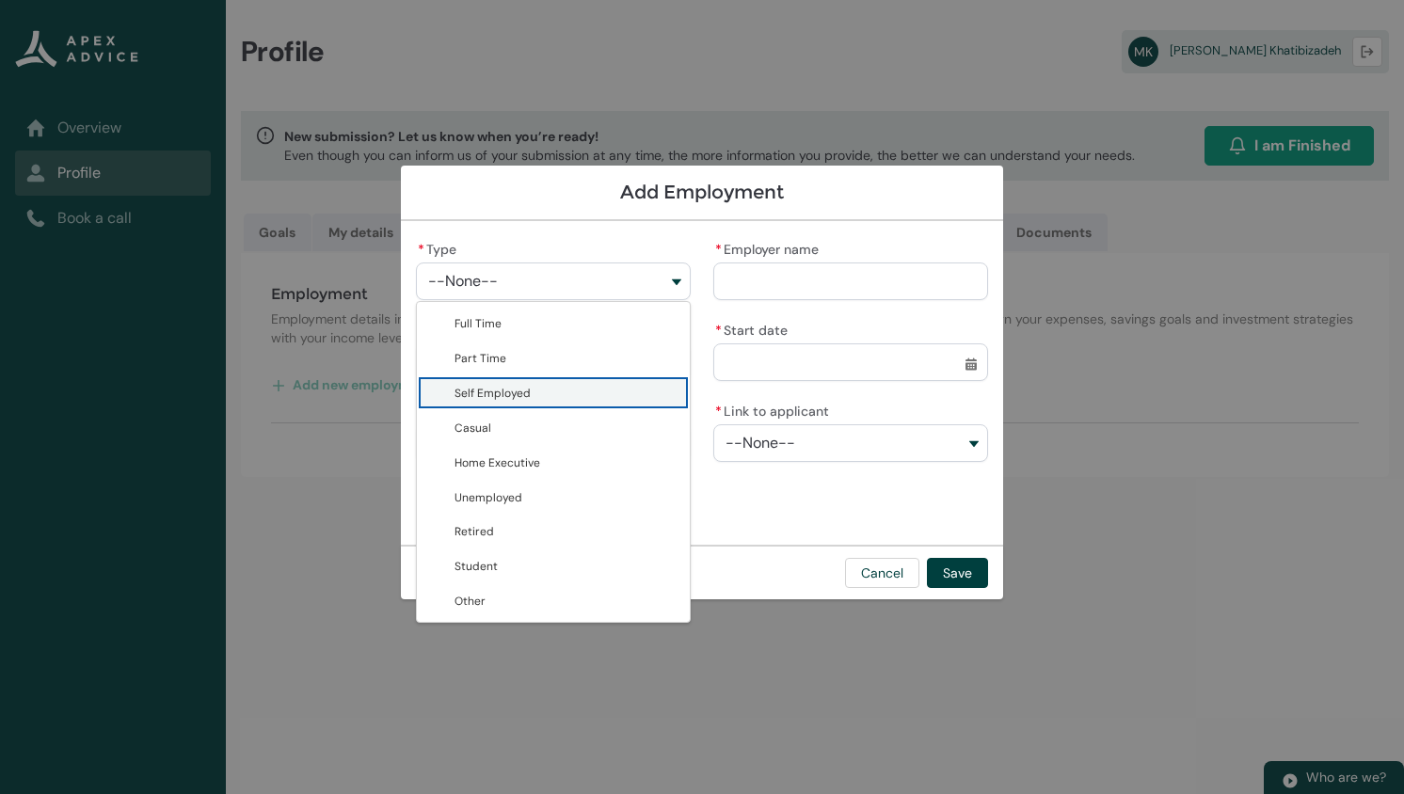
click at [517, 392] on span "Self Employed" at bounding box center [492, 393] width 76 height 19
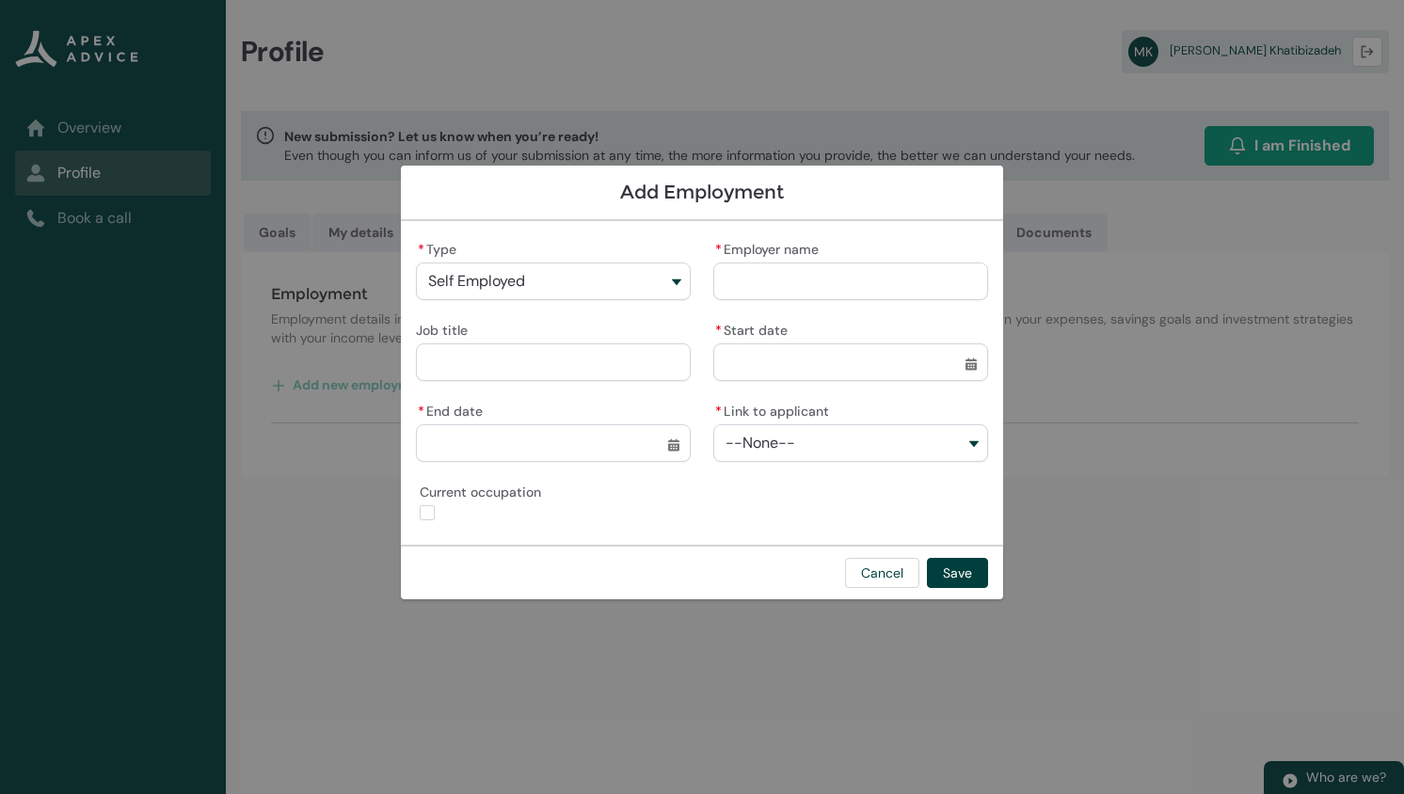
click at [821, 263] on input "* Employer name" at bounding box center [850, 282] width 275 height 38
click at [520, 367] on input "Job title" at bounding box center [553, 362] width 275 height 38
click at [970, 363] on input "* Start date" at bounding box center [850, 362] width 275 height 38
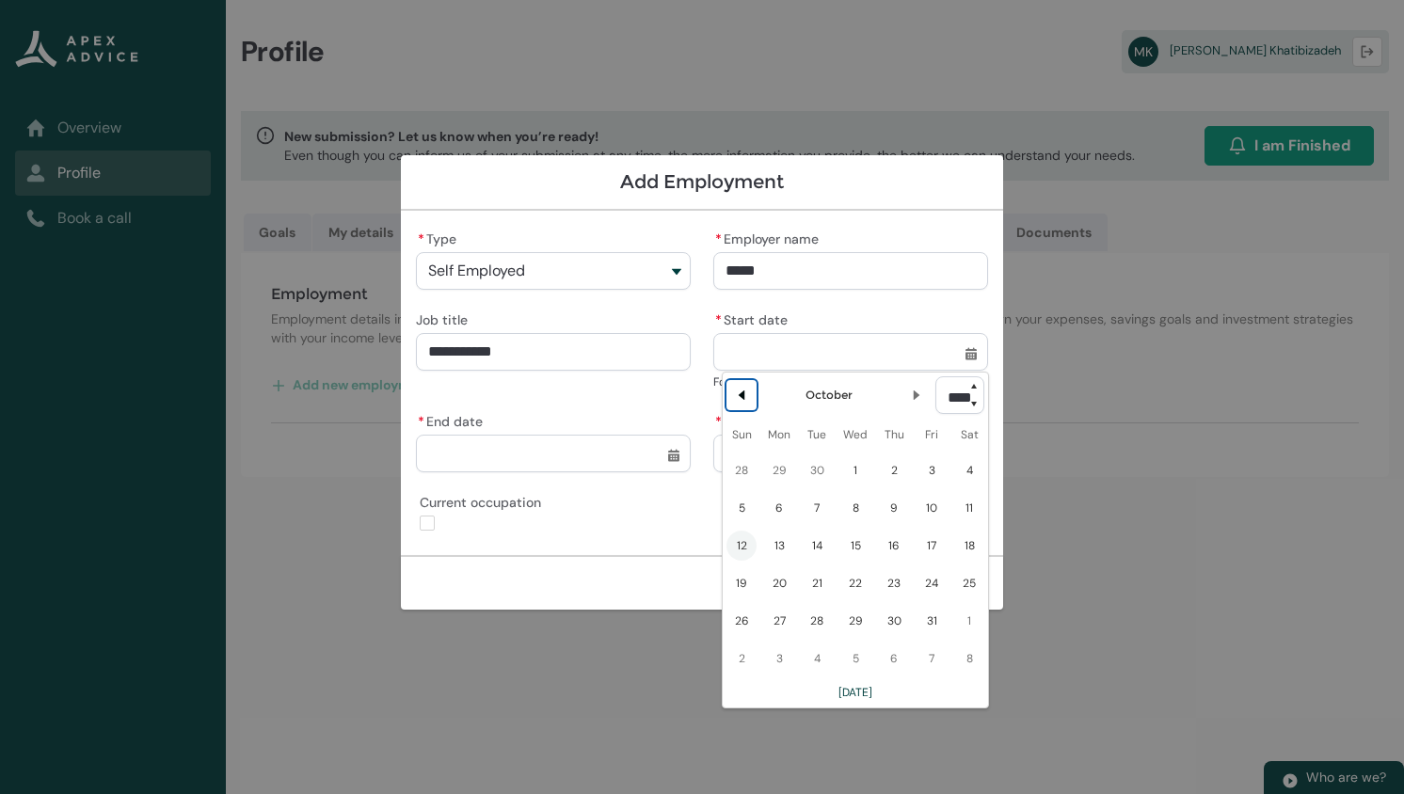
click at [740, 396] on lightning-primitive-icon "Date picker: October" at bounding box center [741, 395] width 13 height 13
click at [740, 396] on lightning-primitive-icon "Date picker: September" at bounding box center [741, 395] width 13 height 13
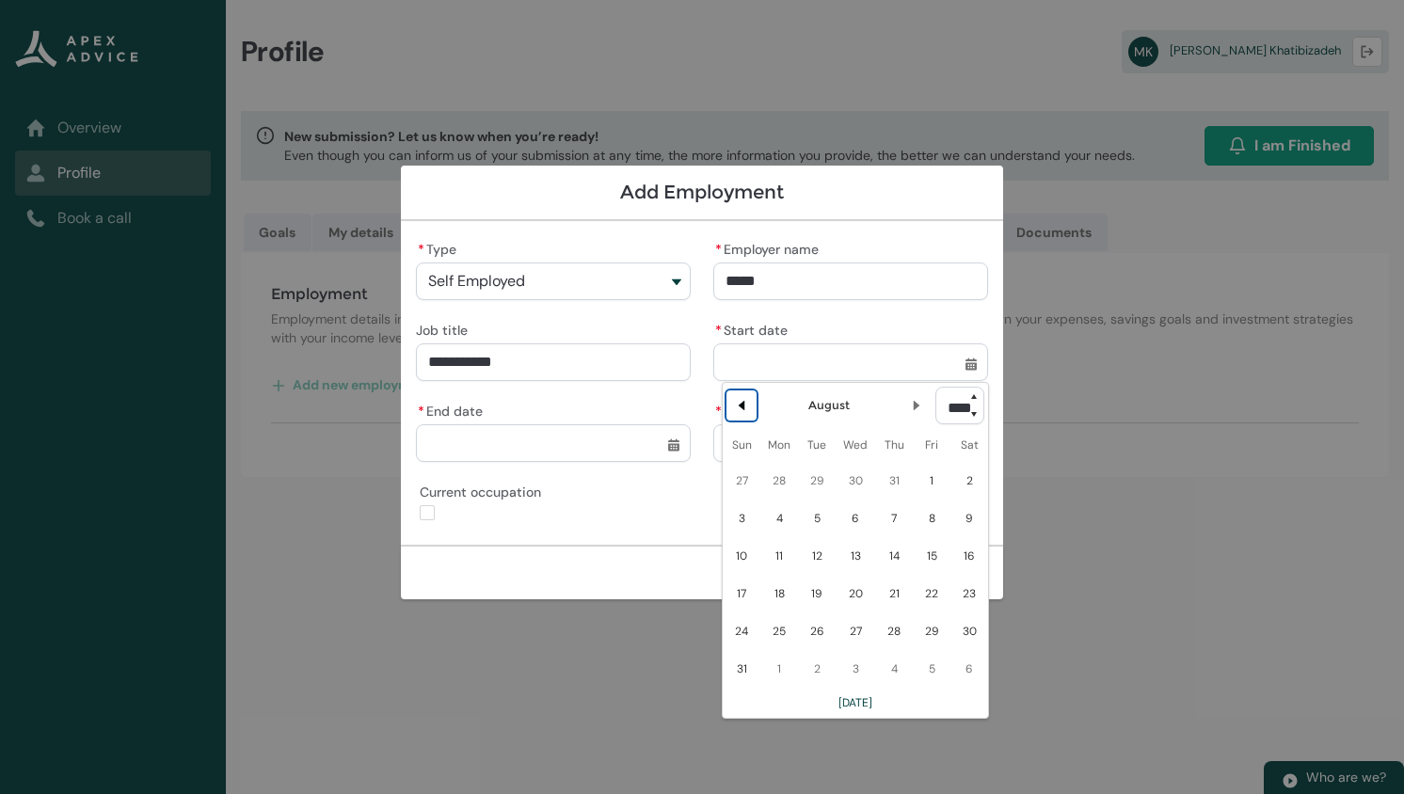
click at [740, 396] on button "Previous Month" at bounding box center [741, 405] width 30 height 30
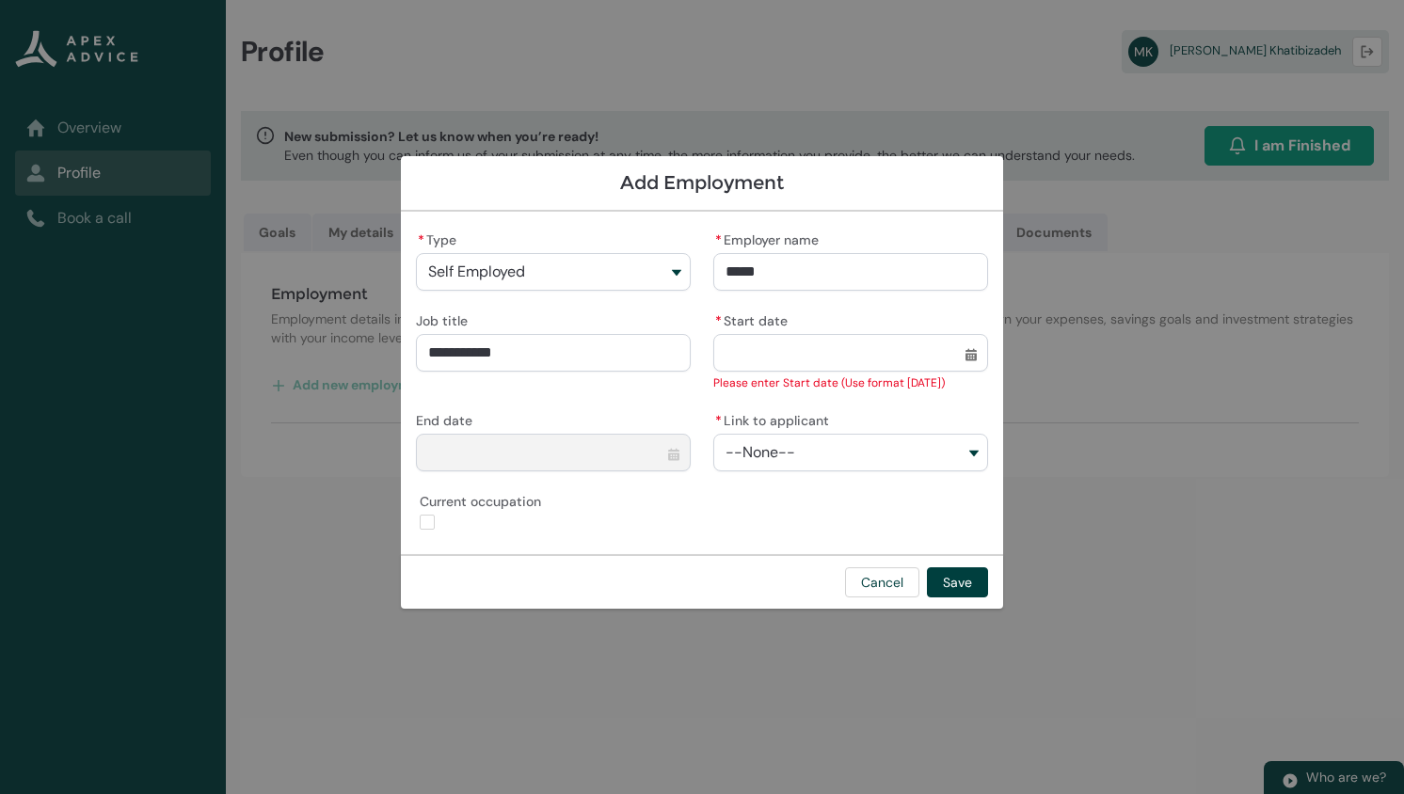
click at [843, 456] on button "--None--" at bounding box center [850, 453] width 275 height 38
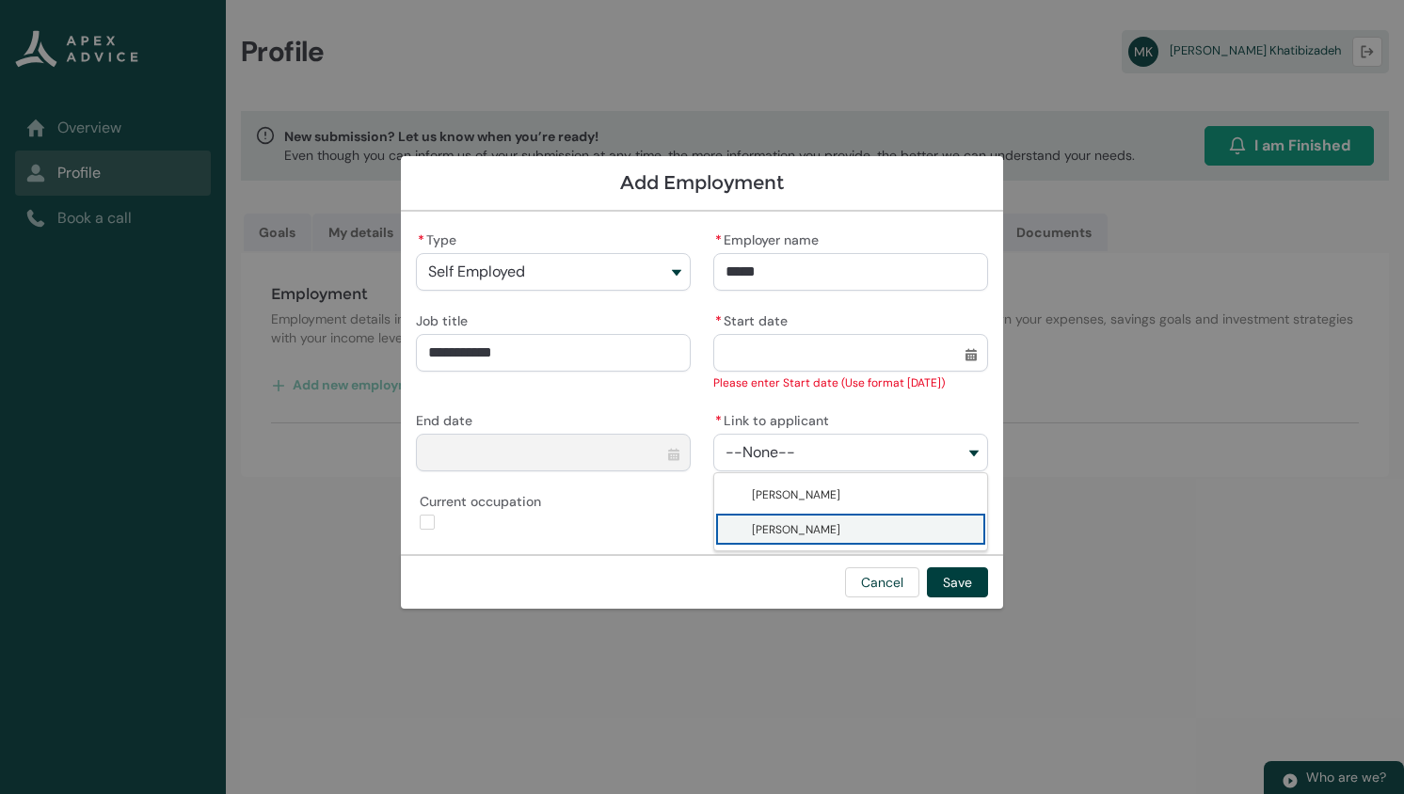
click at [804, 533] on span "Masoud Khatibizadeh" at bounding box center [796, 529] width 88 height 19
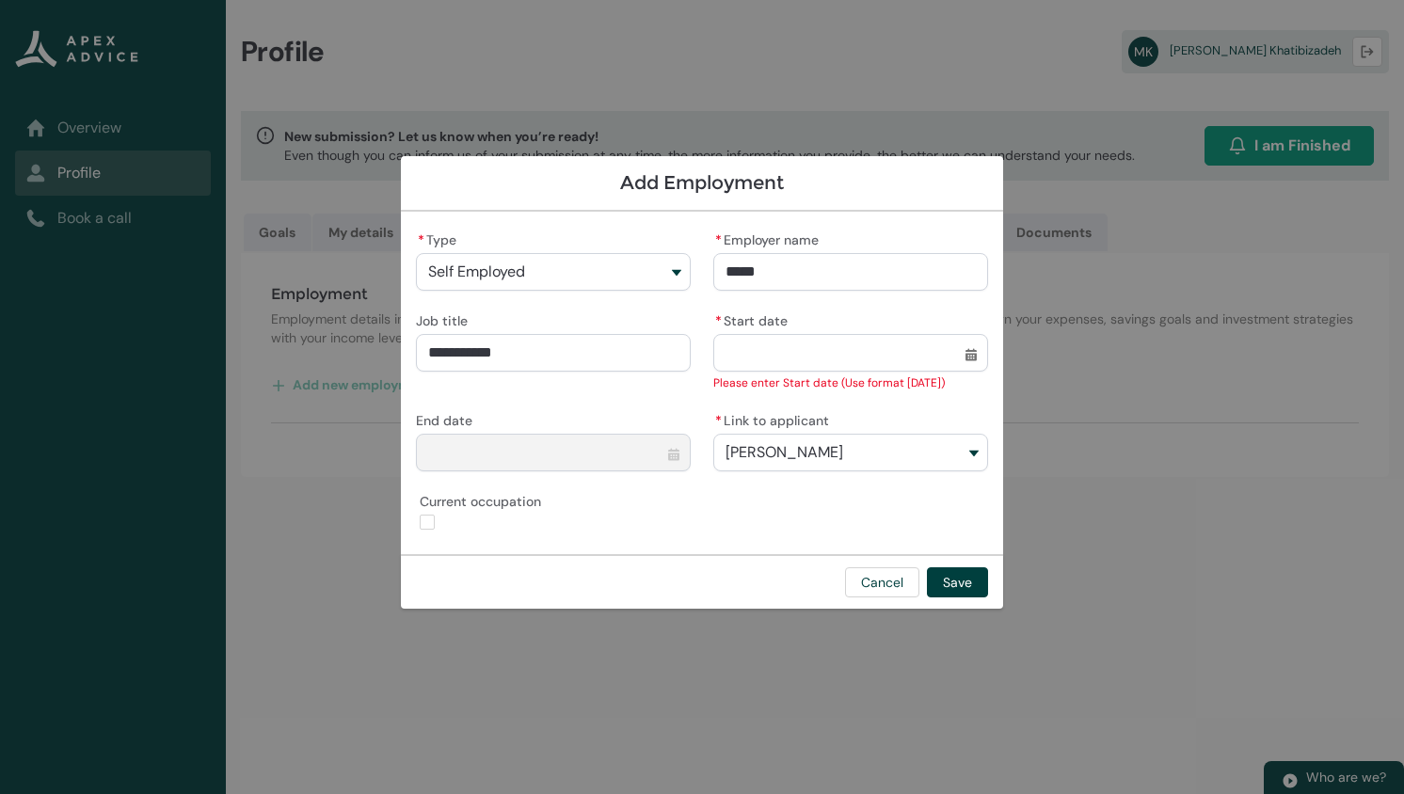
click at [983, 353] on input "* Start date" at bounding box center [850, 353] width 275 height 38
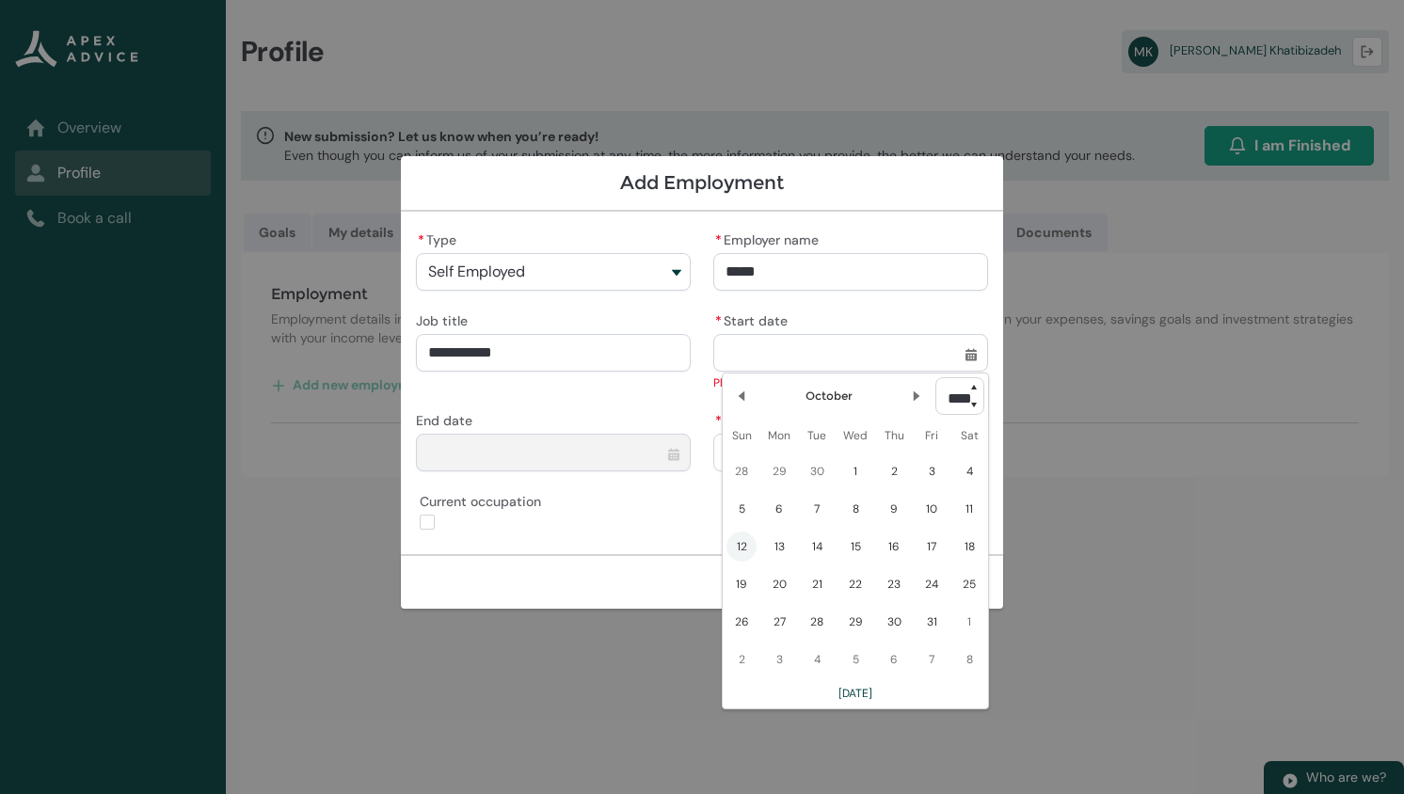
click at [828, 389] on h2 "October" at bounding box center [828, 396] width 47 height 19
click at [827, 395] on h2 "October" at bounding box center [828, 396] width 47 height 19
click at [819, 398] on h2 "October" at bounding box center [828, 396] width 47 height 19
click at [738, 393] on lightning-primitive-icon "Date picker: October" at bounding box center [741, 396] width 13 height 13
click at [738, 393] on lightning-primitive-icon "Date picker: September" at bounding box center [741, 396] width 13 height 13
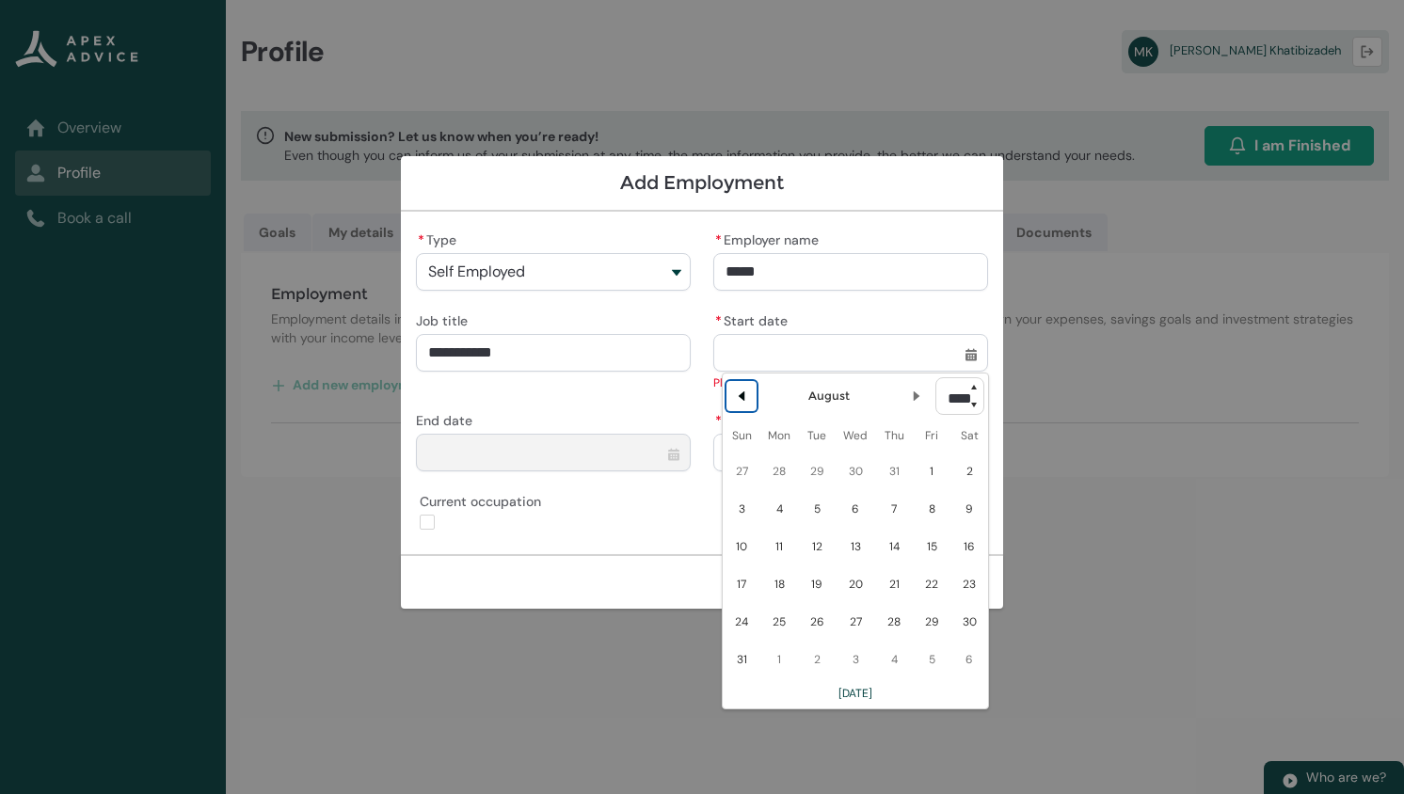
click at [738, 393] on lightning-primitive-icon "Date picker: August" at bounding box center [741, 396] width 13 height 13
click at [738, 393] on lightning-primitive-icon "Date picker: July" at bounding box center [741, 396] width 13 height 13
click at [738, 393] on lightning-primitive-icon "Date picker: June" at bounding box center [741, 396] width 13 height 13
click at [738, 393] on lightning-primitive-icon "Date picker: May" at bounding box center [741, 396] width 13 height 13
click at [738, 393] on lightning-primitive-icon "Date picker: April" at bounding box center [741, 396] width 13 height 13
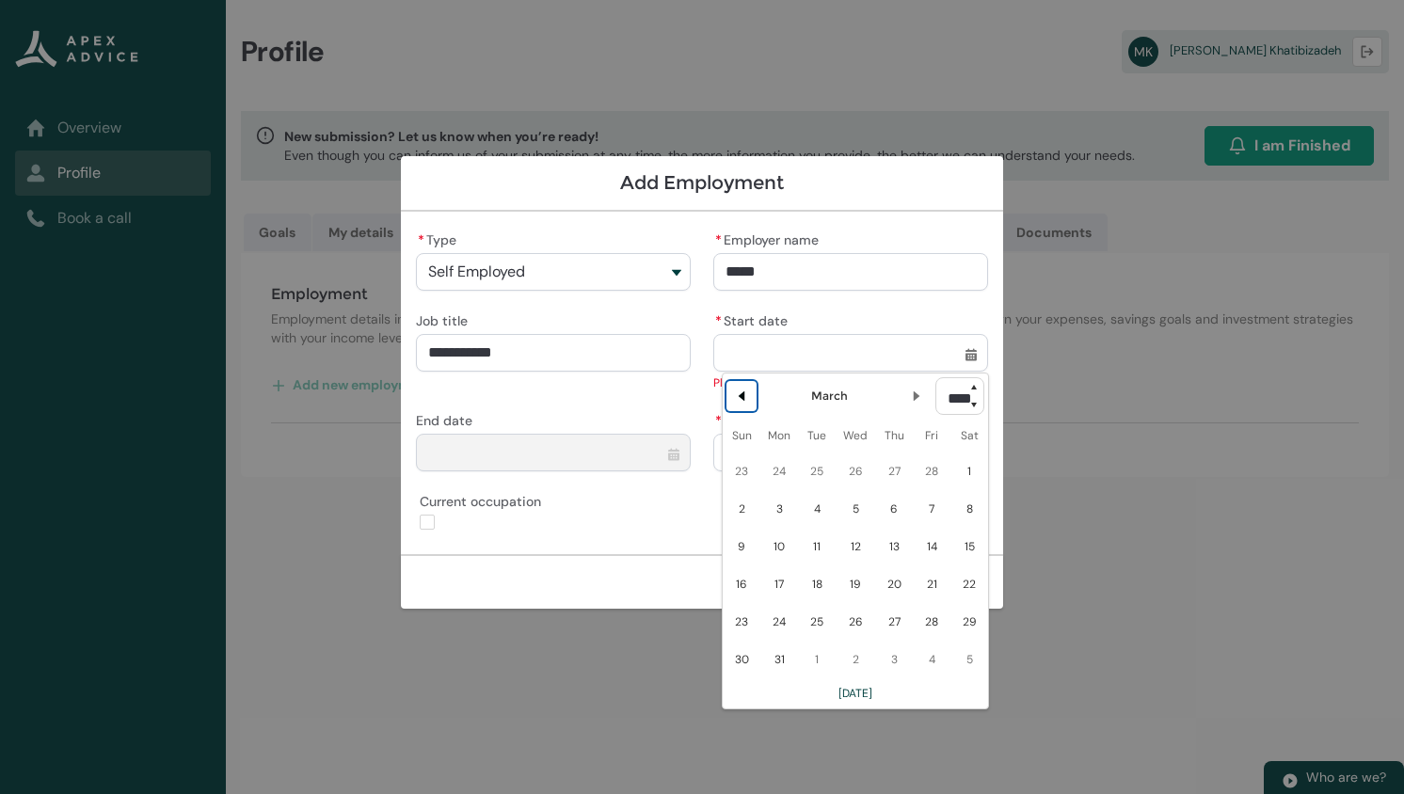
click at [738, 393] on lightning-primitive-icon "Date picker: March" at bounding box center [741, 396] width 13 height 13
click at [930, 622] on span "28" at bounding box center [931, 622] width 30 height 30
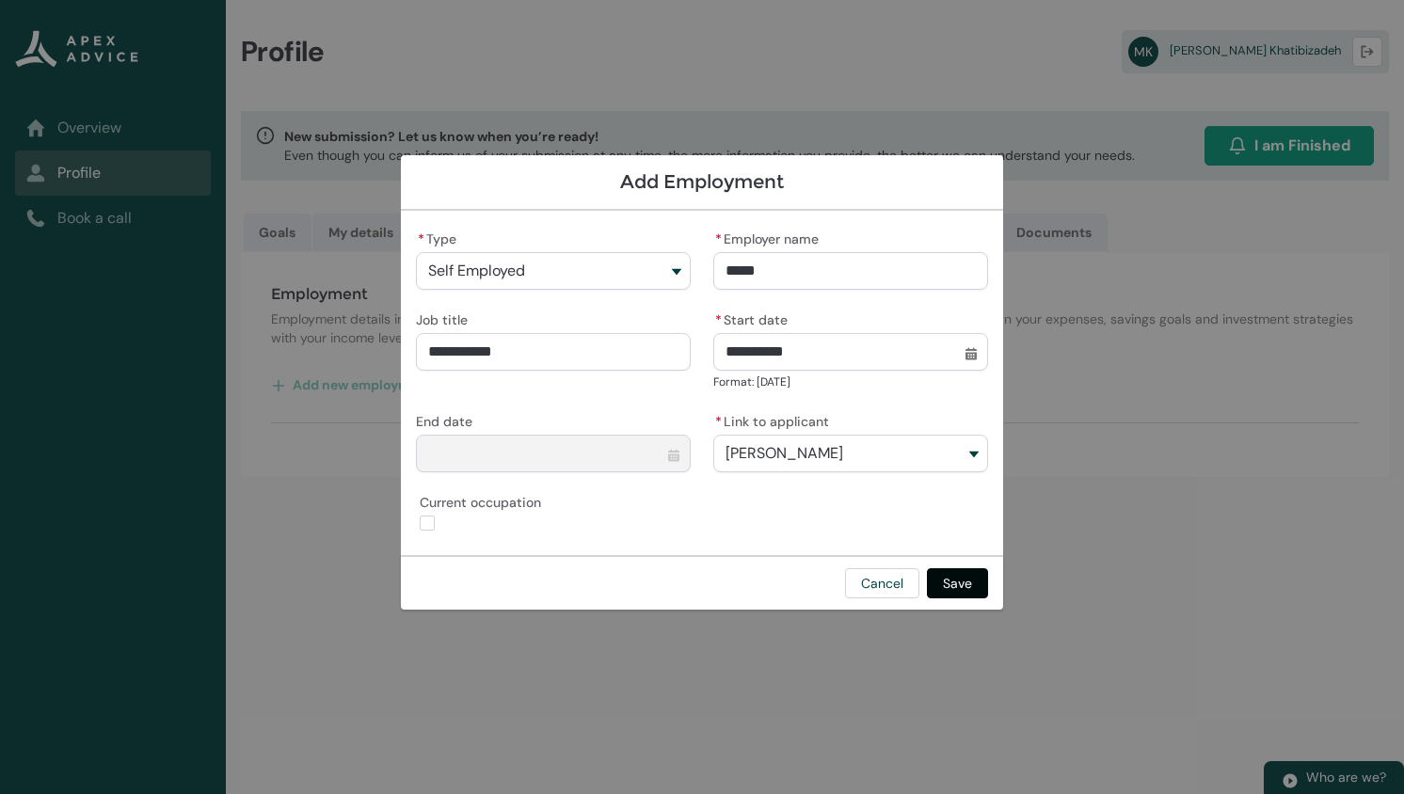
click at [966, 581] on button "Save" at bounding box center [957, 583] width 61 height 30
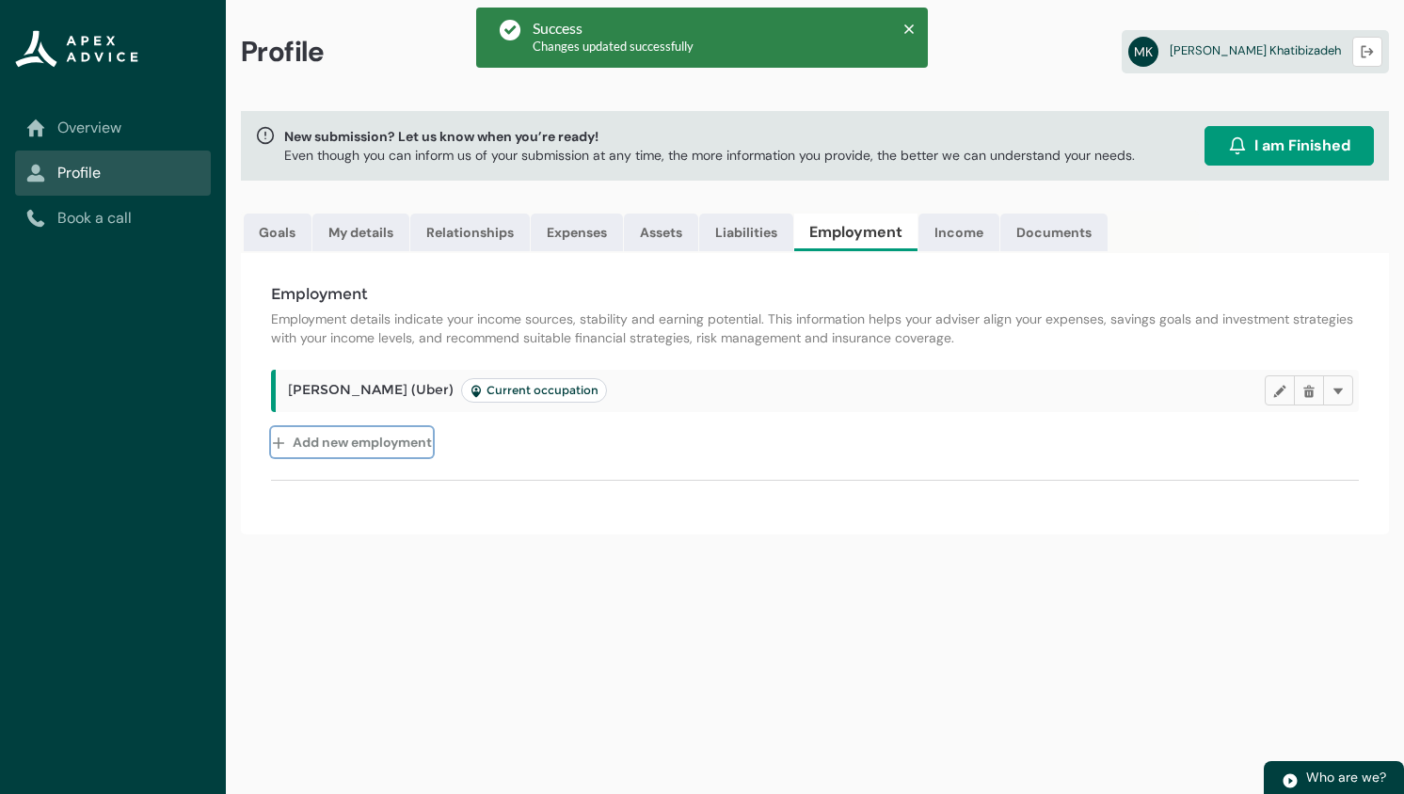
click at [395, 438] on button "Add new employment" at bounding box center [352, 442] width 162 height 30
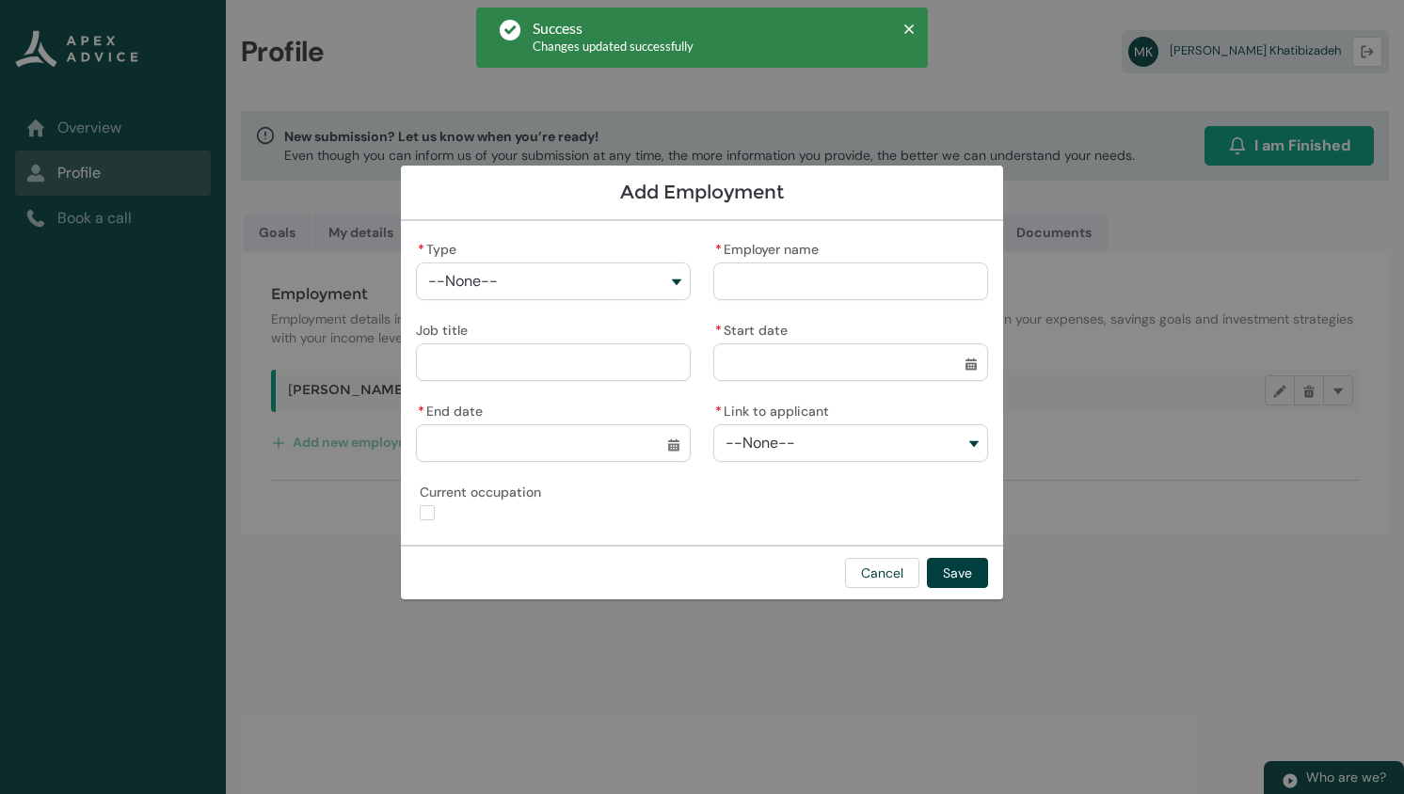
click at [585, 294] on button "--None--" at bounding box center [553, 282] width 275 height 38
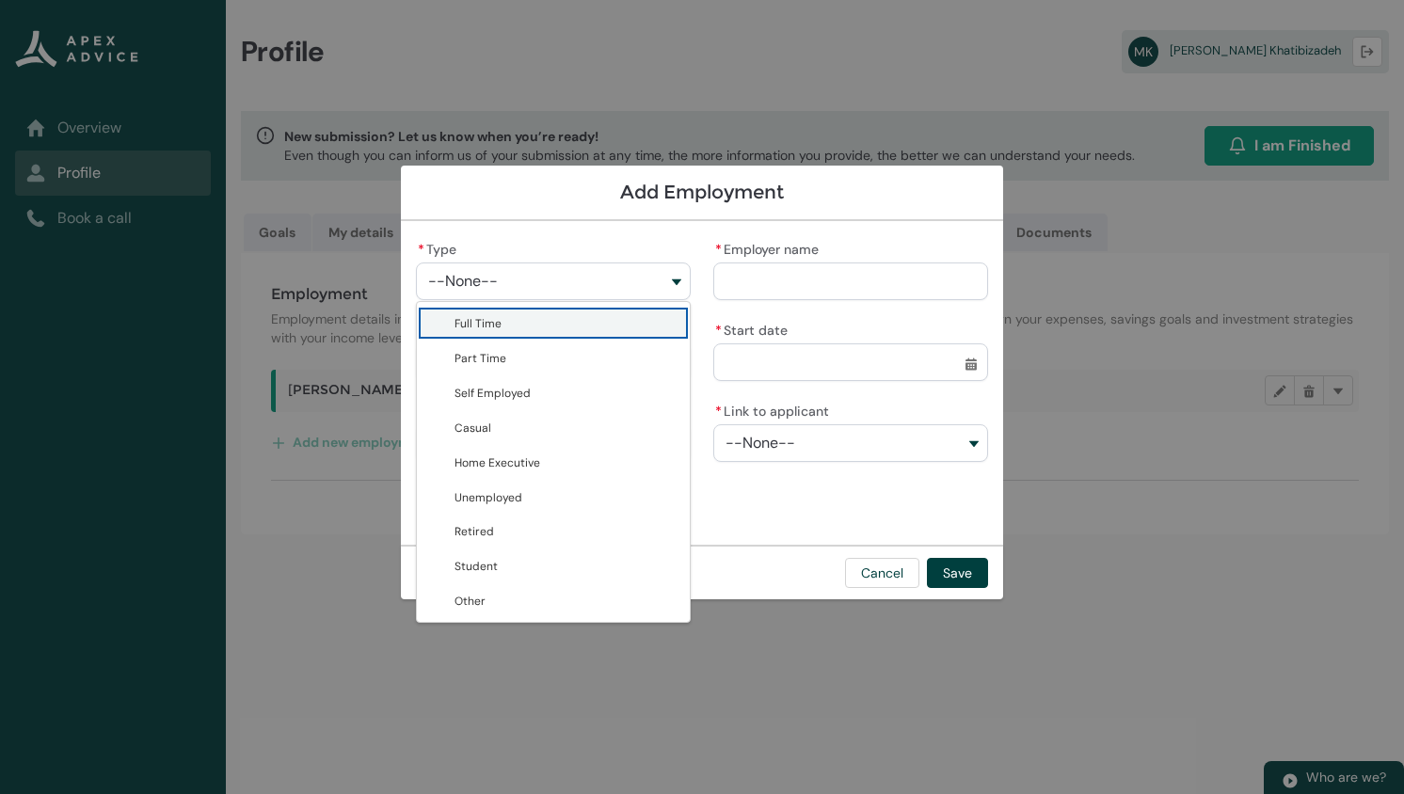
click at [530, 315] on span "Full Time" at bounding box center [566, 323] width 224 height 20
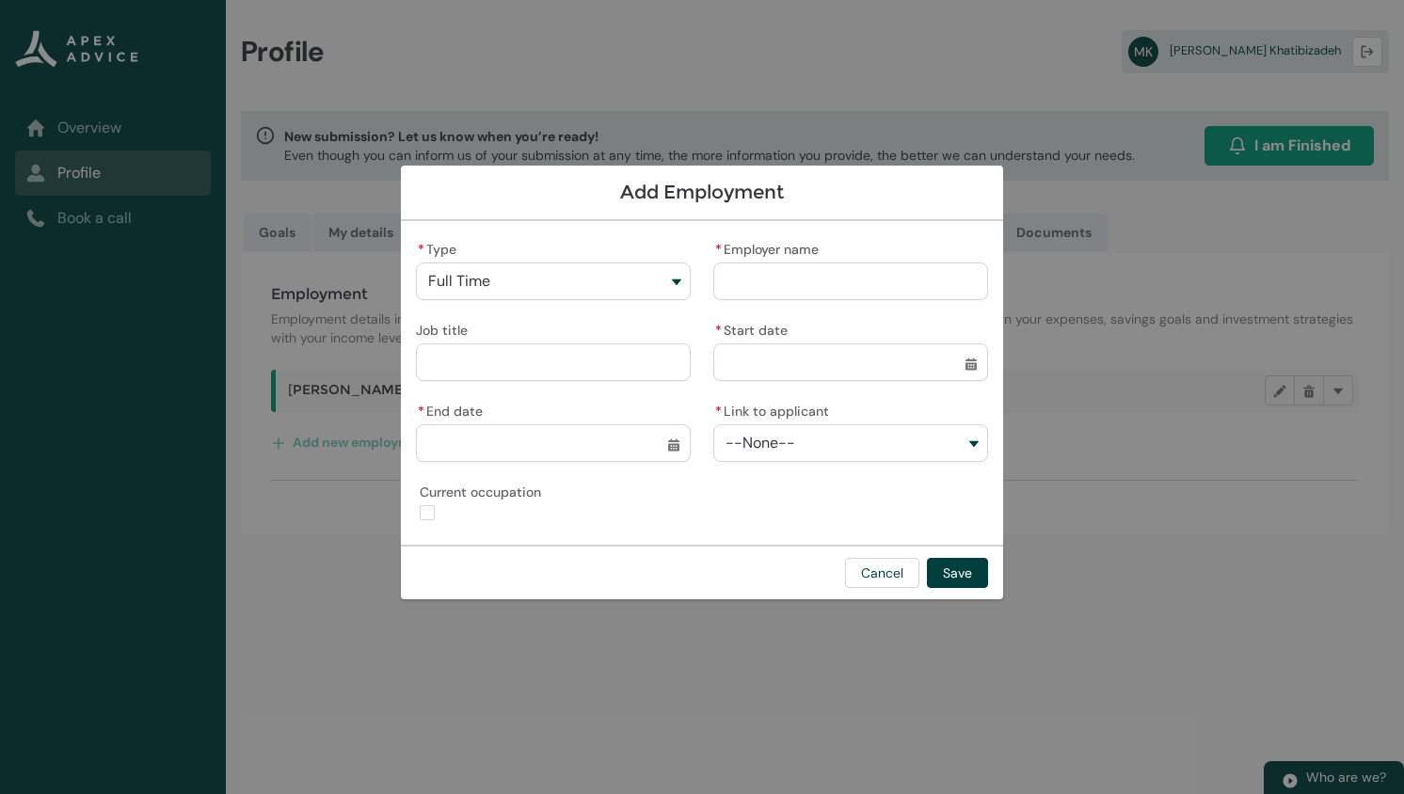
click at [748, 272] on input "* Employer name" at bounding box center [850, 282] width 275 height 38
drag, startPoint x: 562, startPoint y: 371, endPoint x: 779, endPoint y: 296, distance: 229.7
click at [562, 371] on input "Job title" at bounding box center [553, 362] width 275 height 38
drag, startPoint x: 812, startPoint y: 278, endPoint x: 660, endPoint y: 275, distance: 152.5
click at [660, 275] on div "* Type Full Time Full Time Part Time Self Employed Casual Home Executive Unempl…" at bounding box center [702, 383] width 572 height 294
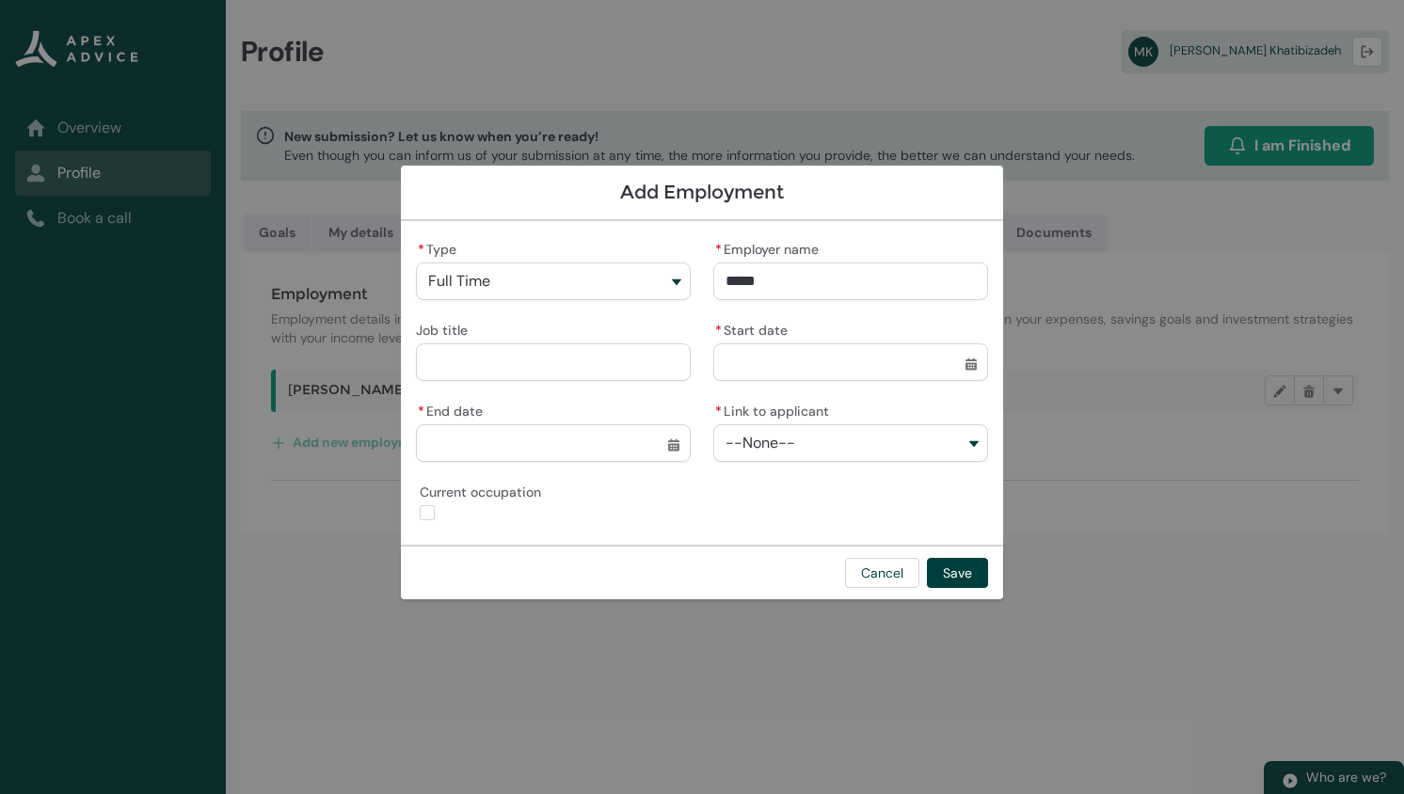
paste input "**********"
click at [476, 365] on input "Job title" at bounding box center [553, 362] width 275 height 38
click at [965, 366] on input "* Start date" at bounding box center [850, 362] width 275 height 38
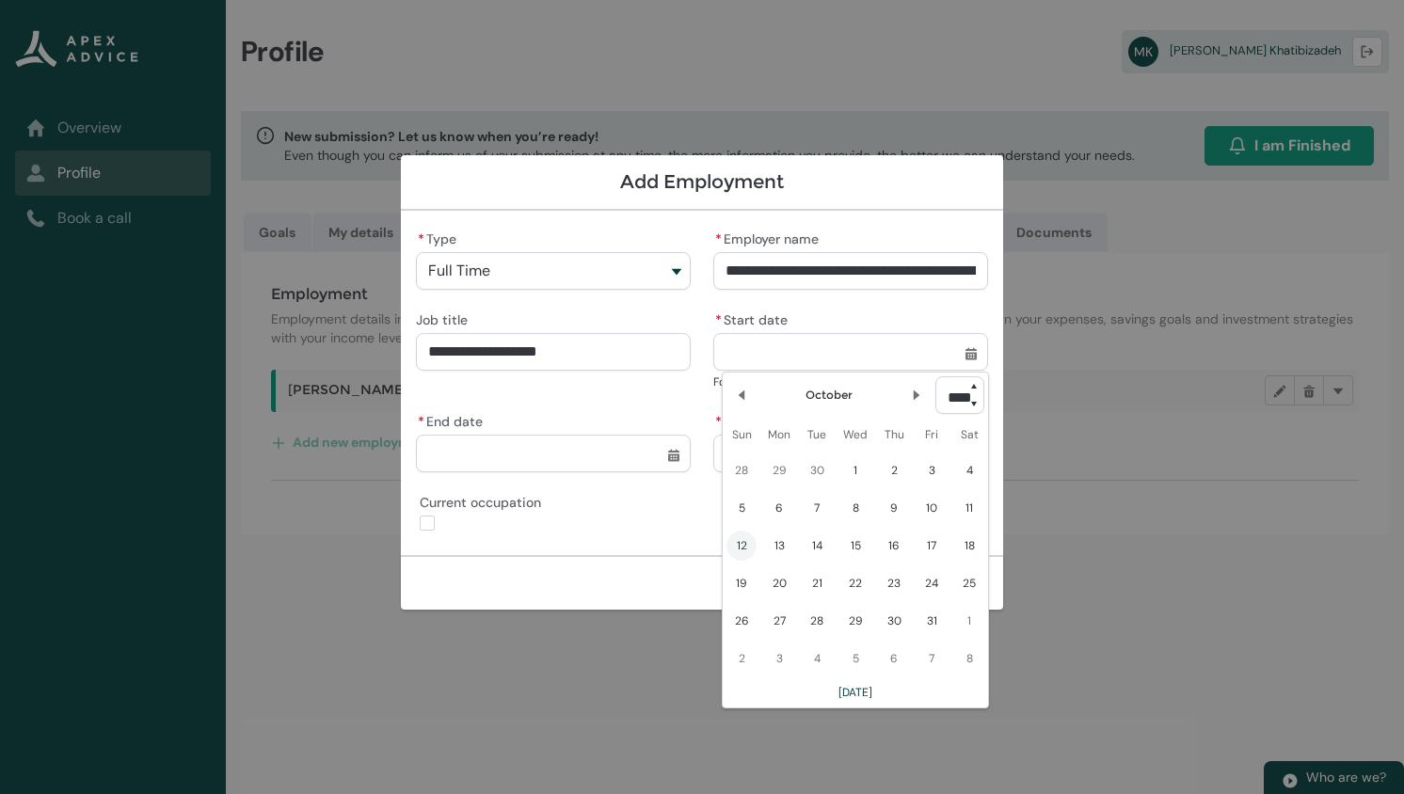
click at [971, 406] on select "**** **** **** **** **** **** **** **** **** **** **** **** **** **** **** ****…" at bounding box center [959, 395] width 49 height 38
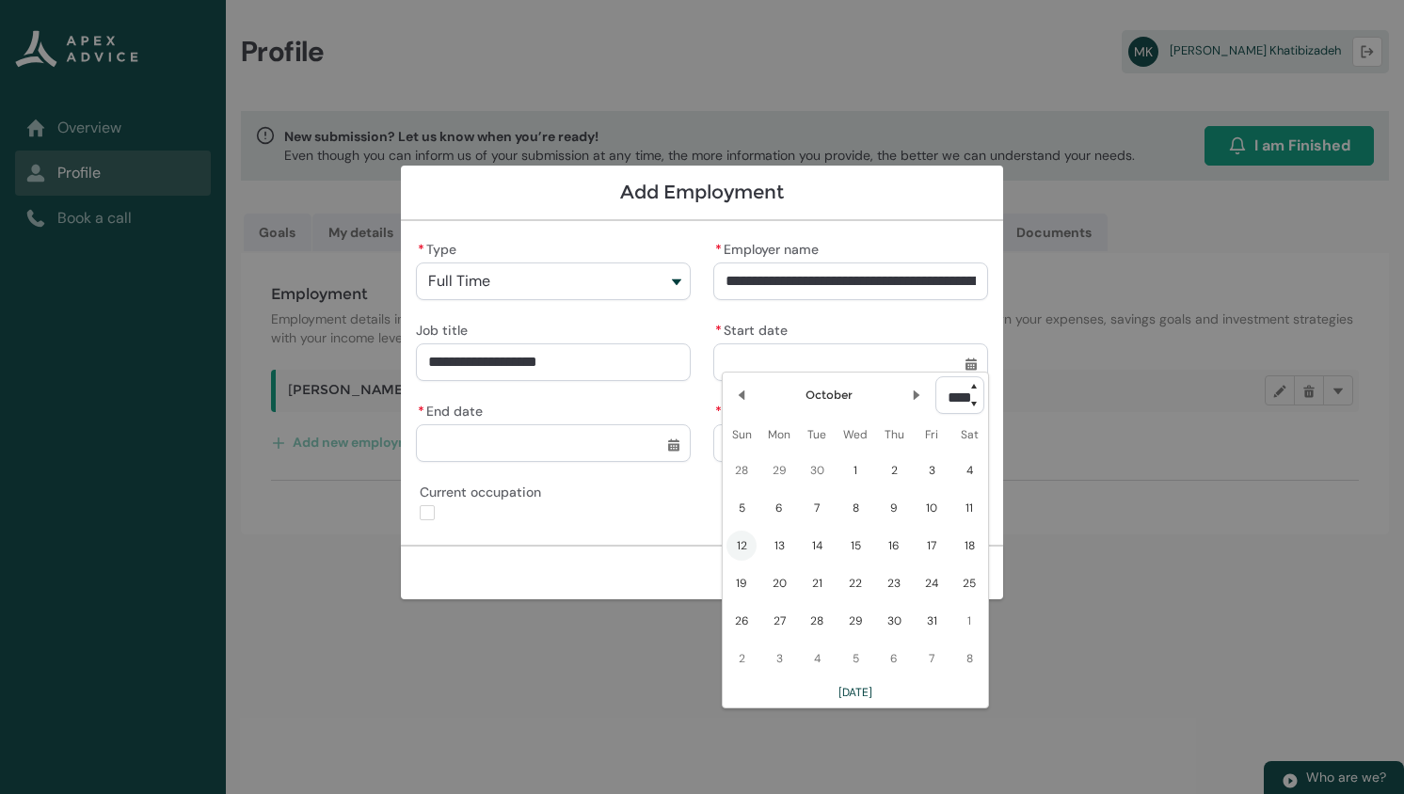
click at [971, 406] on select "**** **** **** **** **** **** **** **** **** **** **** **** **** **** **** ****…" at bounding box center [959, 395] width 49 height 38
click at [935, 376] on select "**** **** **** **** **** **** **** **** **** **** **** **** **** **** **** ****…" at bounding box center [959, 395] width 49 height 38
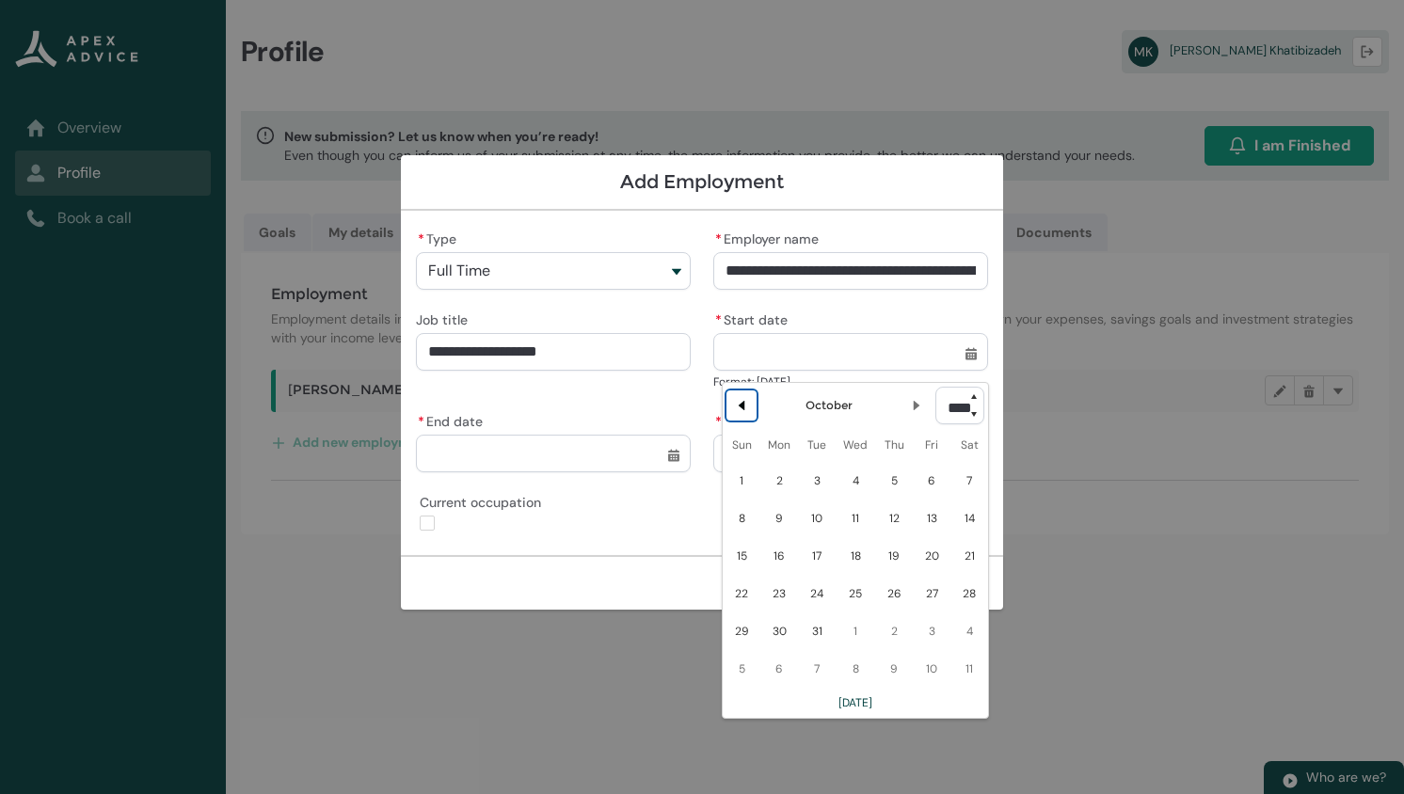
click at [740, 409] on lightning-primitive-icon "Date picker: October" at bounding box center [741, 405] width 13 height 13
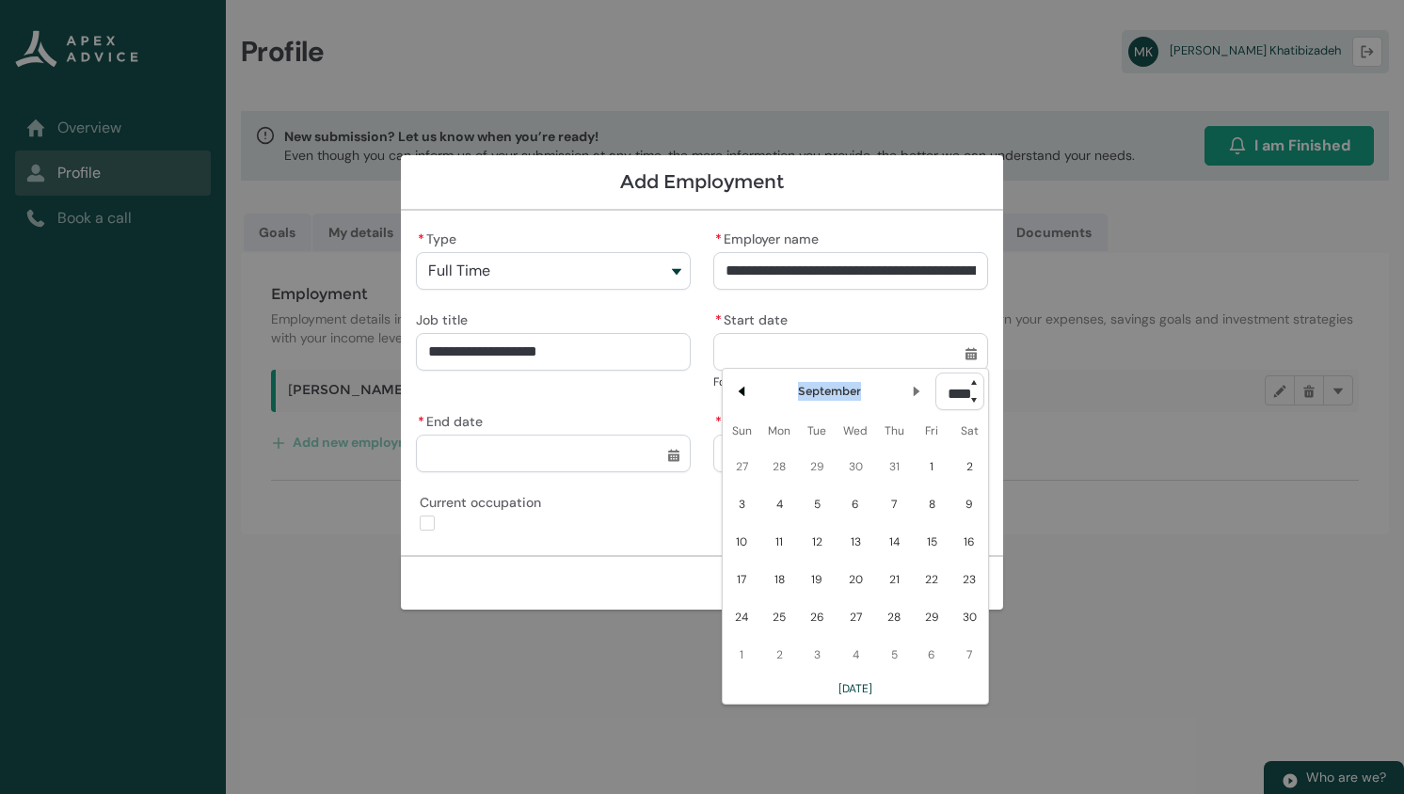
click at [740, 409] on div "Previous Month September Next Month" at bounding box center [830, 392] width 209 height 38
drag, startPoint x: 740, startPoint y: 409, endPoint x: 747, endPoint y: 391, distance: 19.1
click at [747, 391] on lightning-primitive-icon "Date picker: September" at bounding box center [741, 391] width 13 height 13
click at [747, 391] on lightning-primitive-icon "Date picker: August" at bounding box center [741, 395] width 13 height 13
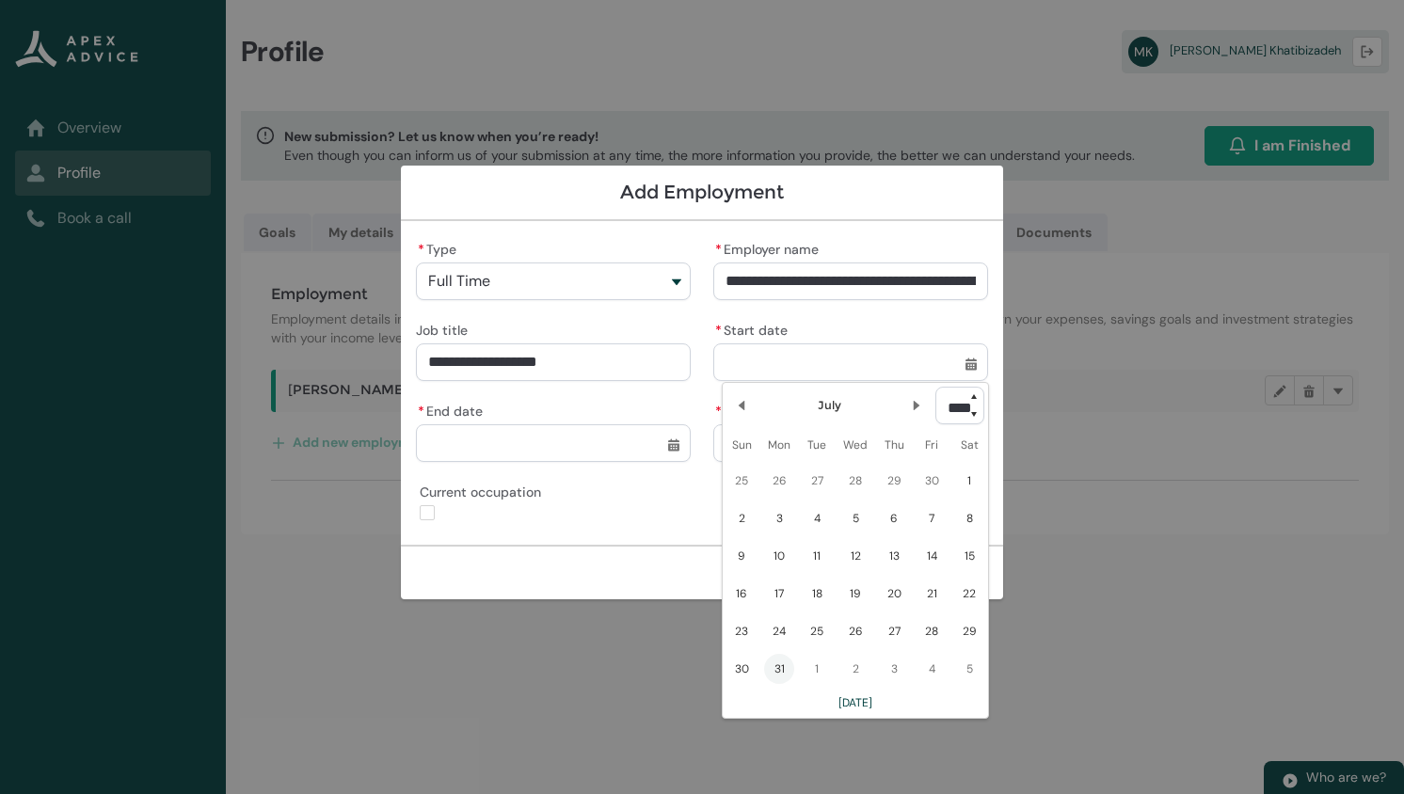
click at [775, 661] on span "31" at bounding box center [779, 669] width 30 height 30
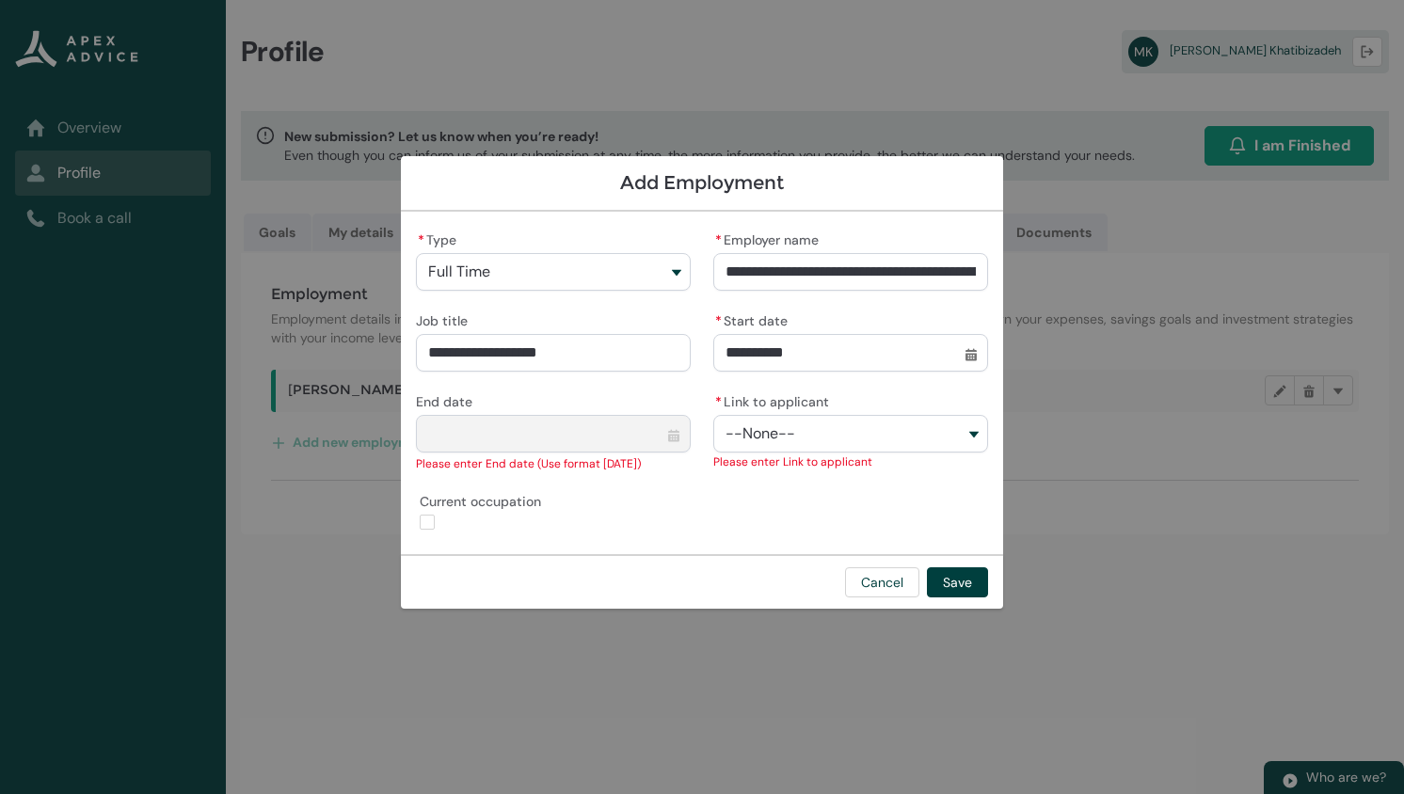
click at [797, 423] on button "--None--" at bounding box center [850, 434] width 275 height 38
click at [816, 473] on span "Sedigheh Zandieh" at bounding box center [796, 476] width 88 height 19
click at [951, 581] on button "Save" at bounding box center [957, 582] width 61 height 30
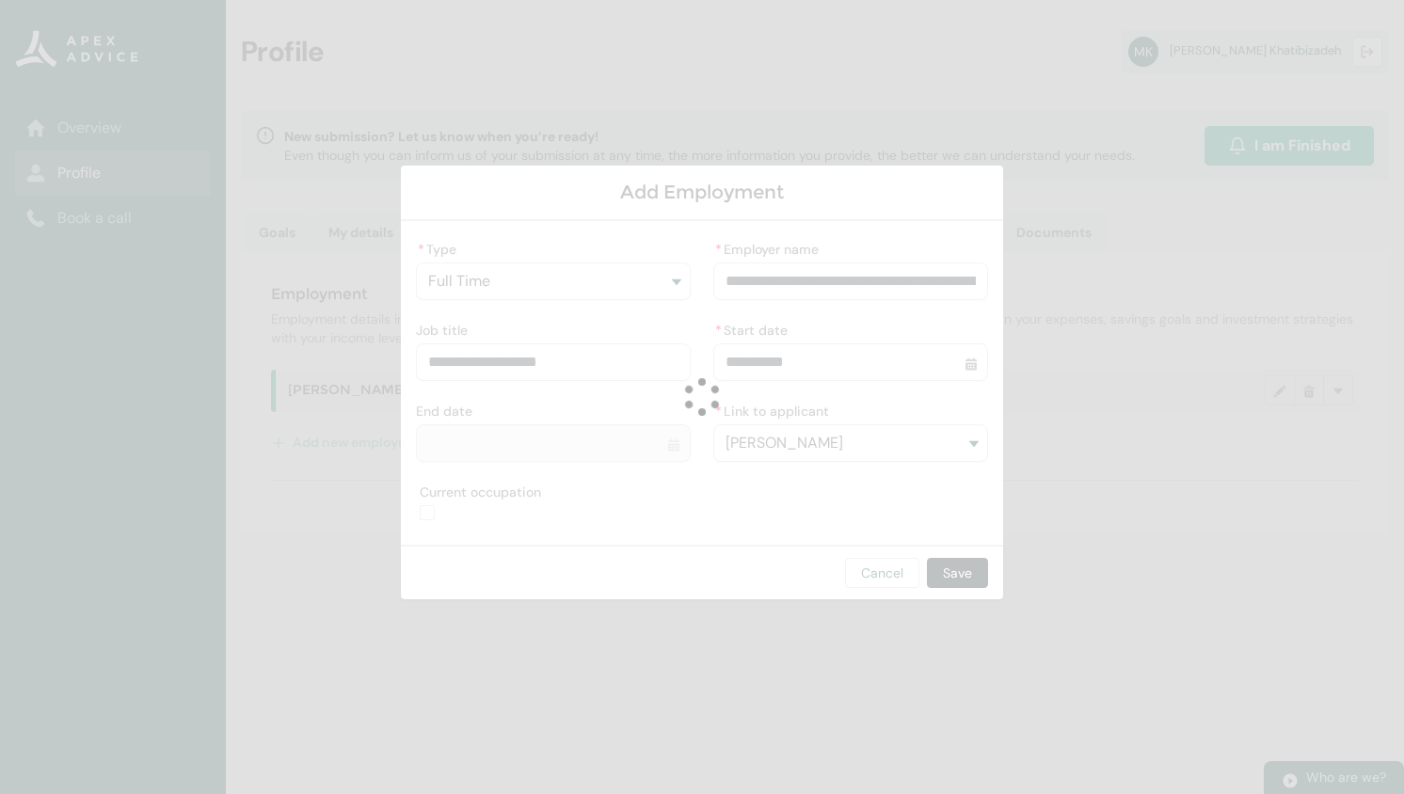
click at [951, 581] on lightning-spinner "Loading" at bounding box center [702, 397] width 1404 height 794
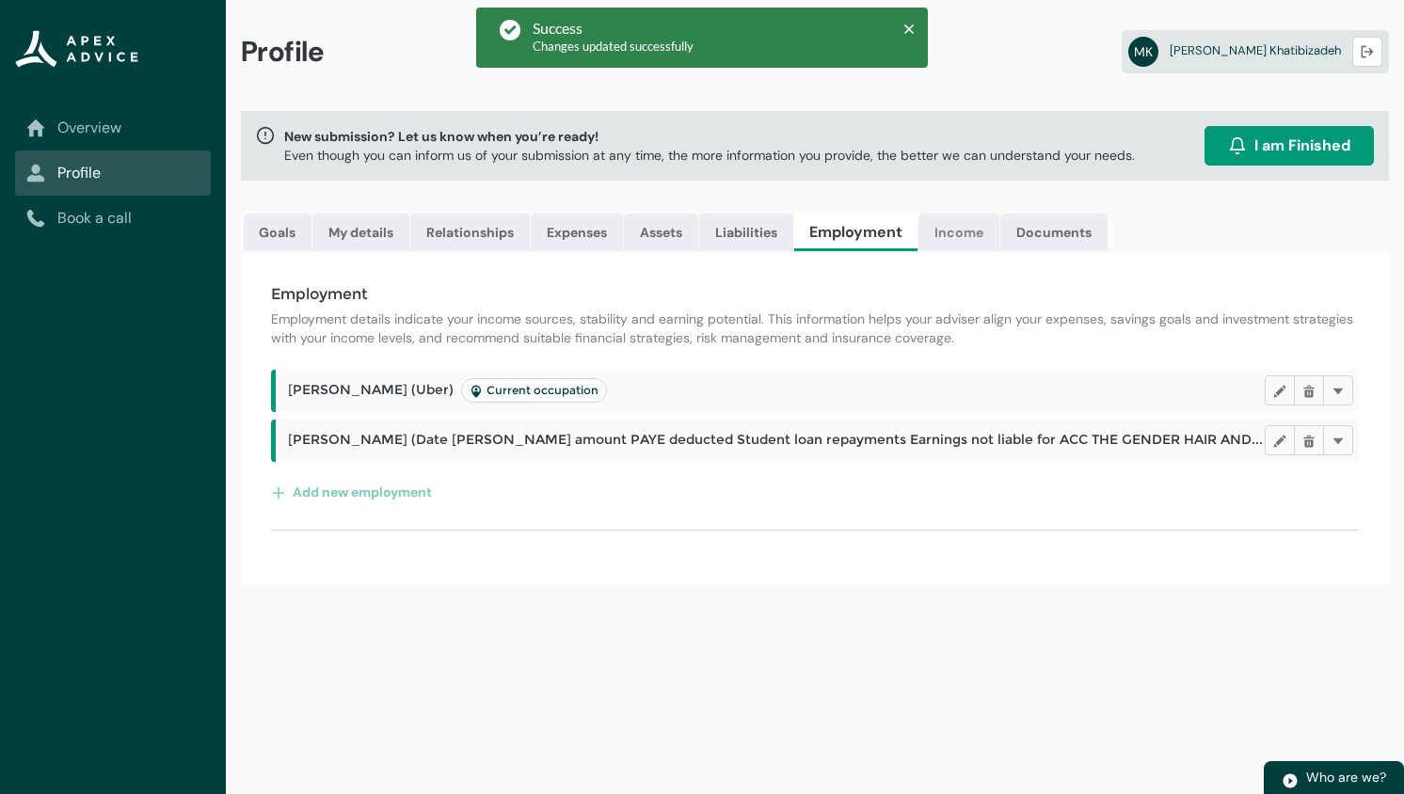
click at [971, 227] on link "Income" at bounding box center [958, 233] width 81 height 38
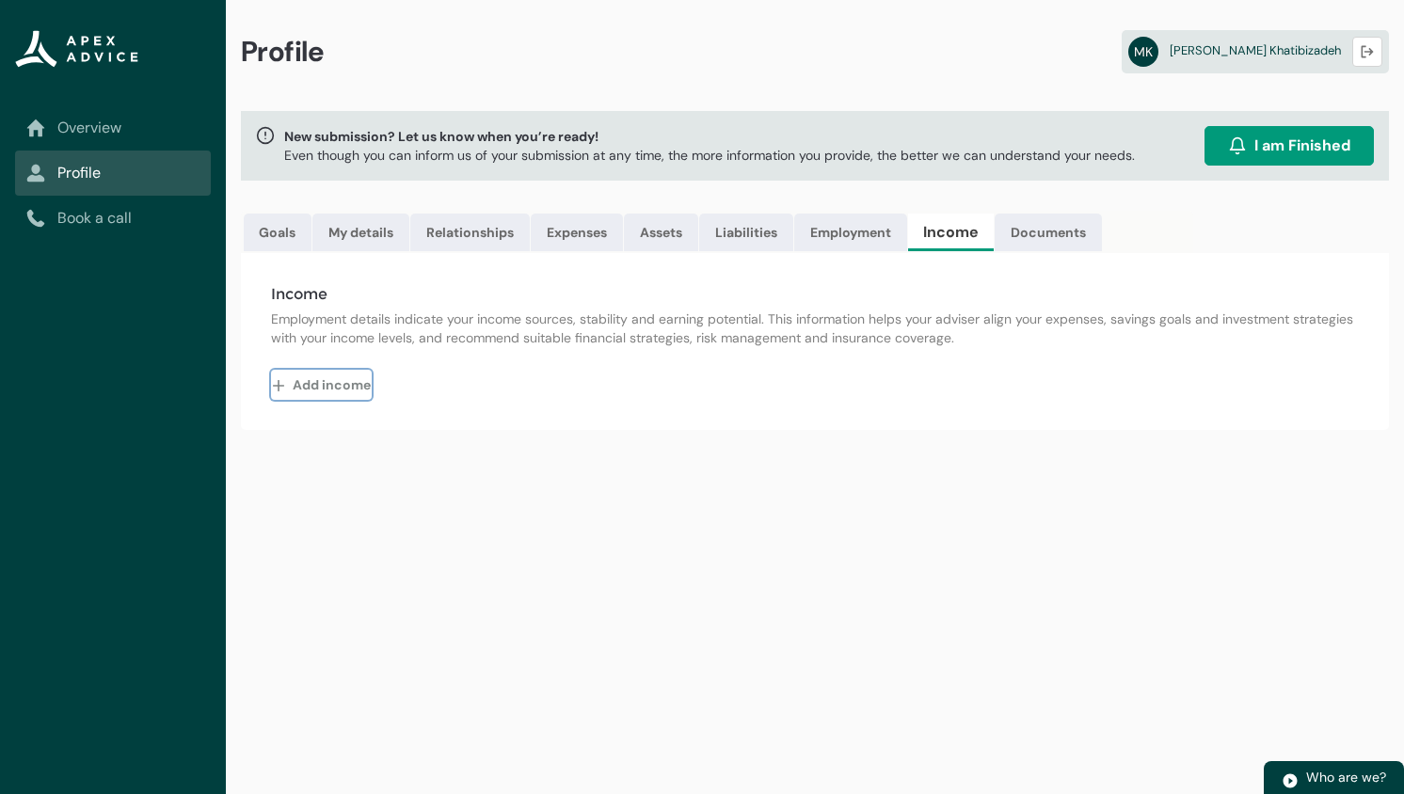
click at [342, 385] on button "Add income" at bounding box center [321, 385] width 101 height 30
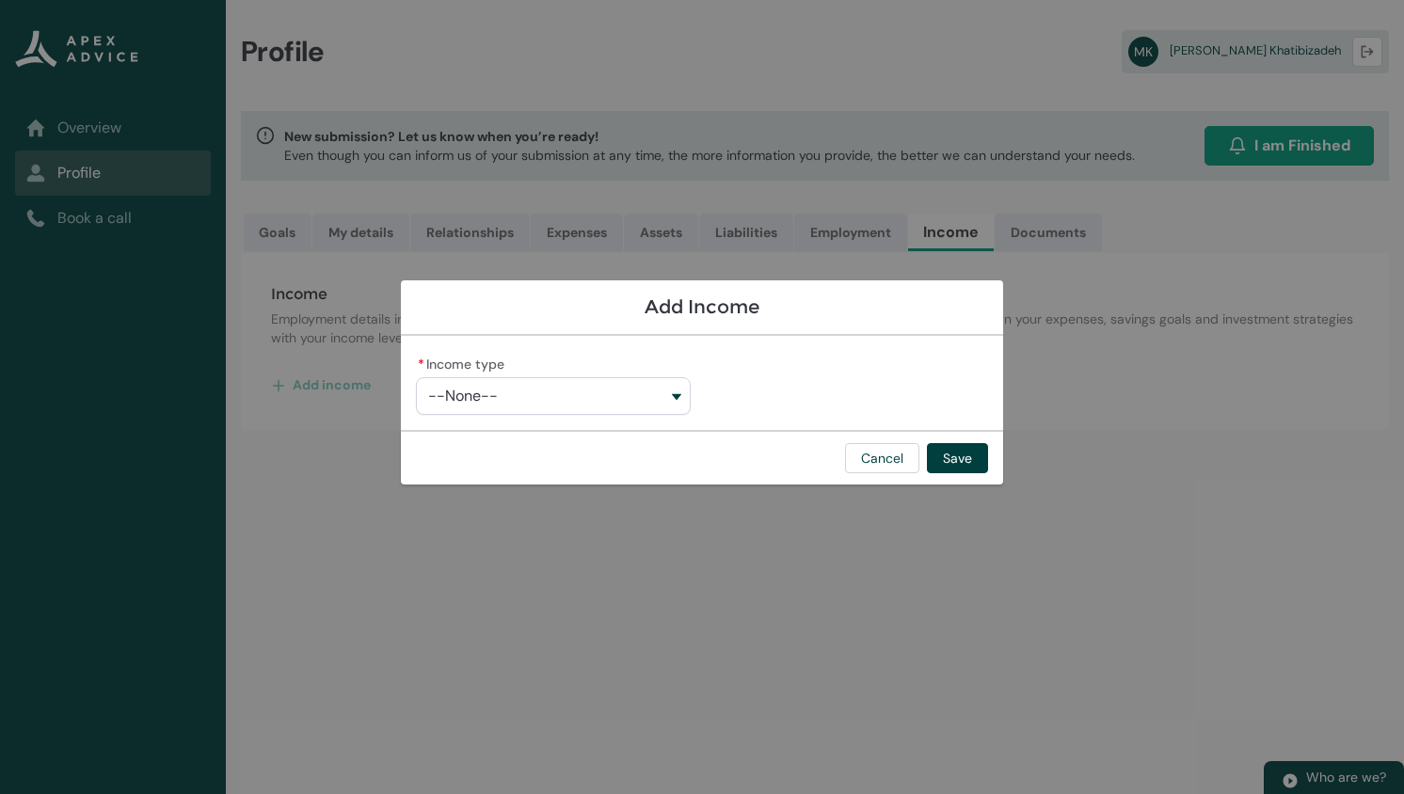
click at [485, 390] on span "--None--" at bounding box center [463, 396] width 70 height 17
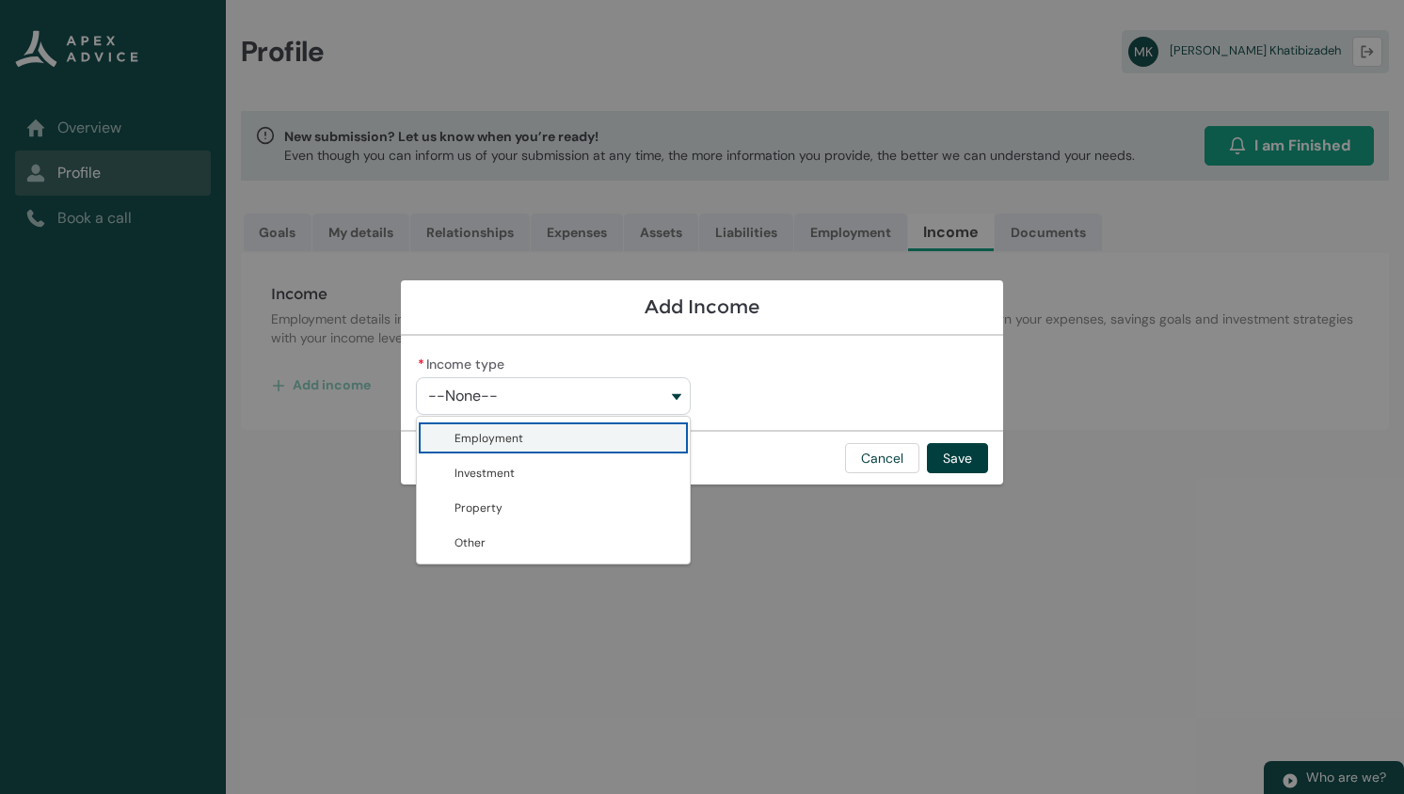
click at [514, 447] on span "Employment" at bounding box center [488, 438] width 69 height 19
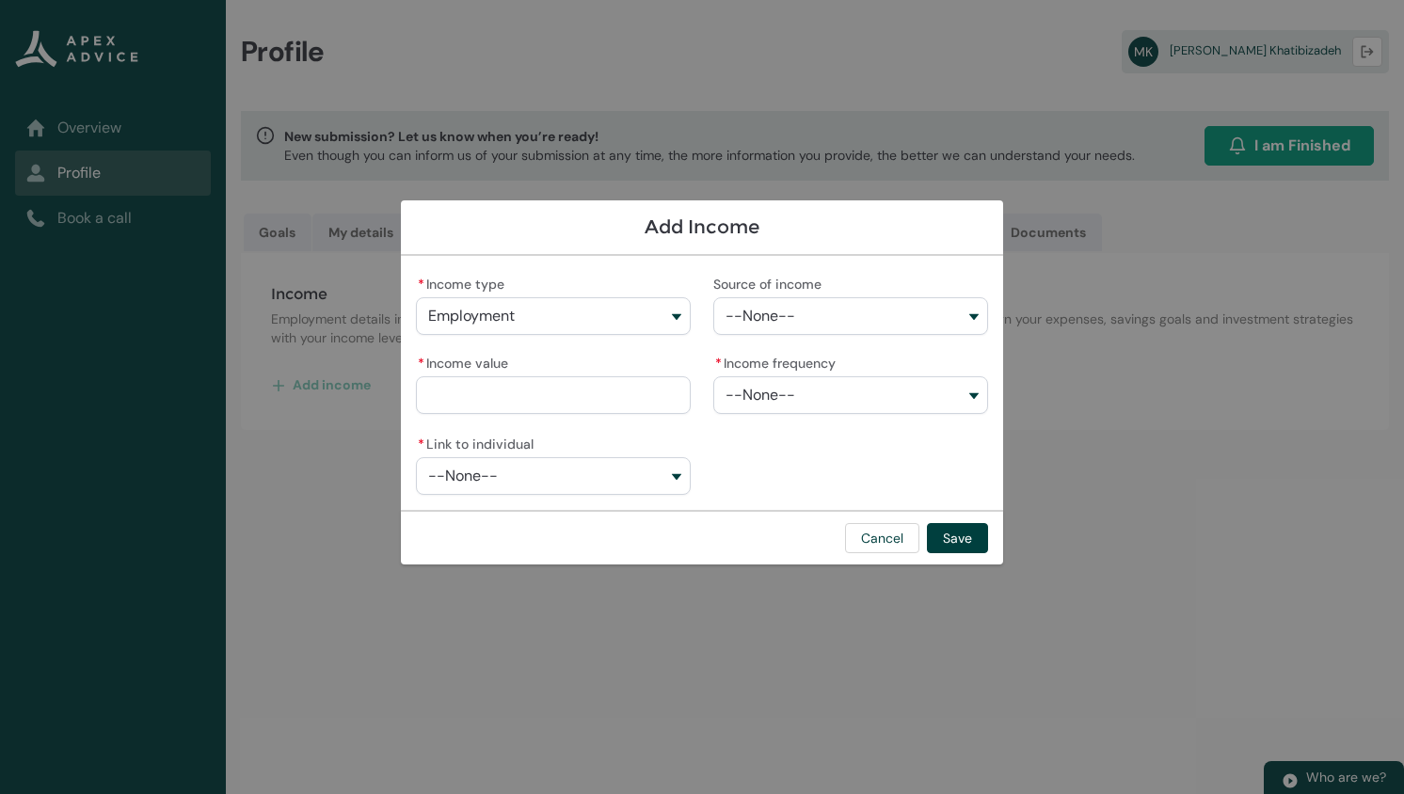
click at [810, 318] on button "--None--" at bounding box center [850, 316] width 275 height 38
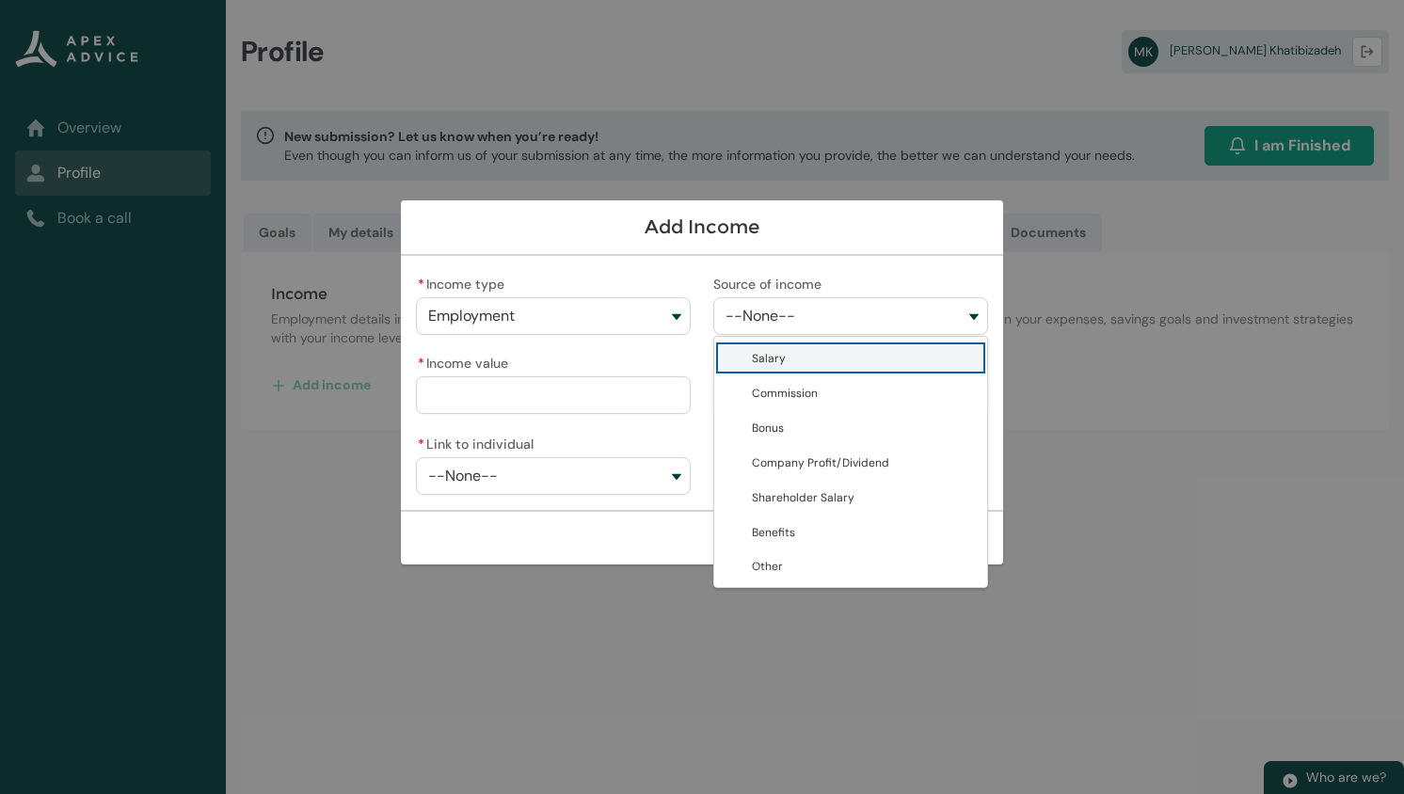
click at [776, 349] on span "Salary" at bounding box center [769, 358] width 34 height 19
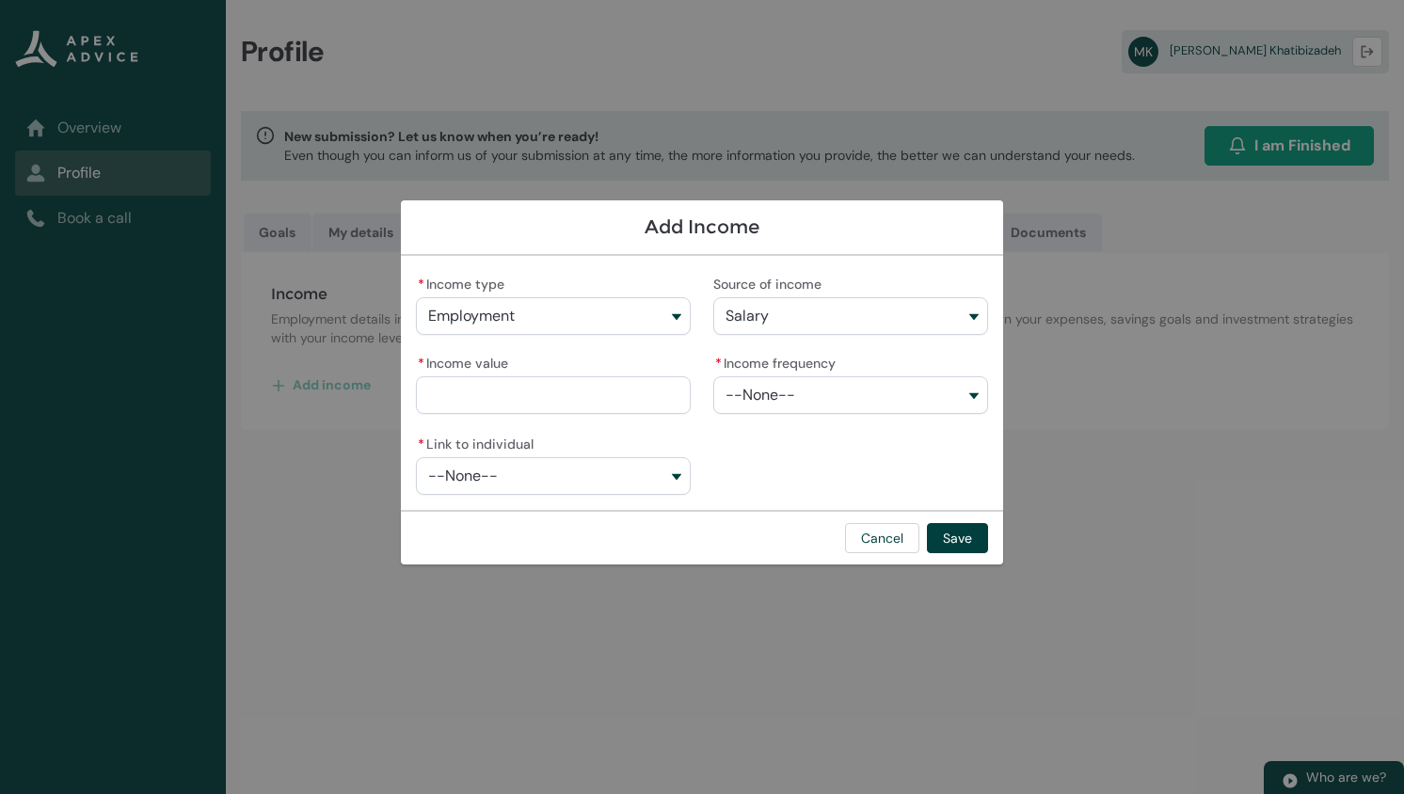
click at [763, 395] on span "--None--" at bounding box center [760, 395] width 70 height 17
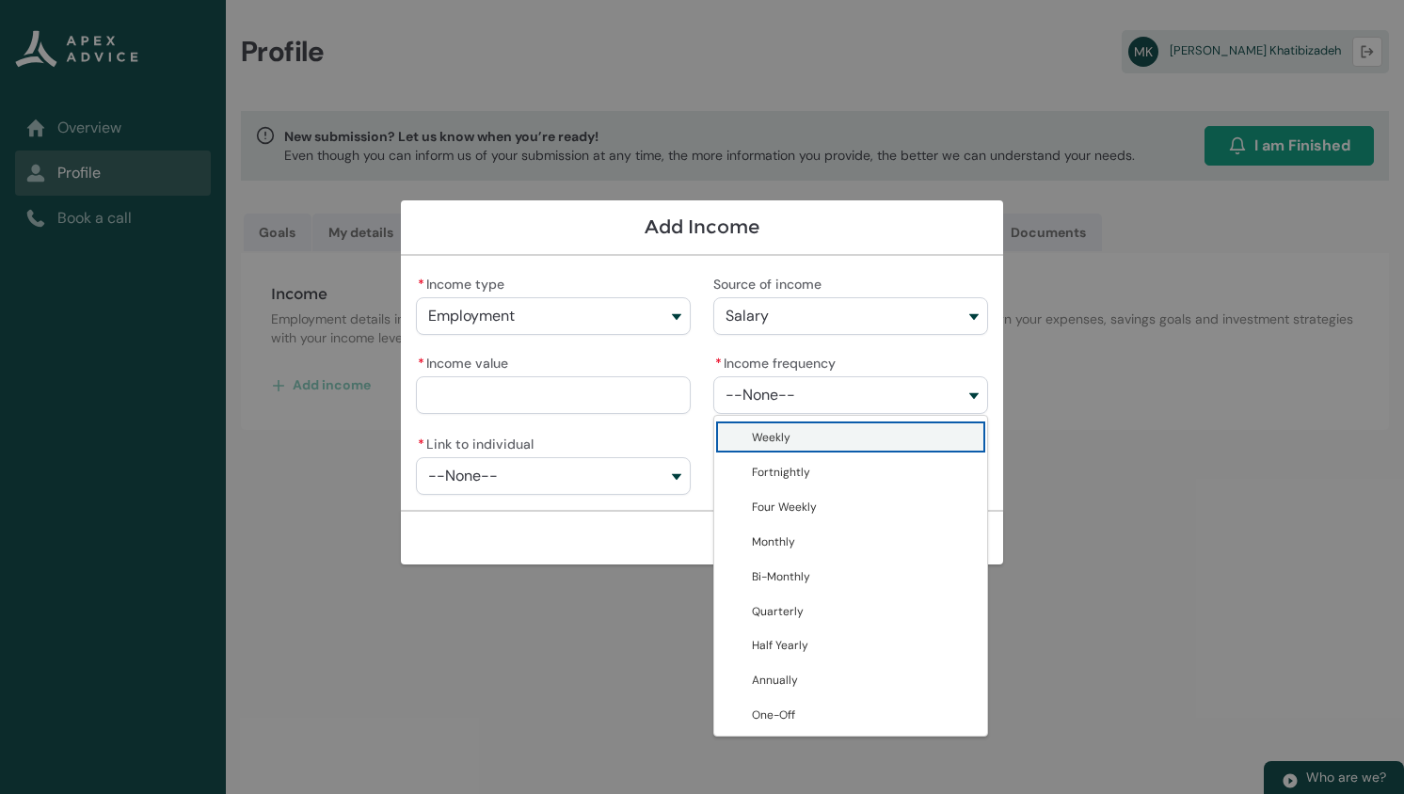
click at [811, 435] on span "Weekly" at bounding box center [864, 437] width 224 height 20
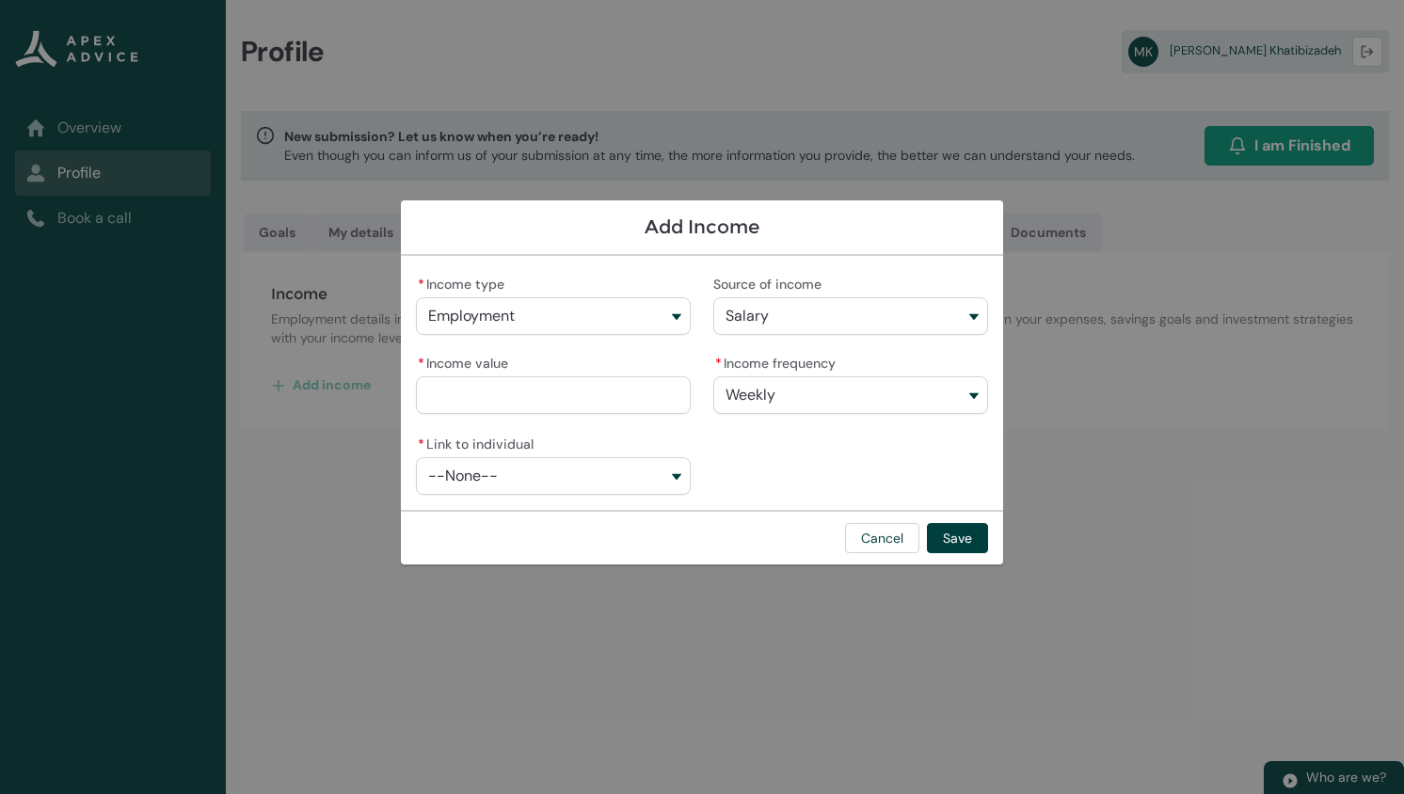
click at [583, 490] on button "--None--" at bounding box center [553, 476] width 275 height 38
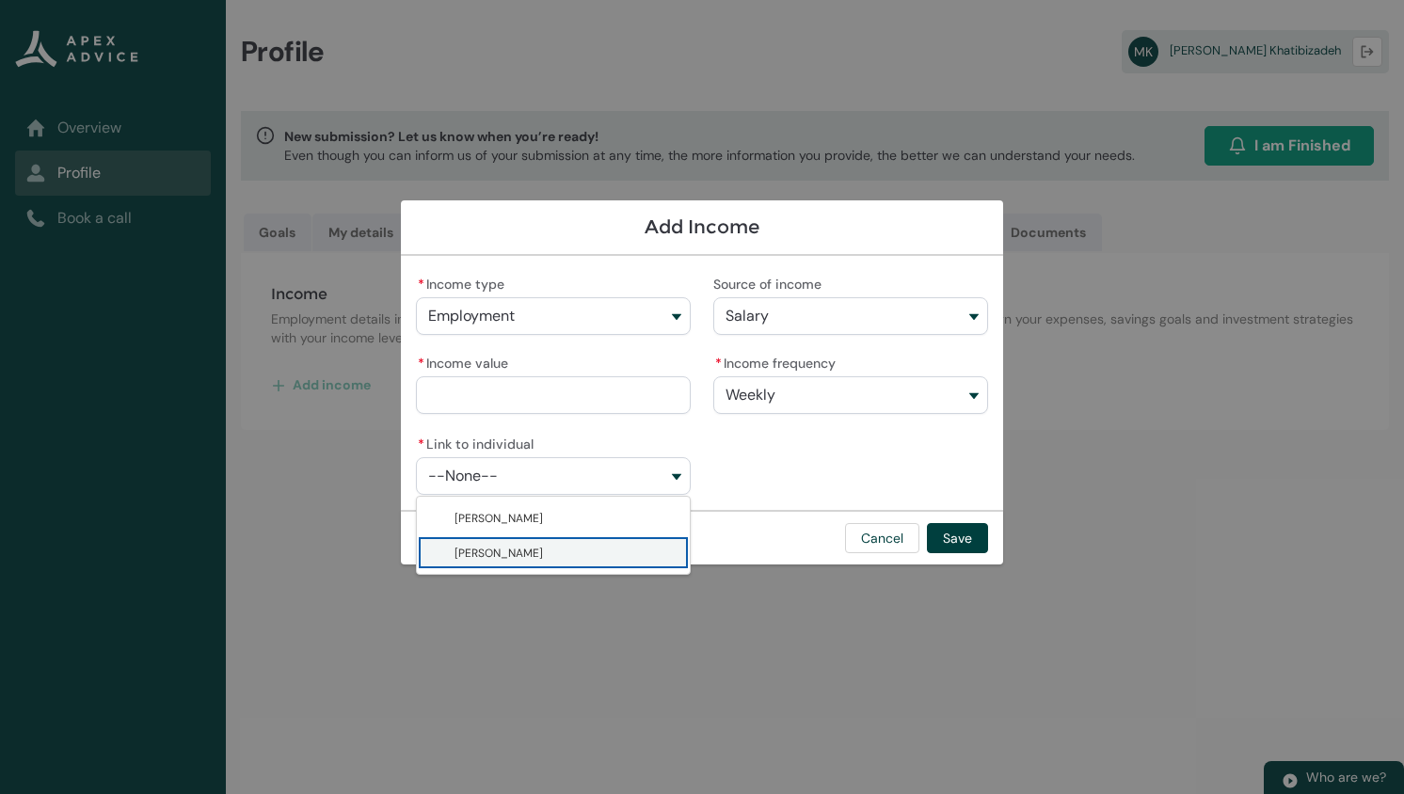
click at [502, 566] on lightning-base-combobox-item "Masoud Khatibizadeh" at bounding box center [553, 552] width 273 height 35
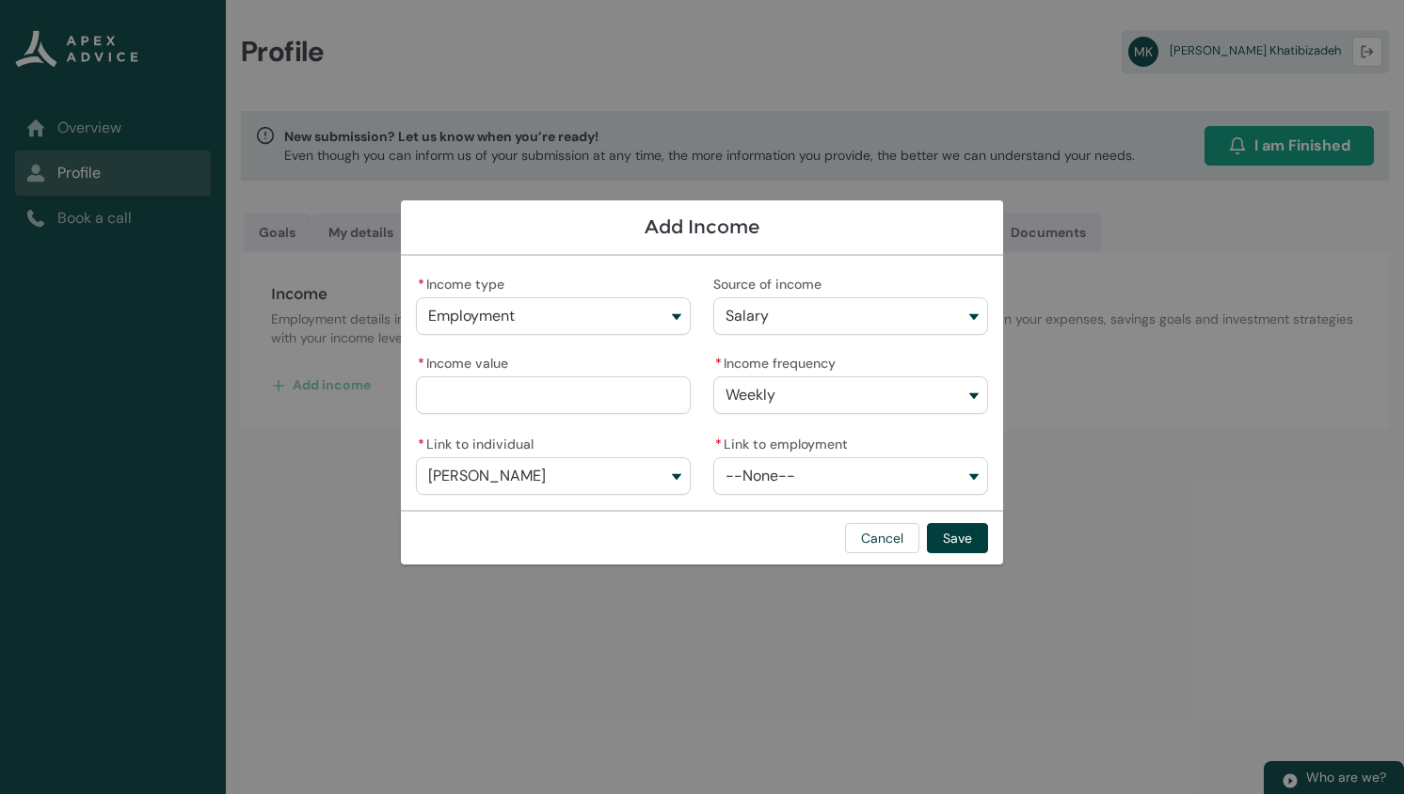
click at [500, 391] on input "* Income value" at bounding box center [553, 395] width 275 height 38
click at [853, 479] on button "--None--" at bounding box center [850, 476] width 275 height 38
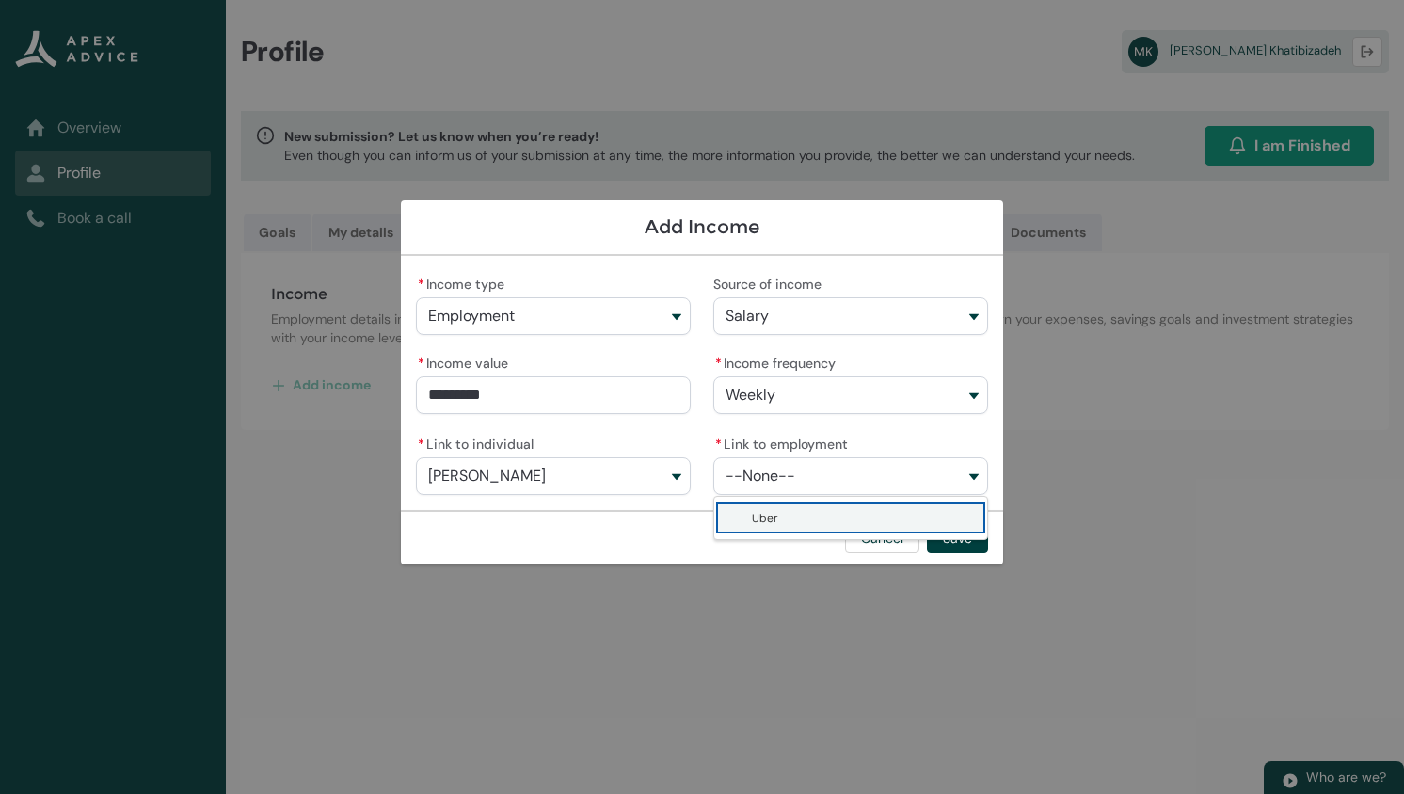
click at [770, 528] on lightning-base-combobox-item "Uber" at bounding box center [850, 518] width 273 height 35
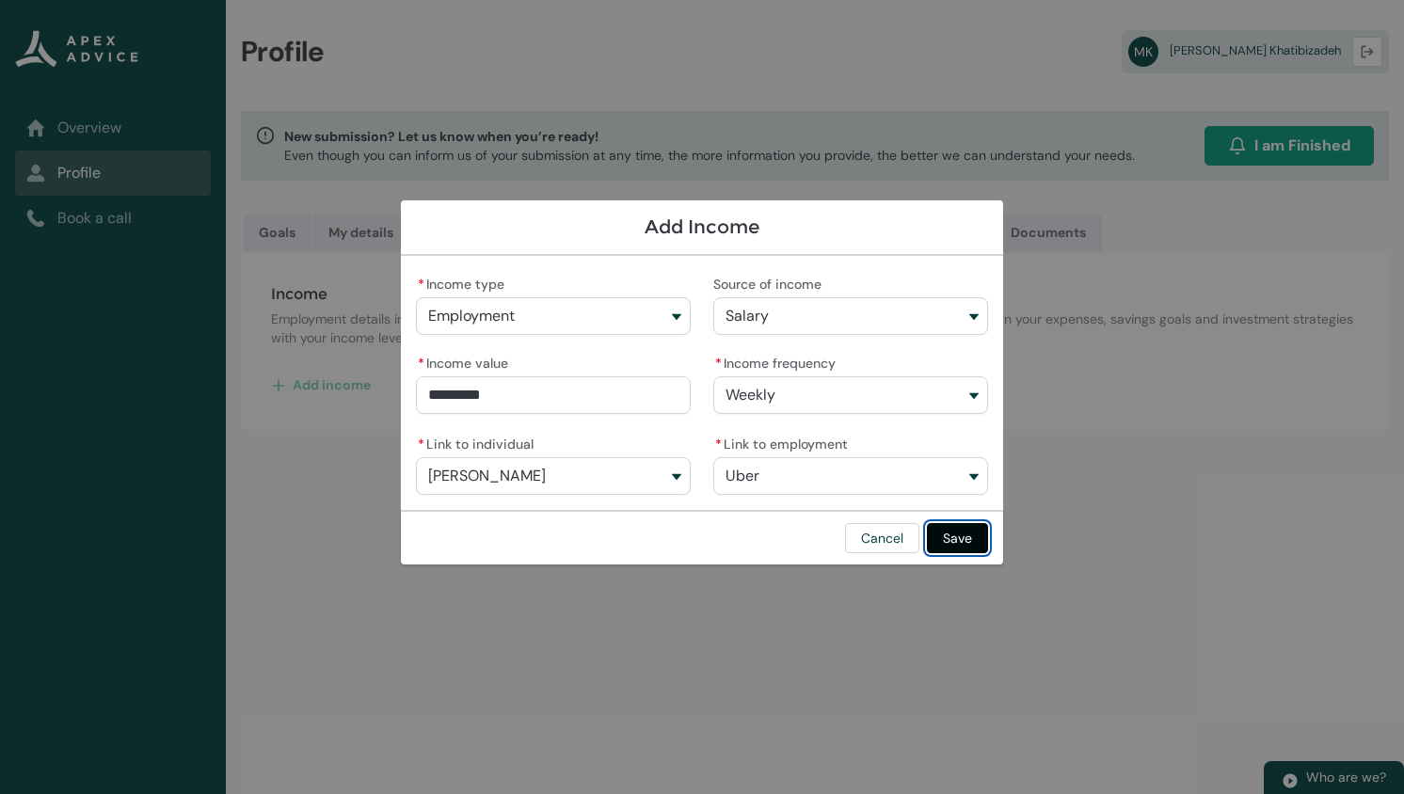
click at [960, 533] on button "Save" at bounding box center [957, 538] width 61 height 30
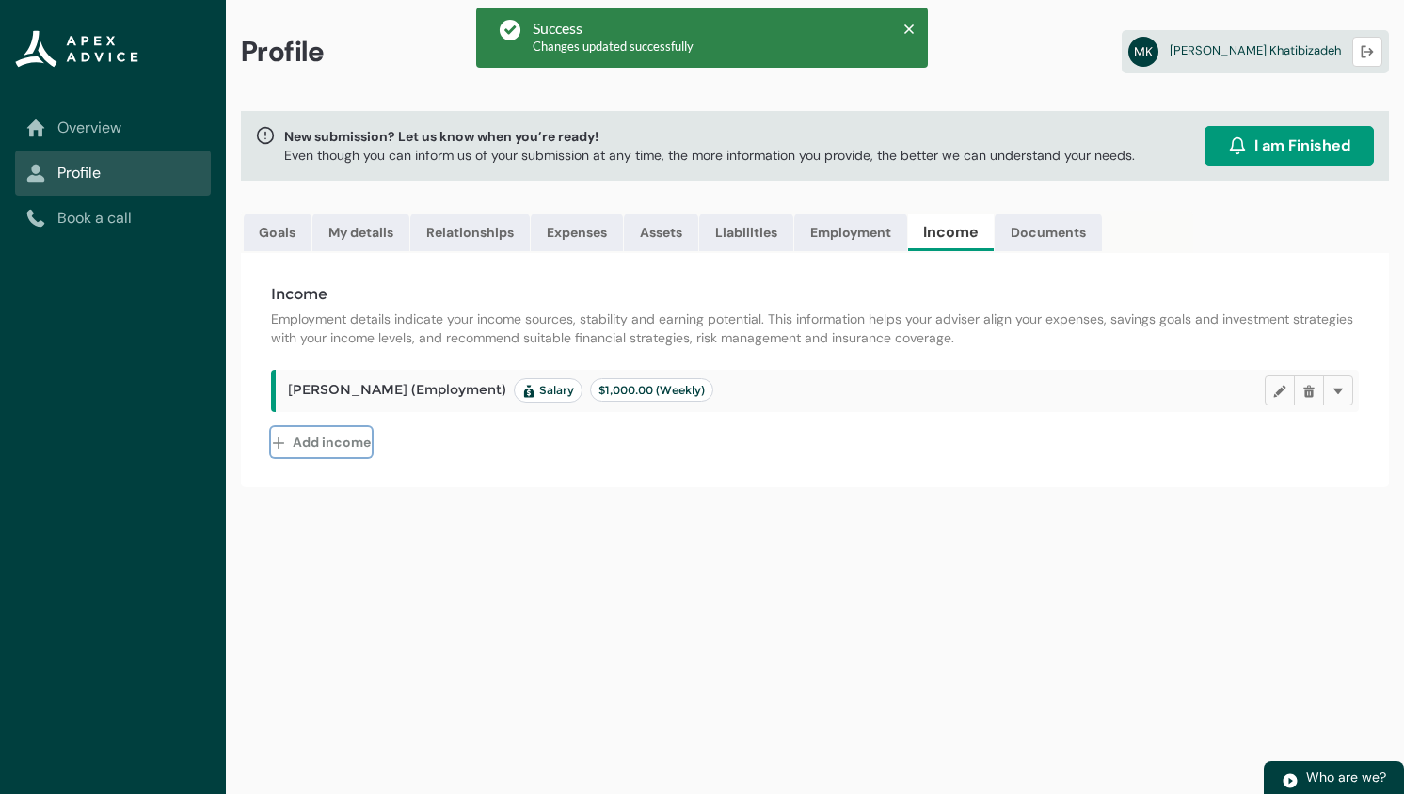
click at [328, 448] on button "Add income" at bounding box center [321, 442] width 101 height 30
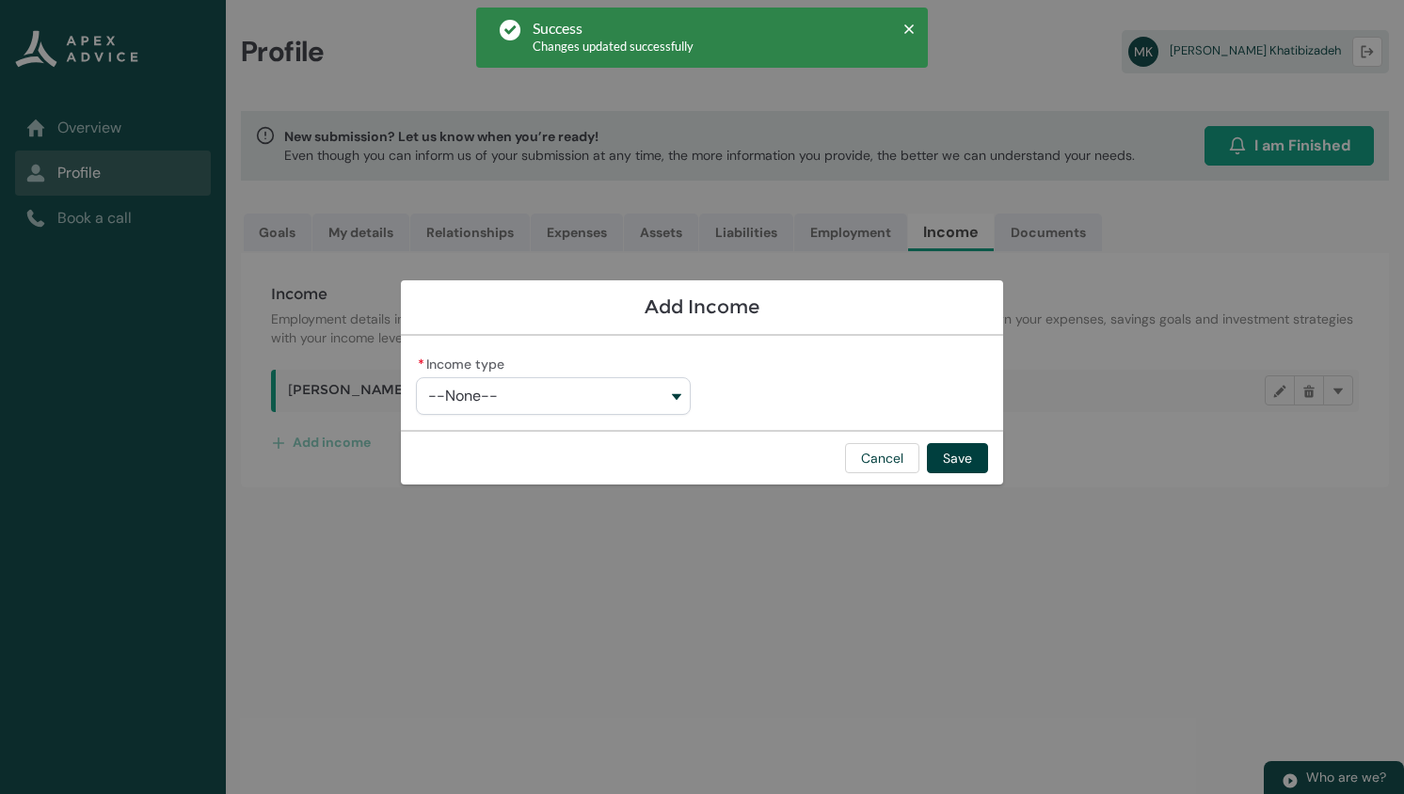
click at [555, 390] on button "--None--" at bounding box center [553, 396] width 275 height 38
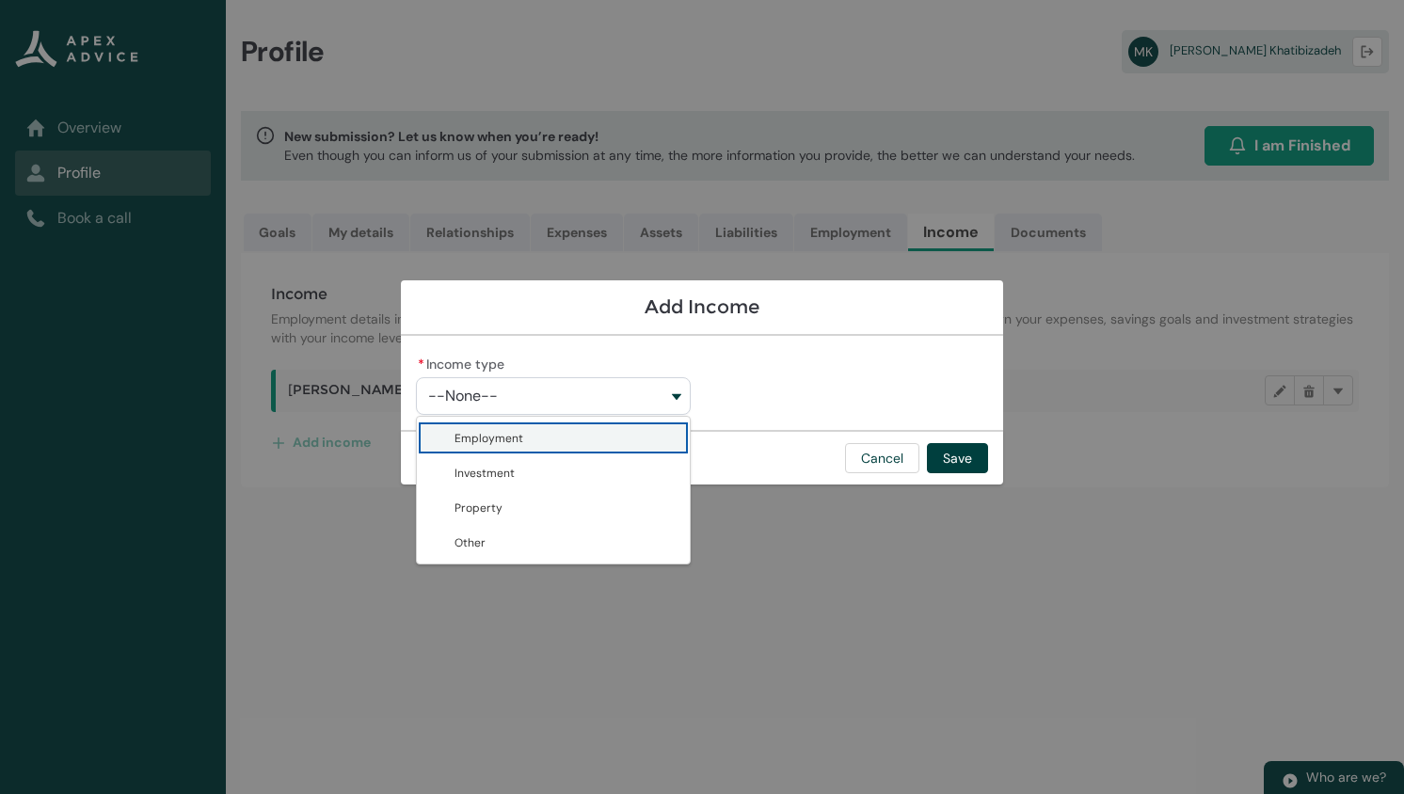
click at [520, 438] on span "Employment" at bounding box center [488, 438] width 69 height 19
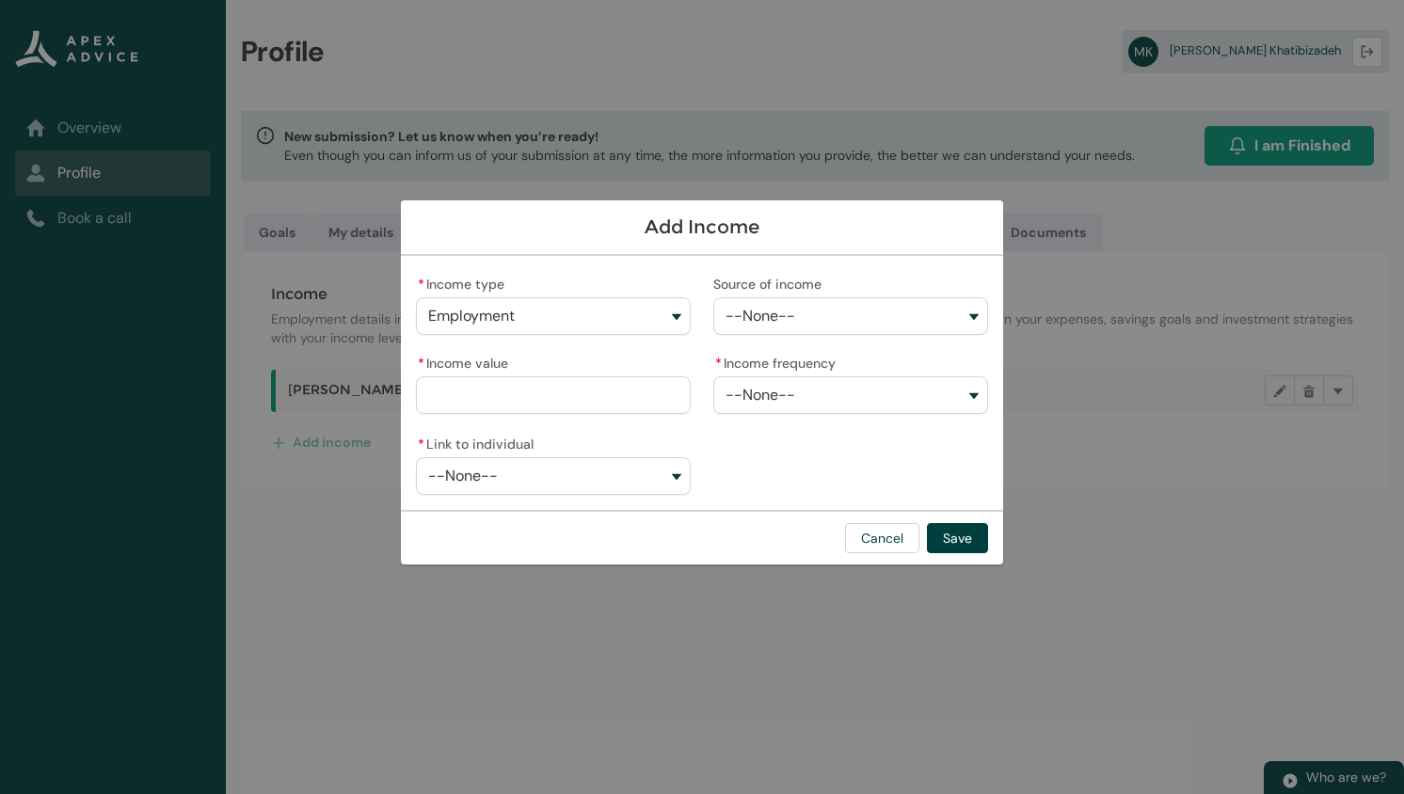
click at [790, 319] on span "--None--" at bounding box center [760, 316] width 70 height 17
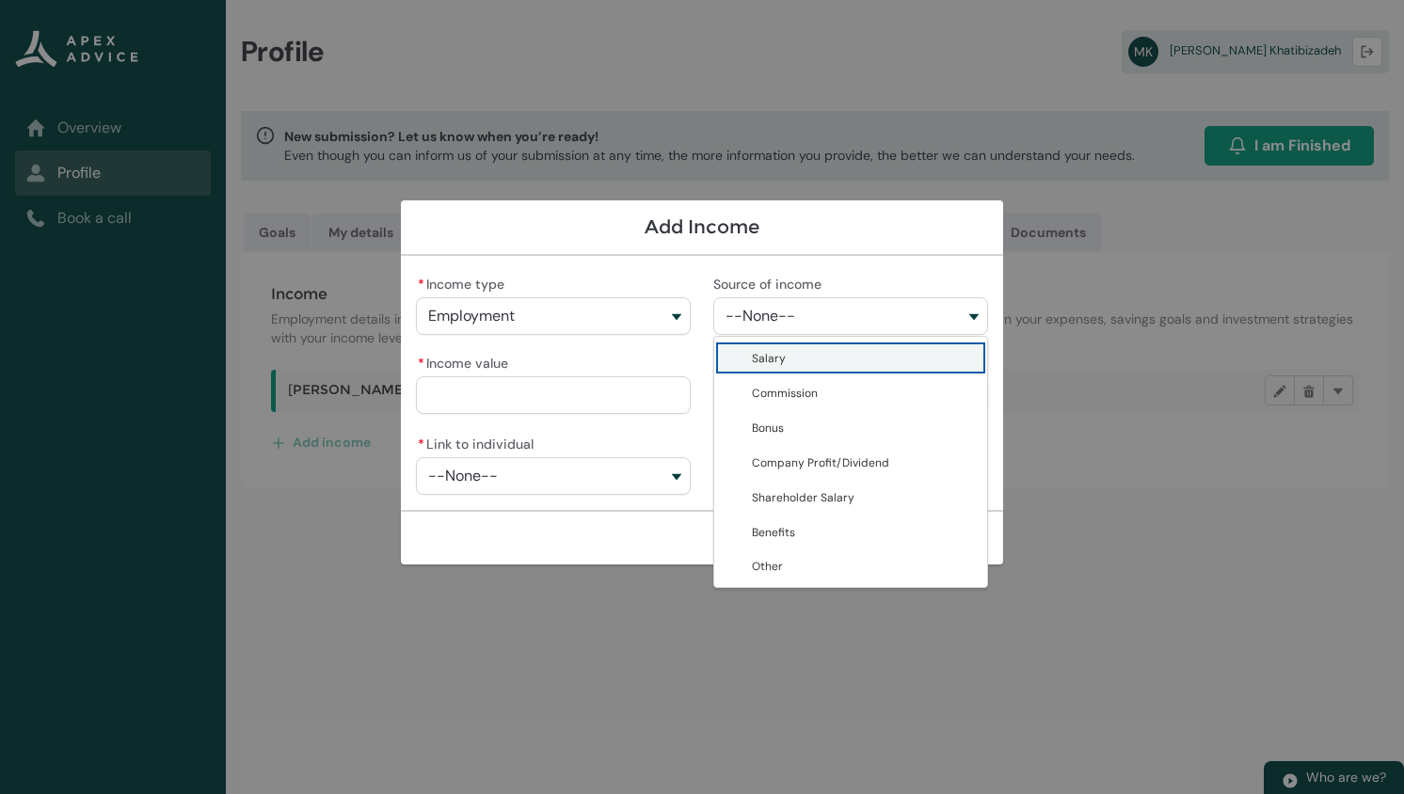
click at [784, 357] on span "Salary" at bounding box center [864, 358] width 224 height 20
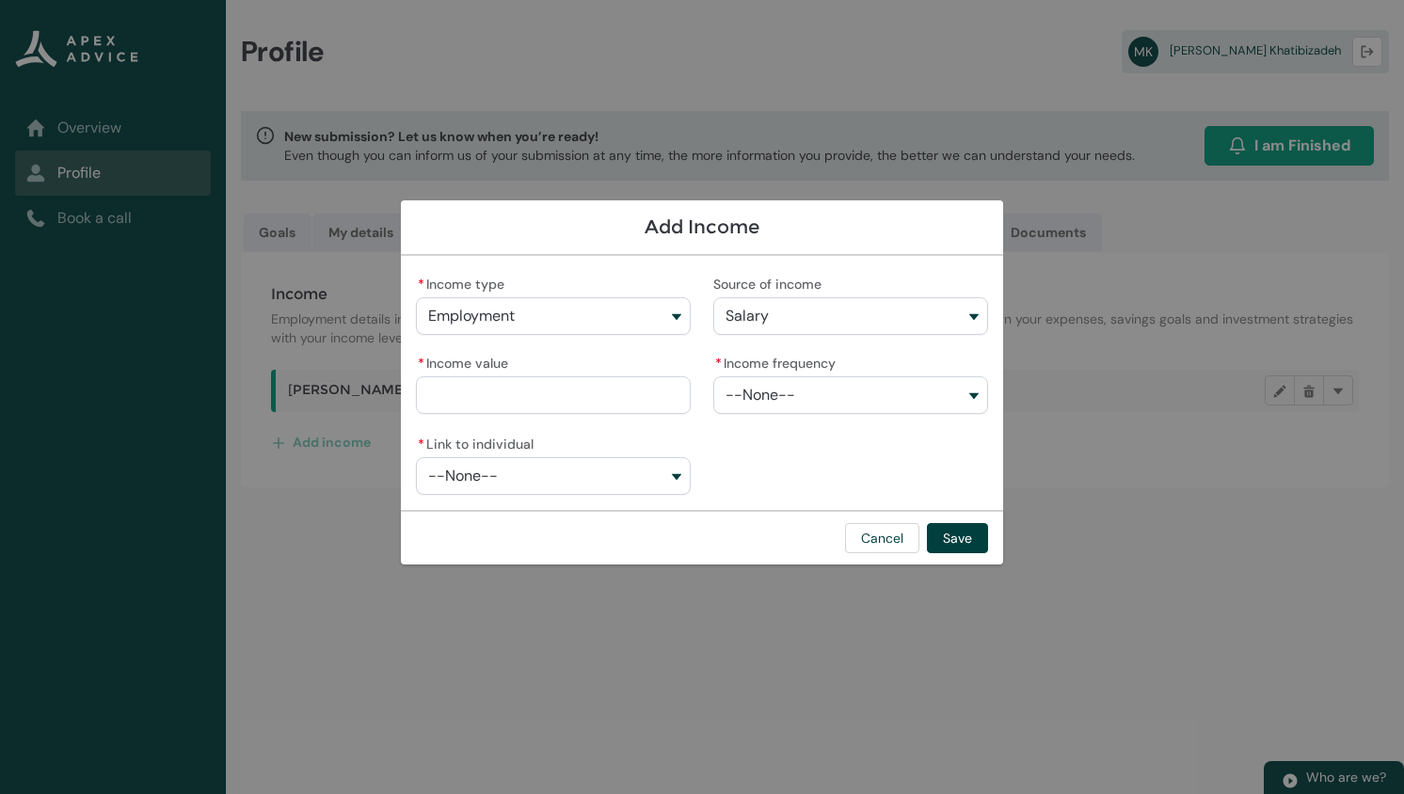
click at [567, 317] on button "Employment" at bounding box center [553, 316] width 275 height 38
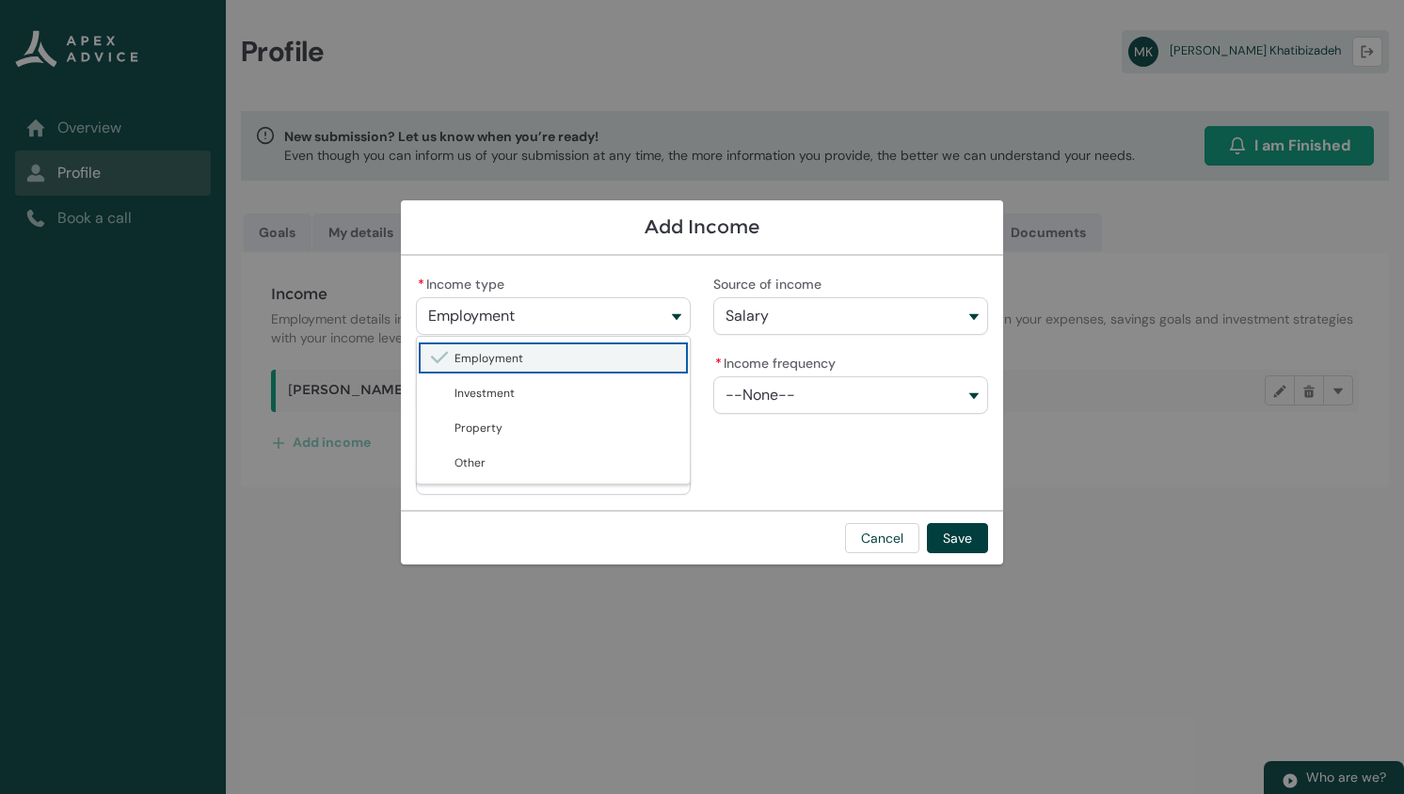
click at [567, 317] on button "Employment" at bounding box center [553, 316] width 275 height 38
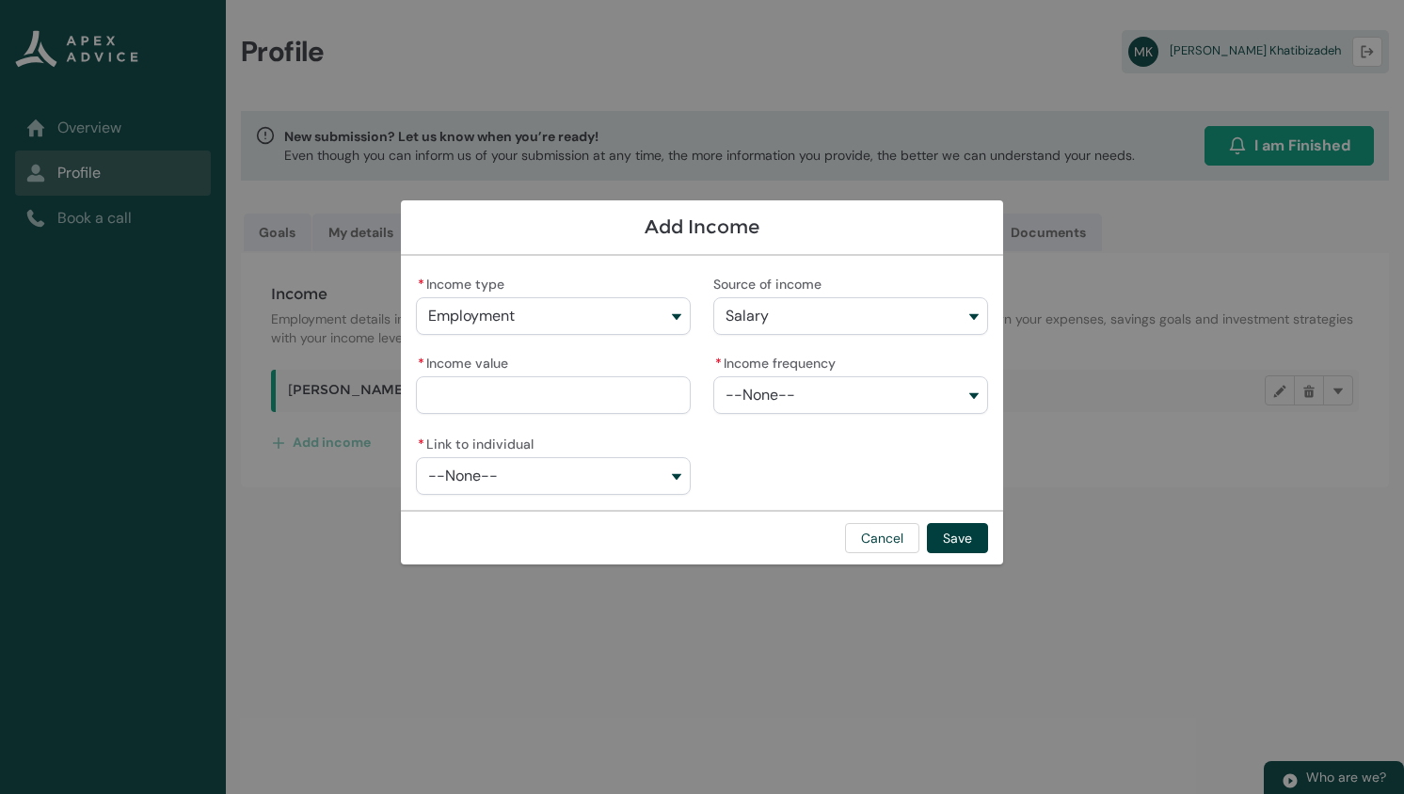
click at [531, 398] on input "* Income value" at bounding box center [553, 395] width 275 height 38
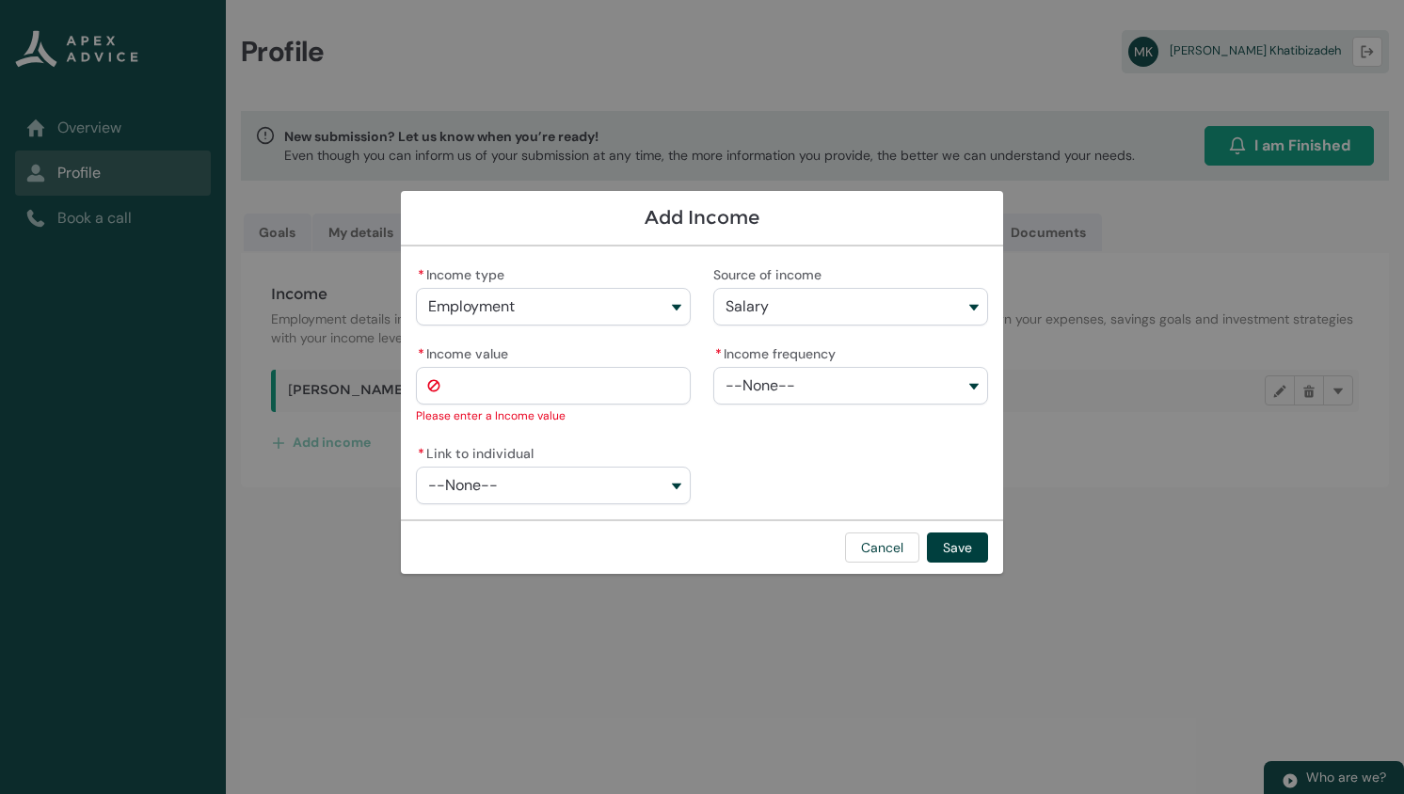
click at [776, 381] on button "--None--" at bounding box center [850, 386] width 275 height 38
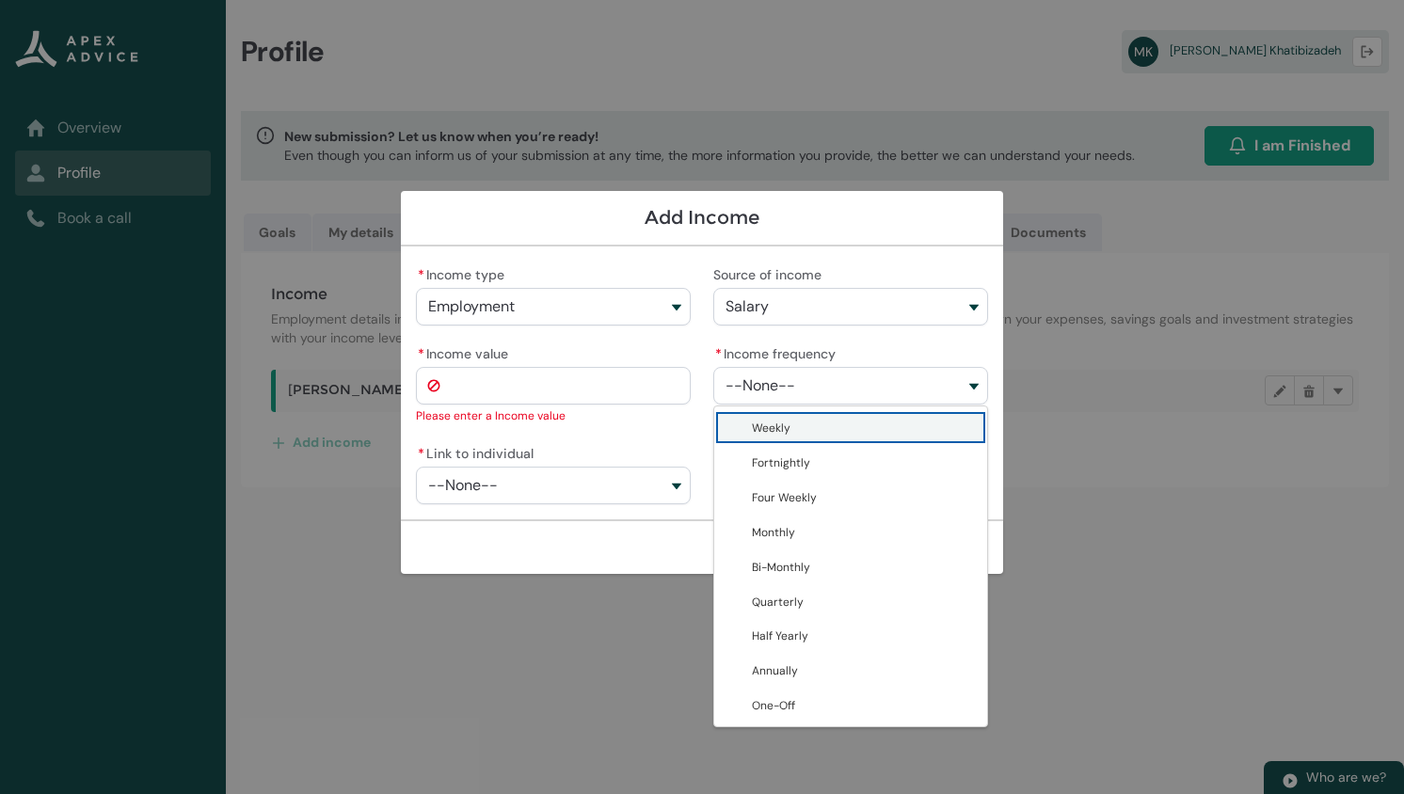
click at [804, 422] on span "Weekly" at bounding box center [864, 428] width 224 height 20
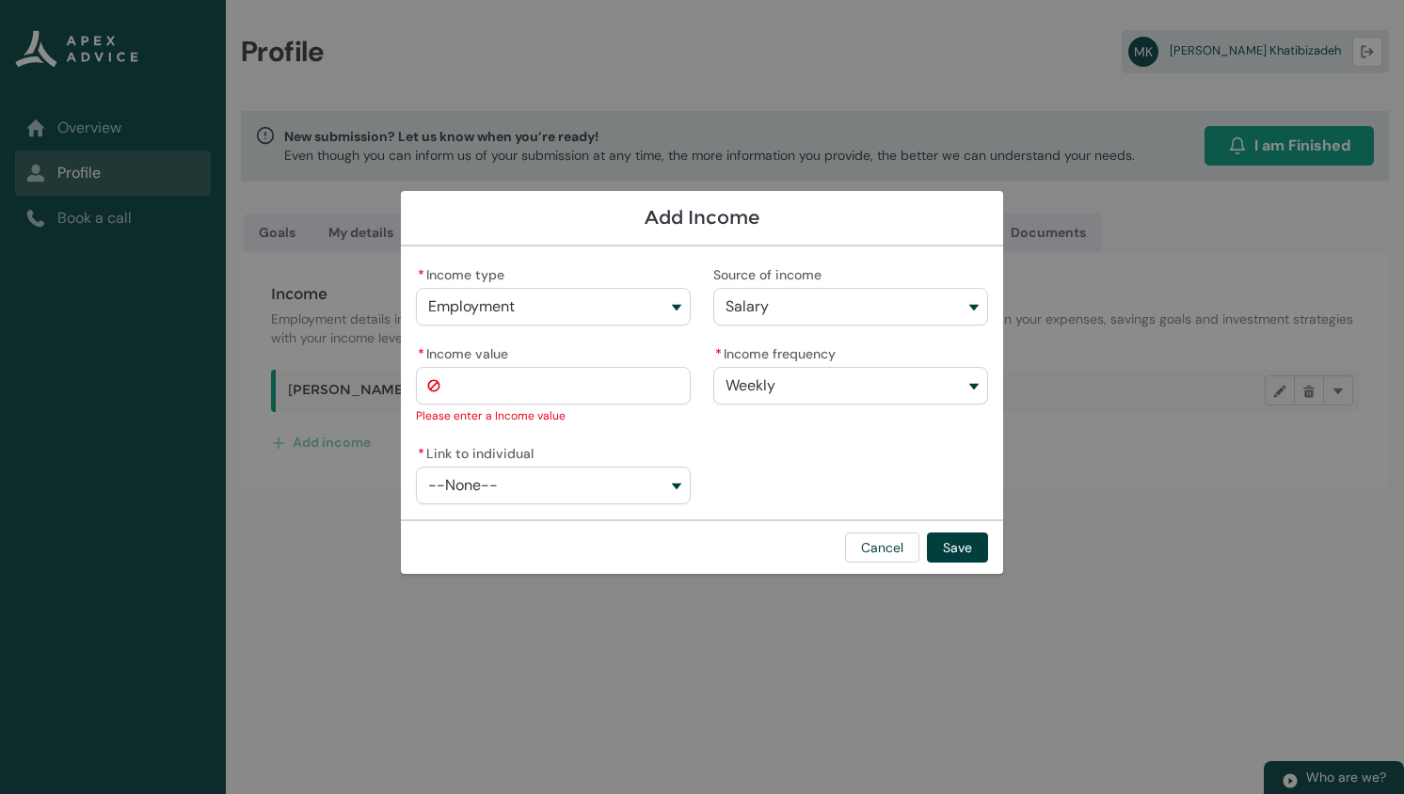
click at [520, 397] on input "* Income value" at bounding box center [553, 386] width 275 height 38
click at [646, 486] on button "--None--" at bounding box center [553, 486] width 275 height 38
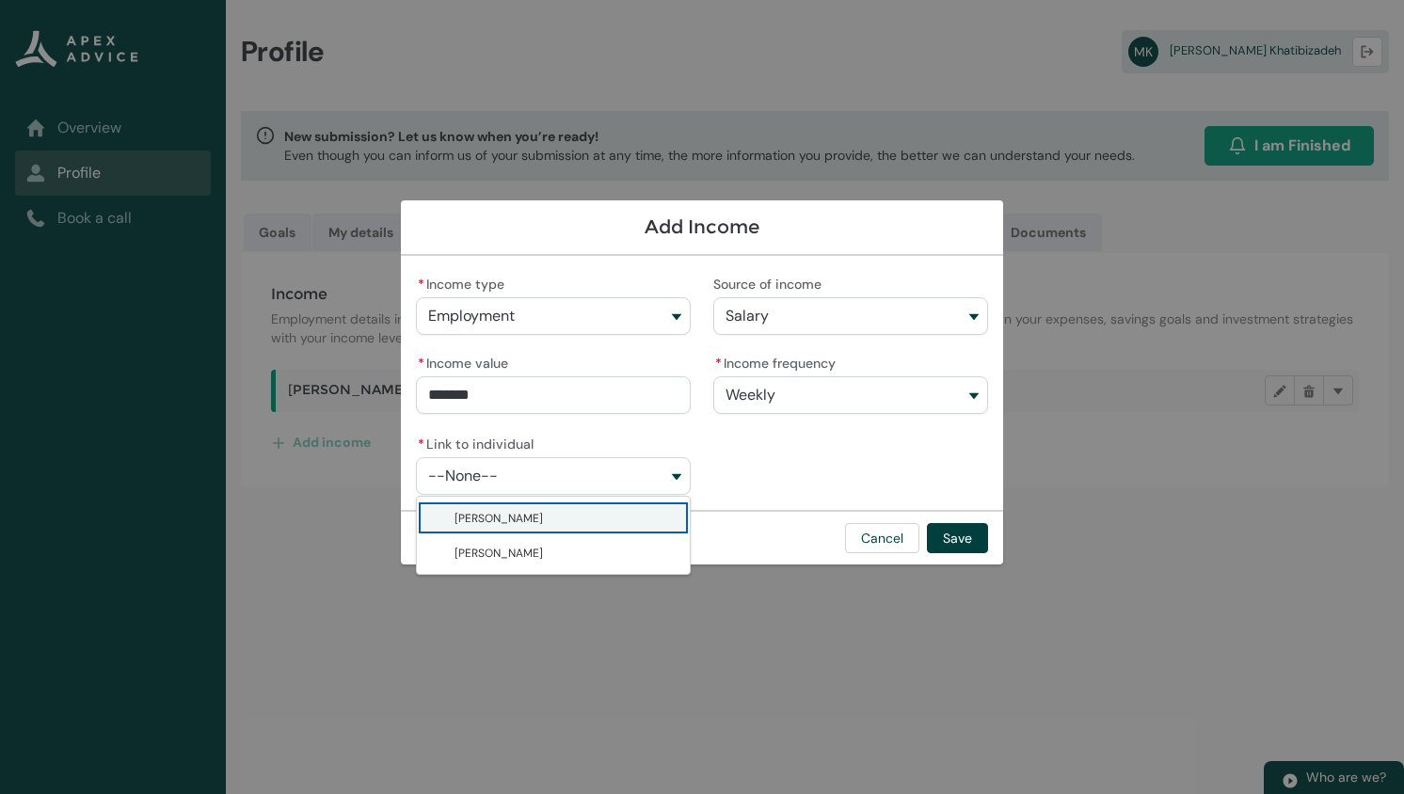
click at [519, 525] on span "Sedigheh Zandieh" at bounding box center [498, 518] width 88 height 19
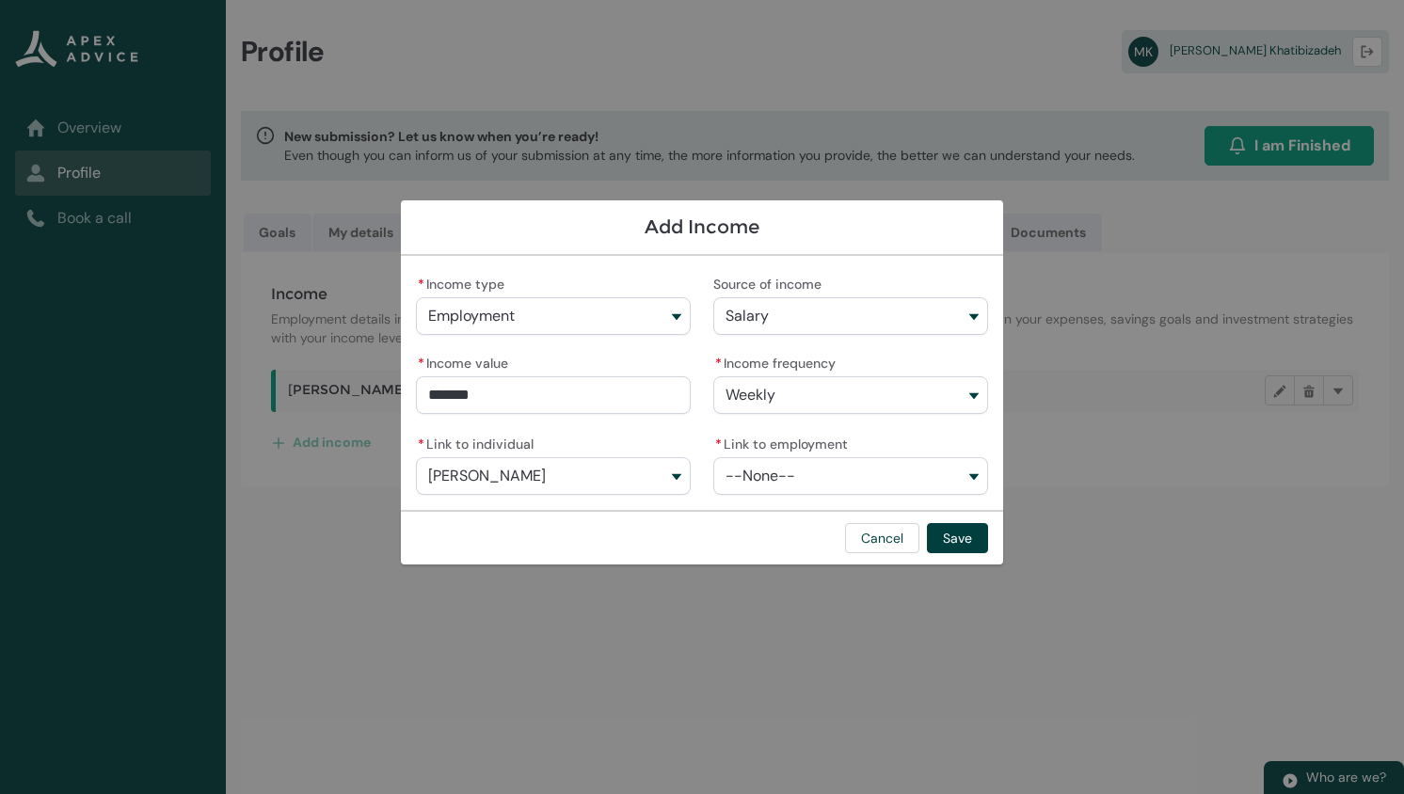
click at [802, 469] on button "--None--" at bounding box center [850, 476] width 275 height 38
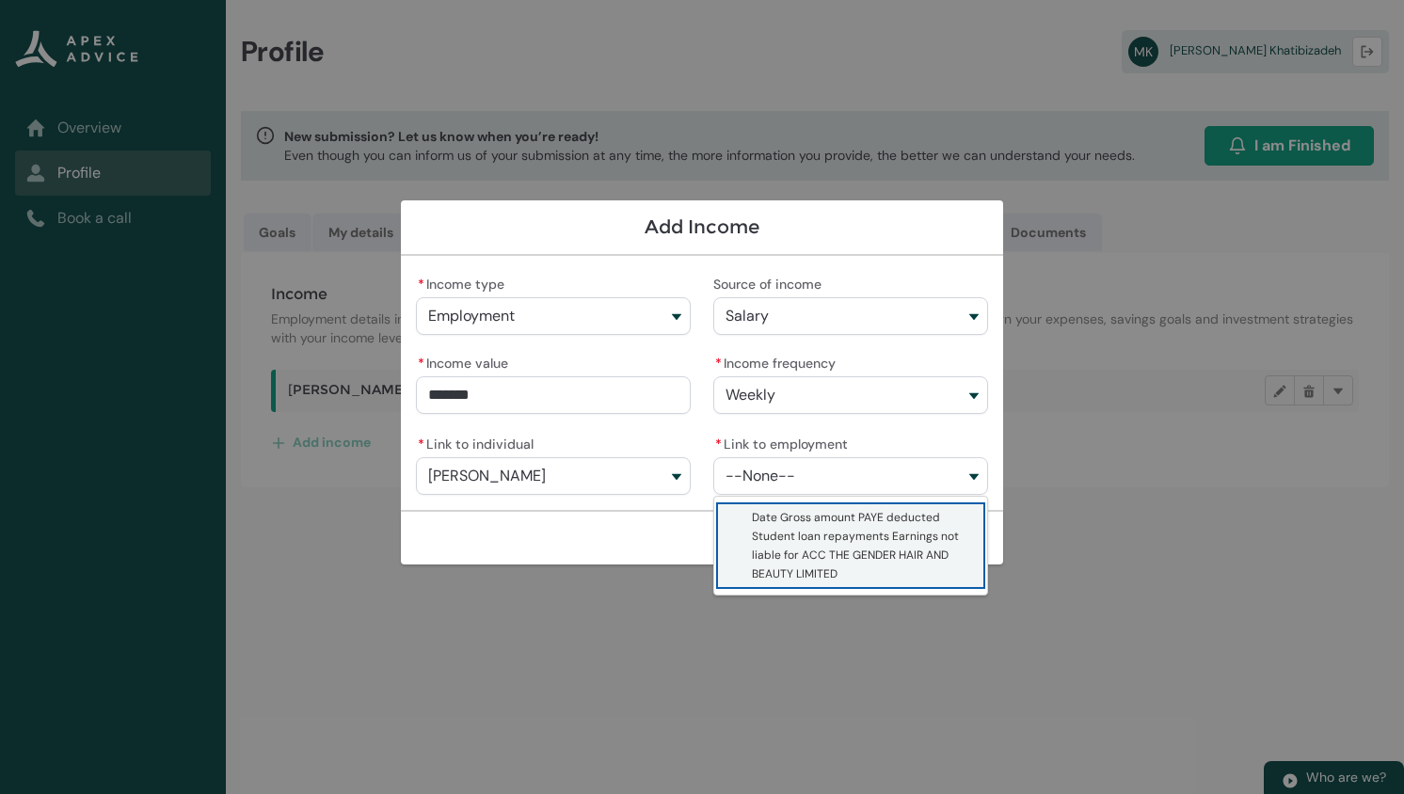
click at [815, 528] on span "Date Gross amount PAYE deducted Student loan repayments Earnings not liable for…" at bounding box center [864, 545] width 224 height 75
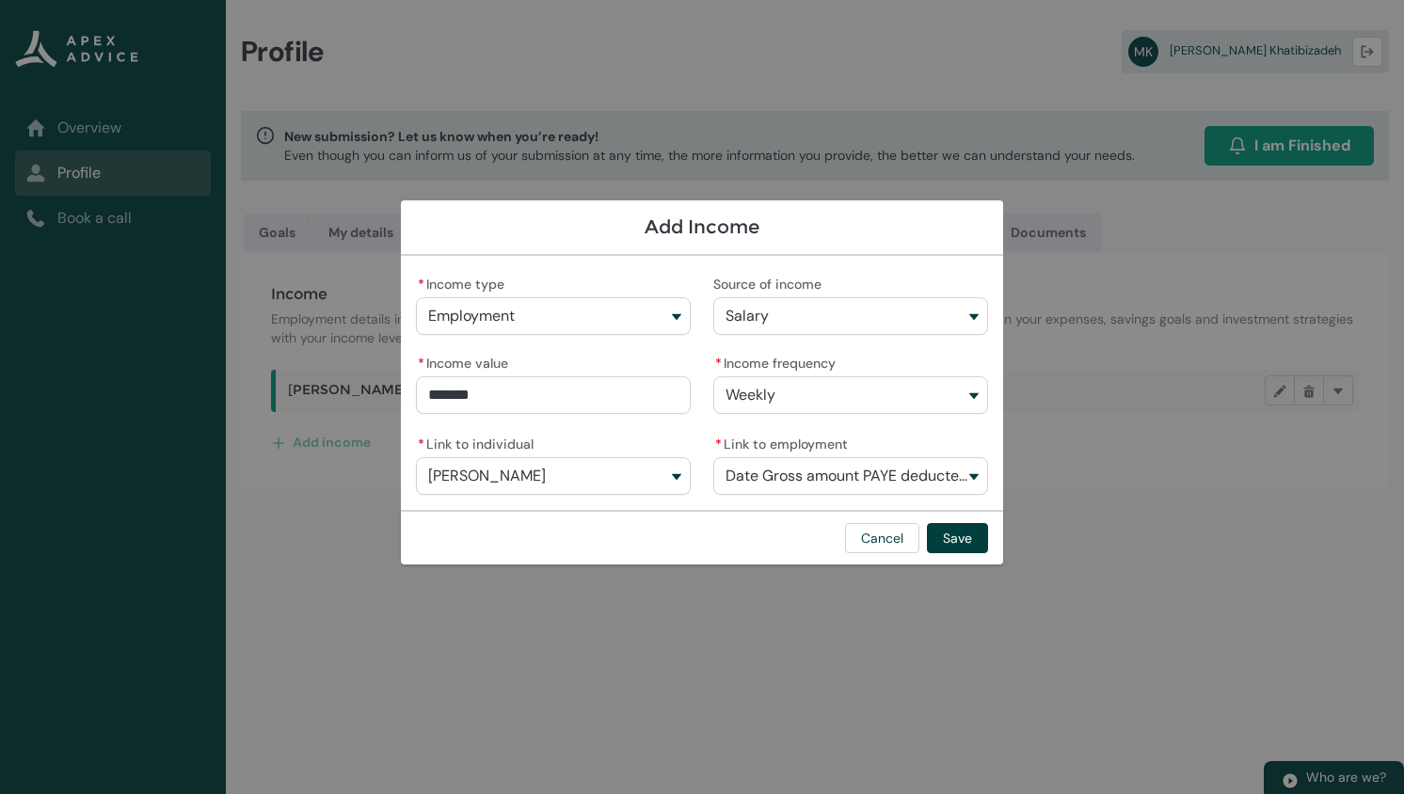
click at [867, 481] on span "Date Gross amount PAYE deducted Student loan repayments Earnings not liable for…" at bounding box center [850, 476] width 250 height 17
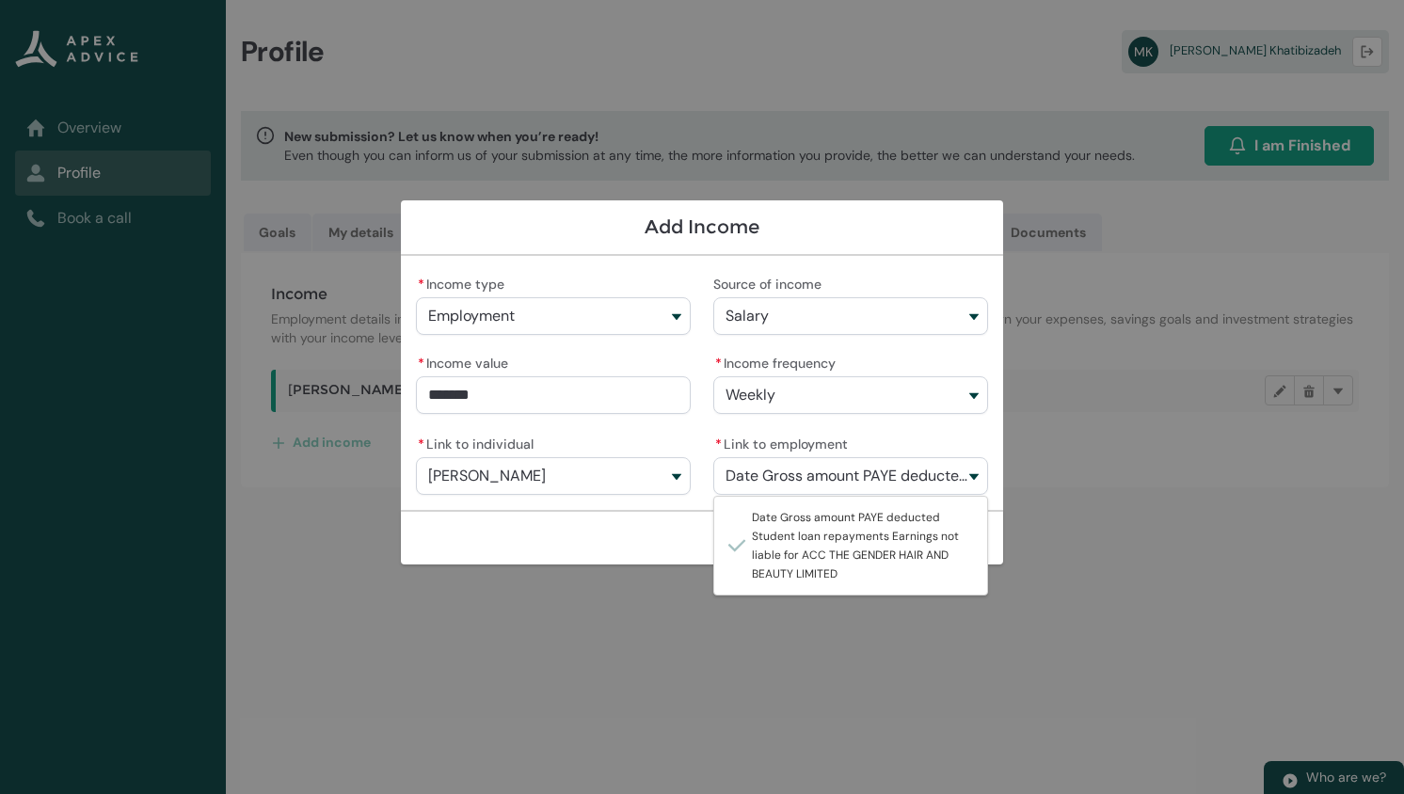
click at [656, 516] on div "Cancel Save" at bounding box center [702, 537] width 602 height 55
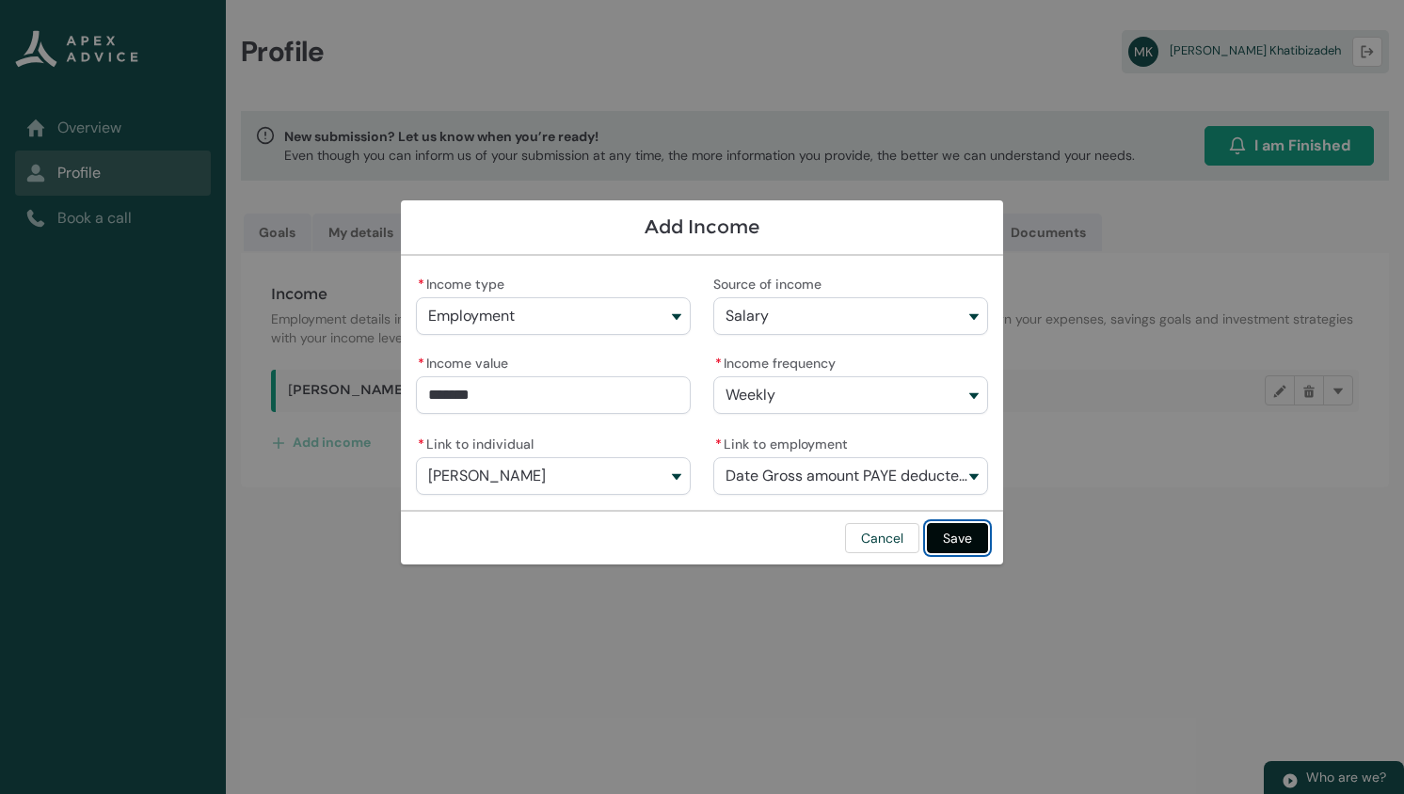
click at [963, 533] on button "Save" at bounding box center [957, 538] width 61 height 30
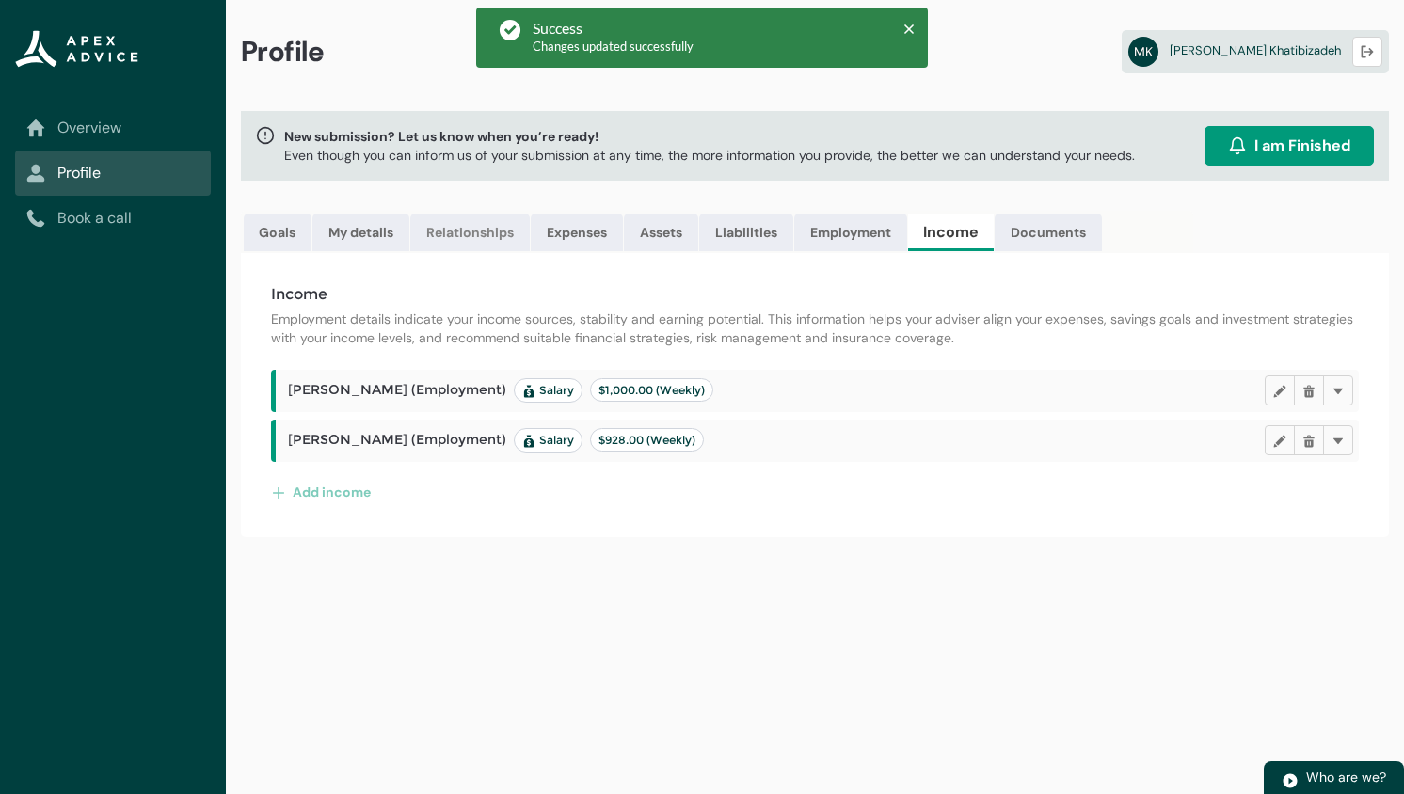
click at [480, 225] on link "Relationships" at bounding box center [469, 233] width 119 height 38
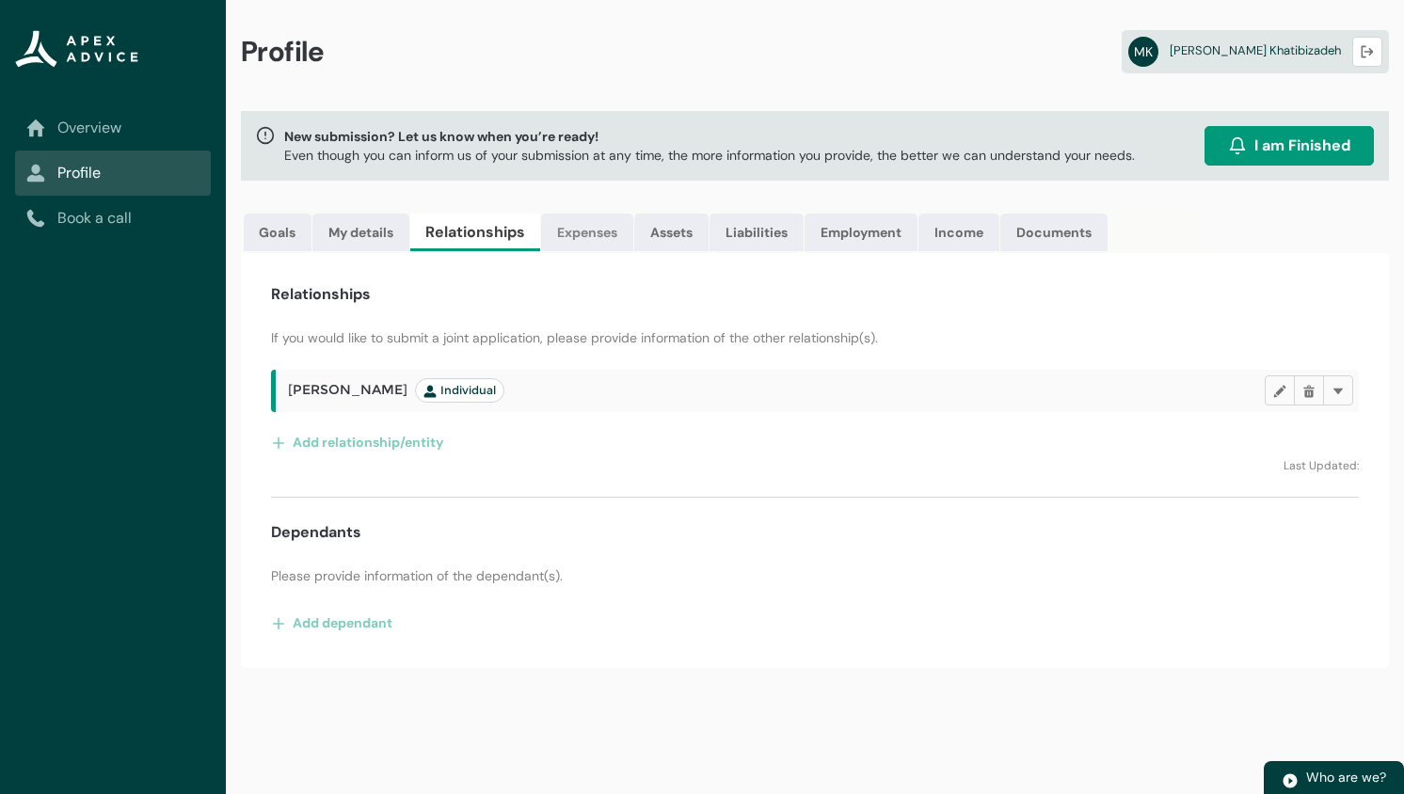
click at [588, 229] on link "Expenses" at bounding box center [587, 233] width 92 height 38
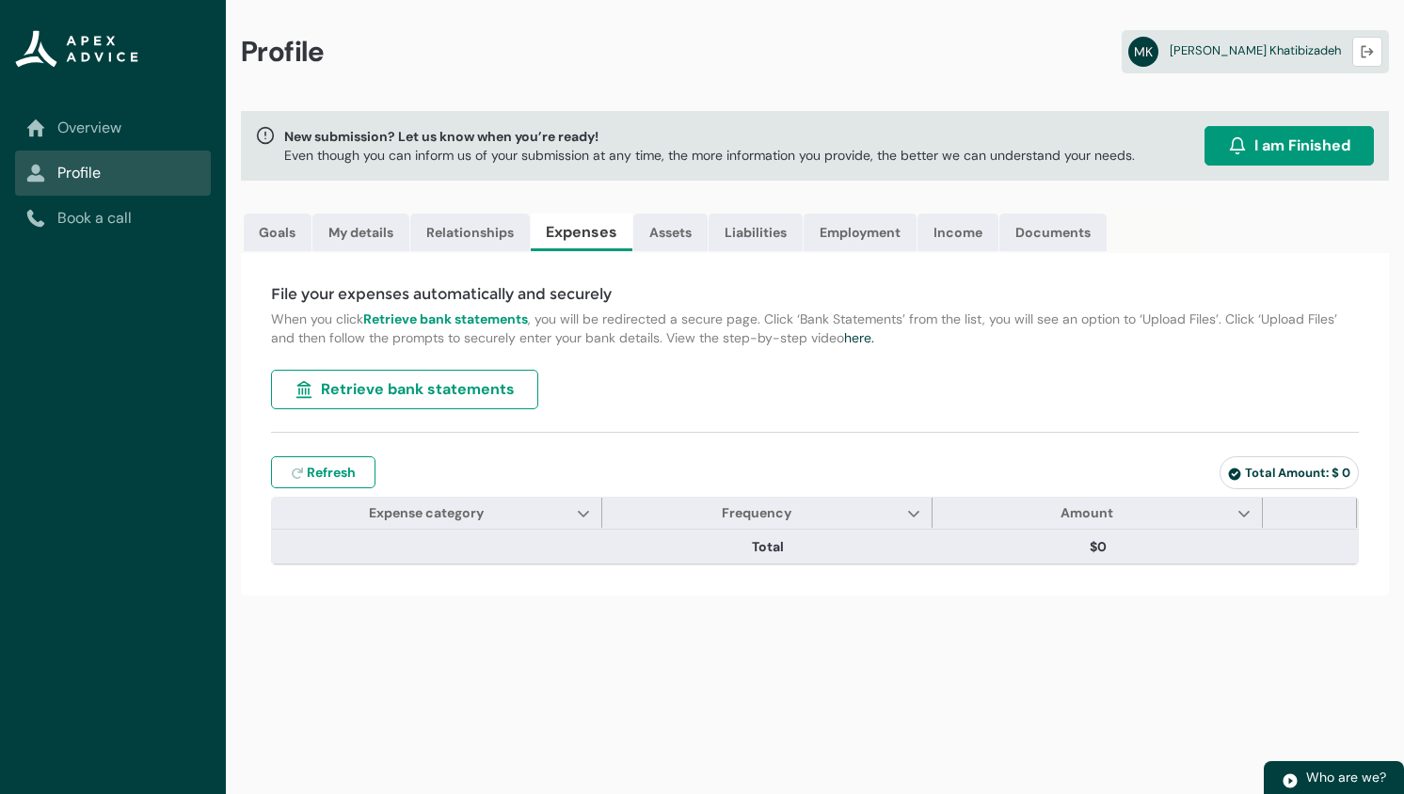
click at [424, 377] on button "Retrieve bank statements" at bounding box center [404, 390] width 267 height 40
click at [1039, 230] on link "Documents" at bounding box center [1052, 233] width 107 height 38
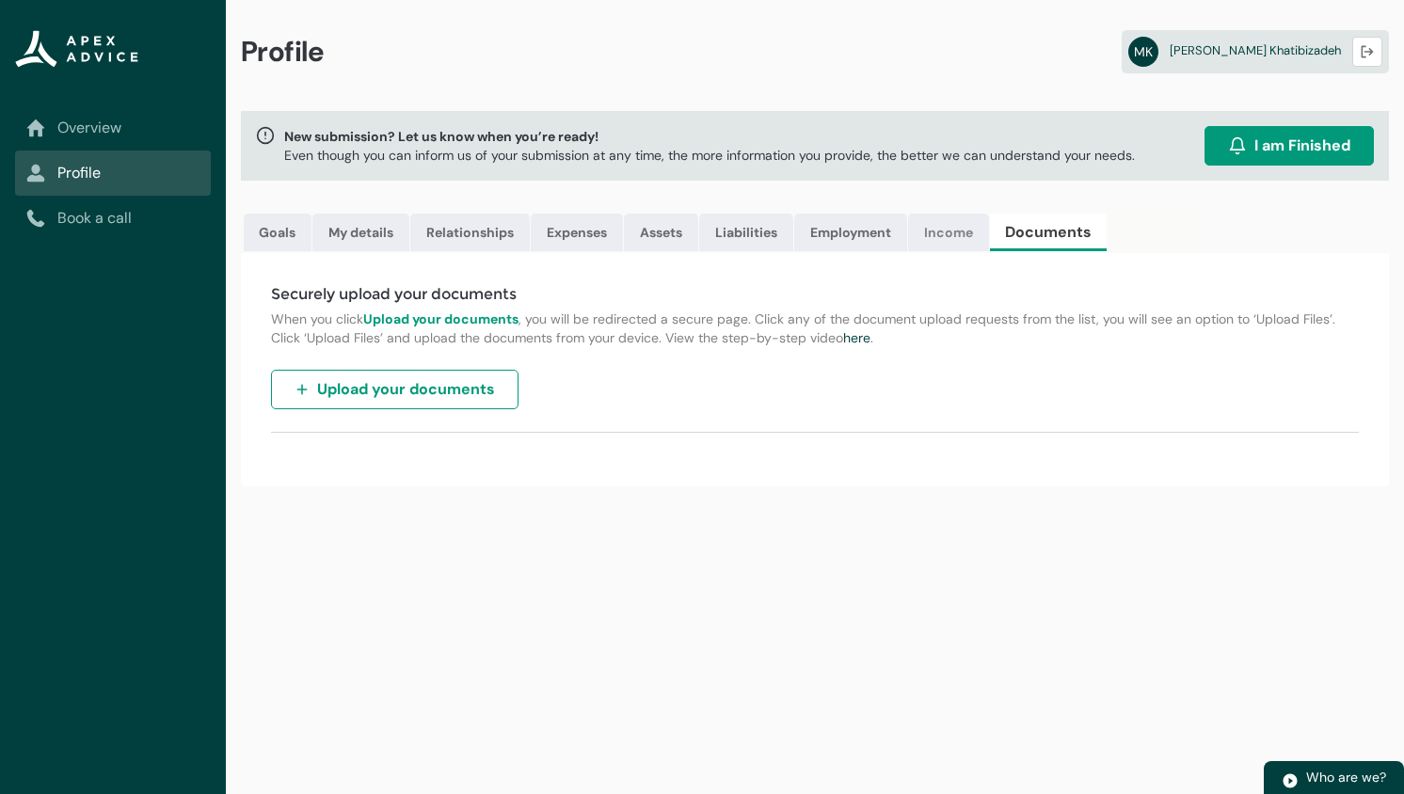
click at [951, 229] on link "Income" at bounding box center [948, 233] width 81 height 38
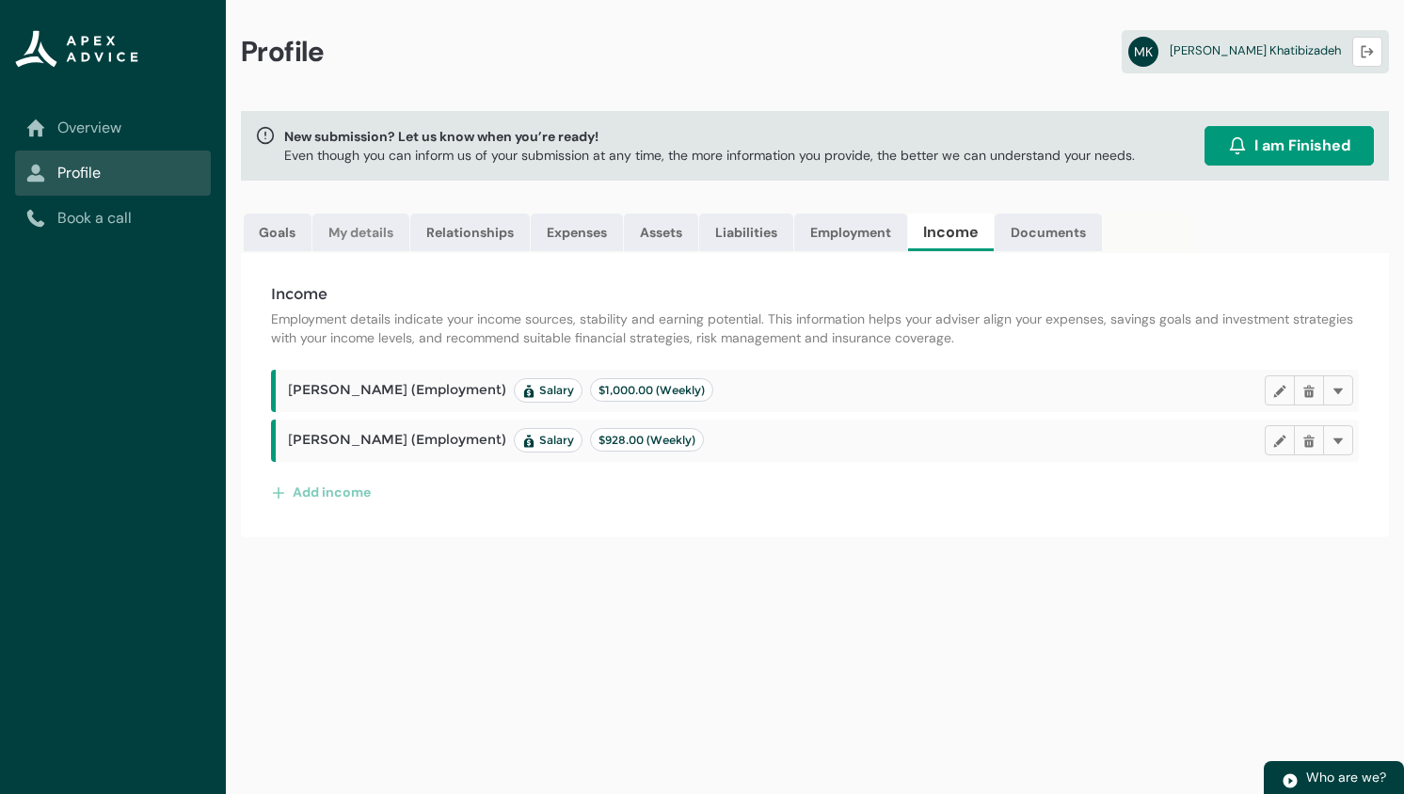
click at [363, 234] on link "My details" at bounding box center [360, 233] width 97 height 38
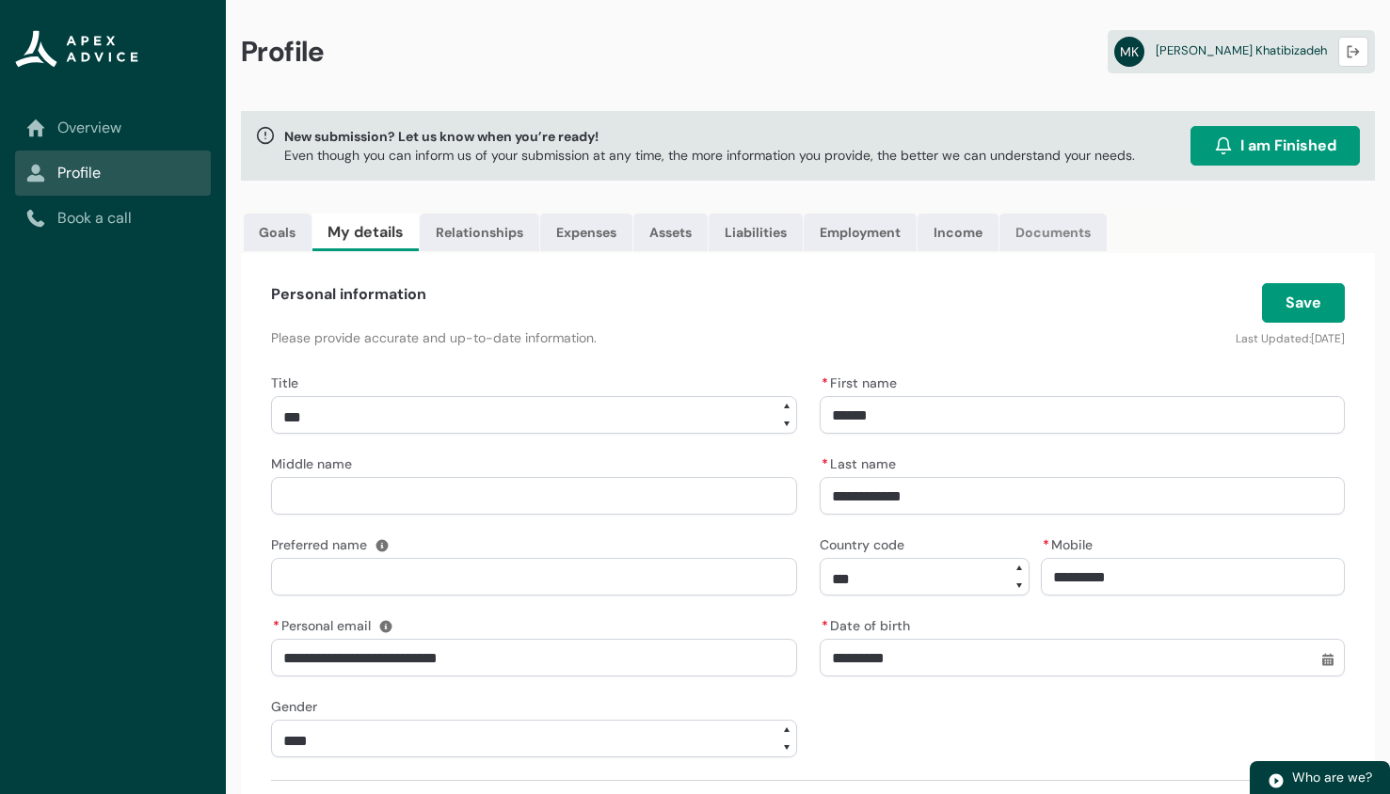
click at [1073, 227] on link "Documents" at bounding box center [1052, 233] width 107 height 38
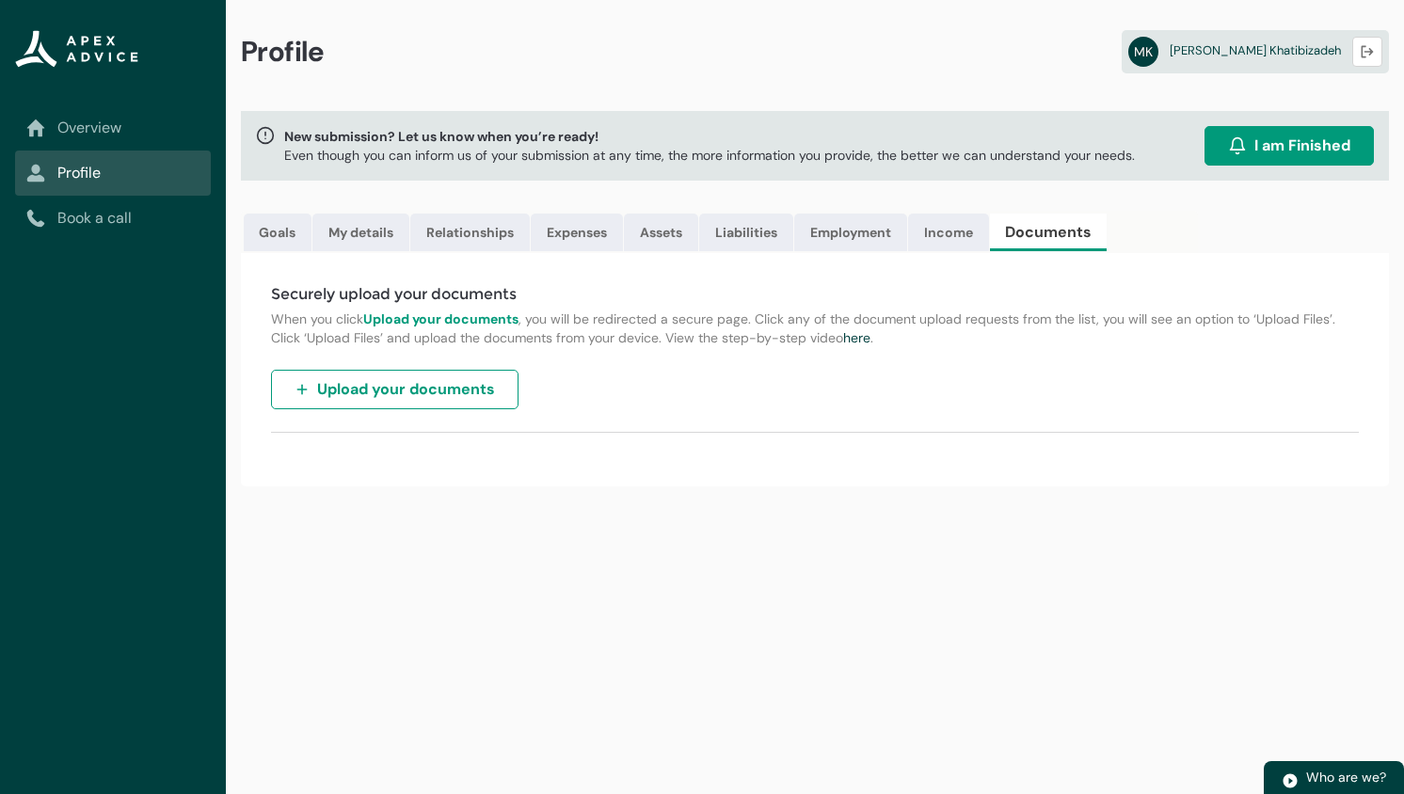
click at [469, 394] on span "Upload your documents" at bounding box center [406, 389] width 178 height 23
click at [1299, 146] on span "I am Finished" at bounding box center [1302, 146] width 96 height 23
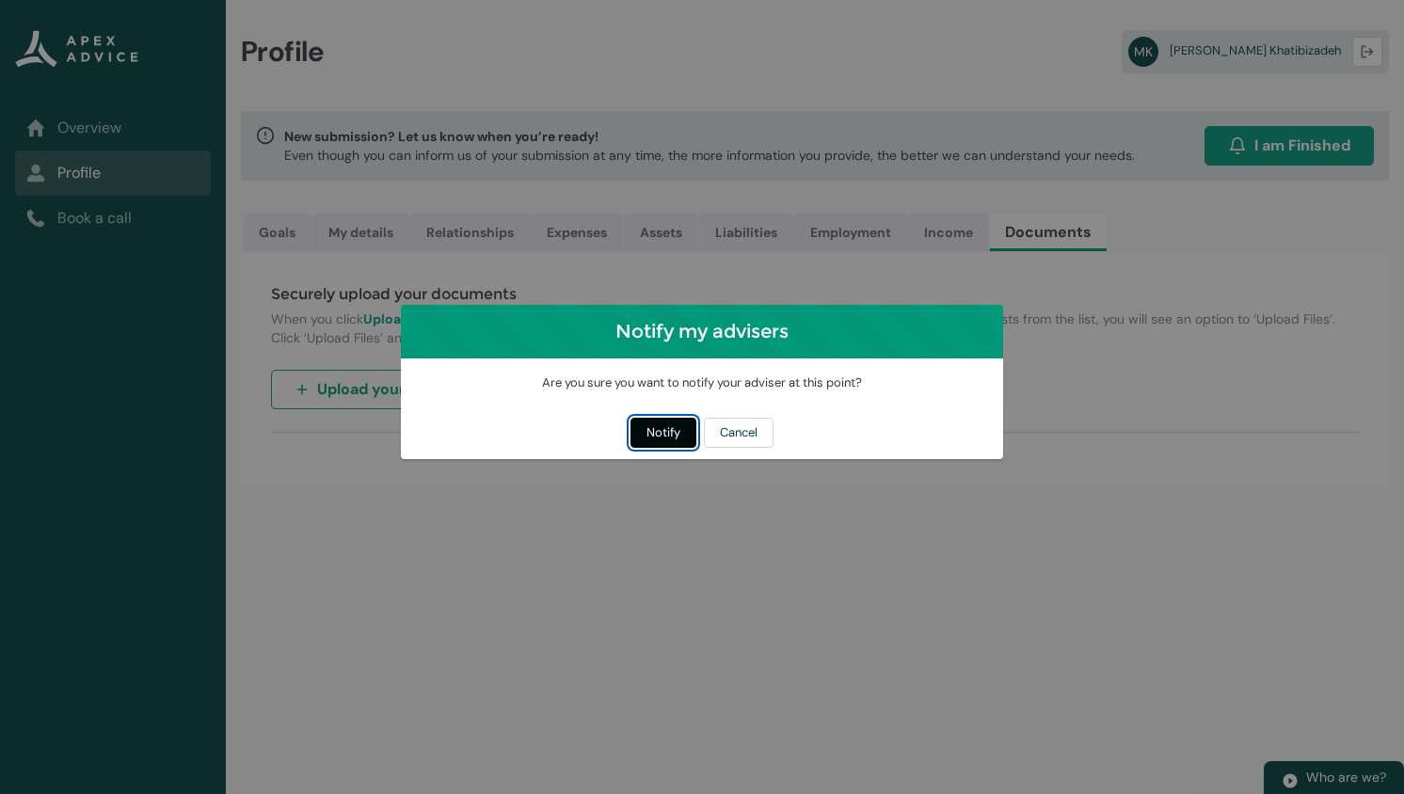
click at [650, 437] on button "Notify" at bounding box center [663, 433] width 66 height 30
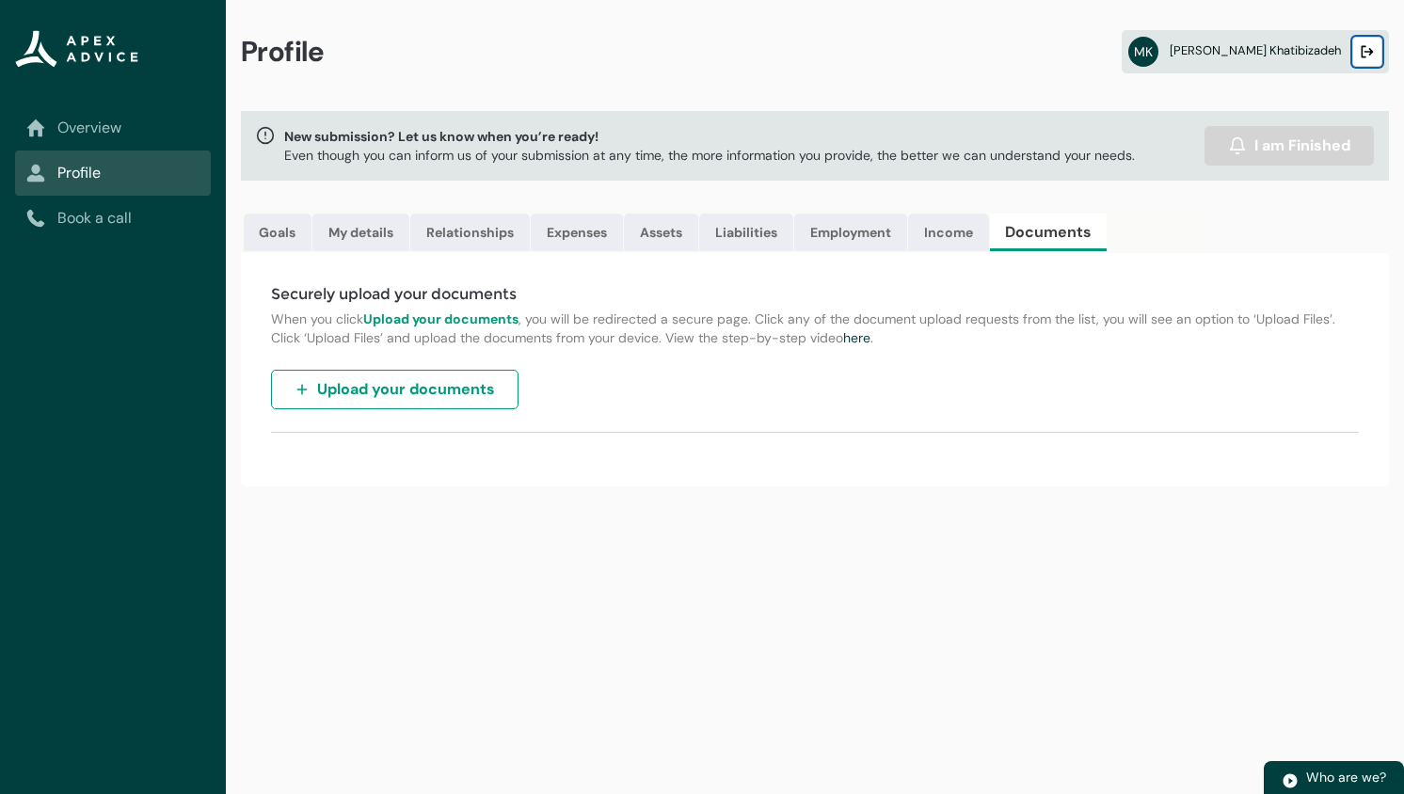
click at [1376, 63] on button "Logout" at bounding box center [1367, 52] width 30 height 30
